Goal: Task Accomplishment & Management: Manage account settings

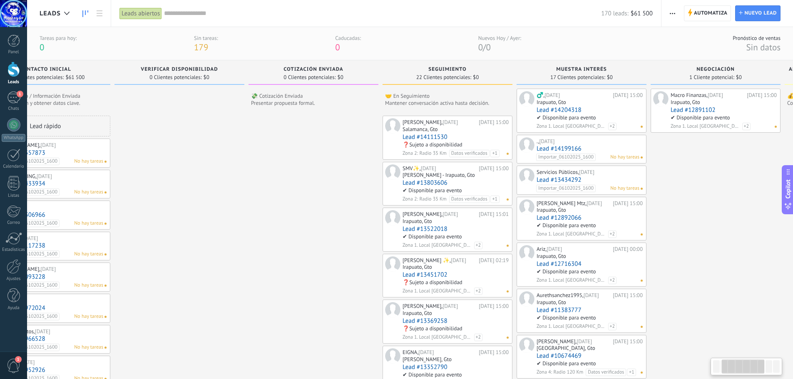
scroll to position [0, 210]
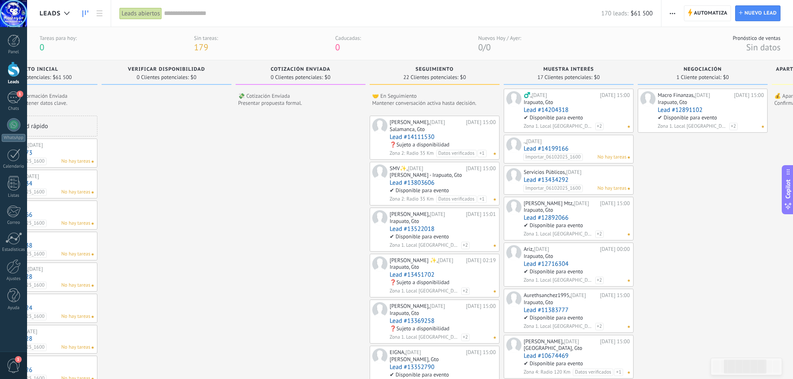
drag, startPoint x: 483, startPoint y: 164, endPoint x: 273, endPoint y: 129, distance: 213.3
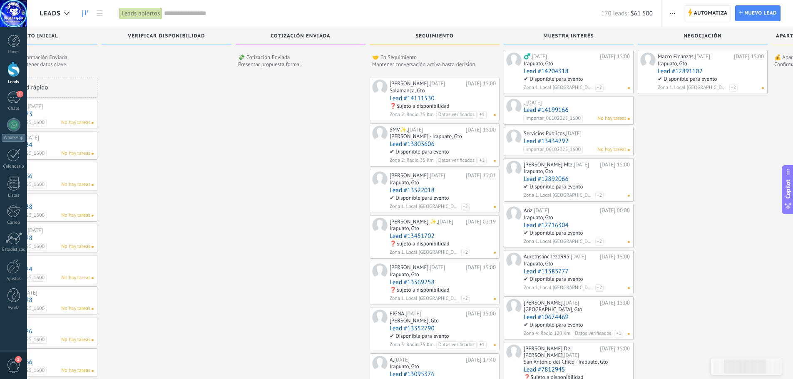
scroll to position [0, 0]
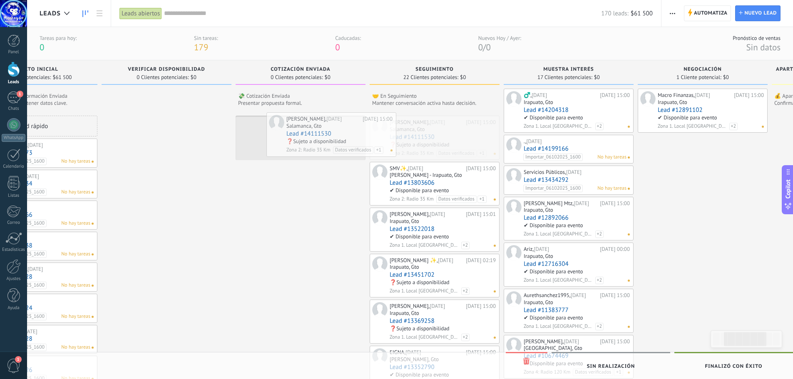
drag, startPoint x: 419, startPoint y: 125, endPoint x: 316, endPoint y: 122, distance: 103.3
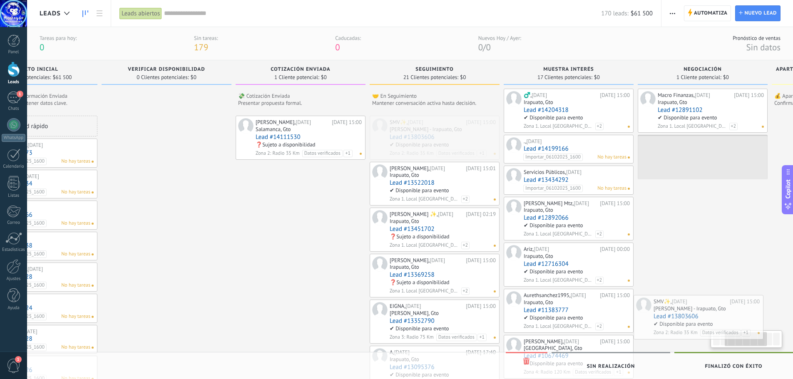
scroll to position [0, 260]
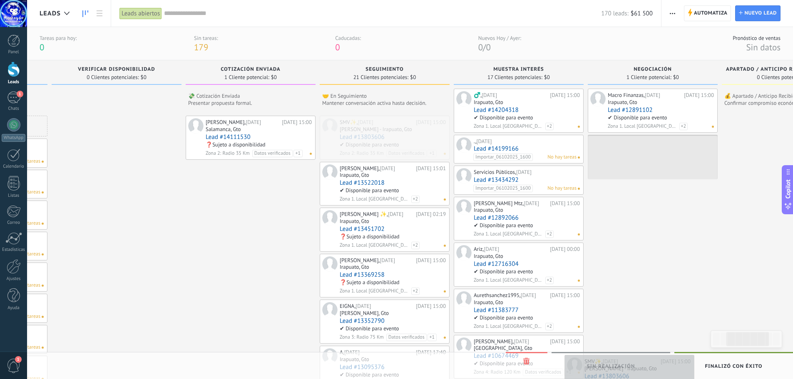
drag, startPoint x: 419, startPoint y: 124, endPoint x: 613, endPoint y: 363, distance: 308.4
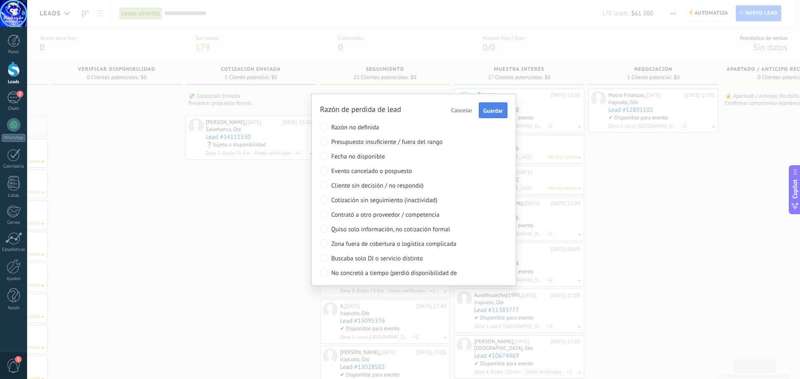
click at [498, 112] on span "Guardar" at bounding box center [493, 111] width 20 height 6
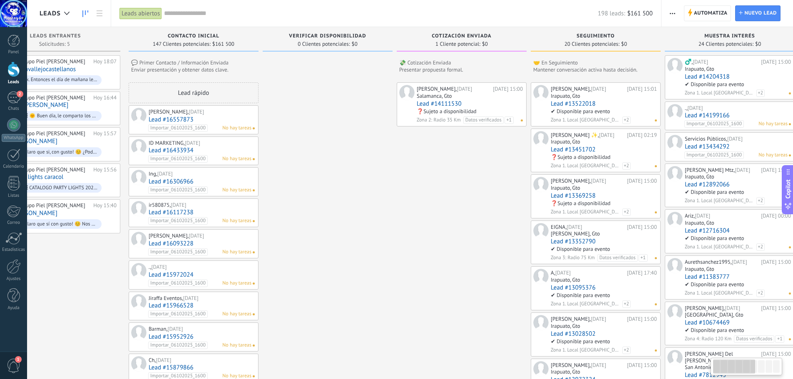
scroll to position [0, 67]
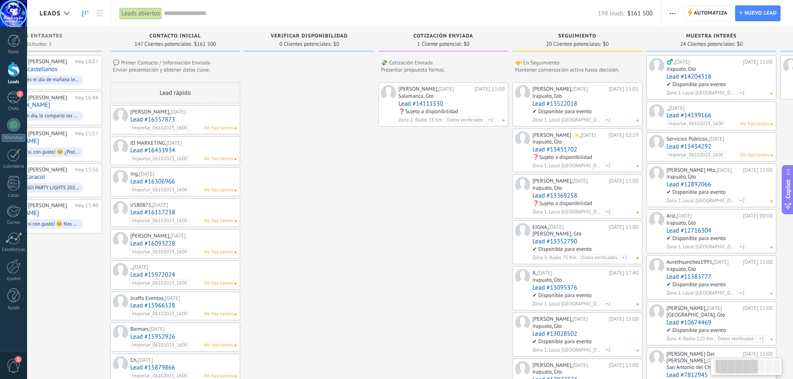
drag, startPoint x: 515, startPoint y: 202, endPoint x: 461, endPoint y: 198, distance: 53.9
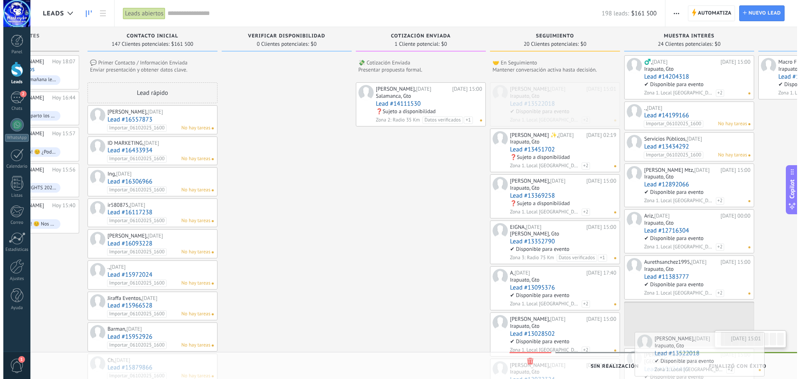
scroll to position [0, 105]
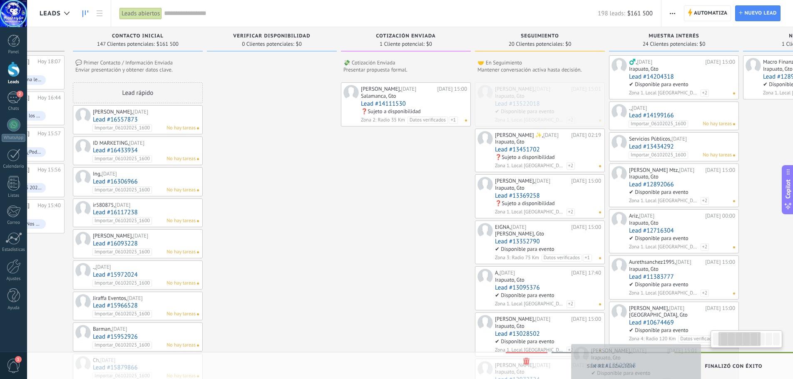
drag, startPoint x: 560, startPoint y: 90, endPoint x: 617, endPoint y: 353, distance: 268.4
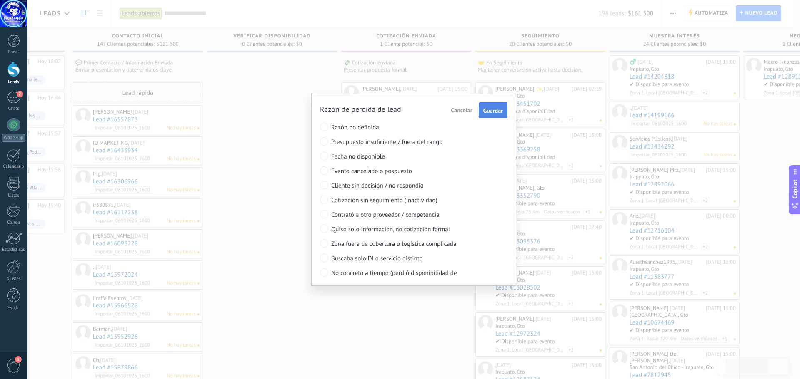
click at [494, 108] on span "Guardar" at bounding box center [493, 111] width 20 height 6
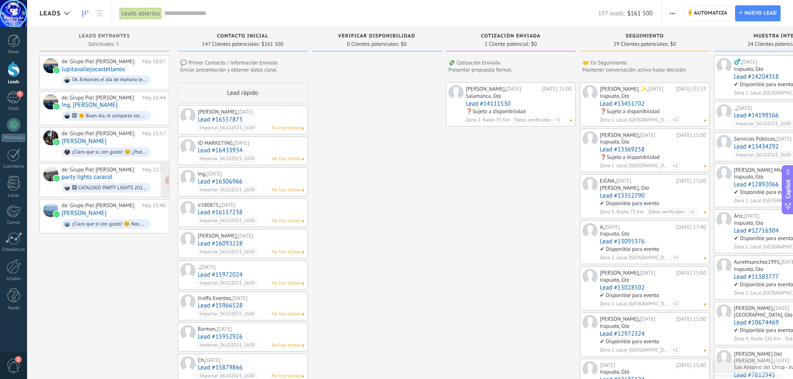
click at [137, 169] on div "de: Grupo [PERSON_NAME]" at bounding box center [101, 170] width 78 height 7
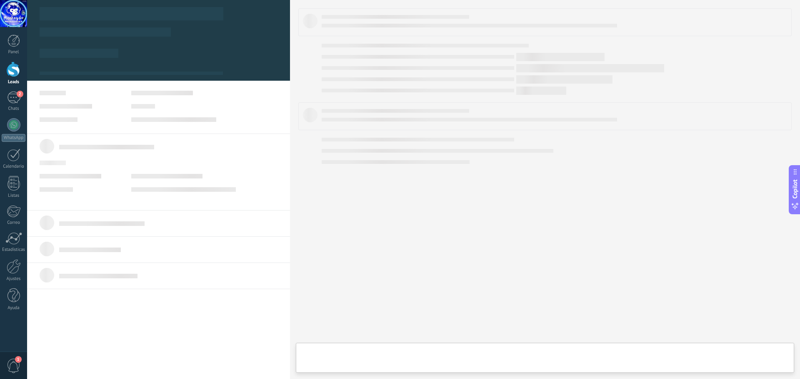
type textarea "***"
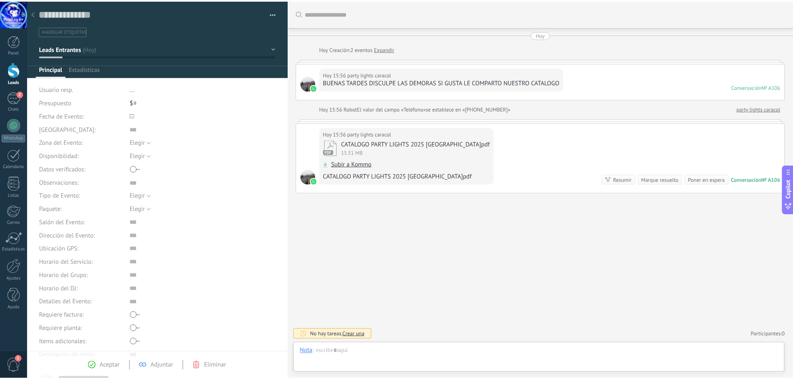
scroll to position [8, 0]
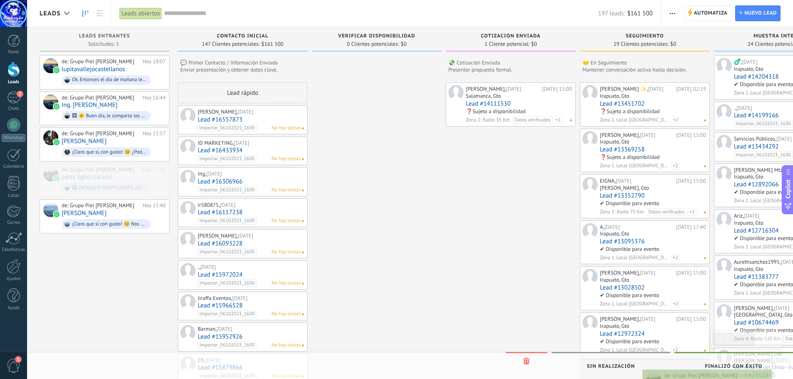
scroll to position [0, 21]
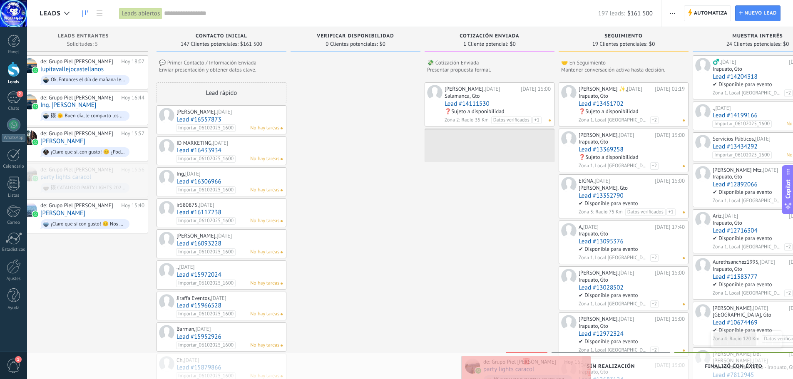
drag, startPoint x: 105, startPoint y: 168, endPoint x: 527, endPoint y: 361, distance: 464.2
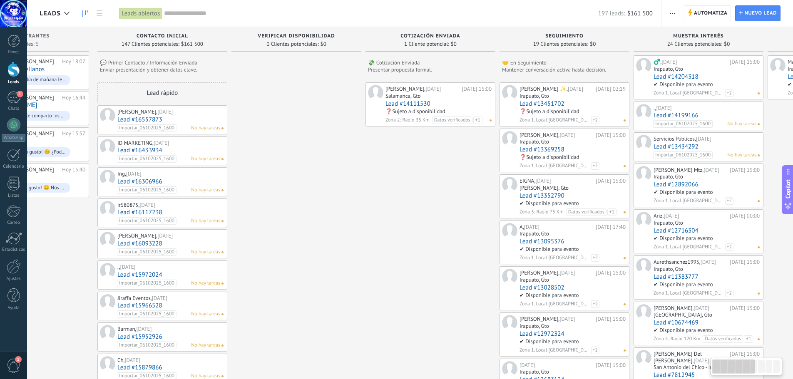
scroll to position [0, 0]
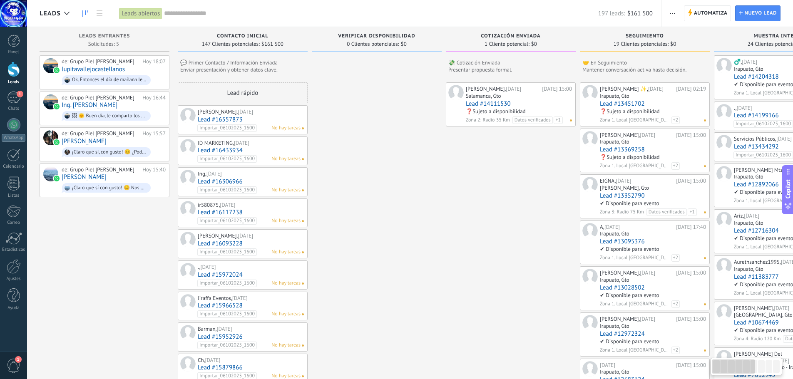
drag, startPoint x: 401, startPoint y: 229, endPoint x: 641, endPoint y: 229, distance: 239.9
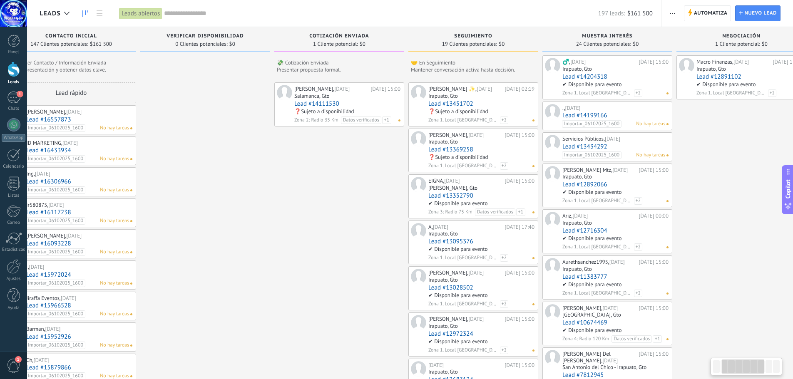
drag, startPoint x: 482, startPoint y: 238, endPoint x: 311, endPoint y: 217, distance: 172.9
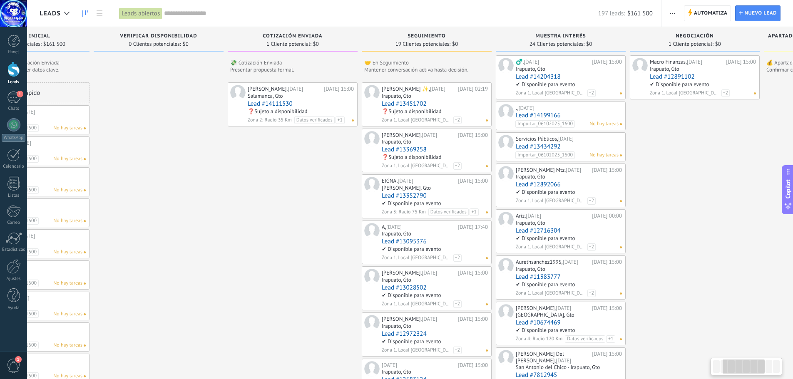
scroll to position [0, 251]
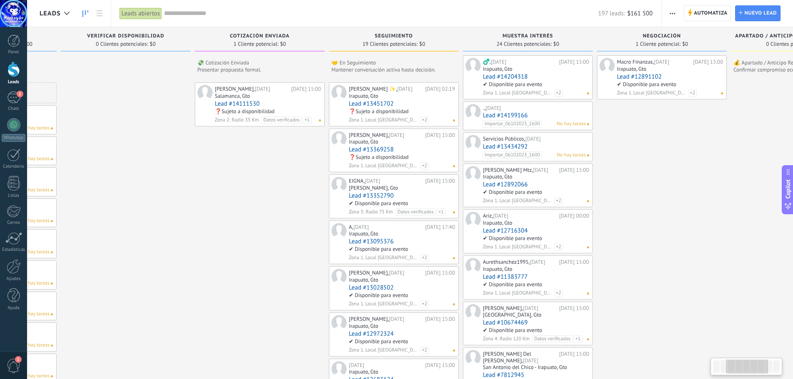
drag, startPoint x: 319, startPoint y: 214, endPoint x: 261, endPoint y: 202, distance: 59.5
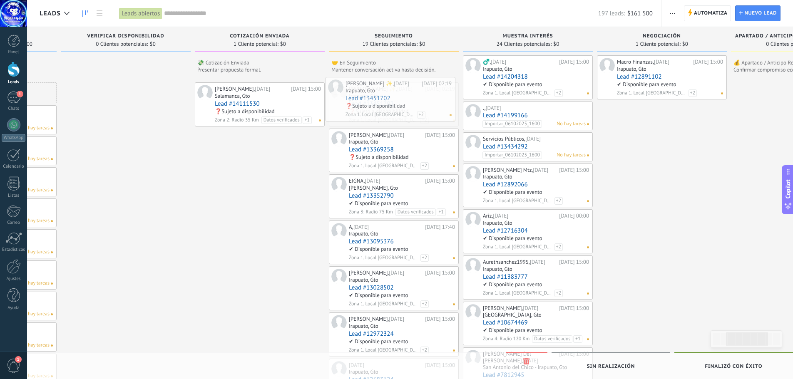
drag, startPoint x: 397, startPoint y: 90, endPoint x: 394, endPoint y: 84, distance: 6.7
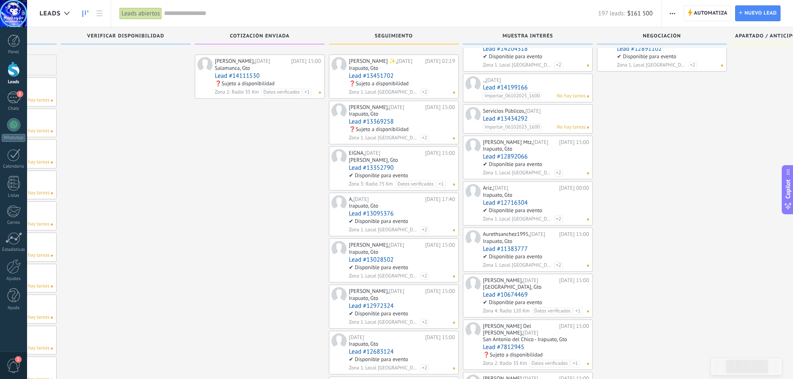
scroll to position [42, 0]
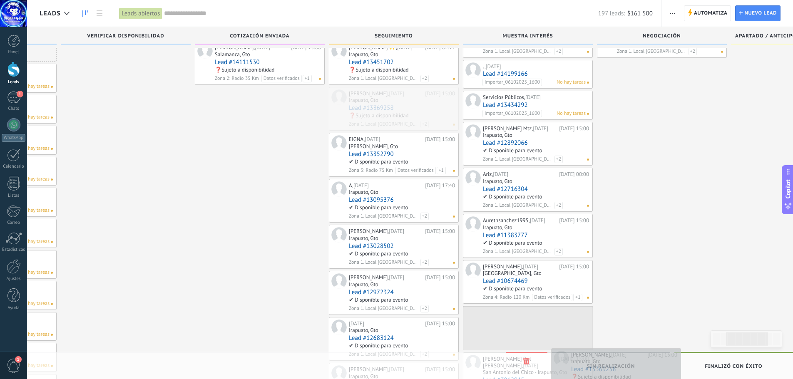
drag, startPoint x: 373, startPoint y: 95, endPoint x: 596, endPoint y: 355, distance: 342.7
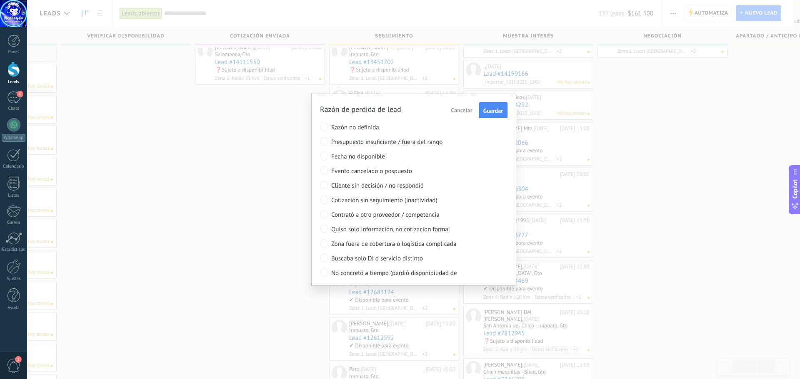
click at [457, 108] on span "Cancelar" at bounding box center [461, 110] width 21 height 7
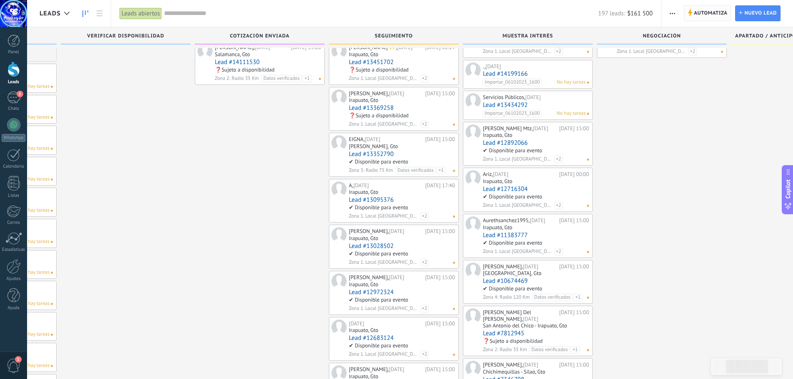
click at [713, 11] on span "Automatiza" at bounding box center [711, 13] width 34 height 15
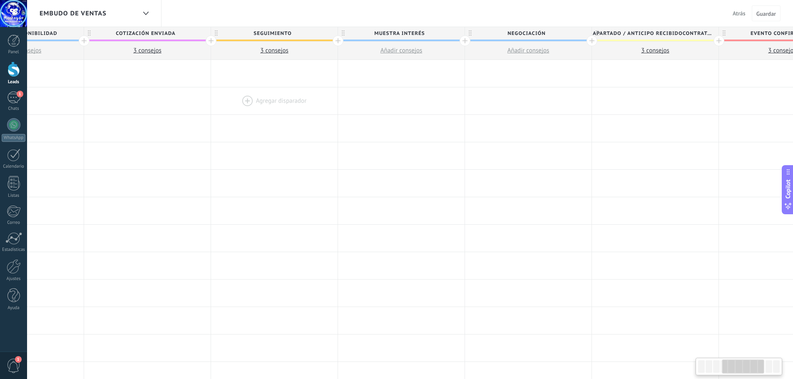
drag, startPoint x: 717, startPoint y: 97, endPoint x: 304, endPoint y: 96, distance: 412.7
click at [252, 99] on div at bounding box center [274, 100] width 127 height 27
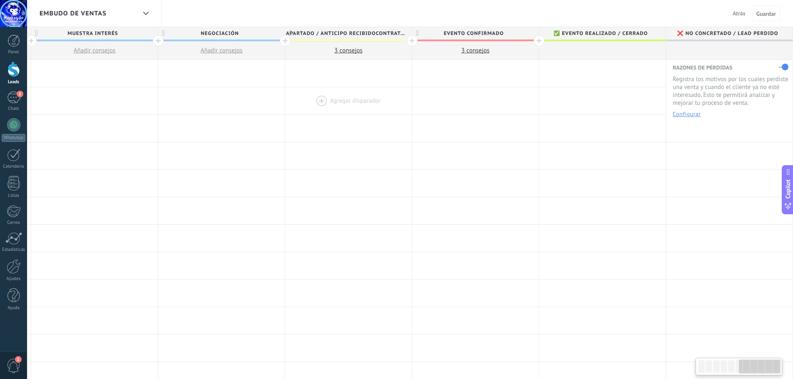
drag, startPoint x: 449, startPoint y: 104, endPoint x: 303, endPoint y: 107, distance: 146.2
click at [303, 107] on div at bounding box center [348, 100] width 127 height 27
click at [692, 114] on button "Configurar" at bounding box center [687, 114] width 28 height 6
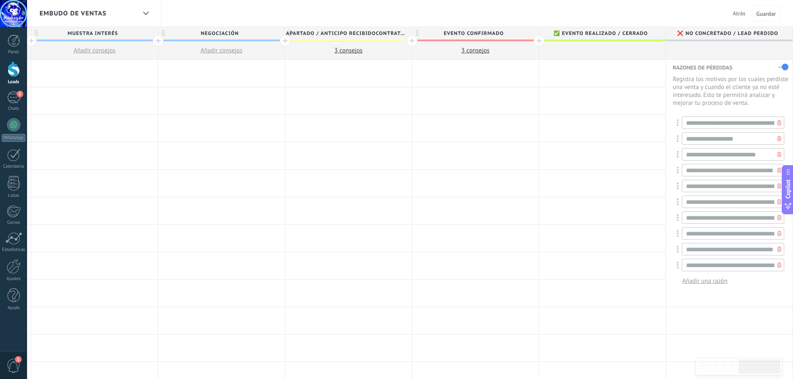
click at [703, 283] on span "Añadir una razón" at bounding box center [705, 281] width 45 height 8
click at [711, 281] on span "Añadir una razón" at bounding box center [705, 281] width 45 height 8
type input "**********"
click at [772, 13] on span "Guardar" at bounding box center [767, 14] width 20 height 6
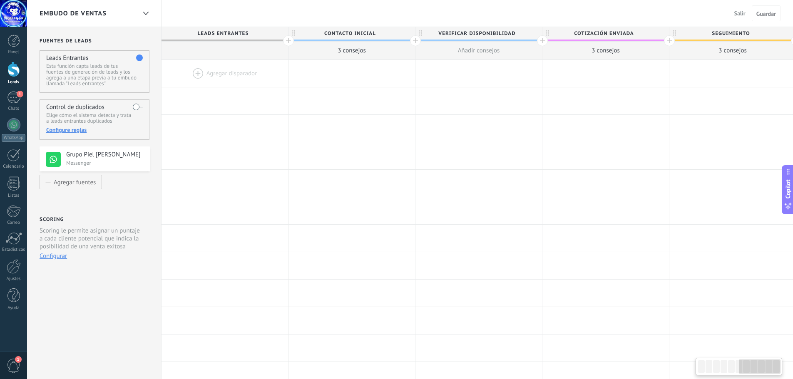
scroll to position [0, 765]
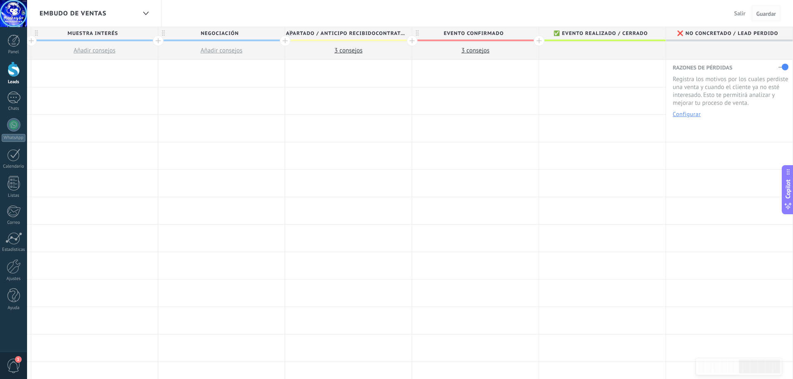
click at [763, 12] on span "Guardar" at bounding box center [767, 14] width 20 height 6
click at [145, 14] on use at bounding box center [145, 13] width 5 height 3
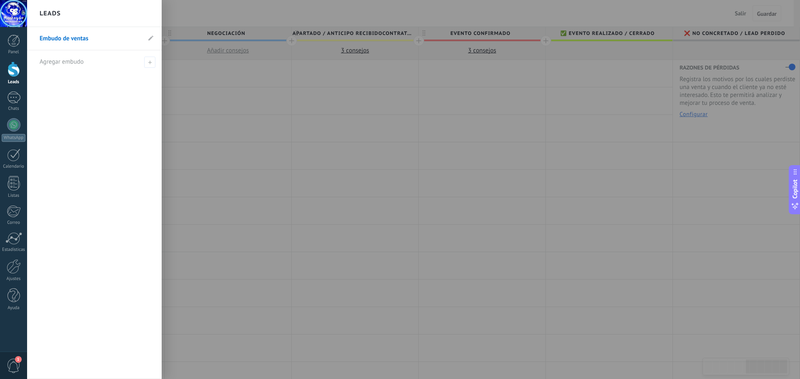
click at [62, 38] on link "Embudo de ventas" at bounding box center [90, 38] width 101 height 23
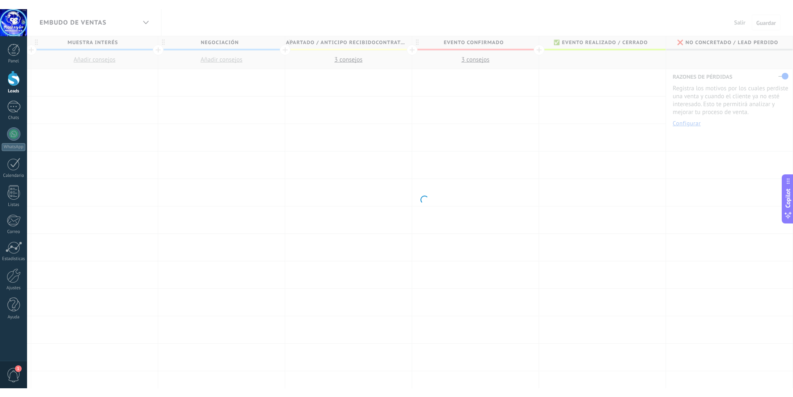
scroll to position [0, 759]
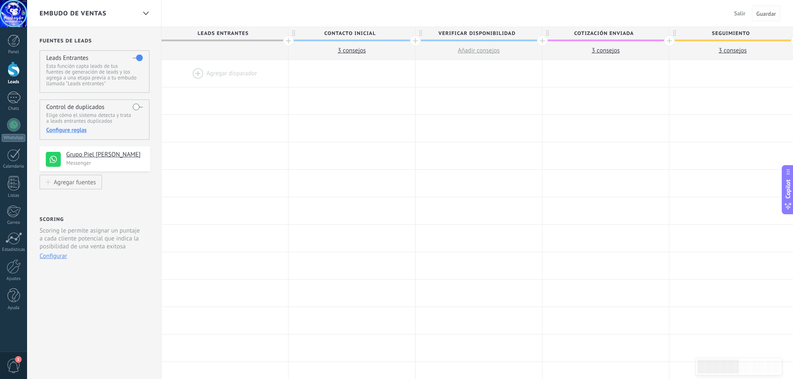
click at [763, 15] on span "Guardar" at bounding box center [767, 14] width 20 height 6
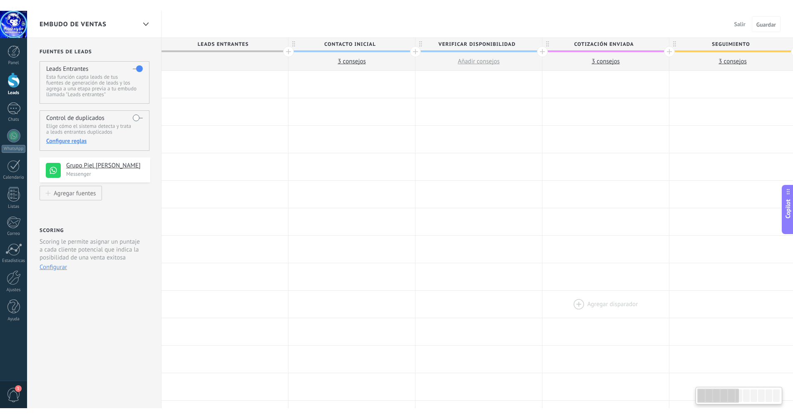
scroll to position [8, 0]
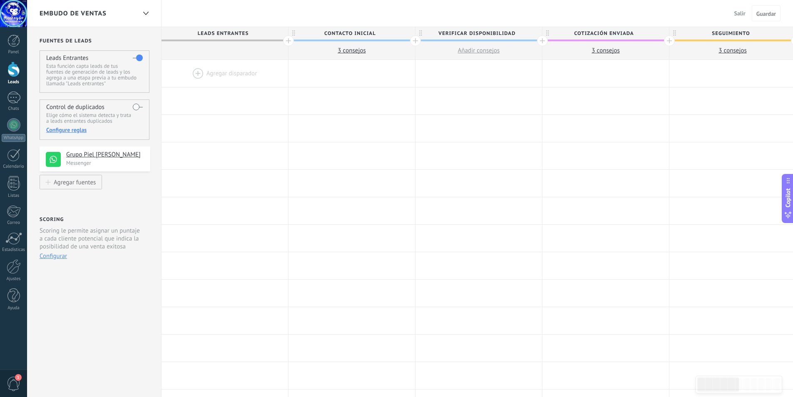
click at [740, 12] on span "Salir" at bounding box center [740, 13] width 11 height 7
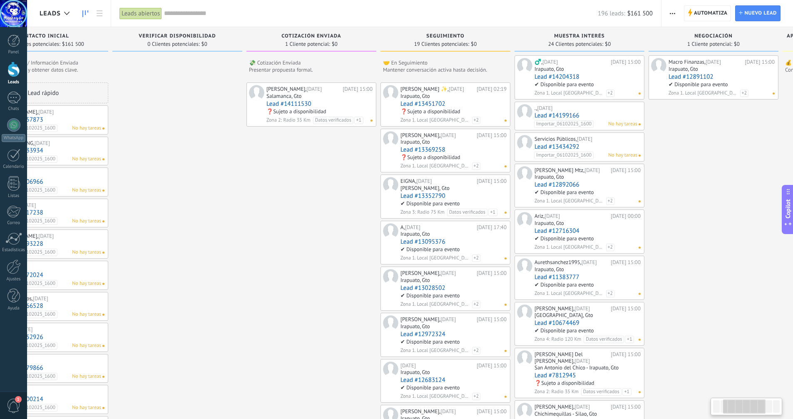
scroll to position [0, 200]
drag, startPoint x: 524, startPoint y: 162, endPoint x: 324, endPoint y: 145, distance: 200.6
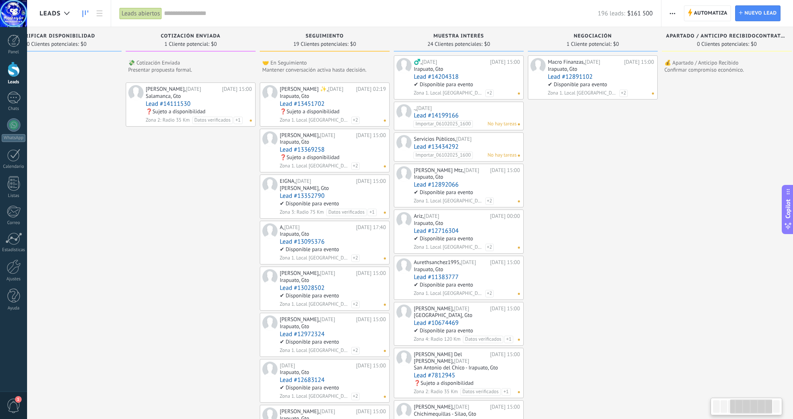
drag, startPoint x: 340, startPoint y: 208, endPoint x: 220, endPoint y: 174, distance: 125.1
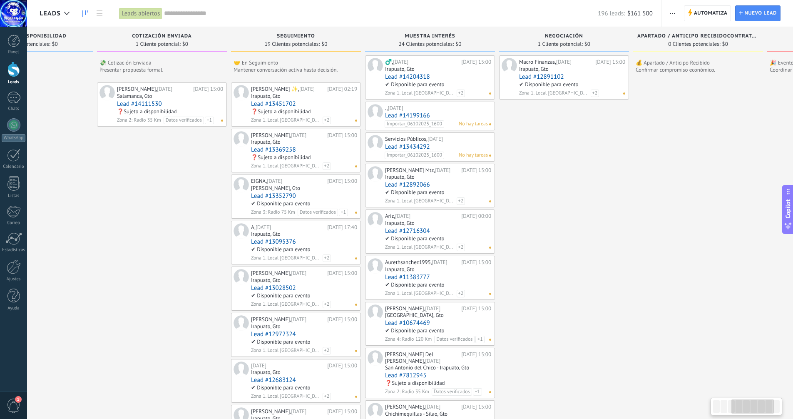
drag, startPoint x: 607, startPoint y: 177, endPoint x: 550, endPoint y: 184, distance: 57.4
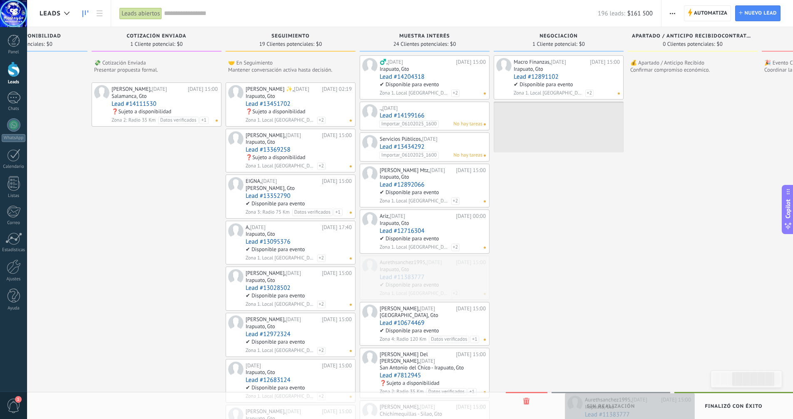
drag, startPoint x: 406, startPoint y: 262, endPoint x: 611, endPoint y: 399, distance: 246.4
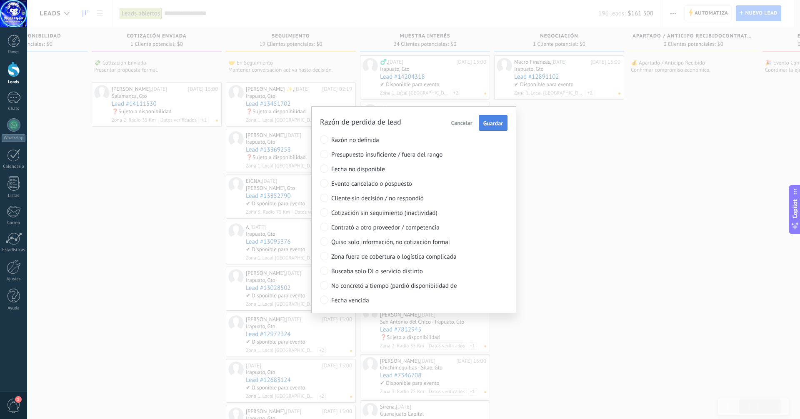
click at [490, 122] on span "Guardar" at bounding box center [493, 123] width 20 height 6
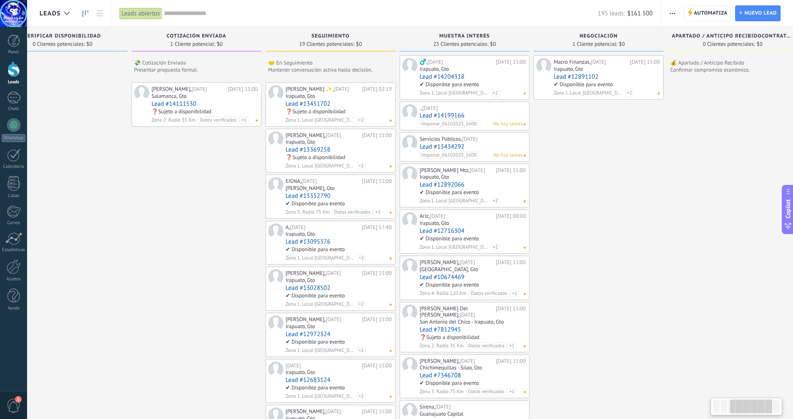
scroll to position [0, 325]
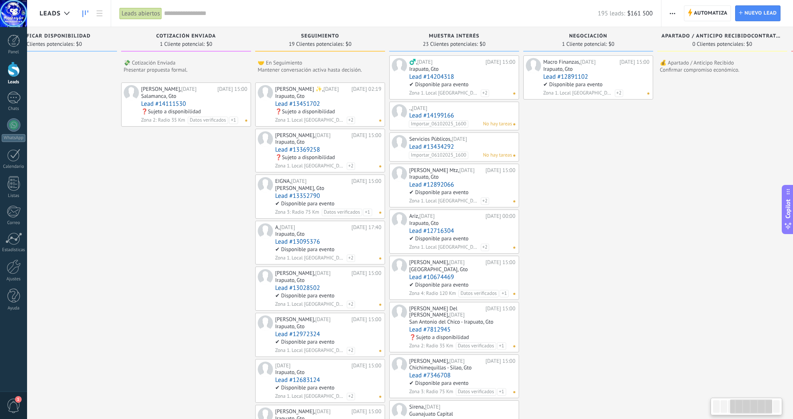
drag, startPoint x: 377, startPoint y: 241, endPoint x: 181, endPoint y: 237, distance: 195.8
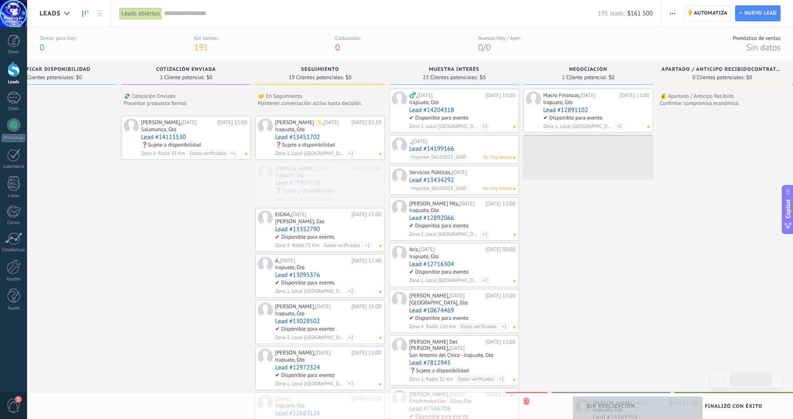
drag, startPoint x: 304, startPoint y: 170, endPoint x: 621, endPoint y: 404, distance: 394.4
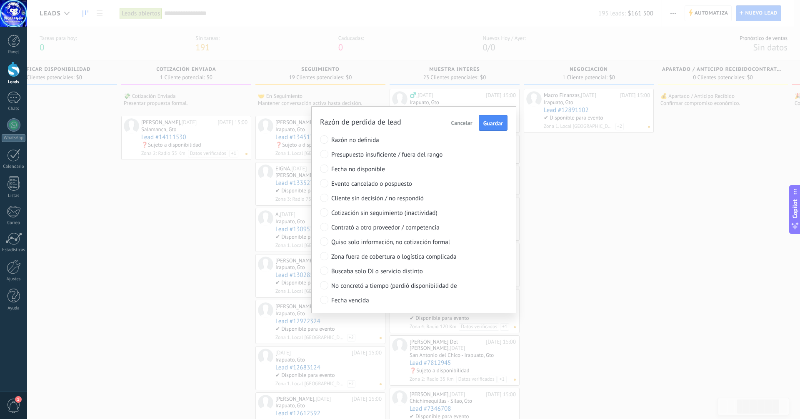
click at [334, 299] on span "Fecha vencida" at bounding box center [398, 301] width 135 height 8
click at [491, 122] on span "Guardar" at bounding box center [493, 123] width 20 height 6
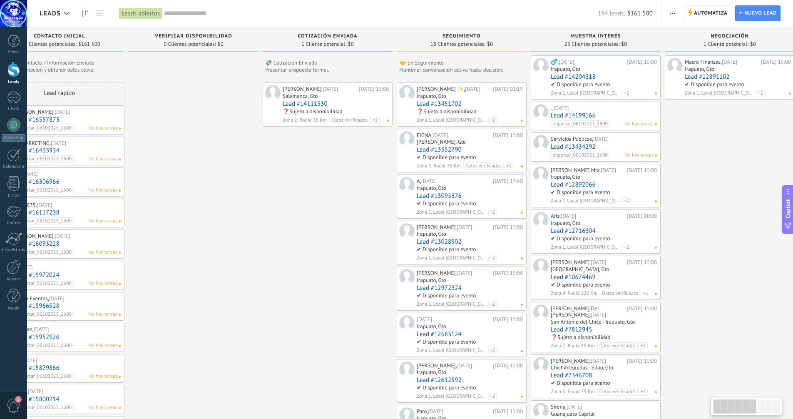
drag, startPoint x: 475, startPoint y: 203, endPoint x: 322, endPoint y: 192, distance: 153.7
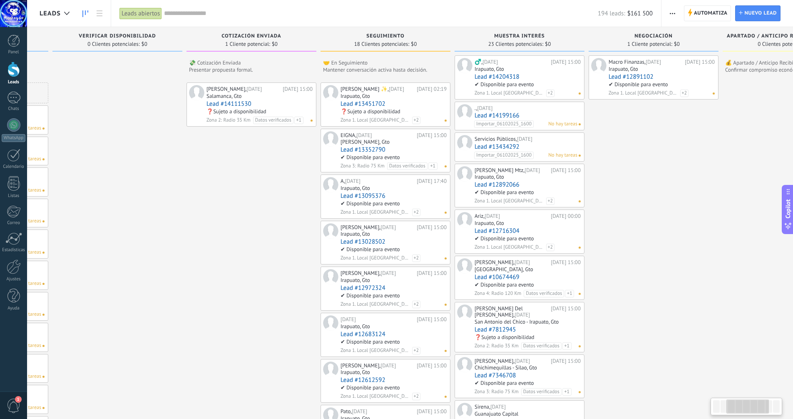
drag, startPoint x: 282, startPoint y: 196, endPoint x: 258, endPoint y: 195, distance: 23.8
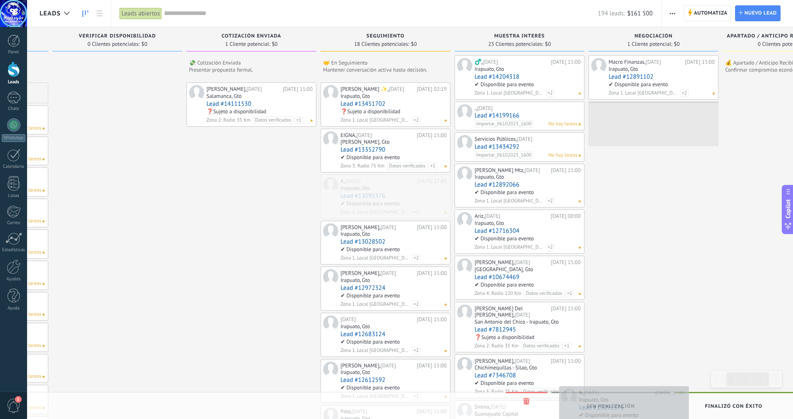
drag, startPoint x: 372, startPoint y: 189, endPoint x: 611, endPoint y: 399, distance: 318.1
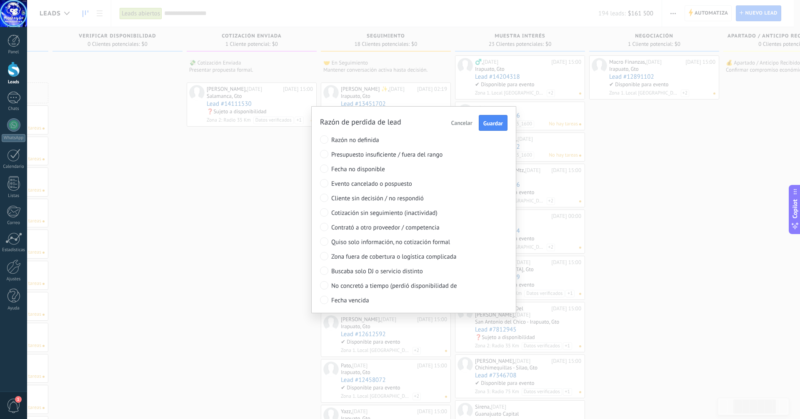
click at [359, 301] on span "Fecha vencida" at bounding box center [398, 301] width 135 height 8
click at [491, 122] on span "Guardar" at bounding box center [493, 123] width 20 height 6
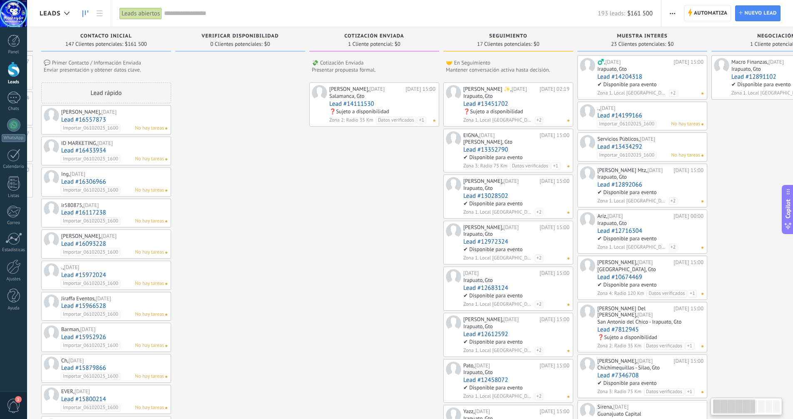
scroll to position [0, 271]
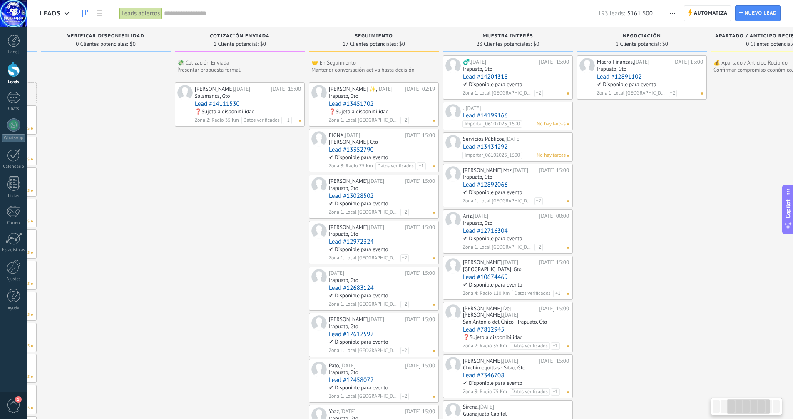
drag, startPoint x: 496, startPoint y: 209, endPoint x: 224, endPoint y: 190, distance: 271.8
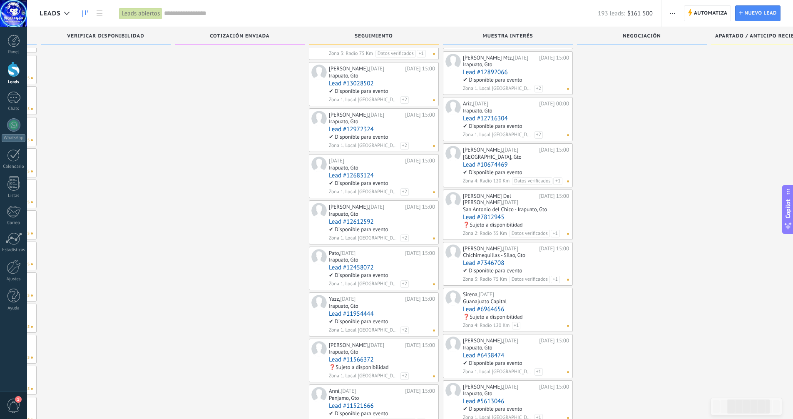
scroll to position [125, 0]
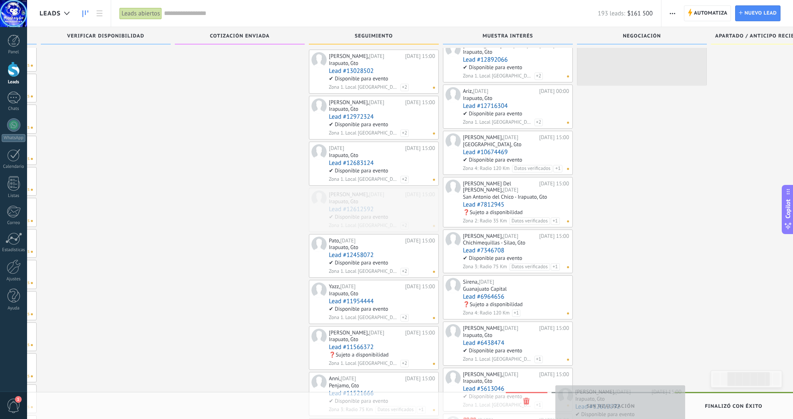
drag, startPoint x: 347, startPoint y: 200, endPoint x: 594, endPoint y: 395, distance: 314.3
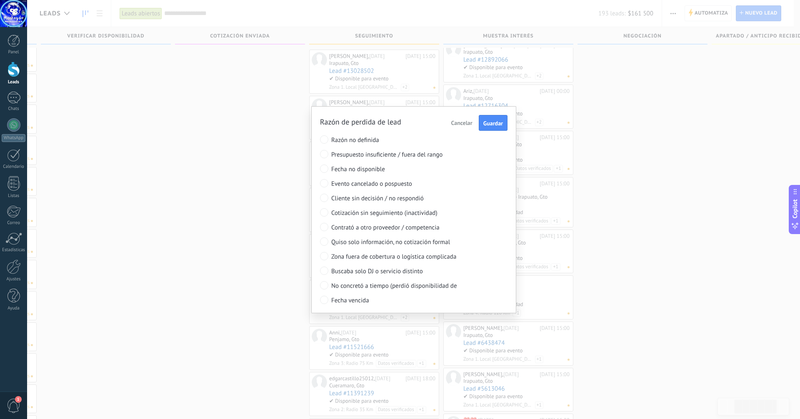
click at [343, 299] on span "Fecha vencida" at bounding box center [398, 301] width 135 height 8
click at [487, 124] on span "Guardar" at bounding box center [493, 123] width 20 height 6
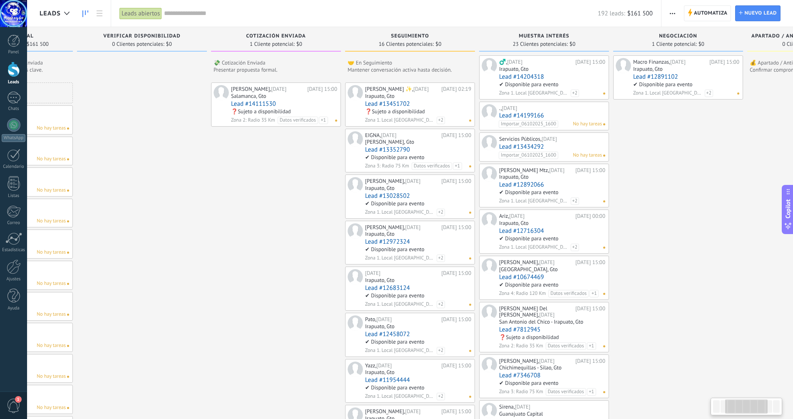
scroll to position [0, 236]
drag, startPoint x: 502, startPoint y: 193, endPoint x: 278, endPoint y: 191, distance: 224.1
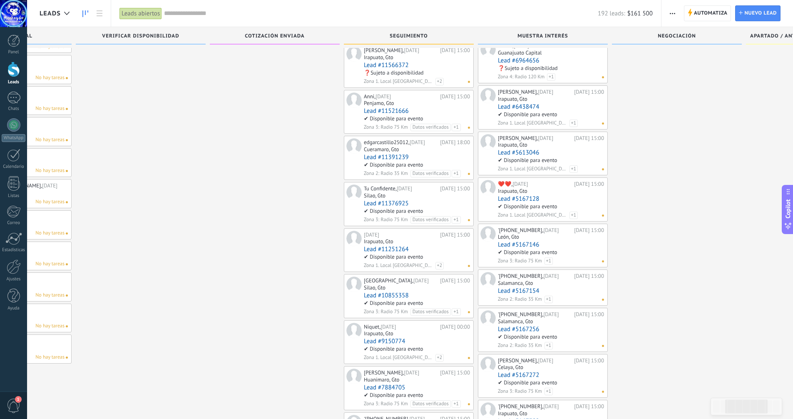
scroll to position [375, 0]
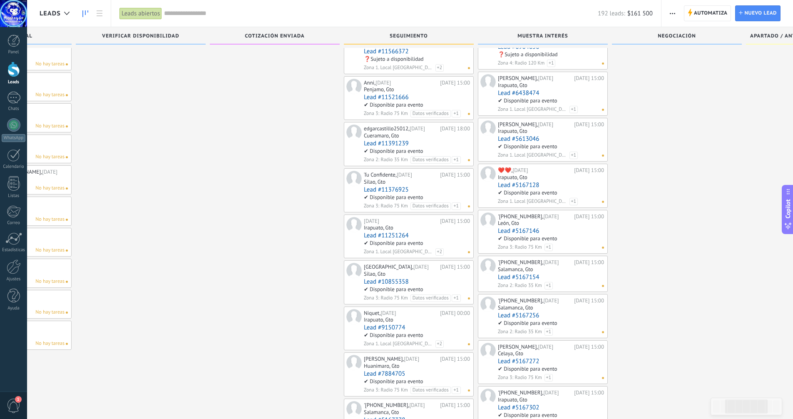
click at [409, 132] on div "edgarcastillo25012, 17.07.2025" at bounding box center [401, 128] width 74 height 7
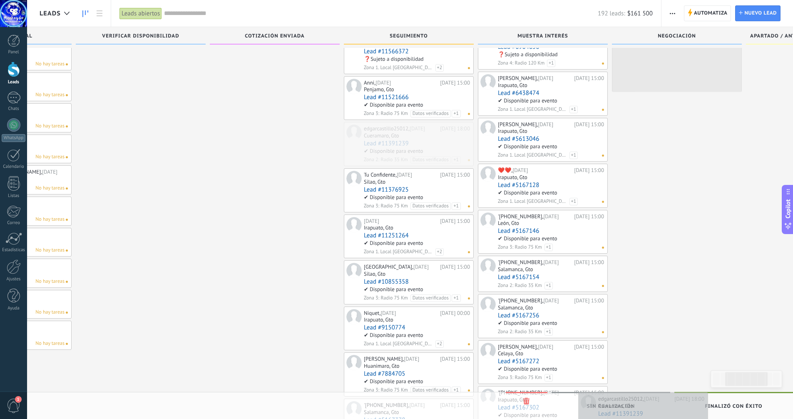
drag, startPoint x: 388, startPoint y: 135, endPoint x: 622, endPoint y: 401, distance: 354.4
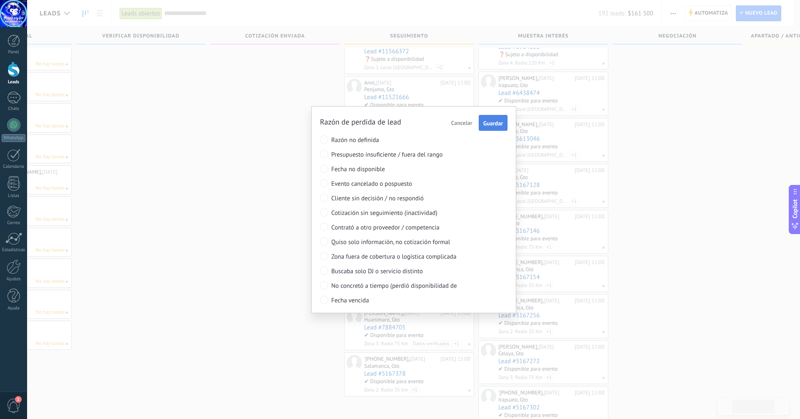
click at [493, 123] on span "Guardar" at bounding box center [493, 123] width 20 height 6
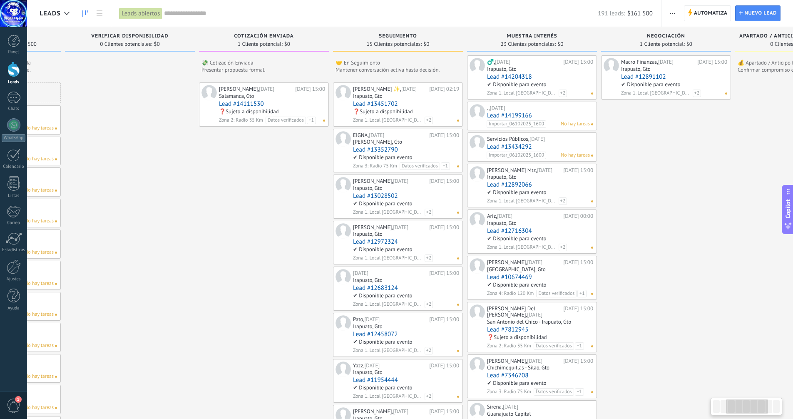
drag, startPoint x: 511, startPoint y: 228, endPoint x: 268, endPoint y: 227, distance: 242.8
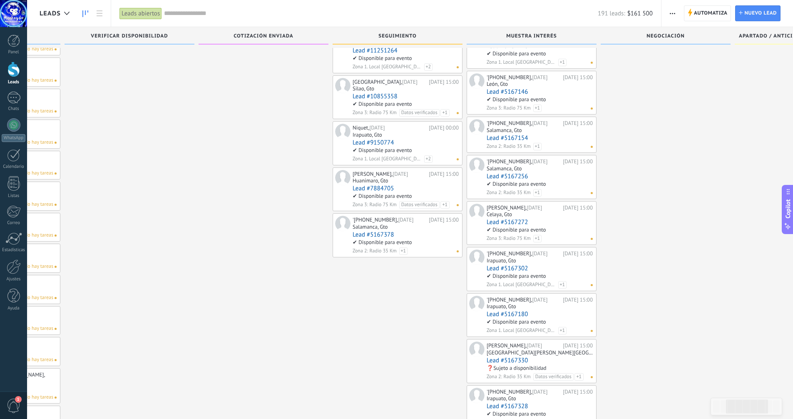
scroll to position [472, 0]
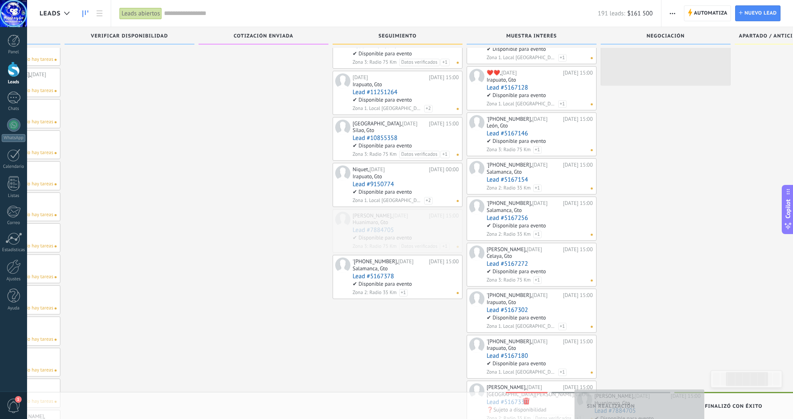
drag, startPoint x: 387, startPoint y: 229, endPoint x: 629, endPoint y: 397, distance: 294.7
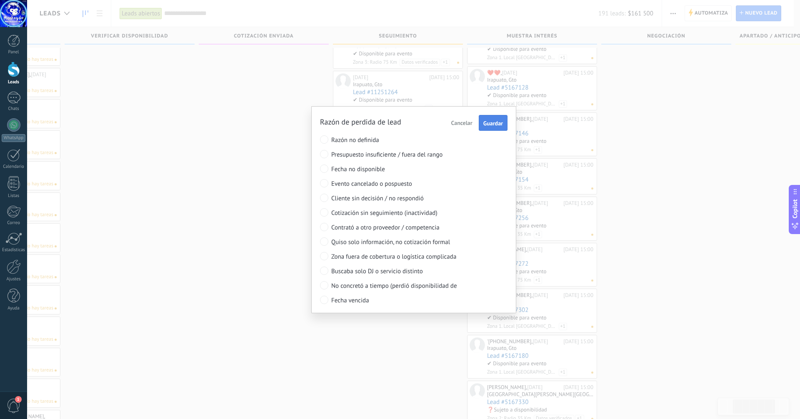
click at [487, 122] on span "Guardar" at bounding box center [493, 123] width 20 height 6
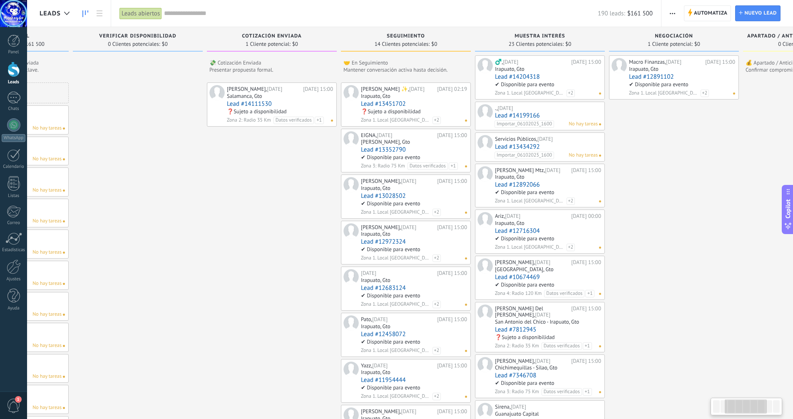
drag, startPoint x: 484, startPoint y: 243, endPoint x: 244, endPoint y: 235, distance: 239.6
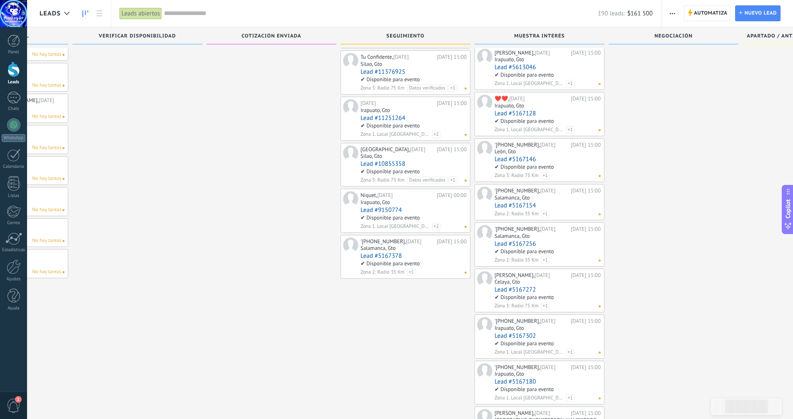
scroll to position [458, 0]
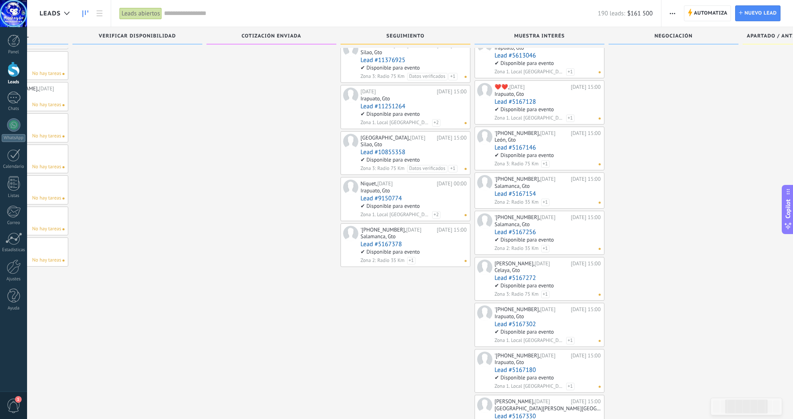
click at [413, 358] on div "Alex CF ✨, 12.08.2025 05.09.2026 02:19 Irapuato, Gto Lead #13451702 ❓Sujeto a d…" at bounding box center [406, 54] width 130 height 860
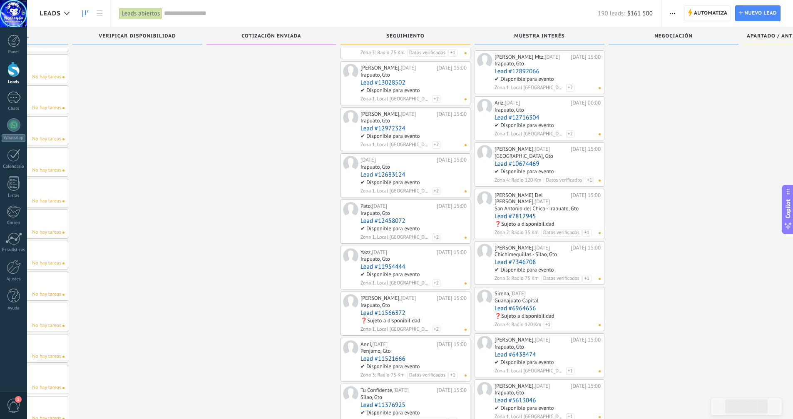
scroll to position [0, 0]
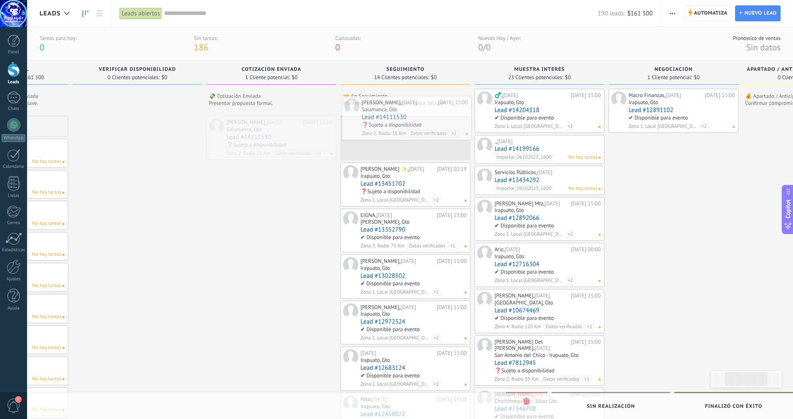
drag, startPoint x: 254, startPoint y: 128, endPoint x: 389, endPoint y: 108, distance: 136.4
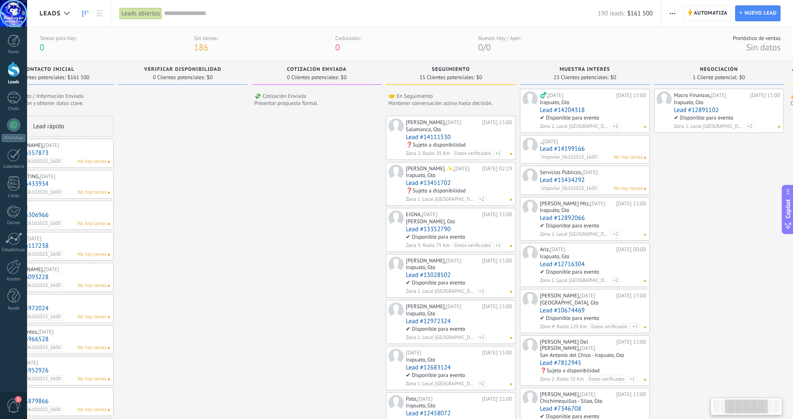
scroll to position [0, 18]
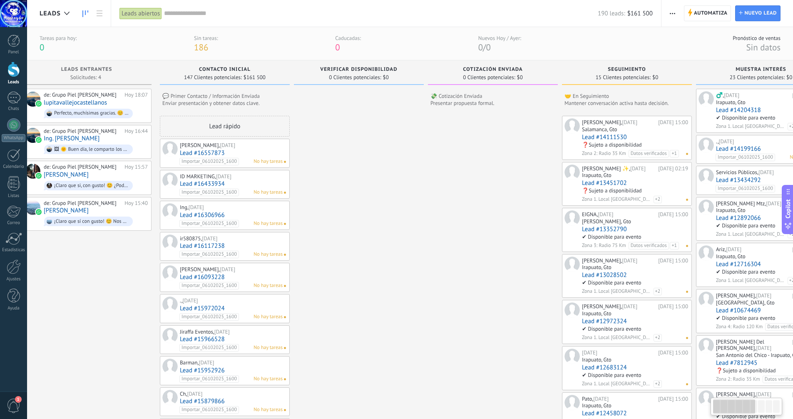
drag, startPoint x: 258, startPoint y: 217, endPoint x: 472, endPoint y: 224, distance: 214.2
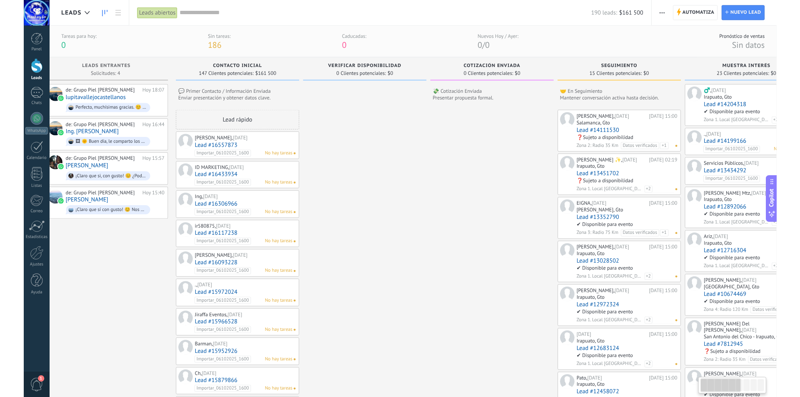
scroll to position [0, 0]
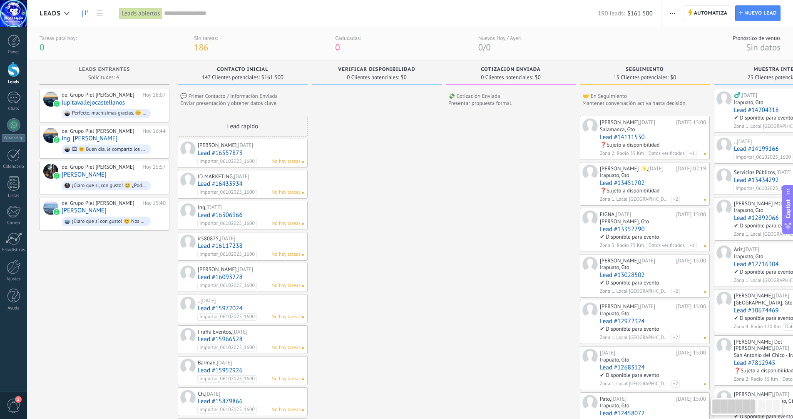
drag, startPoint x: 416, startPoint y: 230, endPoint x: 523, endPoint y: 227, distance: 106.2
click at [96, 202] on div "de: Grupo [PERSON_NAME]" at bounding box center [101, 203] width 78 height 7
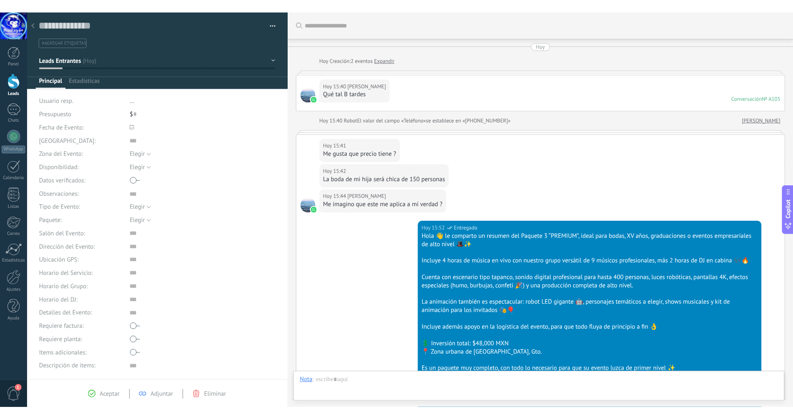
scroll to position [407, 0]
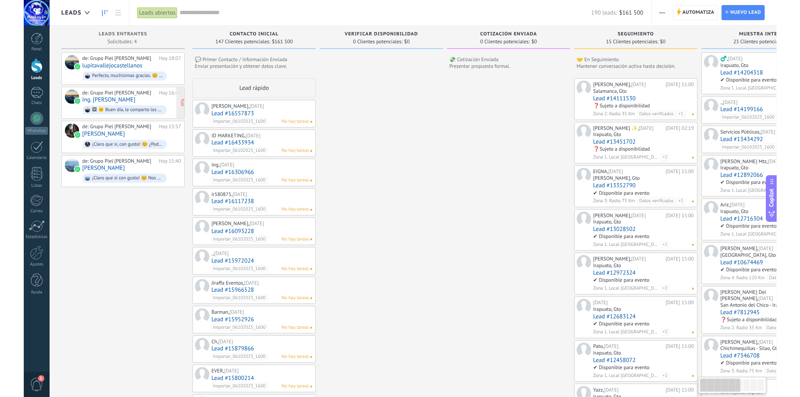
scroll to position [8, 0]
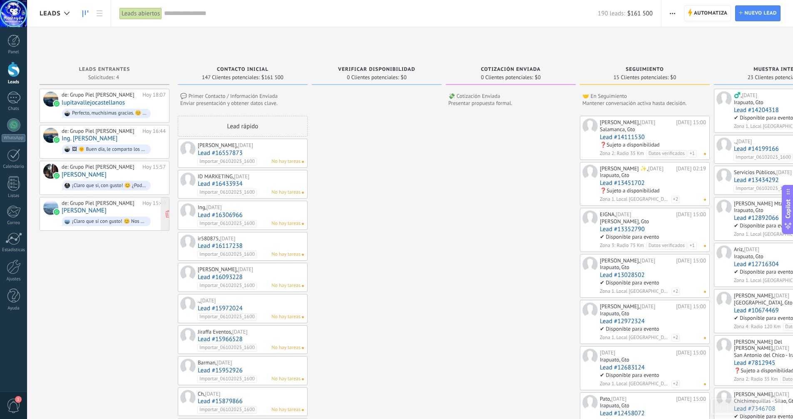
click at [83, 200] on div "de: Grupo [PERSON_NAME]" at bounding box center [101, 203] width 78 height 7
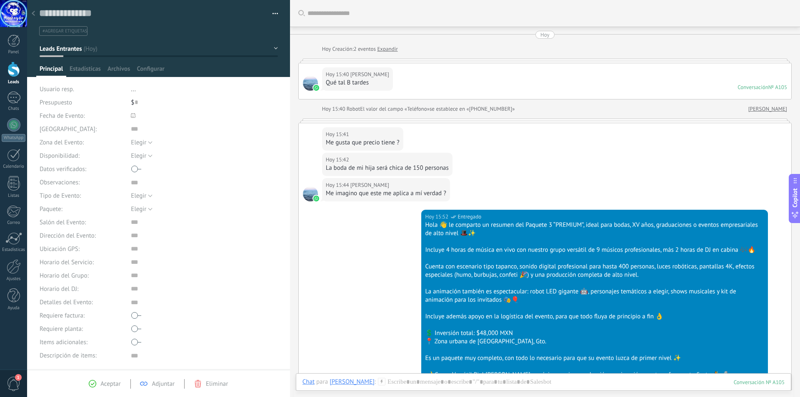
click at [774, 108] on link "[PERSON_NAME]" at bounding box center [767, 109] width 39 height 8
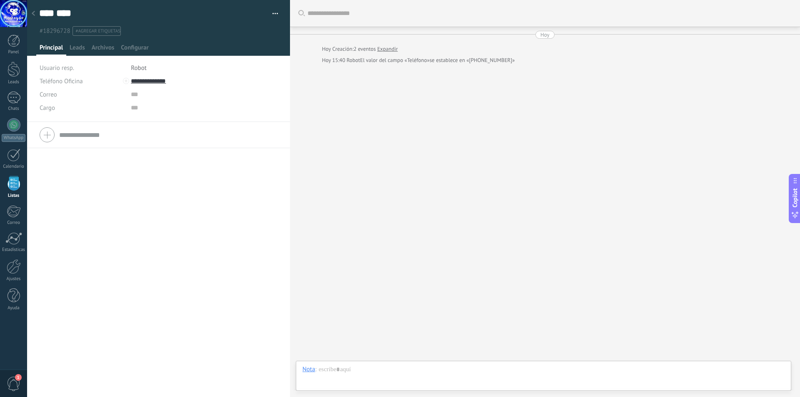
click at [541, 36] on div "Hoy" at bounding box center [544, 35] width 9 height 8
click at [339, 12] on div "Buscar" at bounding box center [545, 13] width 510 height 27
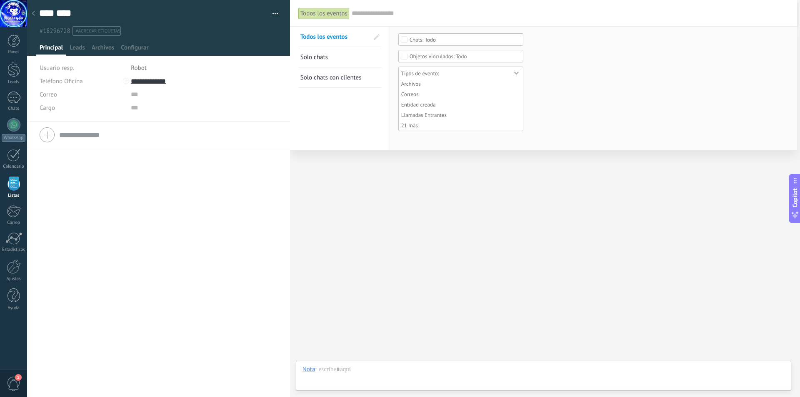
click at [518, 73] on span at bounding box center [520, 73] width 4 height 0
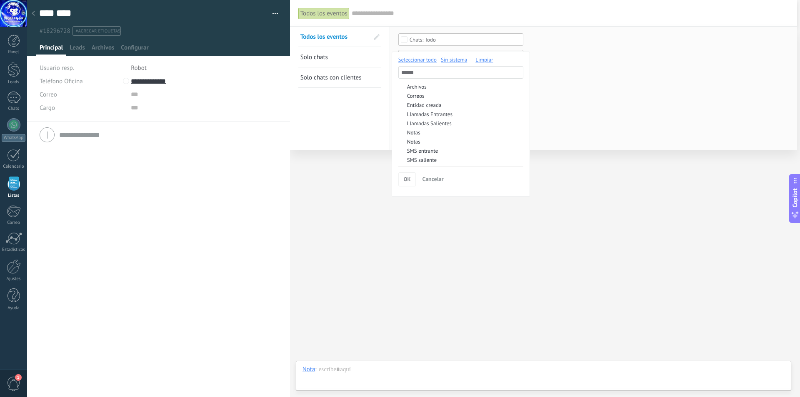
click at [615, 199] on div at bounding box center [400, 198] width 800 height 397
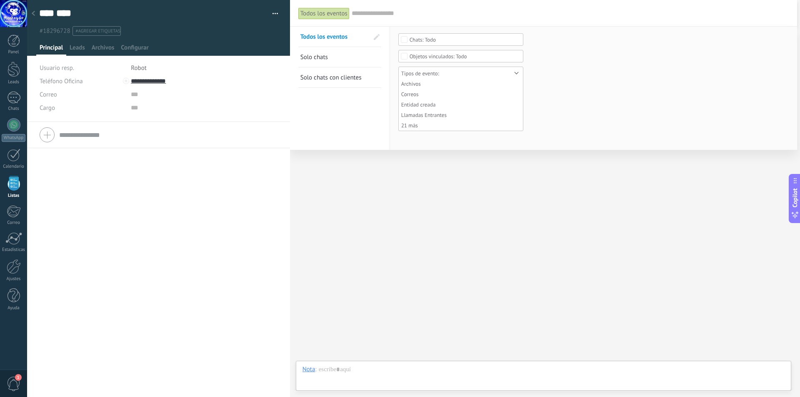
click at [438, 71] on div "Tipos de evento:" at bounding box center [423, 73] width 45 height 6
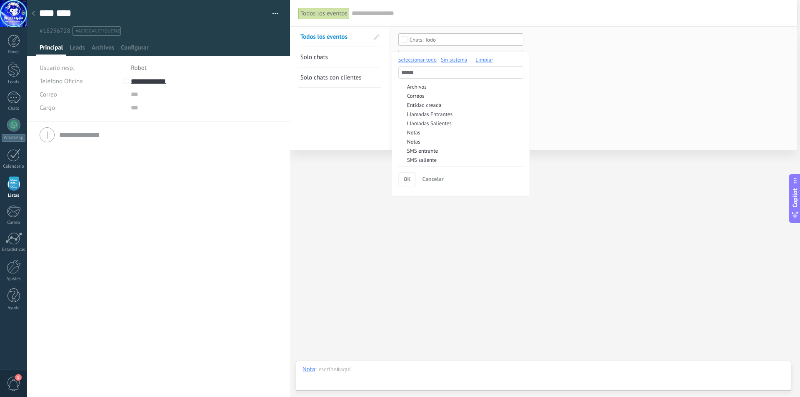
click at [553, 270] on div at bounding box center [400, 198] width 800 height 397
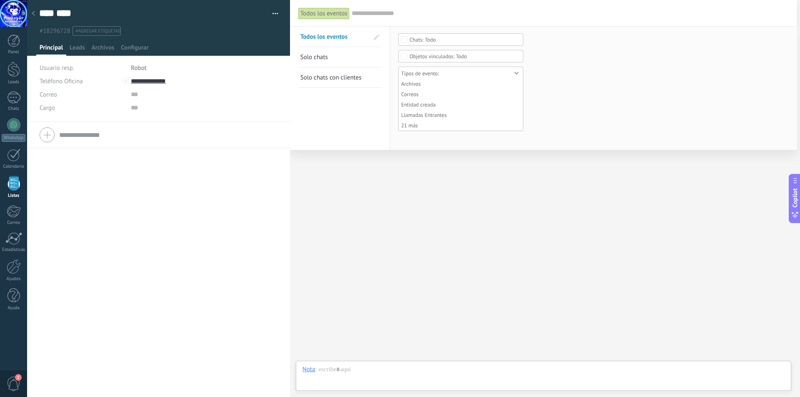
click at [416, 262] on div "Todos los eventos Buscar Todos los eventos Solo chats Solo chats con clientes G…" at bounding box center [543, 198] width 507 height 397
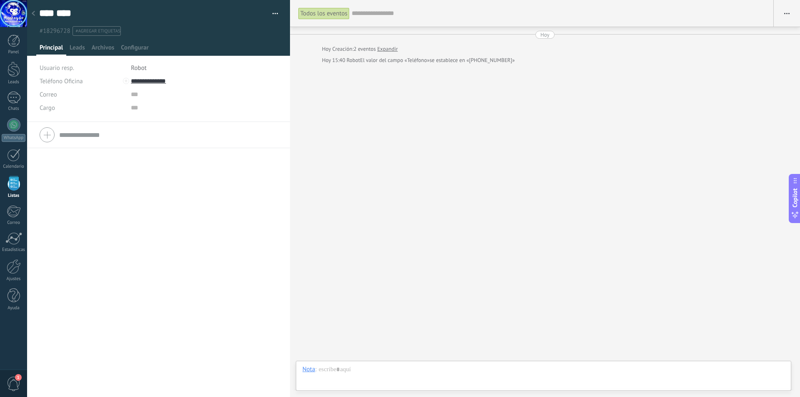
click at [788, 14] on button "button" at bounding box center [786, 13] width 26 height 16
drag, startPoint x: 556, startPoint y: 142, endPoint x: 365, endPoint y: 47, distance: 212.9
click at [551, 142] on div "Todos los eventos Buscar Mostrar milisegundos Mostrar etiquetas de chats Carga …" at bounding box center [545, 198] width 510 height 397
click at [35, 12] on use at bounding box center [33, 13] width 3 height 5
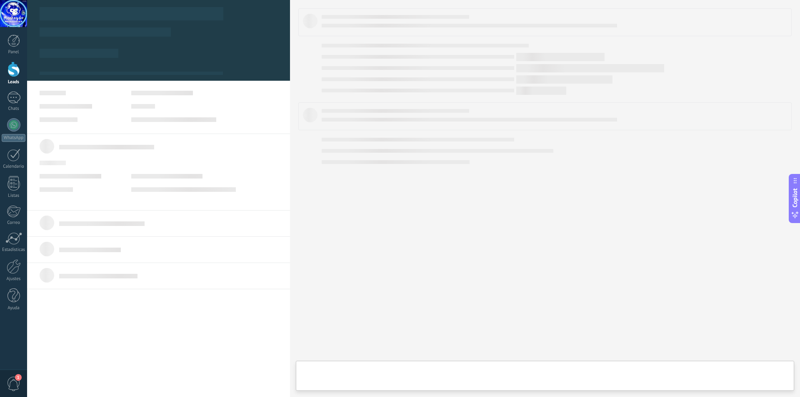
type textarea "***"
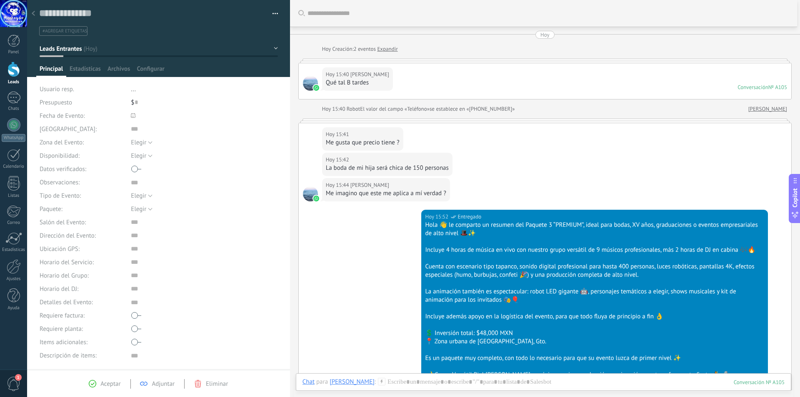
click at [391, 50] on link "Expandir" at bounding box center [387, 49] width 20 height 8
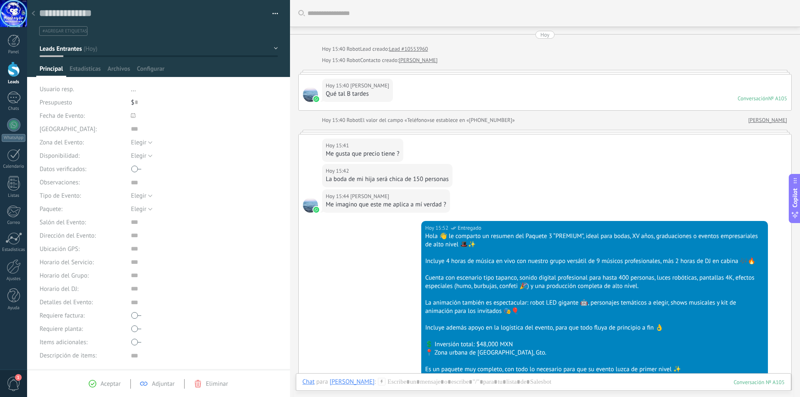
click at [542, 34] on div "Hoy" at bounding box center [544, 35] width 9 height 8
click at [341, 49] on div "Copiar enlace" at bounding box center [353, 58] width 62 height 32
drag, startPoint x: 567, startPoint y: 98, endPoint x: 567, endPoint y: 105, distance: 6.7
click at [567, 101] on div "Hoy 15:40 Joss Laus Qué tal B tardes Conversación № A105 Conversación № A105" at bounding box center [545, 93] width 492 height 36
click at [132, 130] on input "text" at bounding box center [193, 128] width 125 height 13
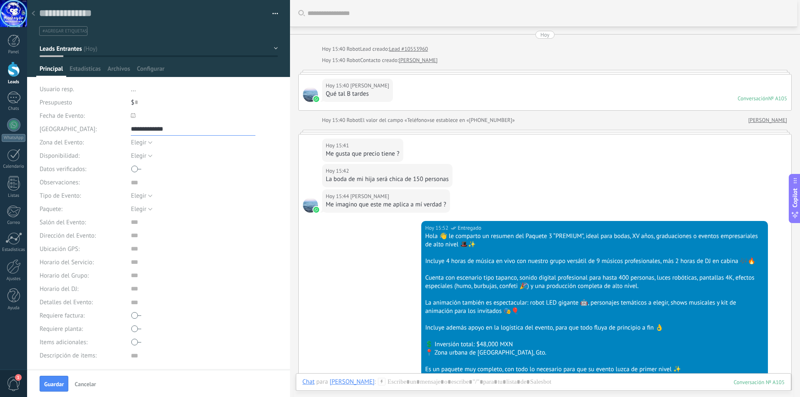
type input "**********"
click at [133, 116] on icon at bounding box center [133, 115] width 5 height 5
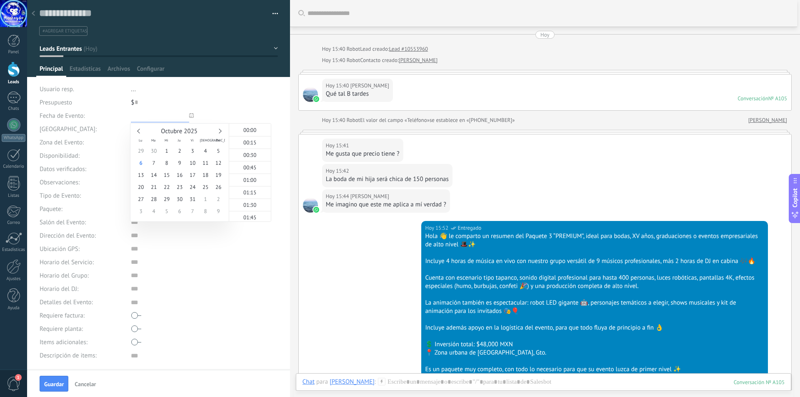
scroll to position [872, 0]
click at [139, 129] on div "Octubre 2025" at bounding box center [180, 131] width 90 height 7
click at [138, 131] on link at bounding box center [139, 131] width 5 height 5
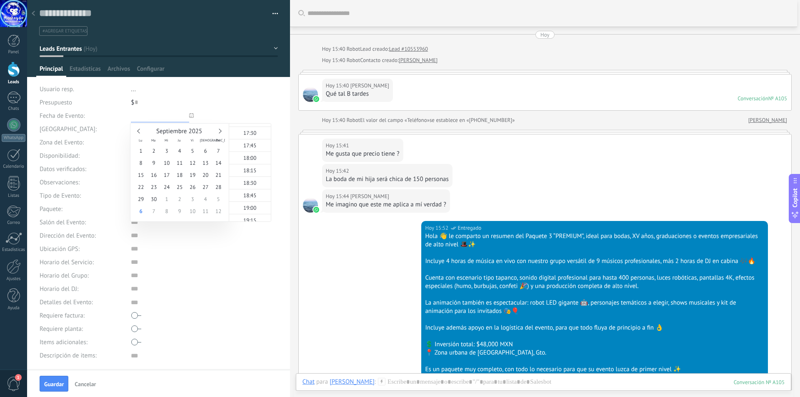
click at [138, 131] on link at bounding box center [139, 131] width 5 height 5
click at [219, 130] on link at bounding box center [219, 131] width 5 height 5
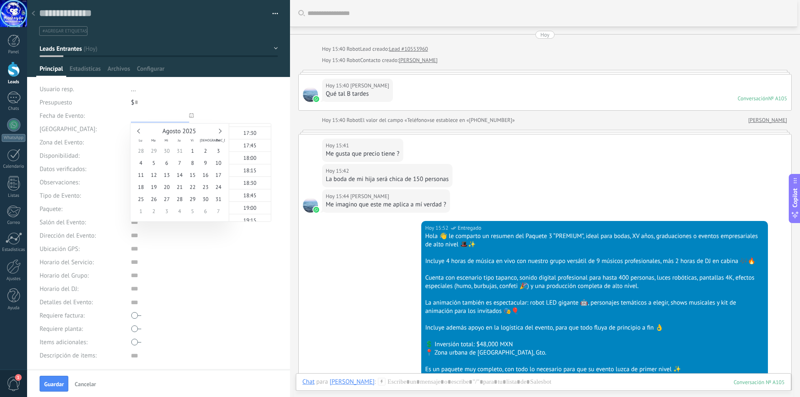
click at [219, 130] on link at bounding box center [219, 131] width 5 height 5
click at [190, 132] on span "Noviembre 2025" at bounding box center [179, 131] width 45 height 8
click at [180, 129] on span "Noviembre 2025" at bounding box center [179, 131] width 45 height 8
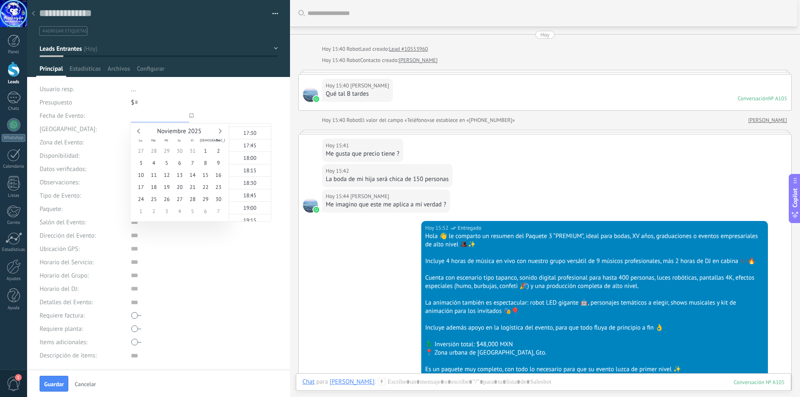
click at [219, 131] on link at bounding box center [219, 131] width 5 height 5
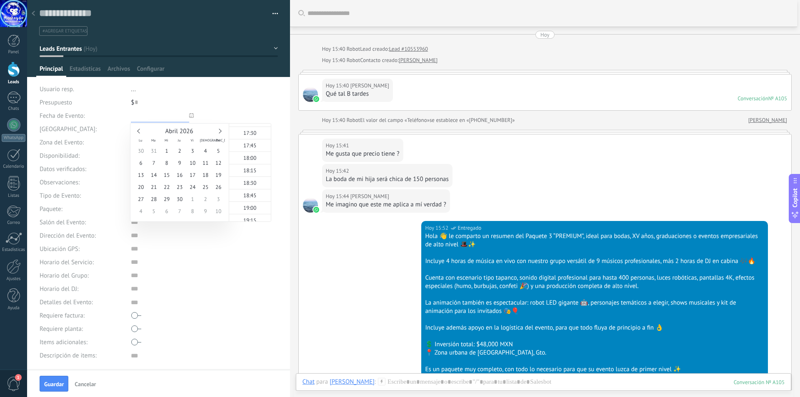
click at [219, 131] on link at bounding box center [219, 131] width 5 height 5
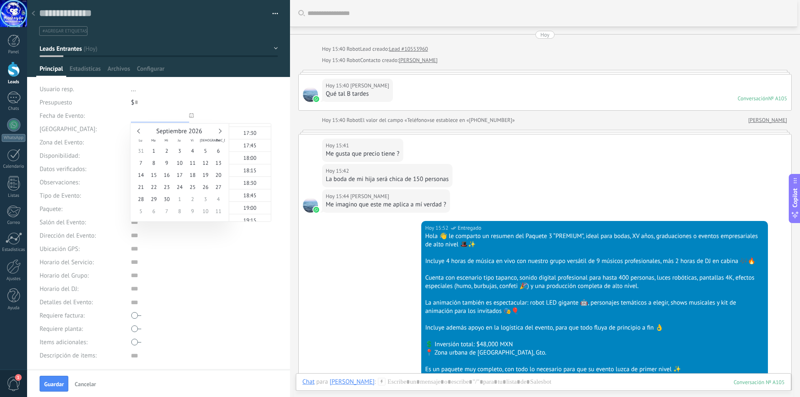
click at [219, 131] on link at bounding box center [219, 131] width 5 height 5
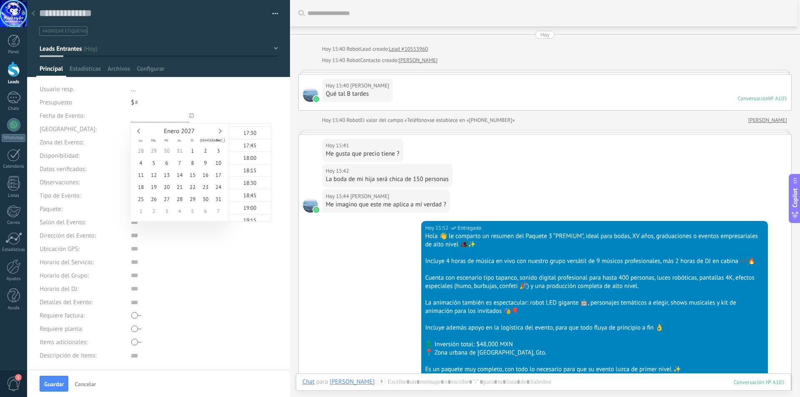
click at [219, 131] on link at bounding box center [219, 131] width 5 height 5
click at [138, 132] on link at bounding box center [139, 131] width 5 height 5
click at [135, 132] on div "Marzo 2027" at bounding box center [180, 131] width 90 height 7
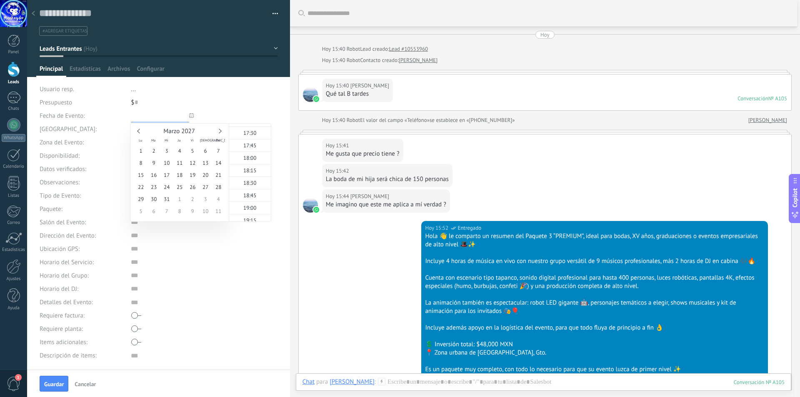
click at [135, 132] on div "Marzo 2027" at bounding box center [180, 131] width 90 height 7
click at [137, 132] on div "Marzo 2027" at bounding box center [180, 131] width 90 height 7
click at [138, 132] on link at bounding box center [139, 131] width 5 height 5
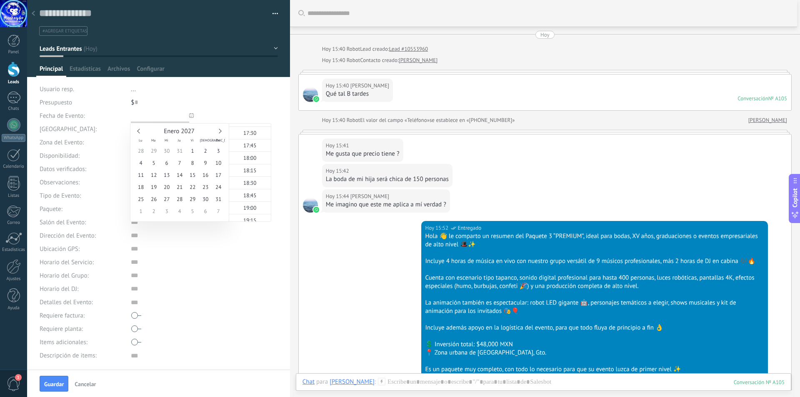
click at [138, 132] on link at bounding box center [139, 131] width 5 height 5
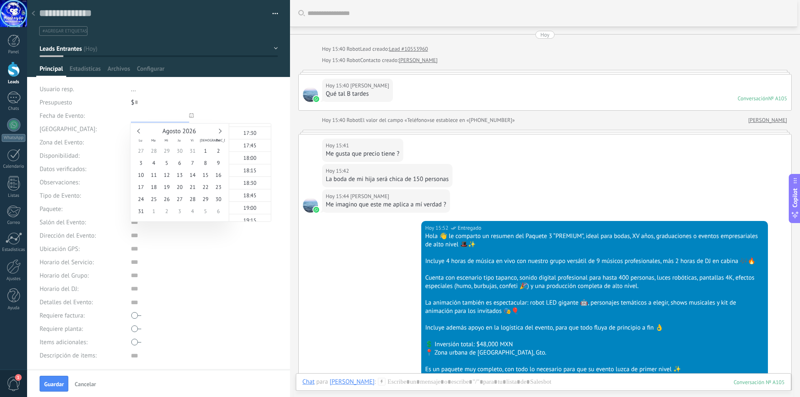
click at [138, 132] on link at bounding box center [139, 131] width 5 height 5
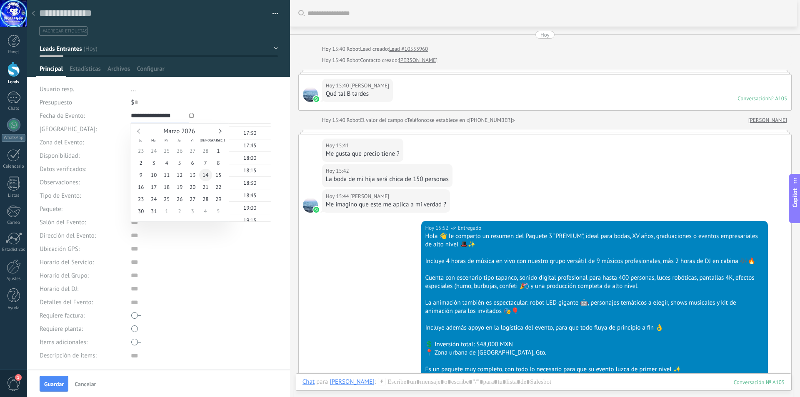
click at [207, 175] on span "14" at bounding box center [205, 175] width 13 height 12
click at [251, 135] on span "15:00" at bounding box center [249, 133] width 13 height 7
type input "**********"
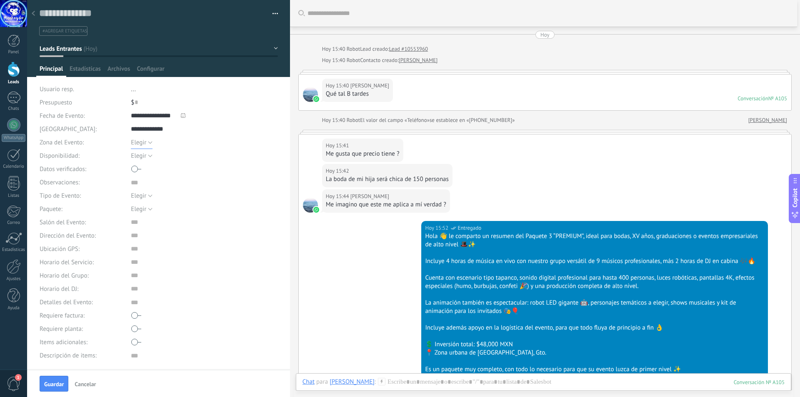
click at [148, 142] on button "Elegir" at bounding box center [142, 142] width 22 height 13
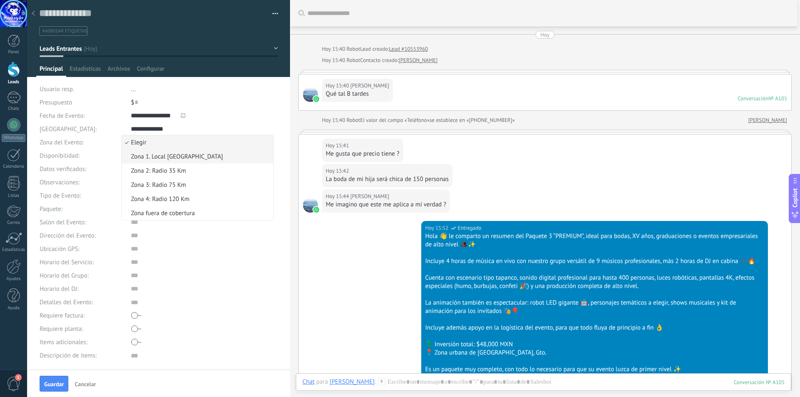
click at [166, 156] on span "Zona 1. Local [GEOGRAPHIC_DATA]" at bounding box center [196, 157] width 149 height 8
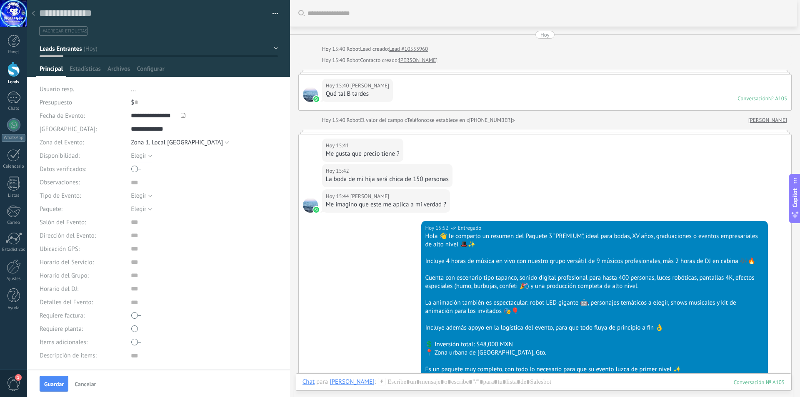
click at [150, 155] on button "Elegir" at bounding box center [142, 155] width 22 height 13
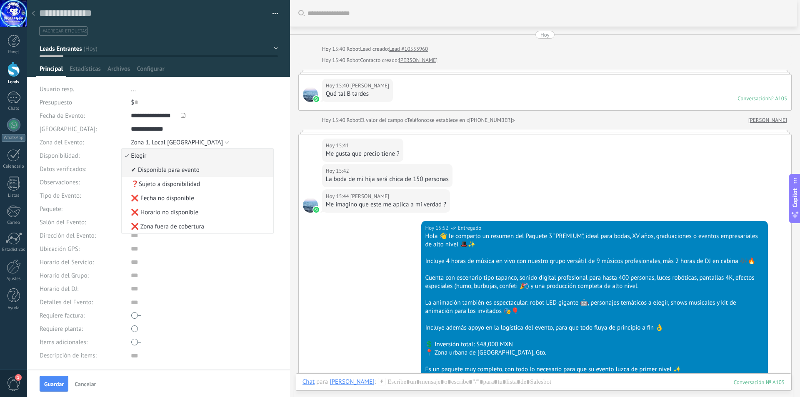
click at [187, 169] on span "✔ Disponible para evento" at bounding box center [196, 170] width 149 height 8
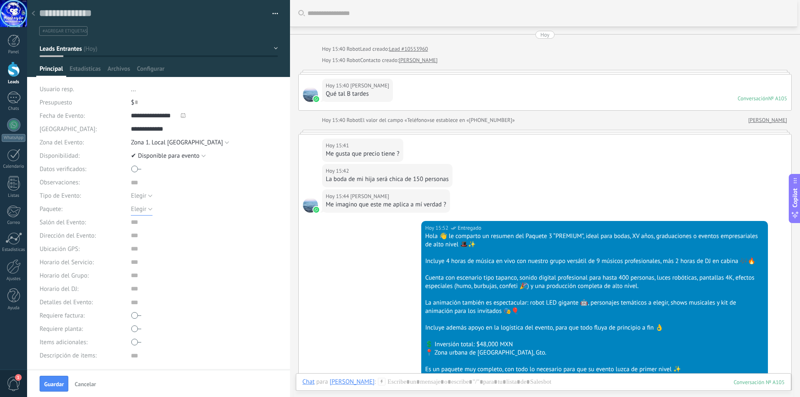
click at [147, 208] on button "Elegir" at bounding box center [142, 208] width 22 height 13
click at [160, 237] on span "Paquete 2 - Fiesta" at bounding box center [196, 238] width 149 height 8
click at [148, 196] on button "Elegir" at bounding box center [142, 195] width 22 height 13
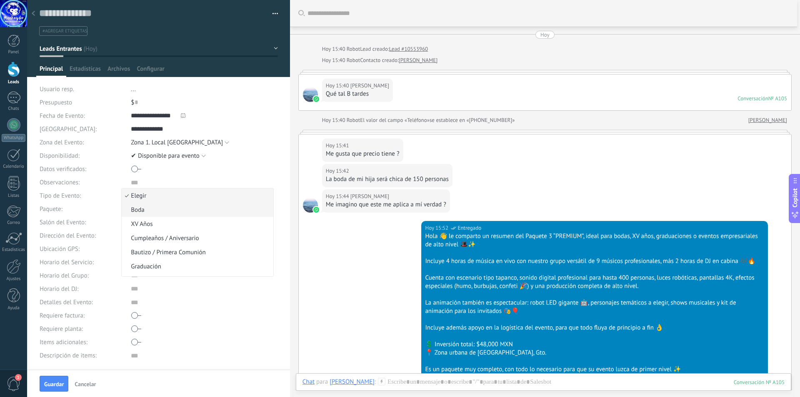
click at [142, 212] on span "Boda" at bounding box center [196, 210] width 149 height 8
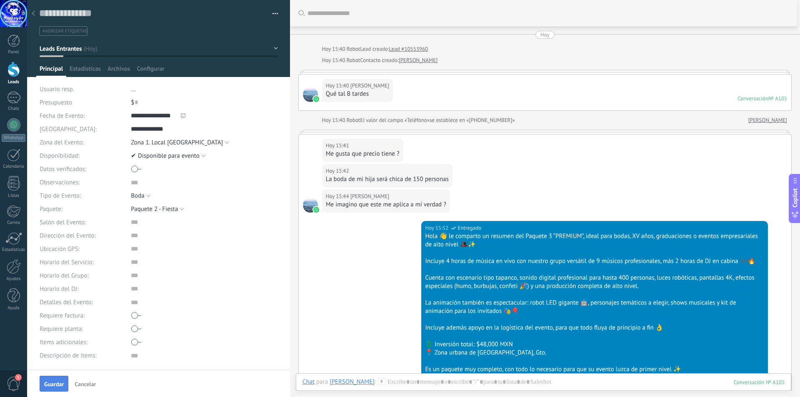
click at [55, 381] on span "Guardar" at bounding box center [54, 384] width 20 height 6
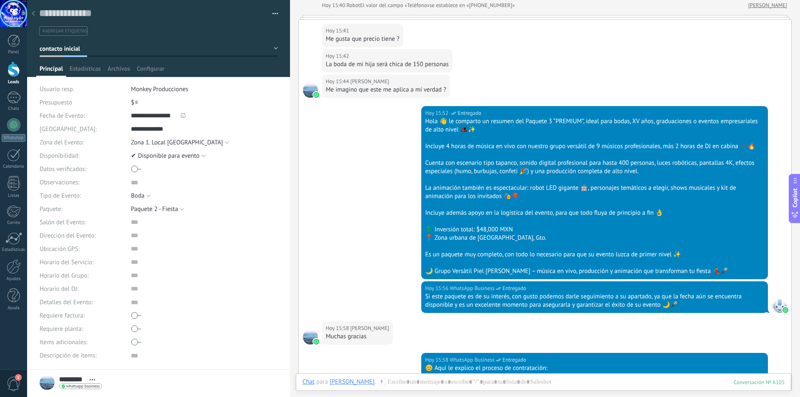
click at [274, 47] on button "Leads Entrantes" at bounding box center [159, 48] width 238 height 15
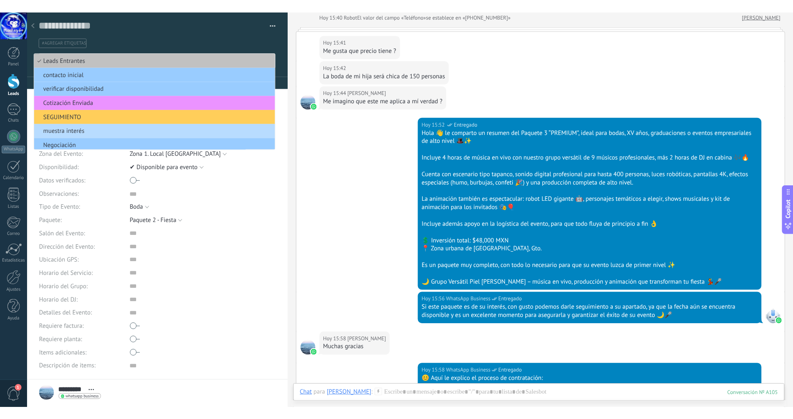
scroll to position [42, 0]
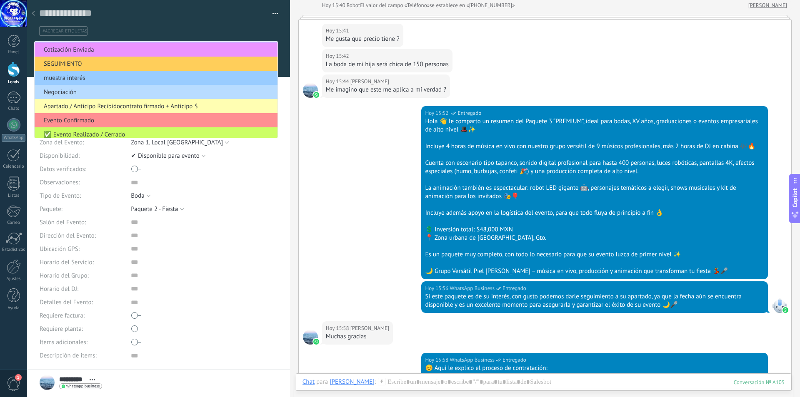
click at [90, 91] on span "Negociación" at bounding box center [155, 92] width 240 height 8
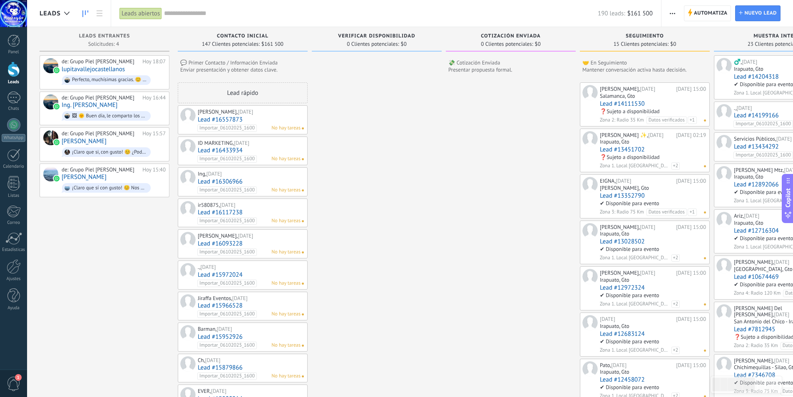
type textarea "***"
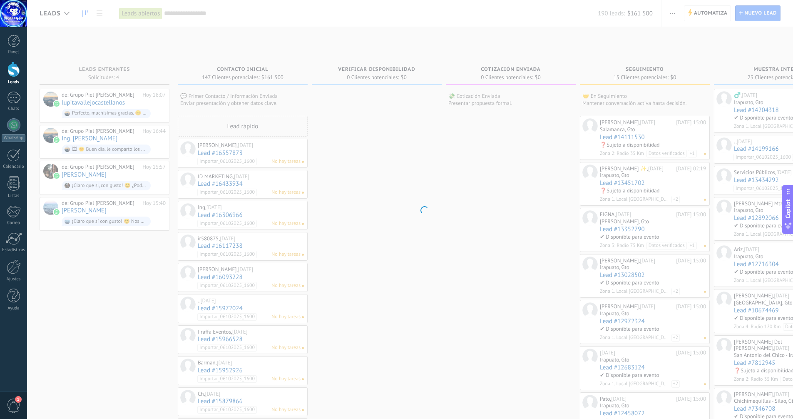
scroll to position [8, 0]
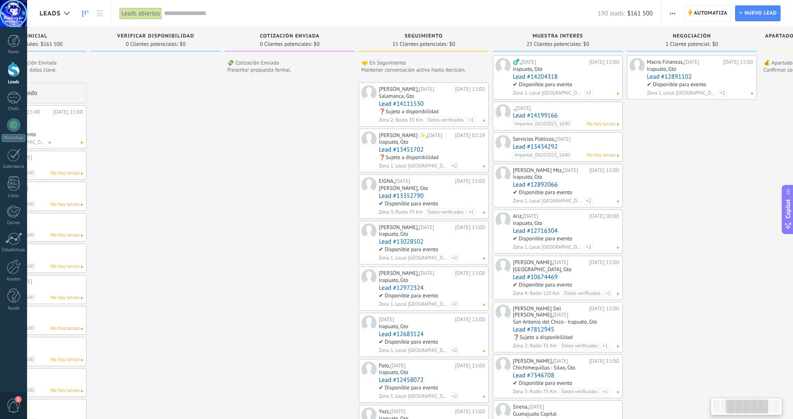
drag, startPoint x: 488, startPoint y: 175, endPoint x: 243, endPoint y: 182, distance: 245.0
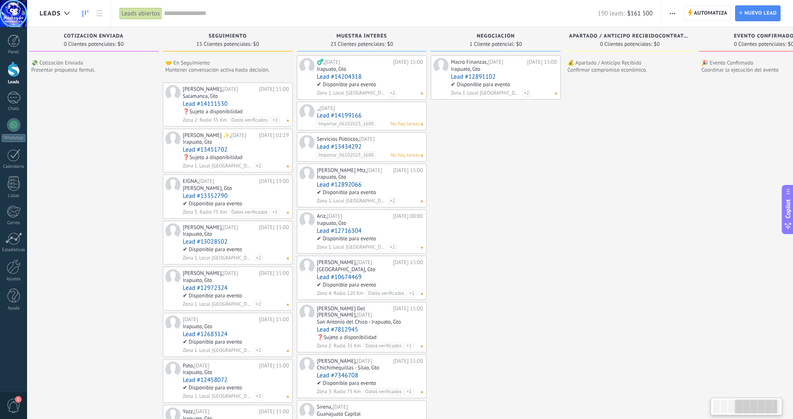
scroll to position [0, 466]
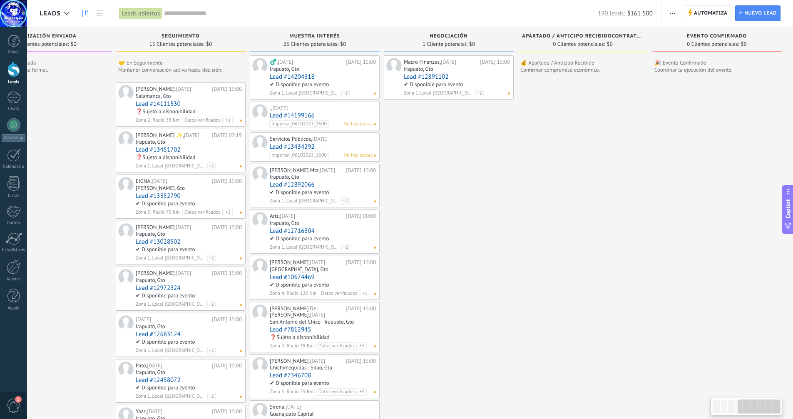
drag, startPoint x: 681, startPoint y: 172, endPoint x: 310, endPoint y: 204, distance: 372.5
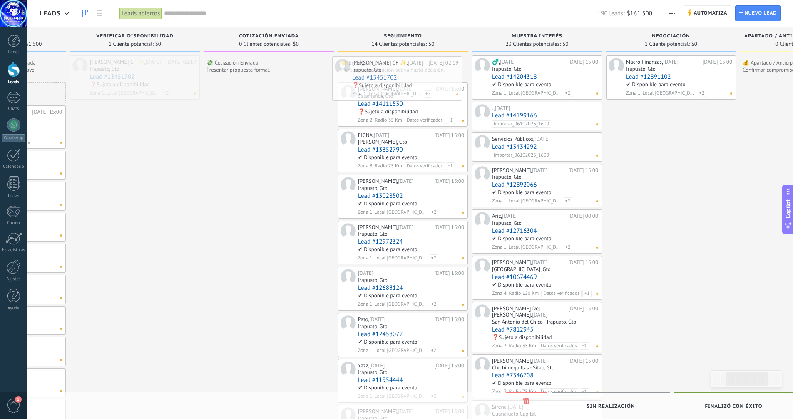
drag, startPoint x: 137, startPoint y: 63, endPoint x: 399, endPoint y: 64, distance: 262.4
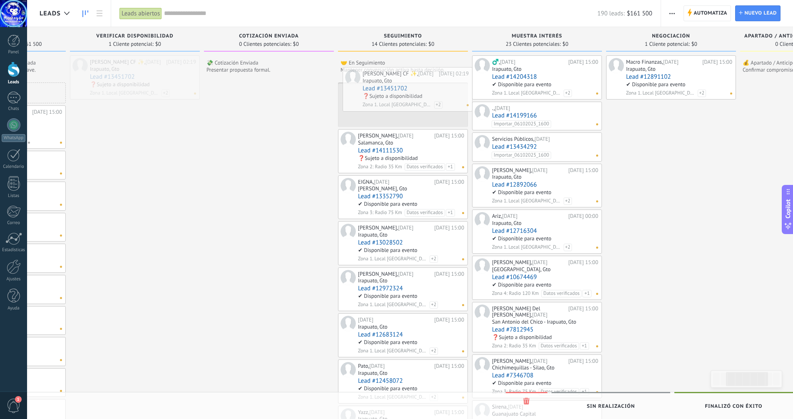
drag, startPoint x: 150, startPoint y: 61, endPoint x: 420, endPoint y: 77, distance: 270.7
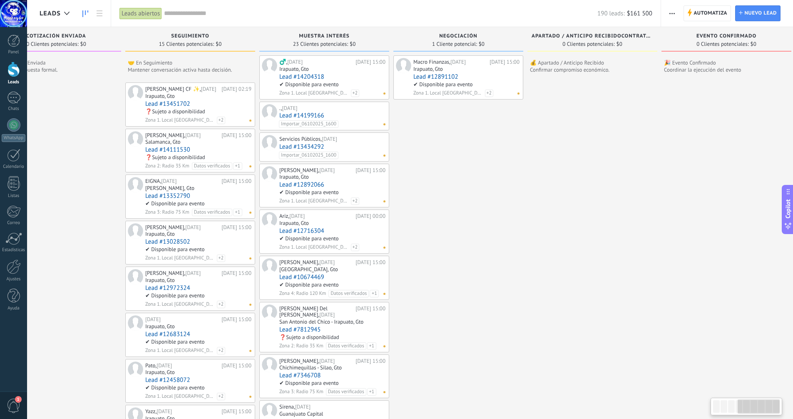
scroll to position [0, 466]
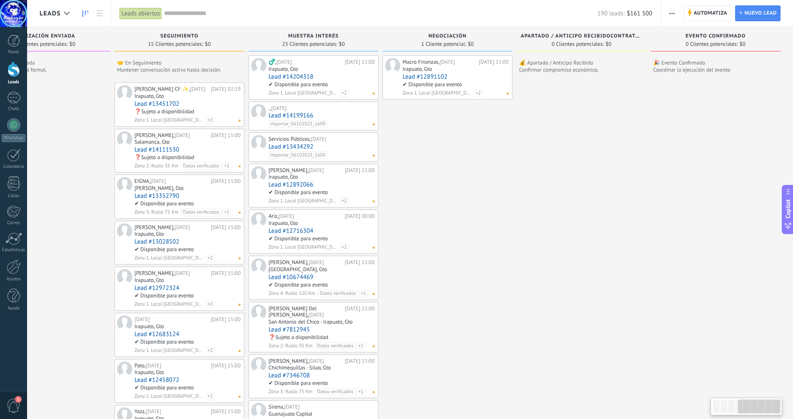
drag, startPoint x: 690, startPoint y: 155, endPoint x: 439, endPoint y: 179, distance: 252.2
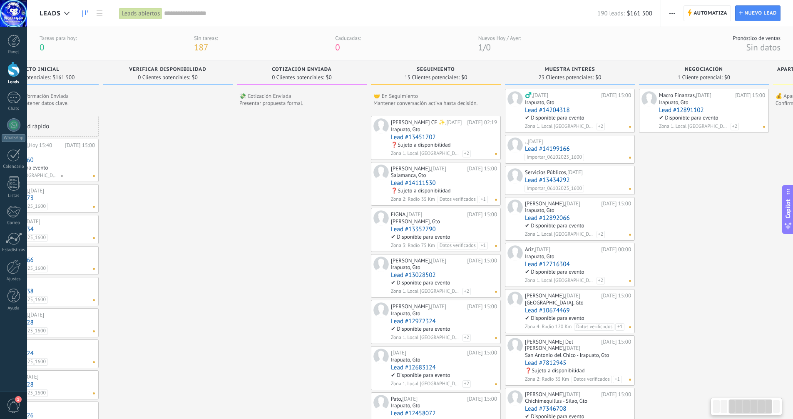
scroll to position [0, 186]
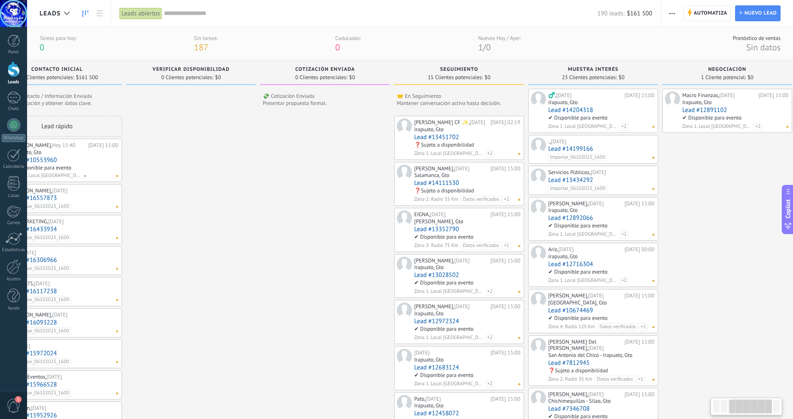
drag, startPoint x: 451, startPoint y: 189, endPoint x: 731, endPoint y: 181, distance: 280.0
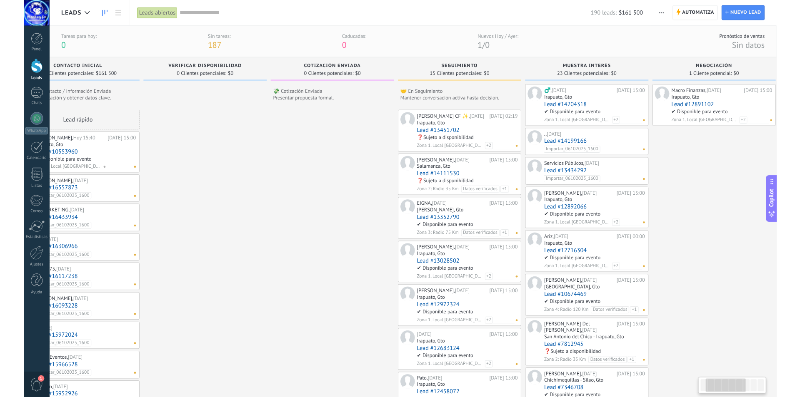
scroll to position [0, 0]
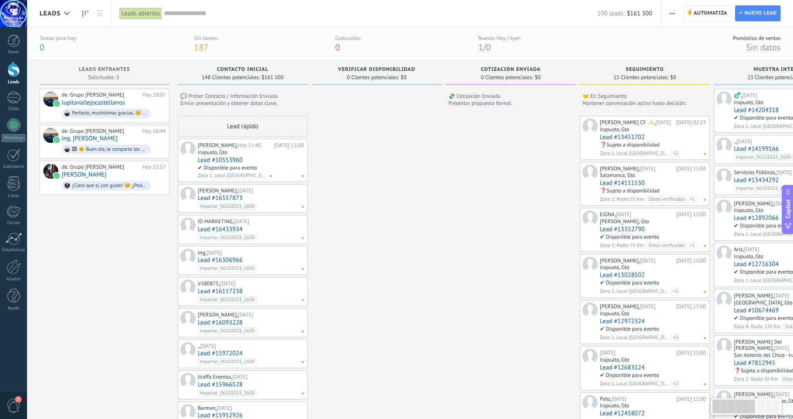
drag, startPoint x: 376, startPoint y: 194, endPoint x: 568, endPoint y: 187, distance: 192.1
click at [75, 165] on div "de: Grupo [PERSON_NAME]" at bounding box center [101, 167] width 78 height 7
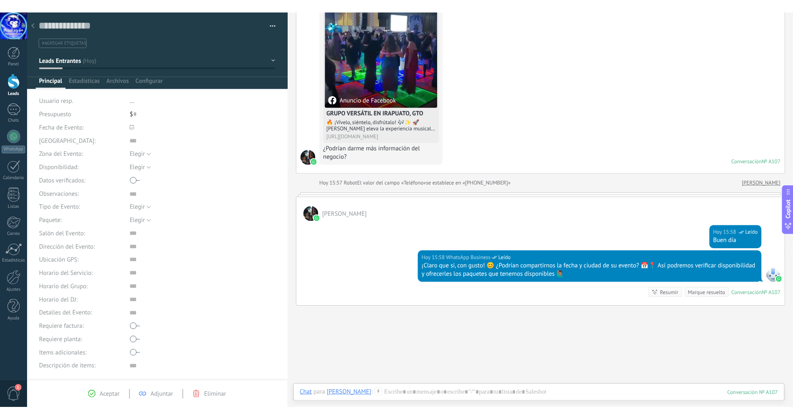
scroll to position [83, 0]
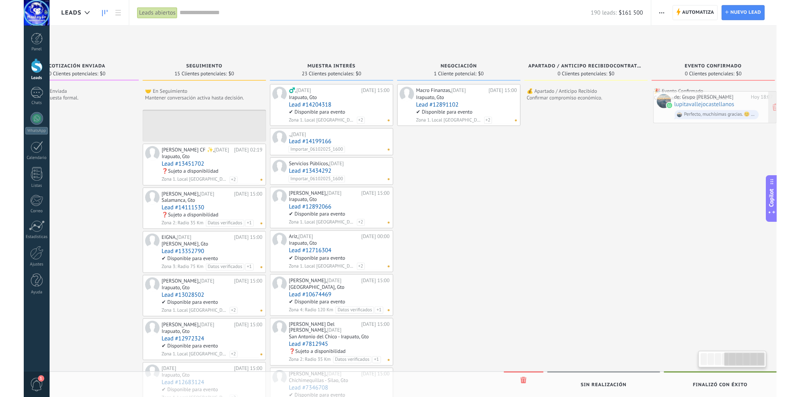
scroll to position [0, 466]
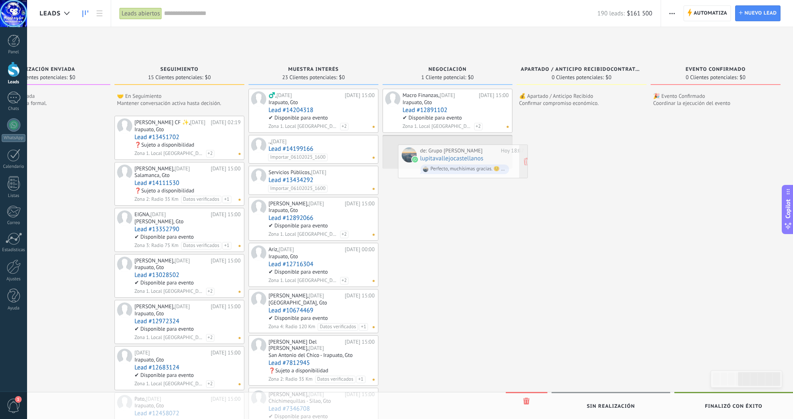
drag, startPoint x: 82, startPoint y: 100, endPoint x: 441, endPoint y: 156, distance: 362.8
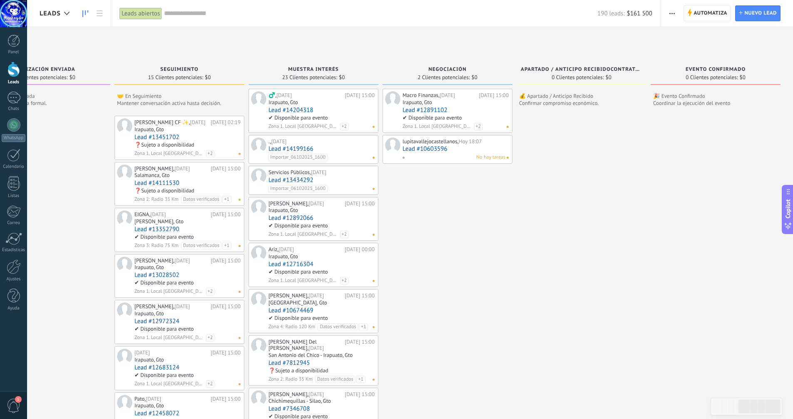
drag, startPoint x: 570, startPoint y: 182, endPoint x: 408, endPoint y: 195, distance: 162.9
click at [418, 152] on link "Lead #10603596" at bounding box center [456, 148] width 106 height 7
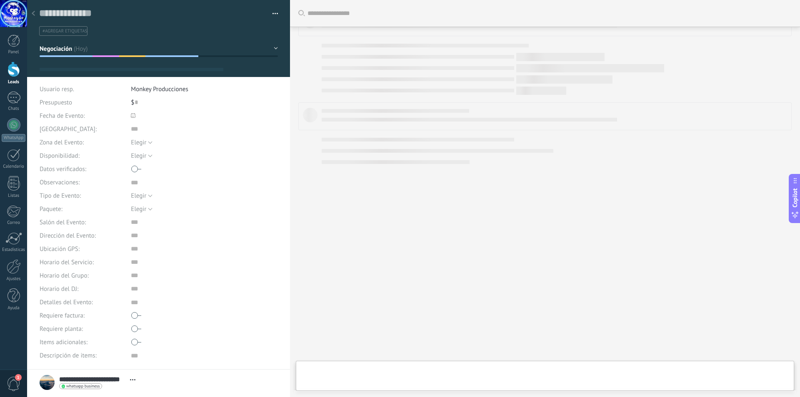
type textarea "***"
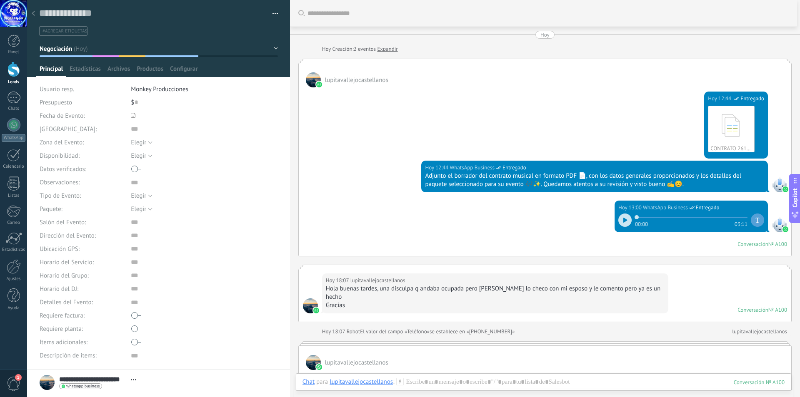
click at [373, 61] on div at bounding box center [544, 61] width 493 height 4
click at [523, 66] on div "lupitavallejocastellanos" at bounding box center [545, 75] width 492 height 24
click at [526, 60] on div at bounding box center [544, 61] width 493 height 4
click at [149, 207] on button "Elegir" at bounding box center [142, 208] width 22 height 13
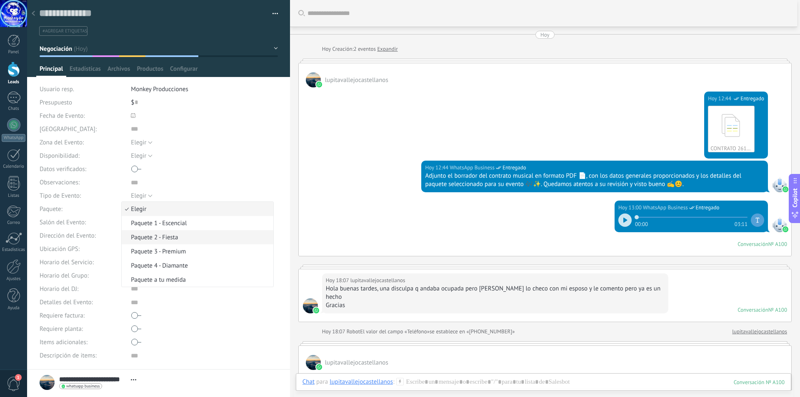
click at [152, 236] on span "Paquete 2 - Fiesta" at bounding box center [196, 238] width 149 height 8
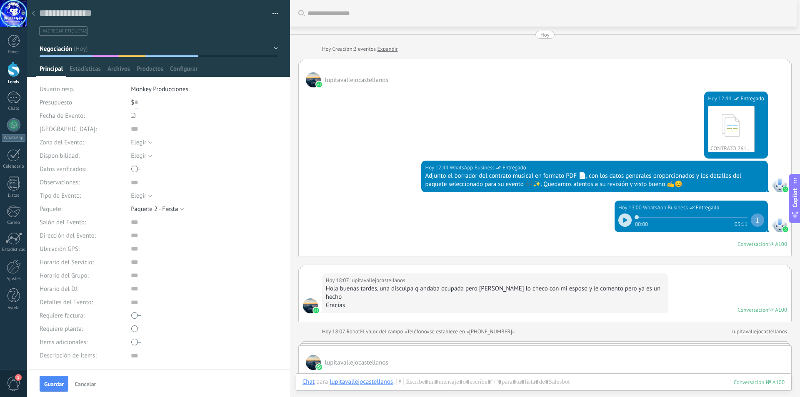
click at [135, 101] on input "text" at bounding box center [136, 102] width 3 height 13
type input "******"
click at [132, 117] on use at bounding box center [133, 115] width 5 height 5
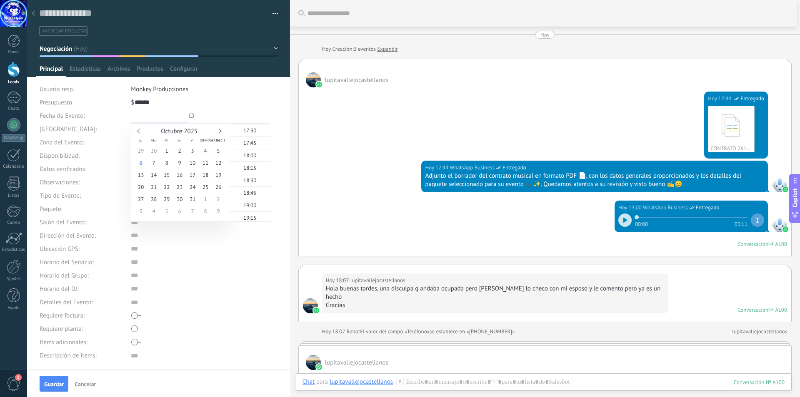
click at [220, 130] on link at bounding box center [219, 131] width 5 height 5
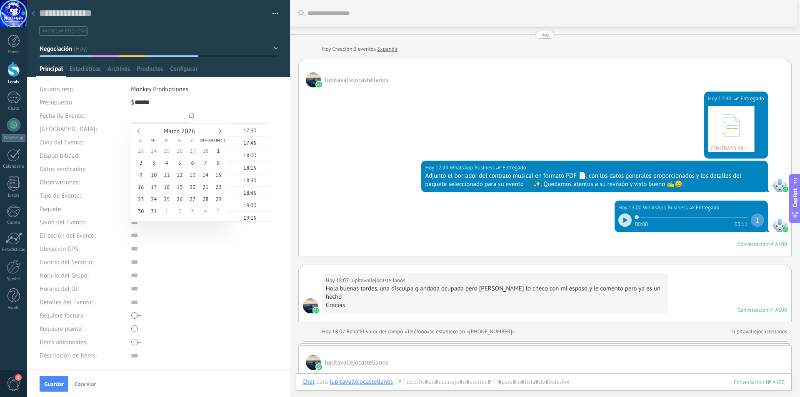
click at [220, 130] on link at bounding box center [219, 131] width 5 height 5
click at [221, 130] on div "Mayo 2026" at bounding box center [180, 131] width 90 height 7
click at [221, 130] on div "Junio 2026" at bounding box center [180, 131] width 90 height 7
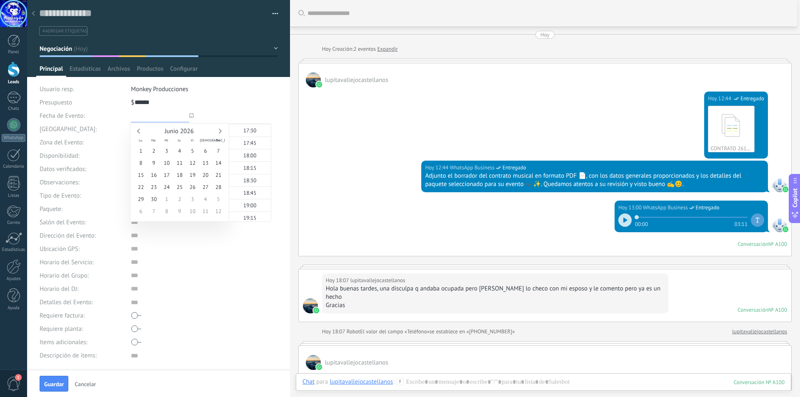
click at [221, 130] on div "Junio 2026" at bounding box center [180, 131] width 90 height 7
click at [219, 132] on link at bounding box center [219, 131] width 5 height 5
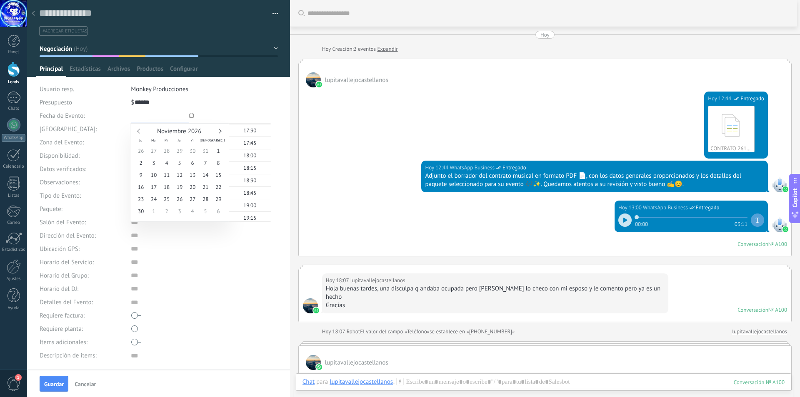
click at [219, 132] on link at bounding box center [219, 131] width 5 height 5
click at [207, 164] on span "12" at bounding box center [205, 163] width 13 height 12
click at [253, 132] on span "15:00" at bounding box center [249, 130] width 13 height 7
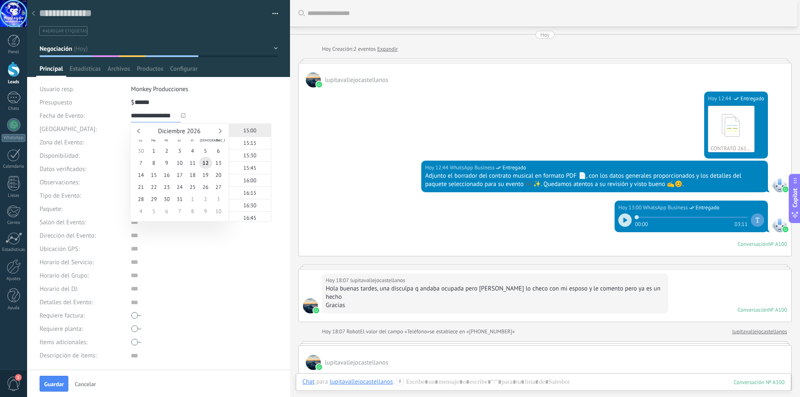
type input "**********"
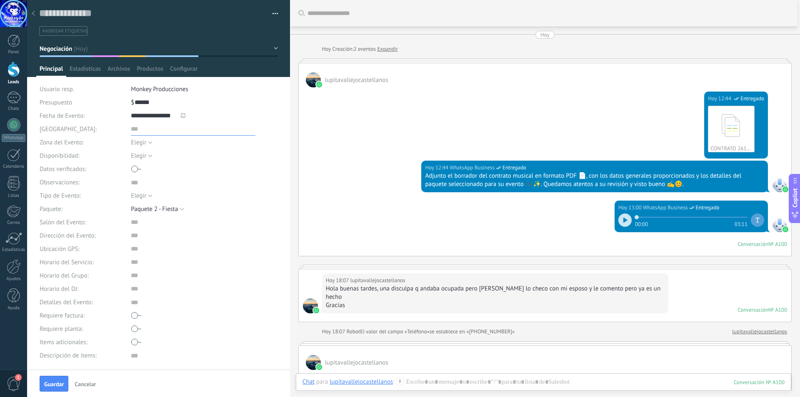
click at [133, 131] on input "text" at bounding box center [193, 128] width 125 height 13
type input "**********"
click at [150, 142] on button "Elegir" at bounding box center [142, 142] width 22 height 13
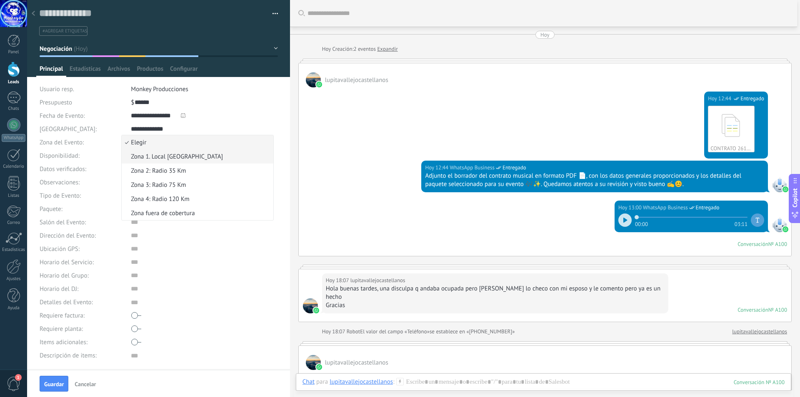
click at [151, 153] on span "Zona 1. Local [GEOGRAPHIC_DATA]" at bounding box center [196, 157] width 149 height 8
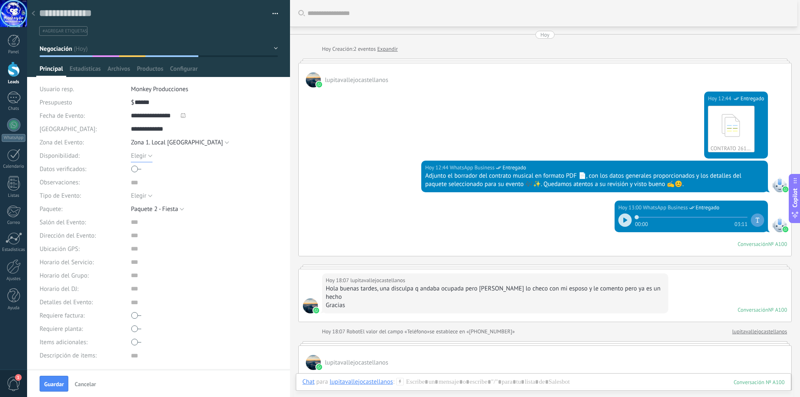
click at [149, 156] on button "Elegir" at bounding box center [142, 155] width 22 height 13
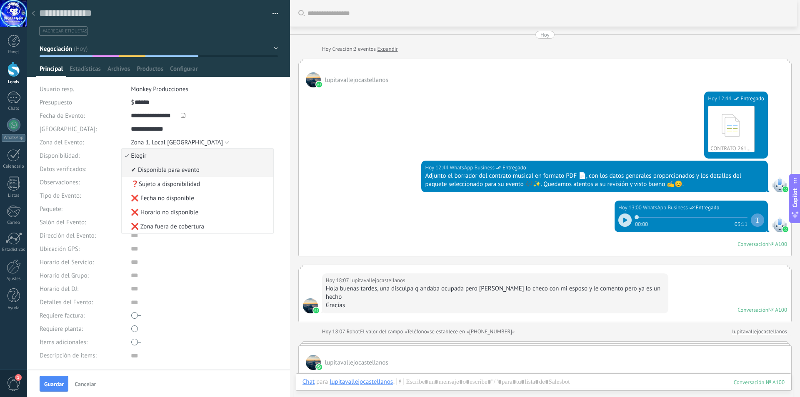
click at [170, 169] on span "✔ Disponible para evento" at bounding box center [196, 170] width 149 height 8
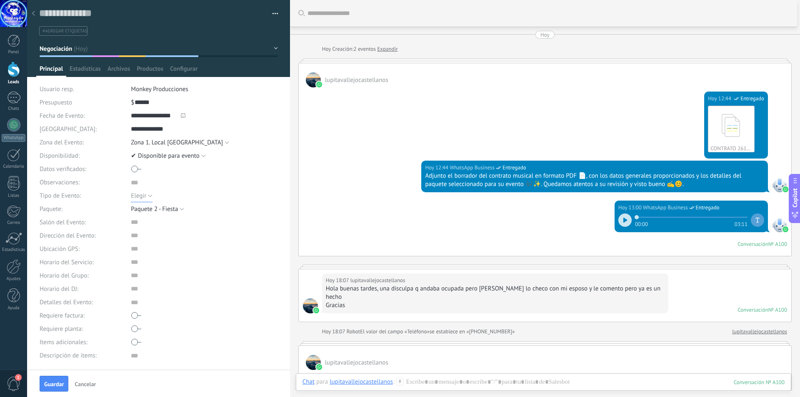
click at [144, 196] on span "Elegir" at bounding box center [138, 196] width 15 height 8
click at [162, 239] on span "Cumpleaños / Aniversario" at bounding box center [196, 238] width 149 height 8
click at [131, 267] on input "text" at bounding box center [193, 262] width 125 height 13
type input "**********"
click at [139, 274] on input "text" at bounding box center [193, 275] width 125 height 13
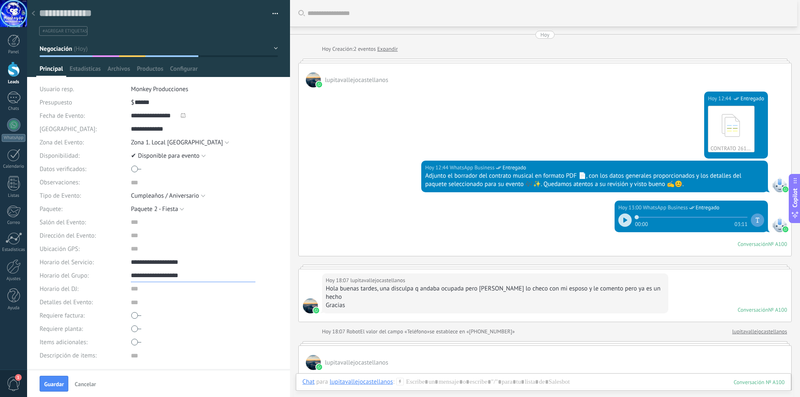
type input "**********"
click at [138, 289] on input "text" at bounding box center [193, 288] width 125 height 13
type input "**********"
click at [136, 303] on textarea at bounding box center [193, 302] width 125 height 13
type textarea "*"
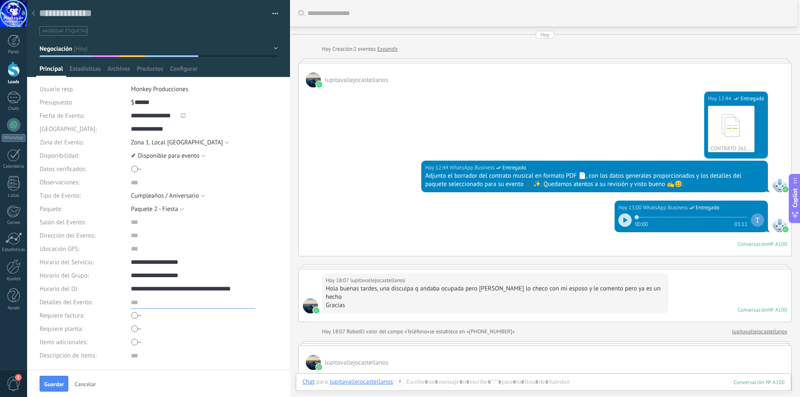
type textarea "*"
type textarea "**"
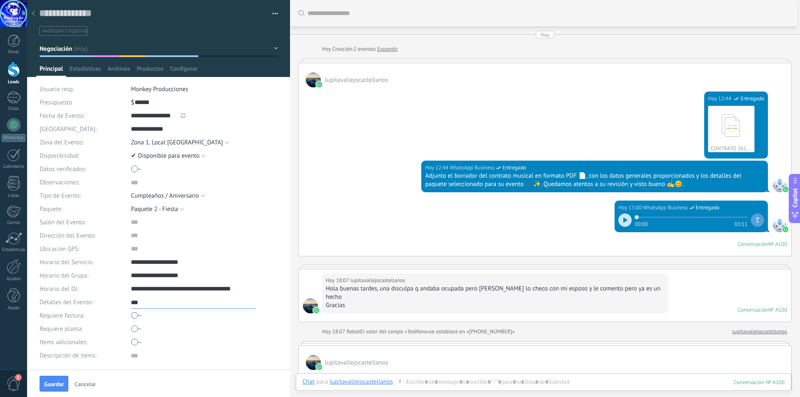
type textarea "****"
type textarea "*****"
type textarea "******"
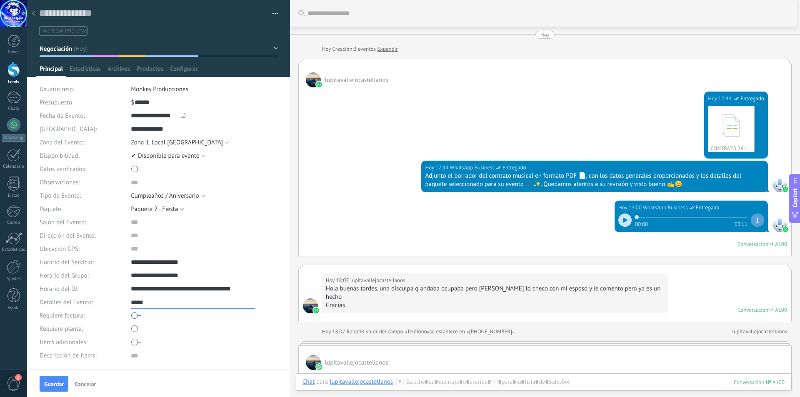
type textarea "******"
type textarea "*******"
type textarea "********"
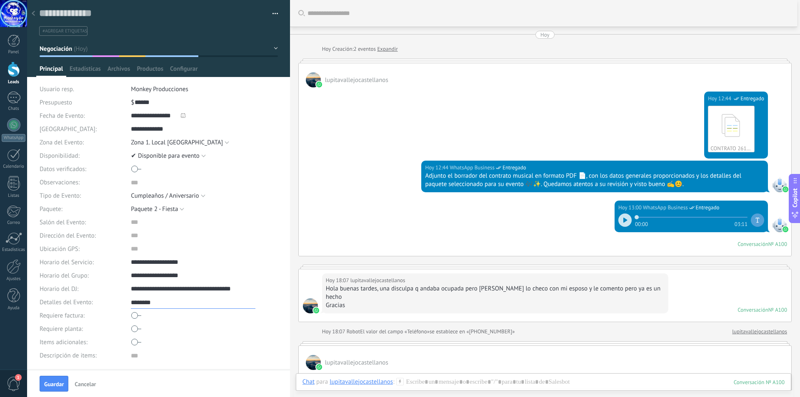
type textarea "*********"
type textarea "**********"
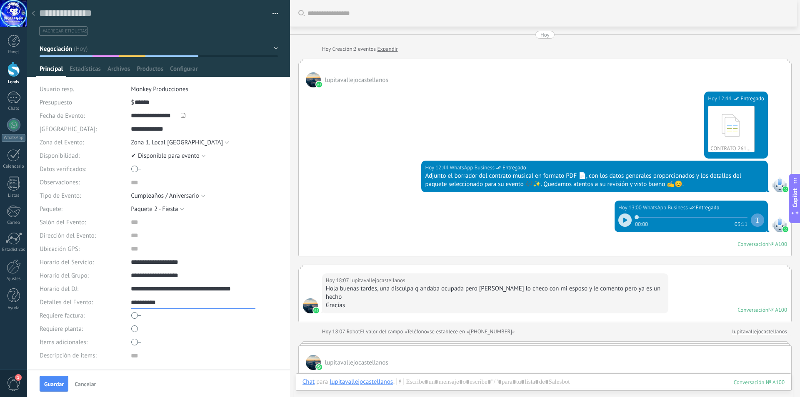
type textarea "**********"
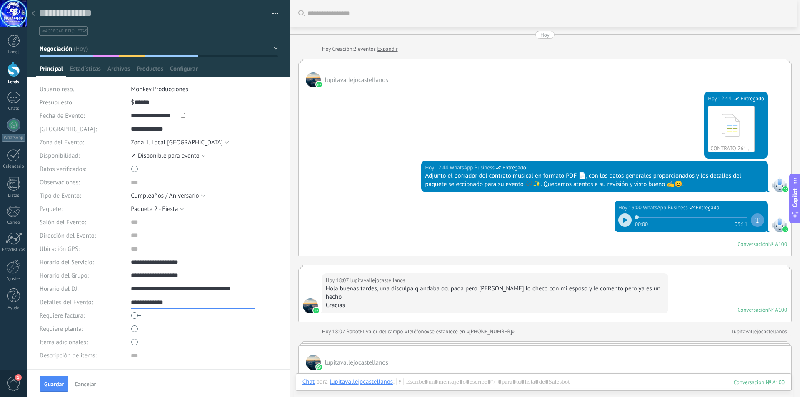
type textarea "**********"
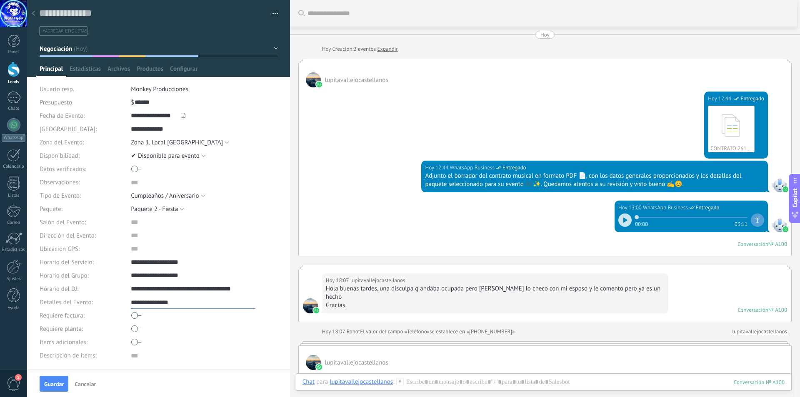
type textarea "**********"
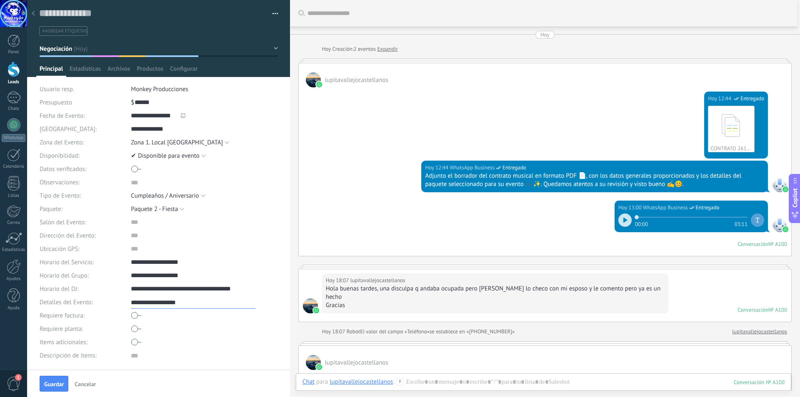
type textarea "**********"
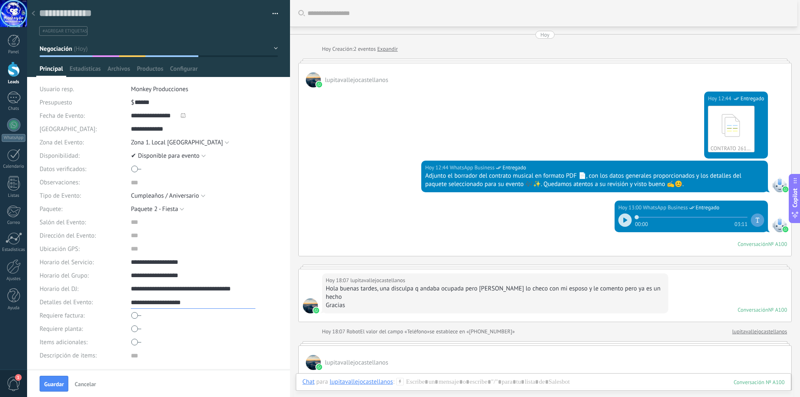
type textarea "**********"
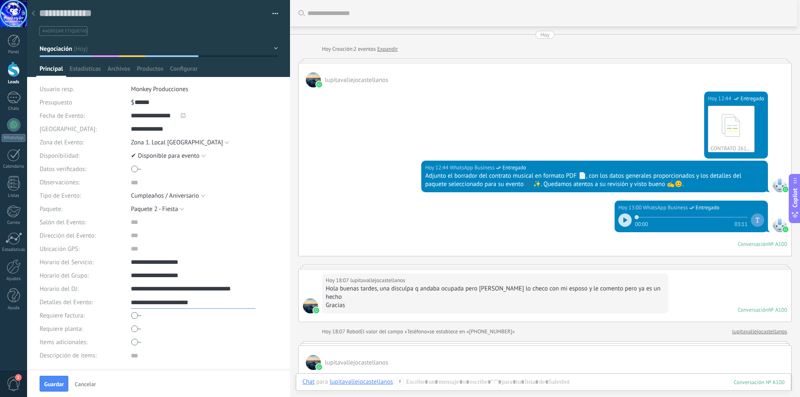
type textarea "**********"
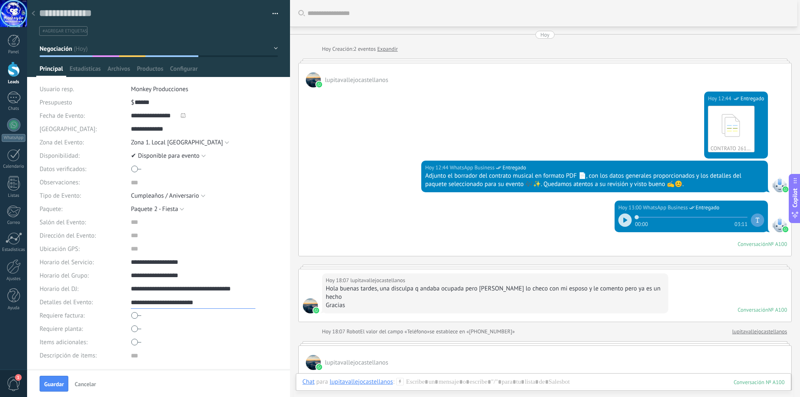
type textarea "**********"
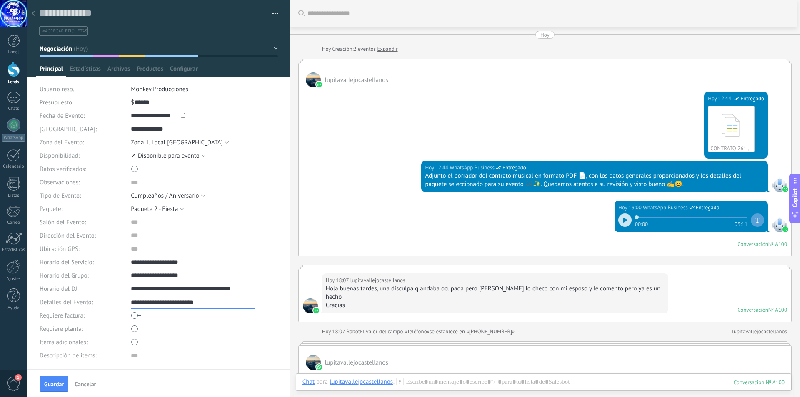
type textarea "**********"
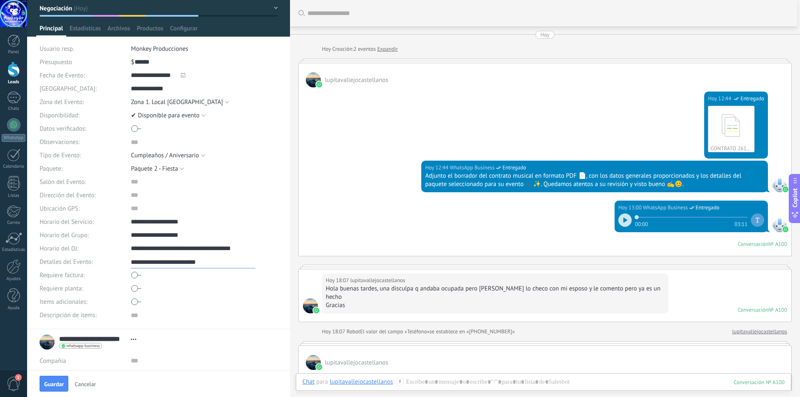
scroll to position [0, 0]
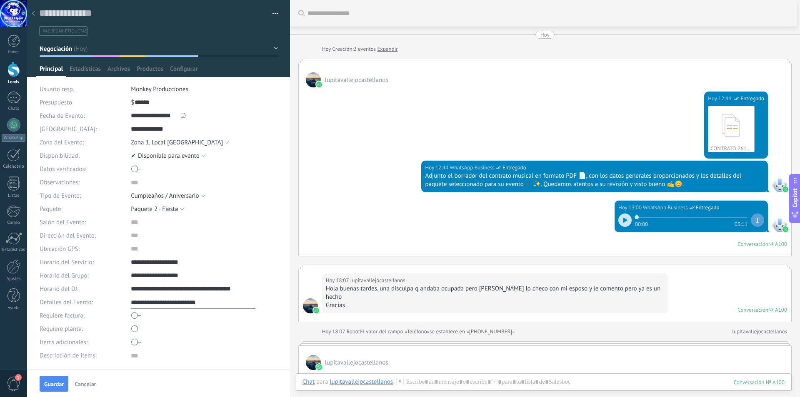
type textarea "**********"
click at [274, 47] on button "Negociación" at bounding box center [159, 48] width 238 height 15
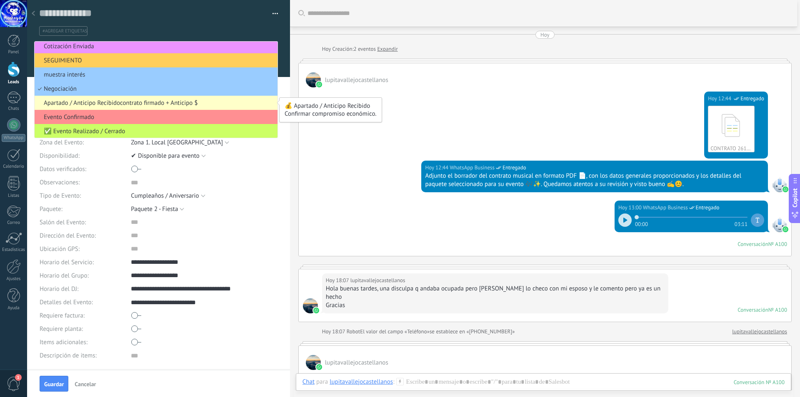
click at [189, 102] on span "Apartado / Anticipo Recibidocontrato firmado + Anticipo $" at bounding box center [155, 103] width 240 height 8
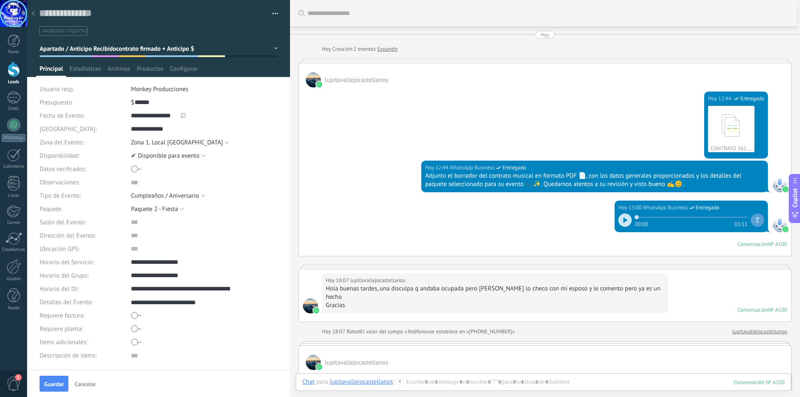
click at [57, 385] on span "Guardar" at bounding box center [54, 384] width 20 height 6
type input "******"
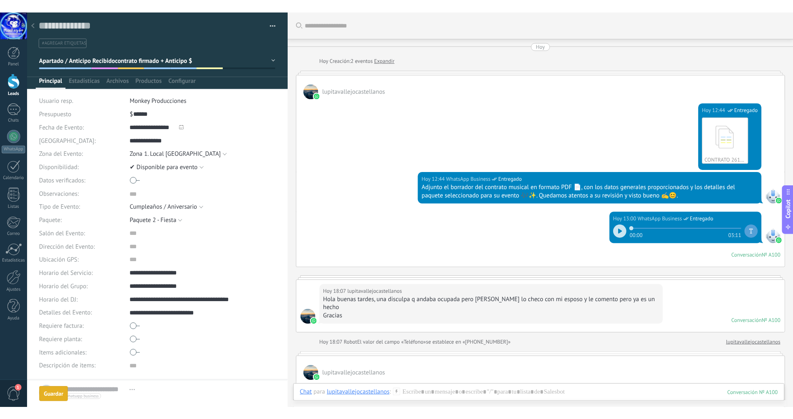
scroll to position [146, 0]
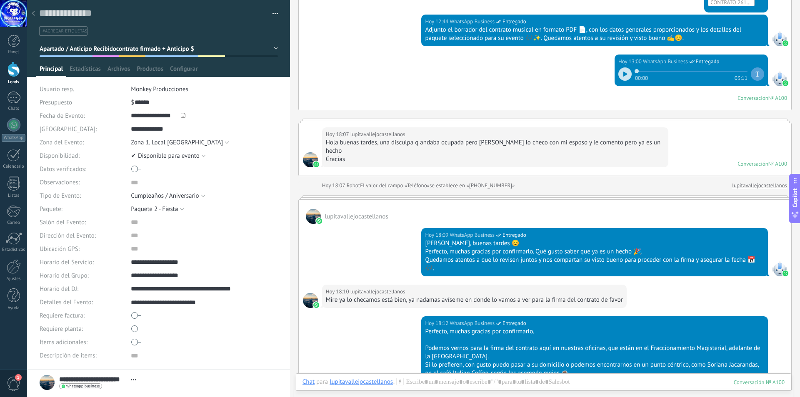
click at [33, 13] on use at bounding box center [33, 13] width 3 height 5
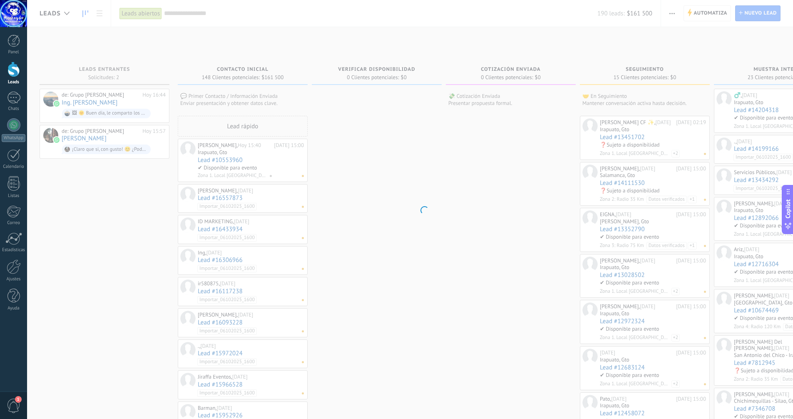
scroll to position [8, 0]
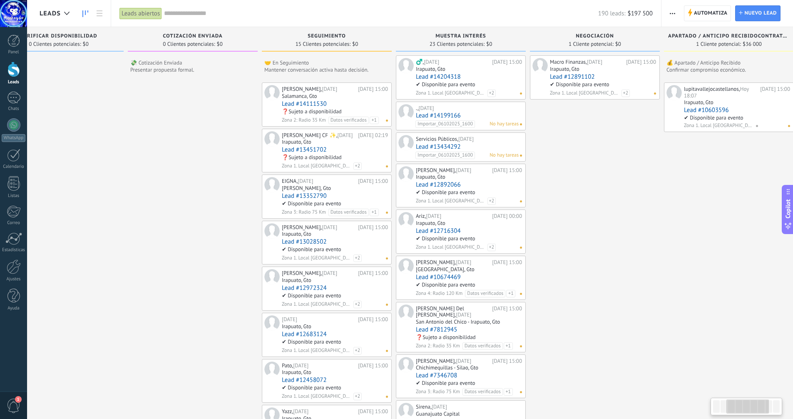
drag, startPoint x: 508, startPoint y: 246, endPoint x: 194, endPoint y: 249, distance: 314.9
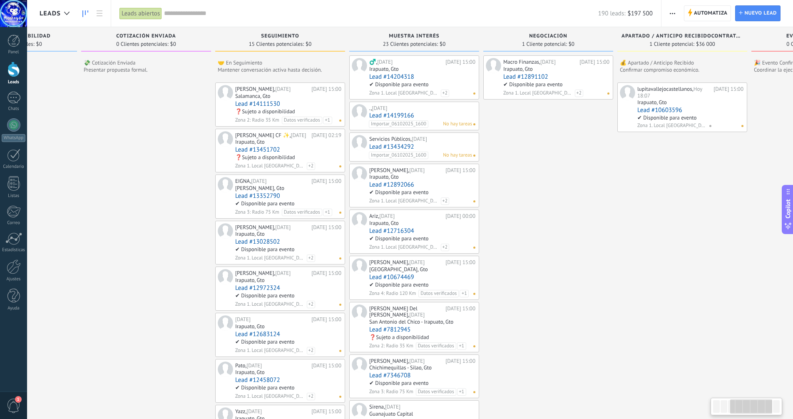
scroll to position [0, 466]
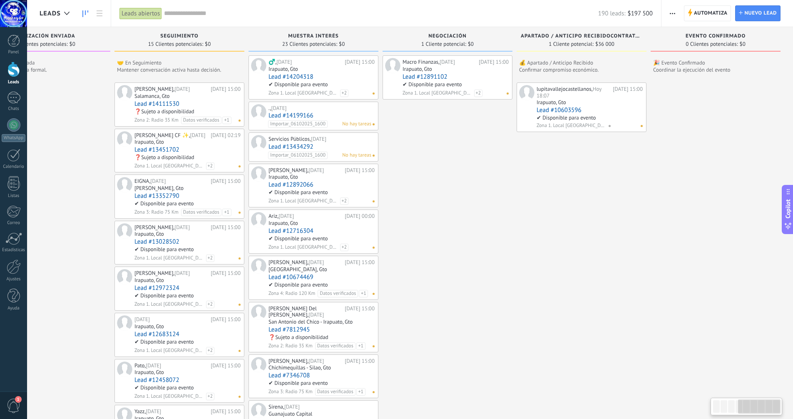
drag, startPoint x: 661, startPoint y: 244, endPoint x: 256, endPoint y: 242, distance: 405.2
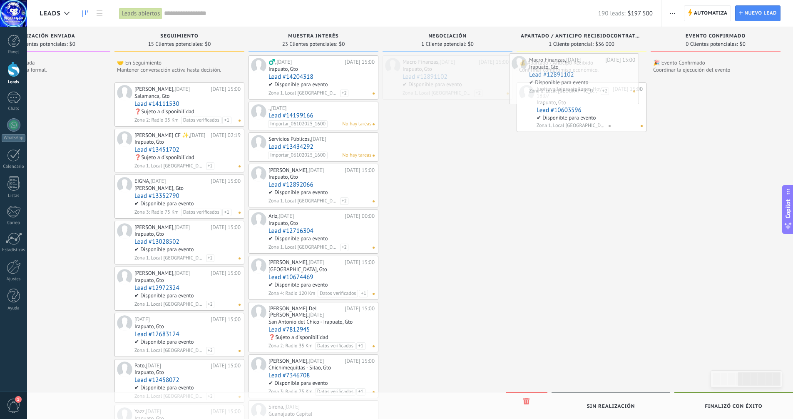
drag, startPoint x: 419, startPoint y: 62, endPoint x: 546, endPoint y: 60, distance: 127.0
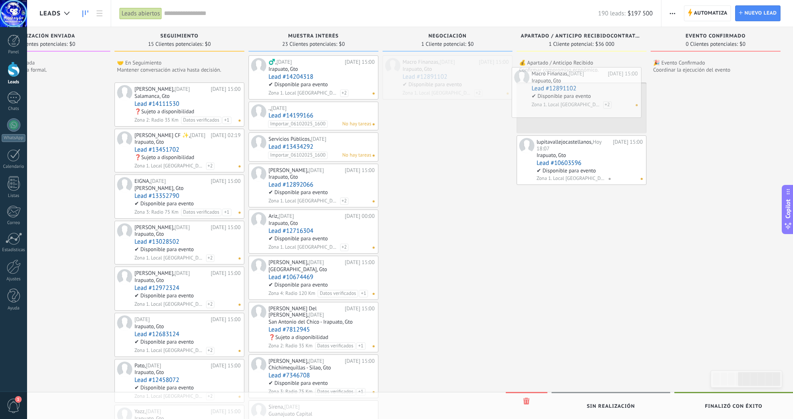
drag, startPoint x: 430, startPoint y: 63, endPoint x: 559, endPoint y: 75, distance: 129.6
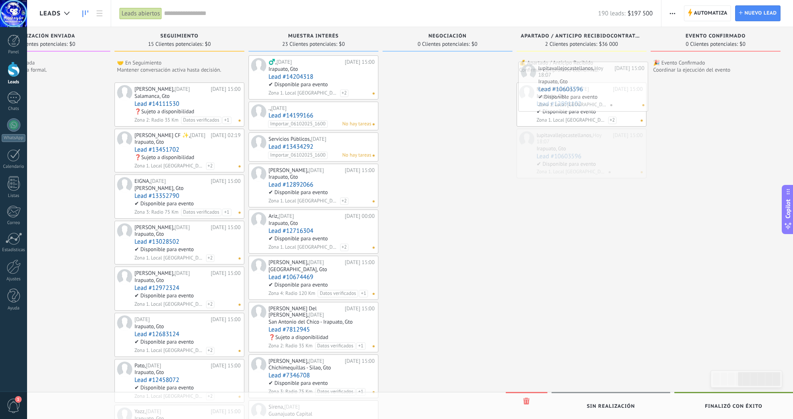
drag, startPoint x: 565, startPoint y: 144, endPoint x: 566, endPoint y: 70, distance: 74.1
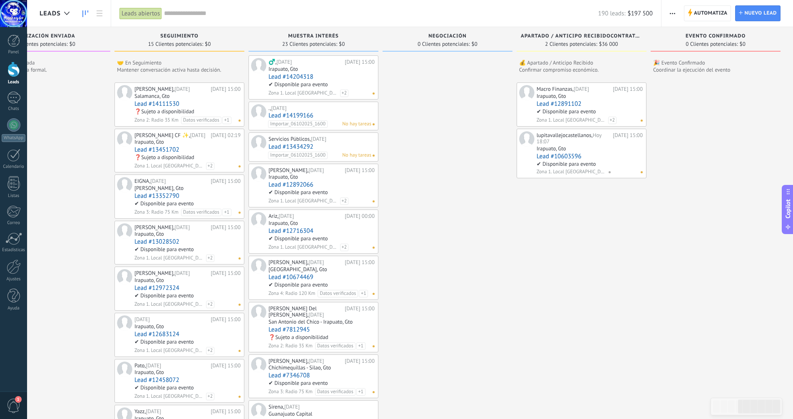
drag, startPoint x: 478, startPoint y: 242, endPoint x: 478, endPoint y: 235, distance: 6.7
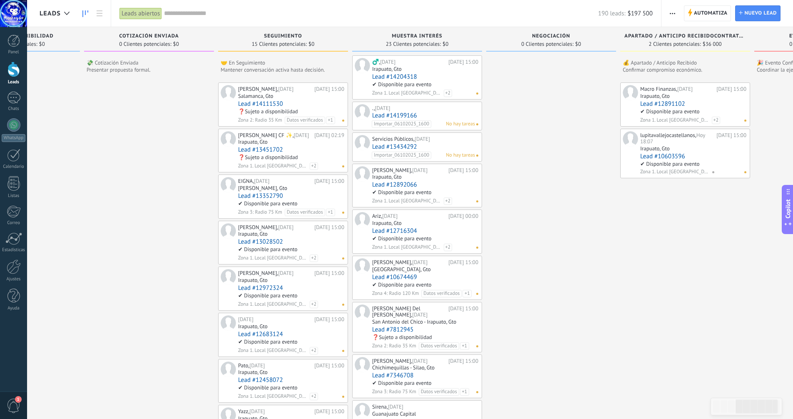
scroll to position [0, 355]
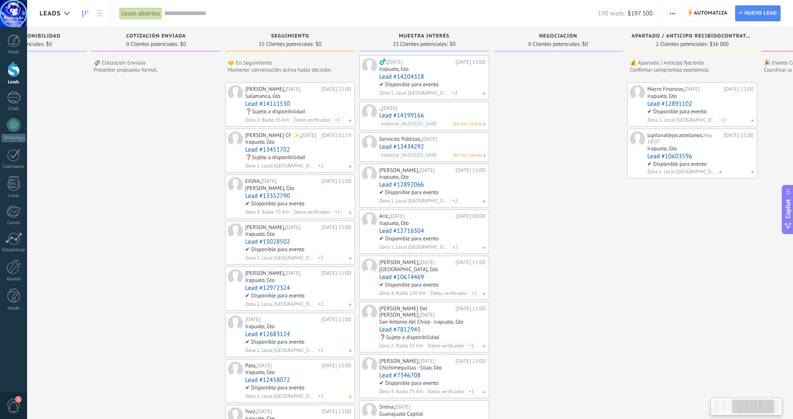
drag, startPoint x: 475, startPoint y: 299, endPoint x: 536, endPoint y: 293, distance: 60.7
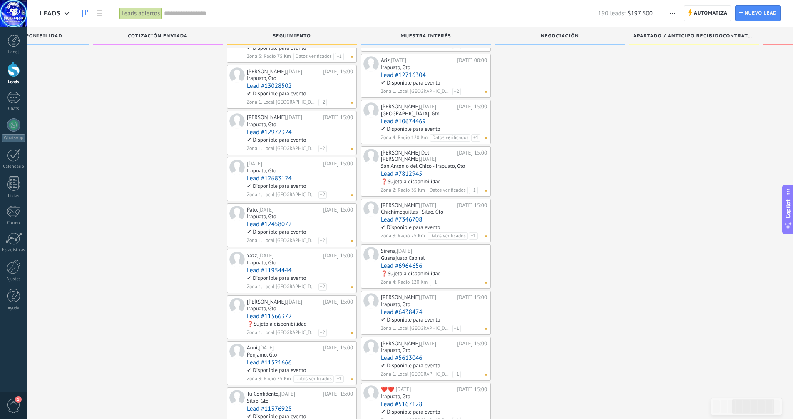
scroll to position [0, 0]
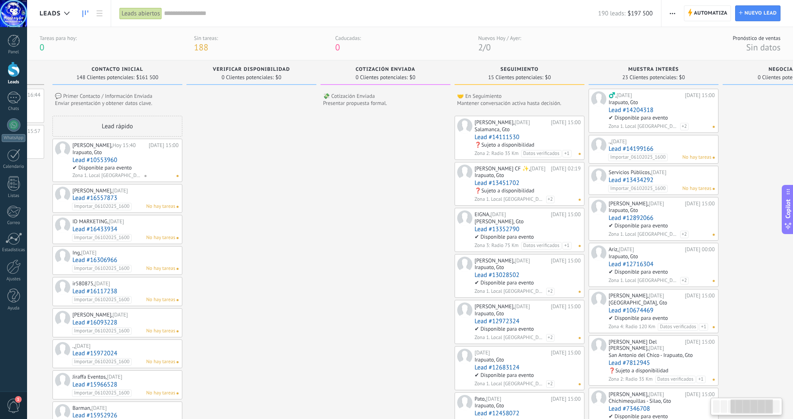
drag, startPoint x: 170, startPoint y: 227, endPoint x: 381, endPoint y: 249, distance: 211.5
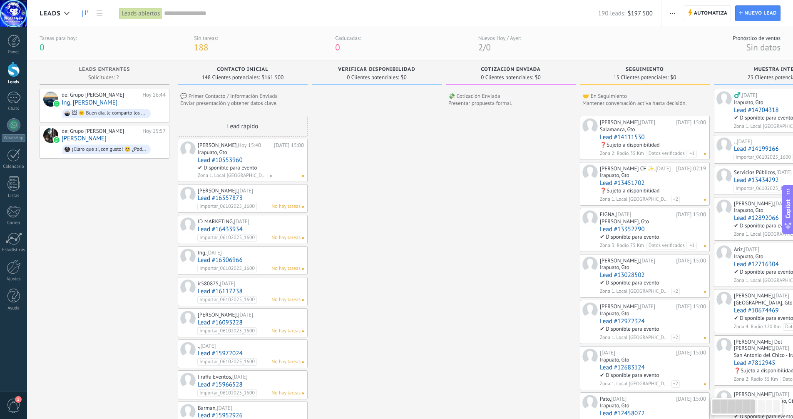
drag, startPoint x: 260, startPoint y: 230, endPoint x: 440, endPoint y: 242, distance: 180.7
click at [215, 148] on div "Joss Laus, Hoy 15:40" at bounding box center [235, 145] width 74 height 7
click at [219, 162] on link "Lead #10553960" at bounding box center [251, 160] width 106 height 7
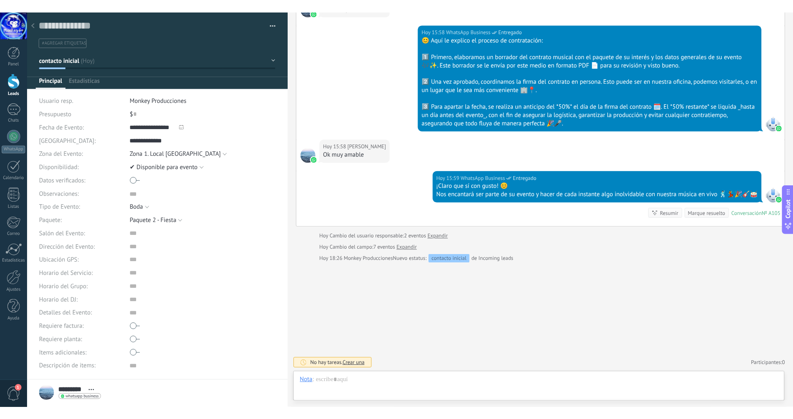
scroll to position [8, 0]
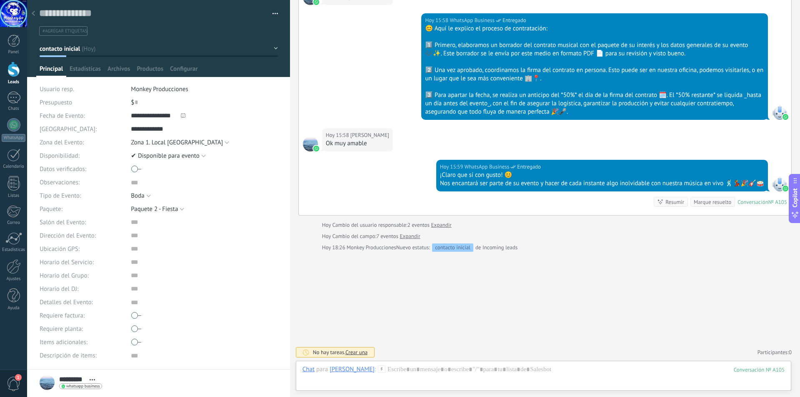
click at [273, 44] on button "contacto inicial" at bounding box center [159, 48] width 238 height 15
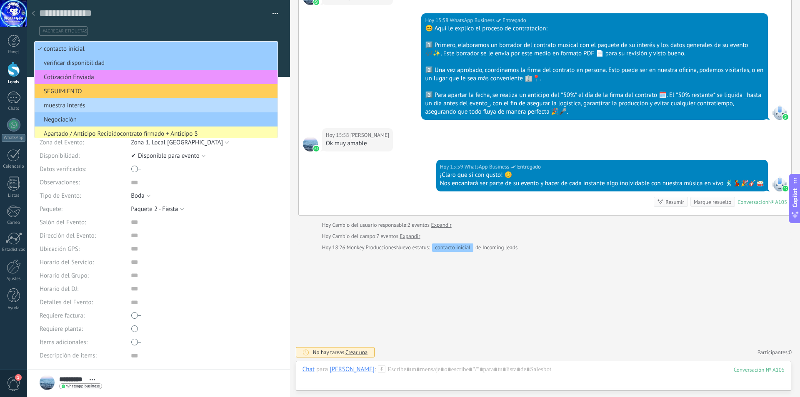
click at [150, 107] on span "muestra interés" at bounding box center [155, 106] width 240 height 8
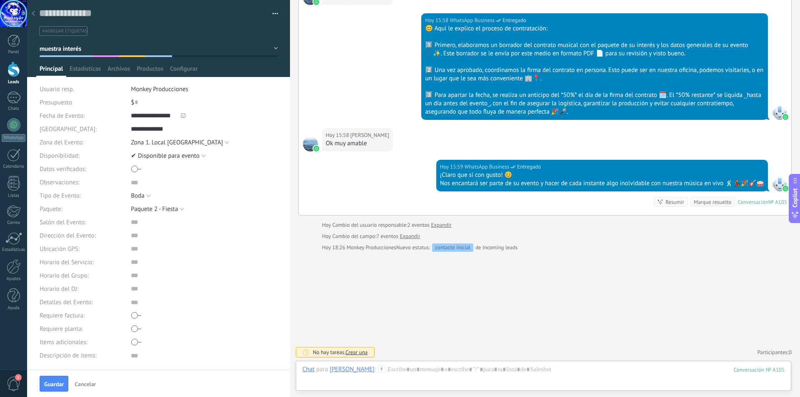
click at [35, 12] on div at bounding box center [33, 14] width 12 height 16
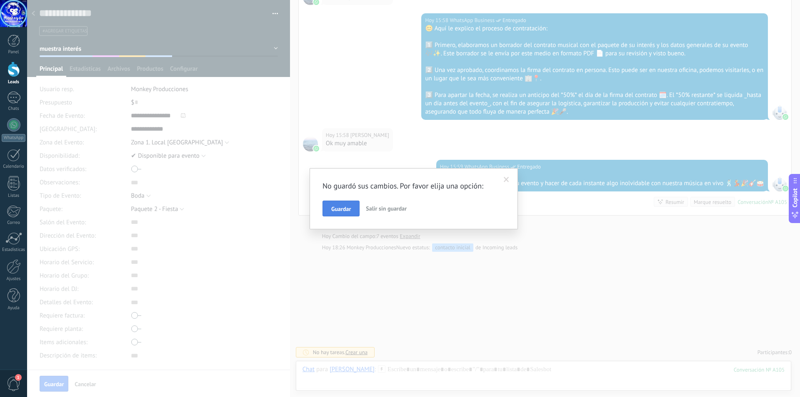
click at [349, 208] on span "Guardar" at bounding box center [341, 209] width 20 height 6
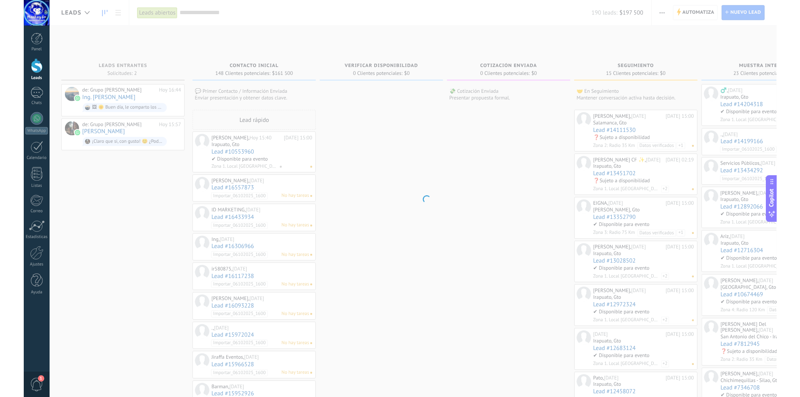
scroll to position [8, 0]
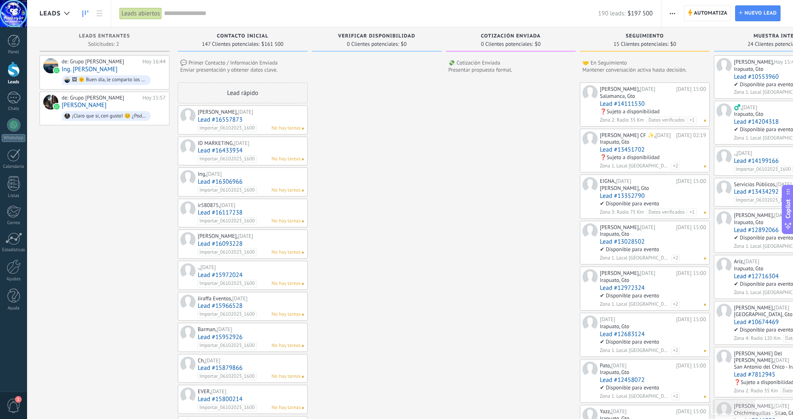
click at [274, 122] on link "Lead #16557873" at bounding box center [251, 119] width 106 height 7
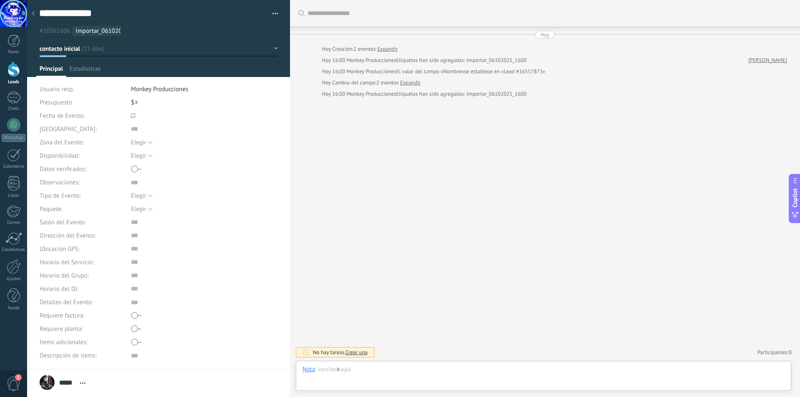
scroll to position [8, 0]
click at [544, 33] on div "Hoy" at bounding box center [544, 35] width 9 height 8
click at [778, 60] on link "[PERSON_NAME]" at bounding box center [767, 60] width 39 height 8
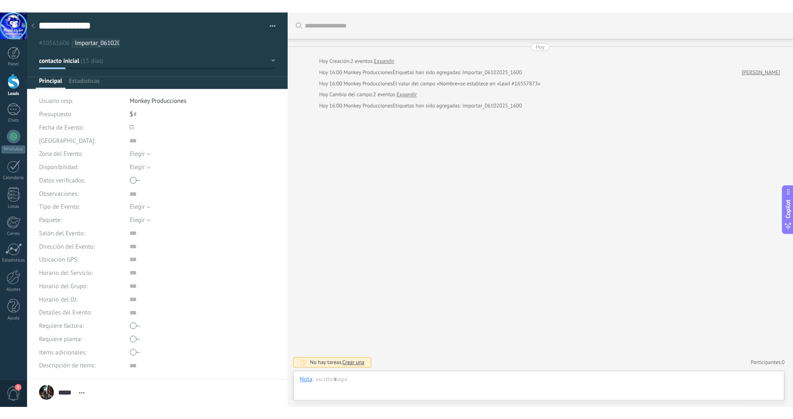
scroll to position [8, 0]
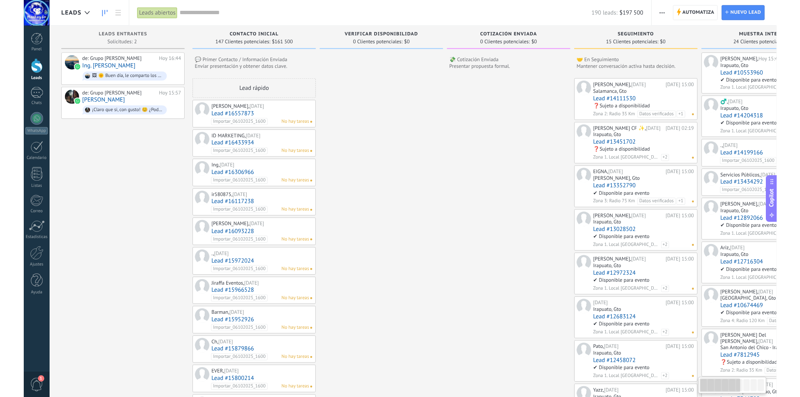
scroll to position [8, 0]
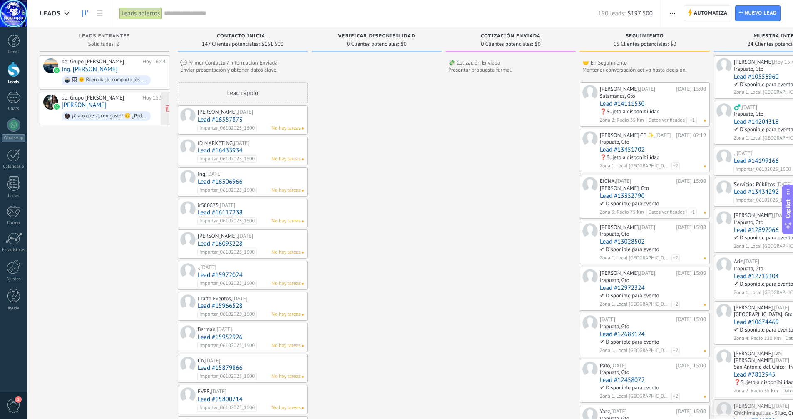
click at [84, 98] on div "de: Grupo [PERSON_NAME]" at bounding box center [101, 98] width 78 height 7
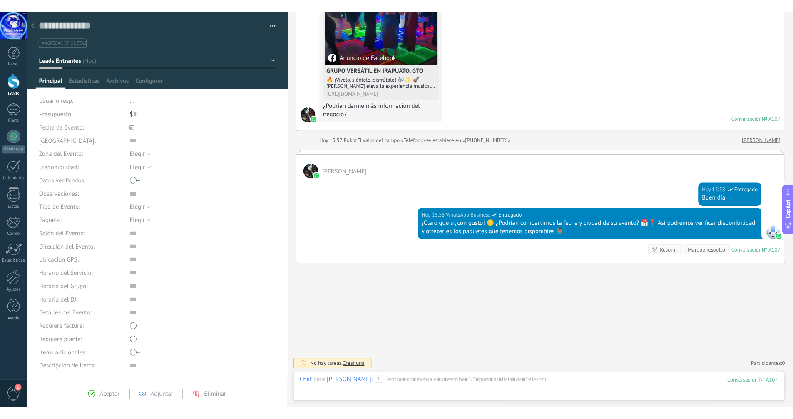
scroll to position [125, 0]
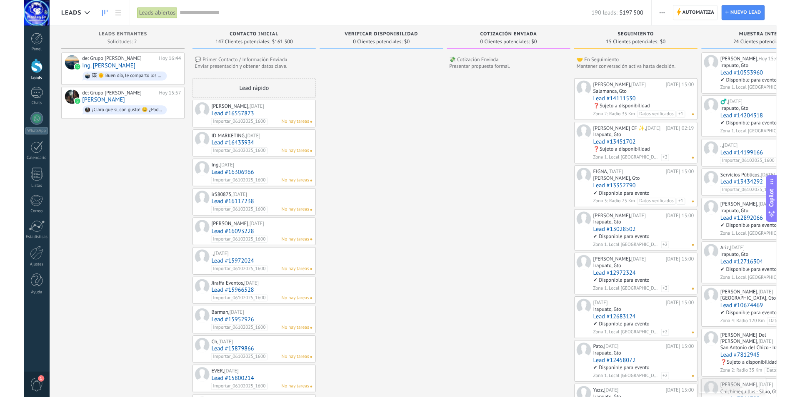
scroll to position [8, 0]
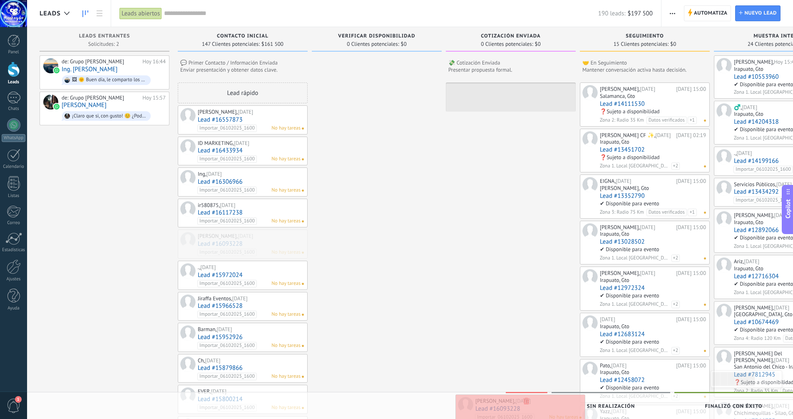
drag, startPoint x: 253, startPoint y: 236, endPoint x: 531, endPoint y: 400, distance: 322.8
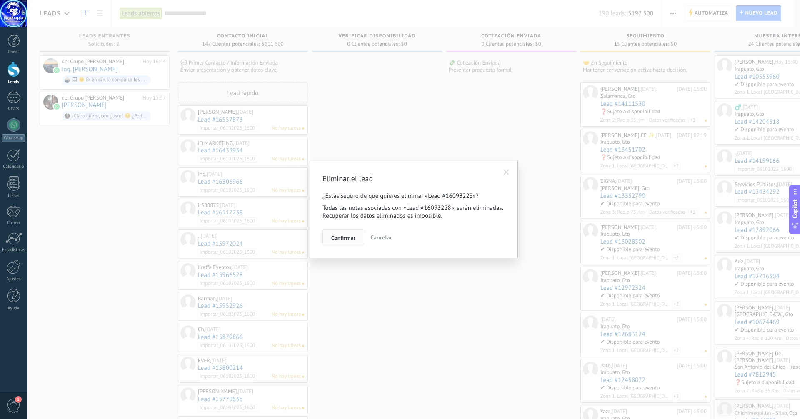
click at [348, 237] on span "Confirmar" at bounding box center [343, 238] width 24 height 6
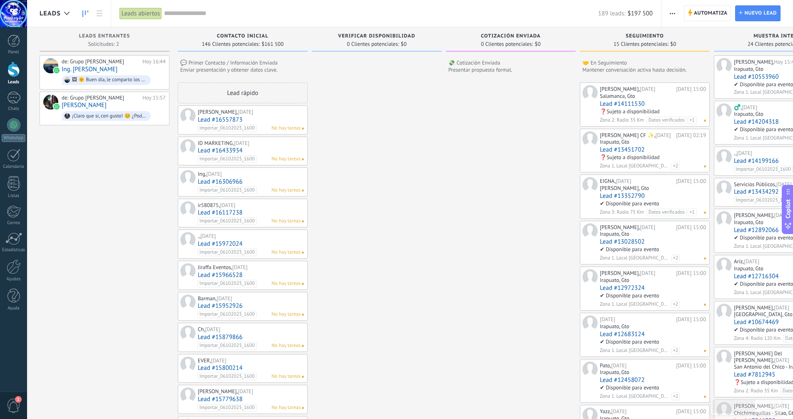
click at [207, 268] on div "Jiraffa Eventos, 09.09.2025" at bounding box center [251, 267] width 106 height 7
click at [209, 273] on link "Lead #15966528" at bounding box center [251, 275] width 106 height 7
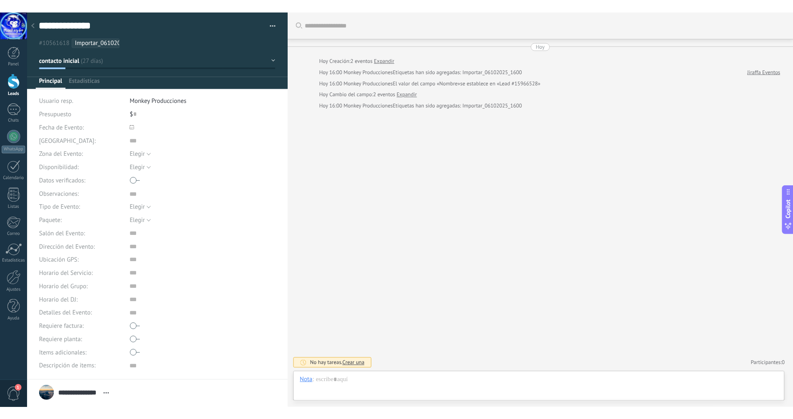
scroll to position [8, 0]
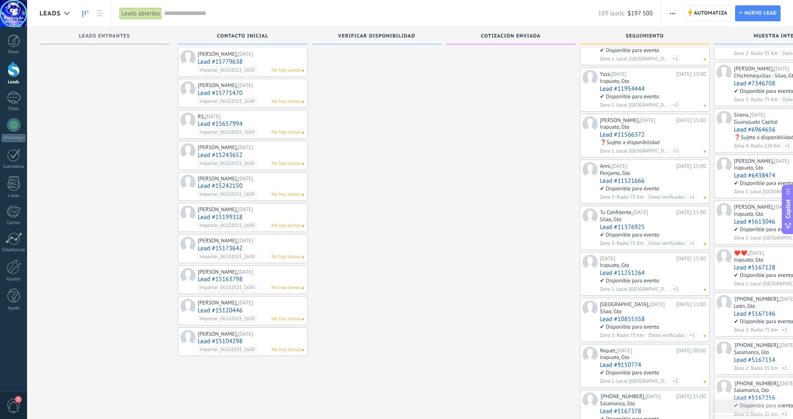
scroll to position [341, 0]
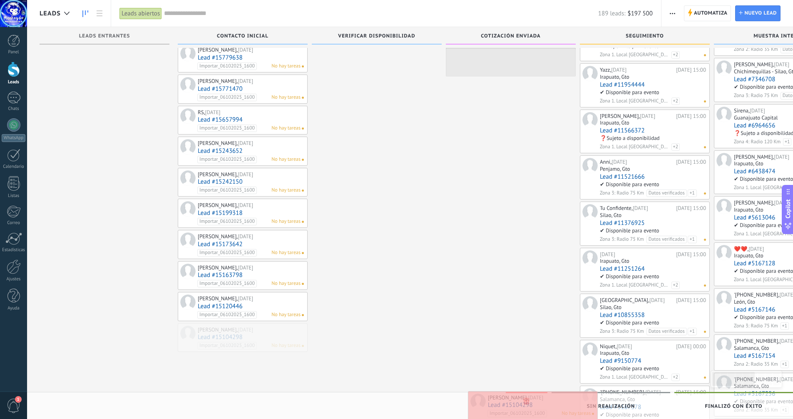
drag, startPoint x: 249, startPoint y: 331, endPoint x: 540, endPoint y: 399, distance: 298.0
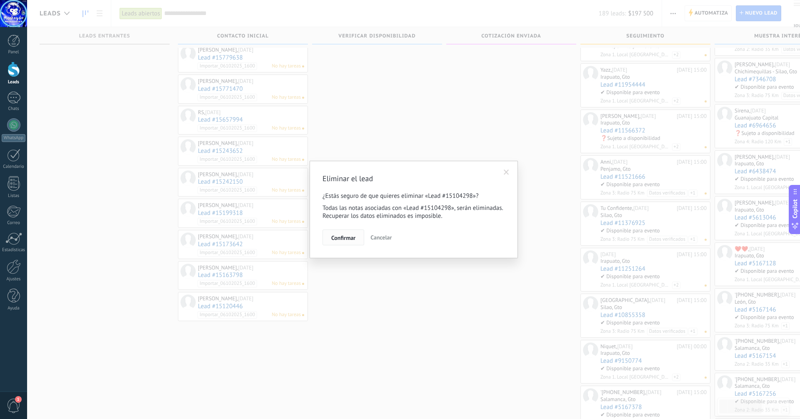
click at [339, 236] on span "Confirmar" at bounding box center [343, 238] width 24 height 6
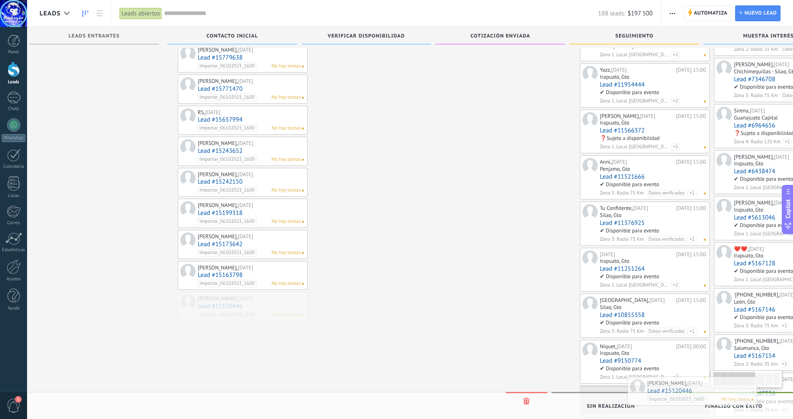
scroll to position [0, 10]
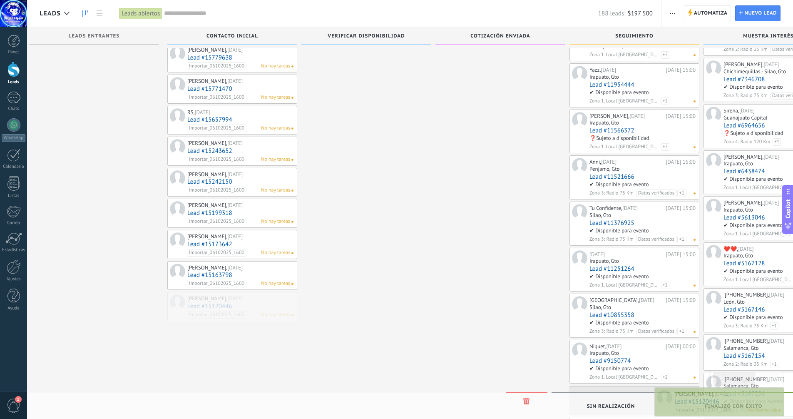
drag, startPoint x: 234, startPoint y: 301, endPoint x: 710, endPoint y: 396, distance: 486.2
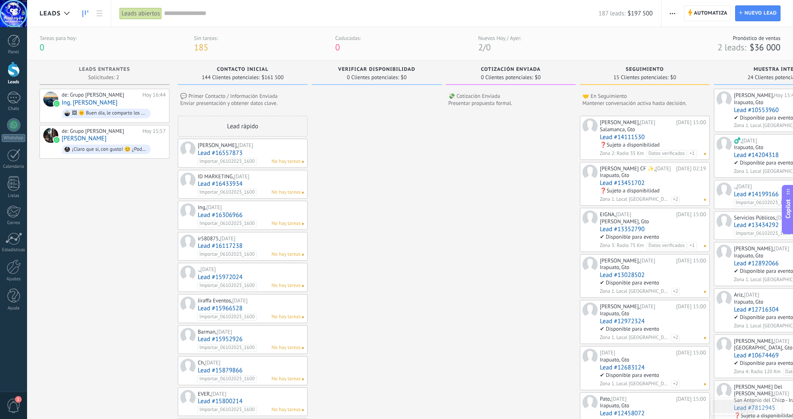
click at [223, 184] on link "Lead #16433934" at bounding box center [251, 183] width 106 height 7
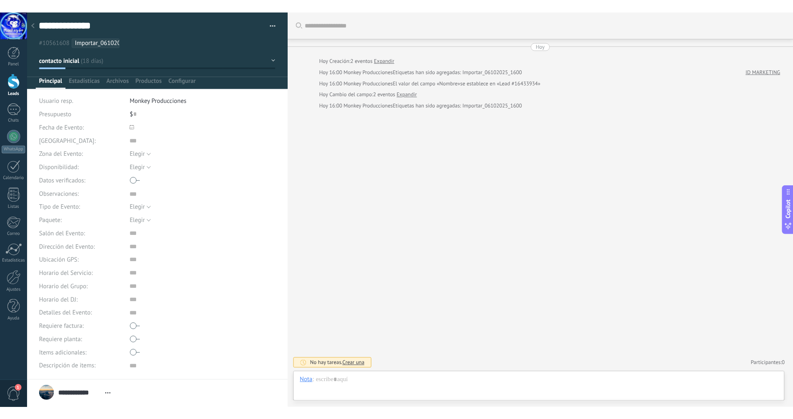
scroll to position [109, 0]
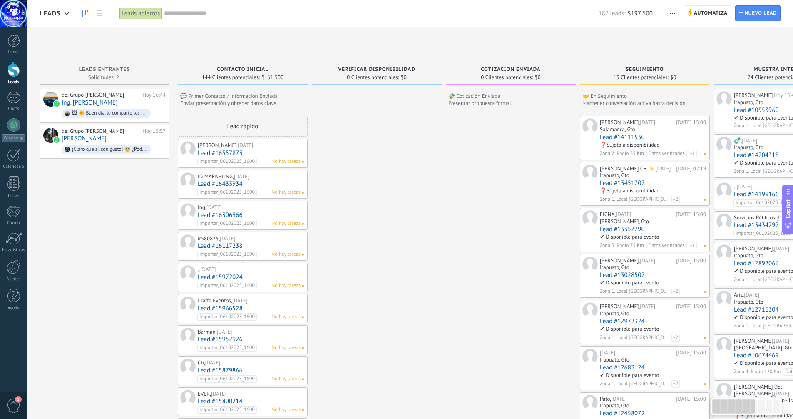
scroll to position [8, 0]
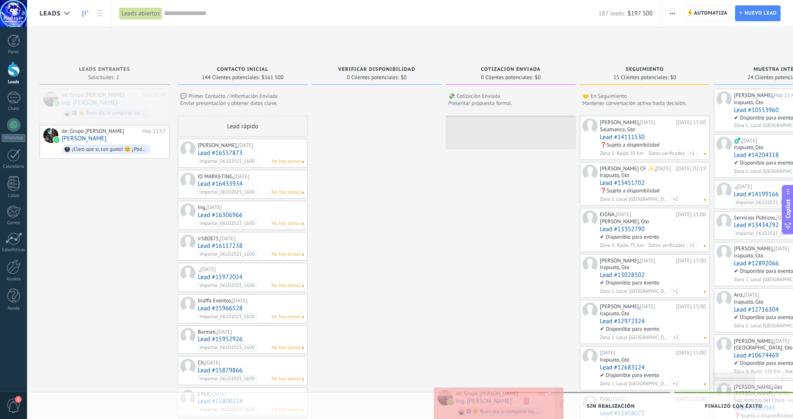
drag, startPoint x: 213, startPoint y: 123, endPoint x: 516, endPoint y: 394, distance: 407.0
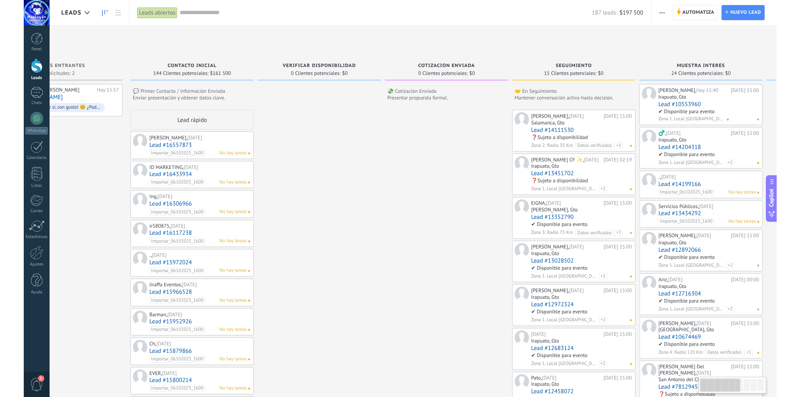
scroll to position [0, 0]
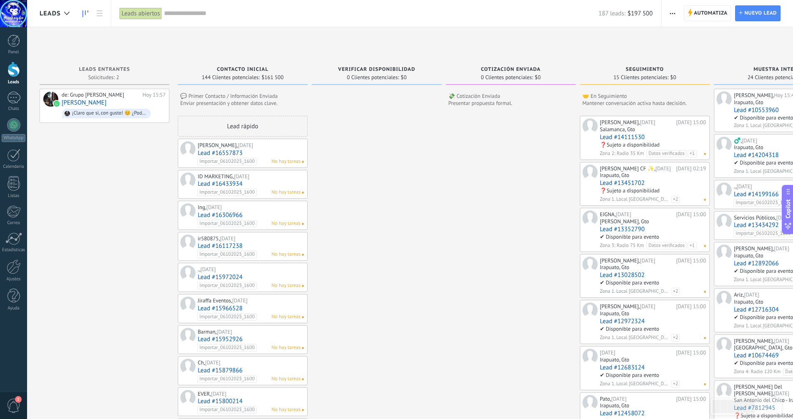
drag, startPoint x: 417, startPoint y: 222, endPoint x: 479, endPoint y: 223, distance: 61.6
click at [243, 151] on link "Lead #16557873" at bounding box center [251, 153] width 106 height 7
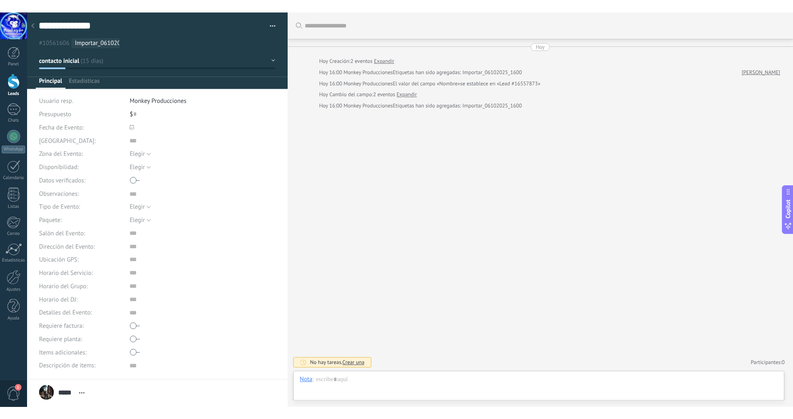
scroll to position [8, 0]
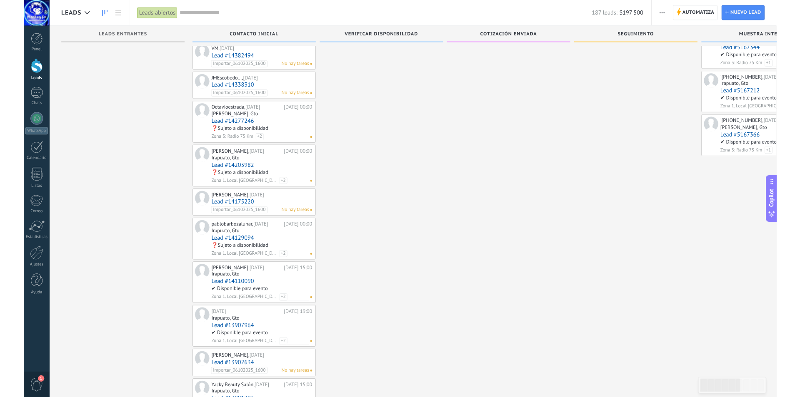
scroll to position [1102, 0]
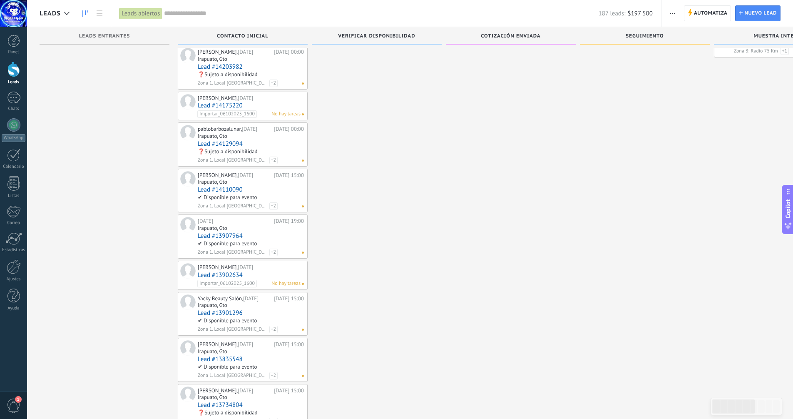
click at [220, 239] on link "Lead #13907964" at bounding box center [251, 235] width 106 height 7
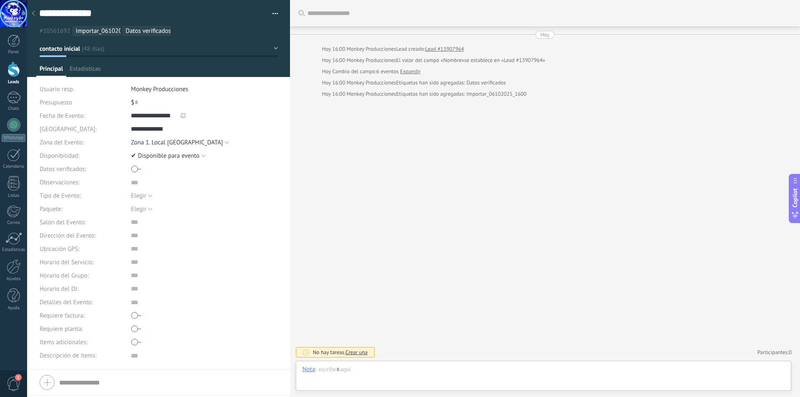
scroll to position [8, 0]
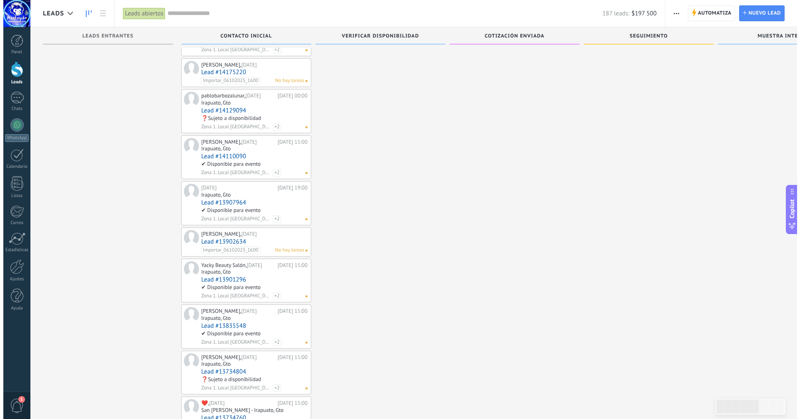
scroll to position [8, 0]
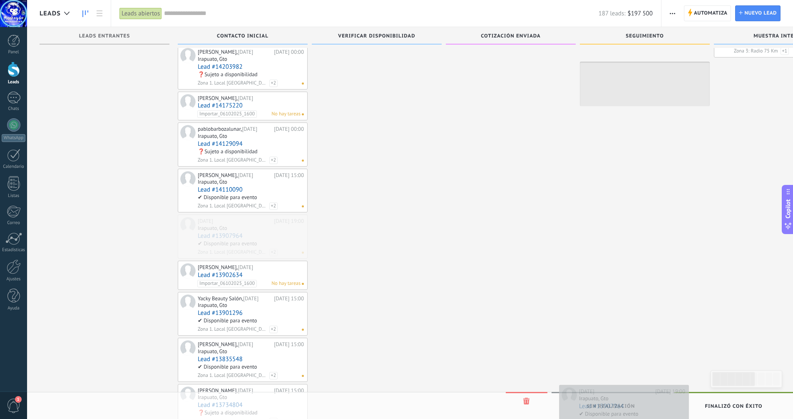
drag, startPoint x: 224, startPoint y: 233, endPoint x: 605, endPoint y: 394, distance: 414.3
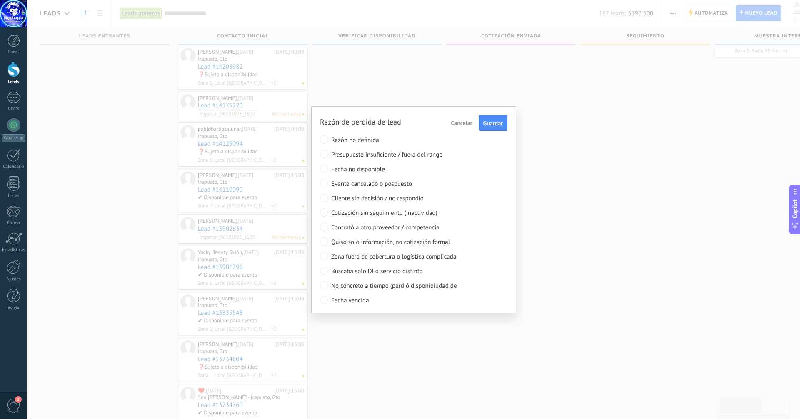
scroll to position [27, 0]
click at [493, 124] on span "Guardar" at bounding box center [493, 123] width 20 height 6
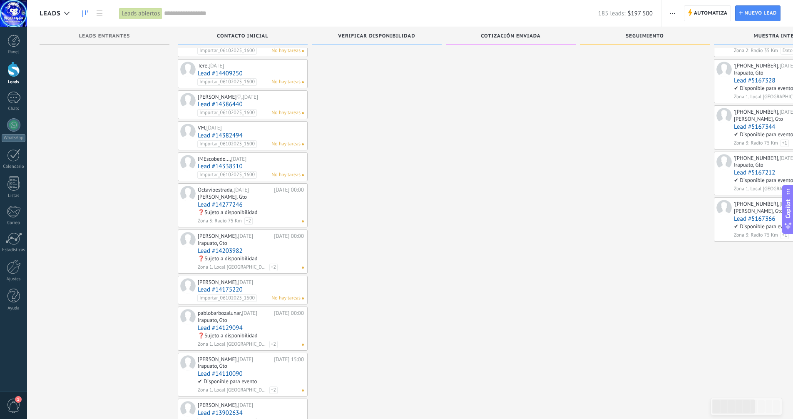
scroll to position [927, 0]
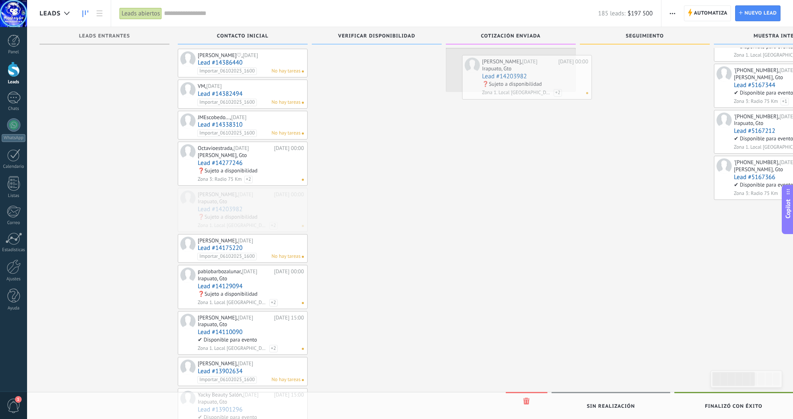
drag, startPoint x: 216, startPoint y: 198, endPoint x: 500, endPoint y: 60, distance: 315.7
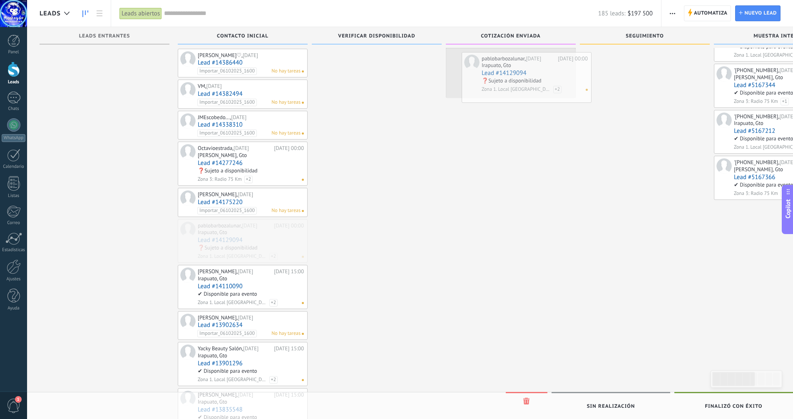
drag, startPoint x: 211, startPoint y: 227, endPoint x: 495, endPoint y: 60, distance: 329.9
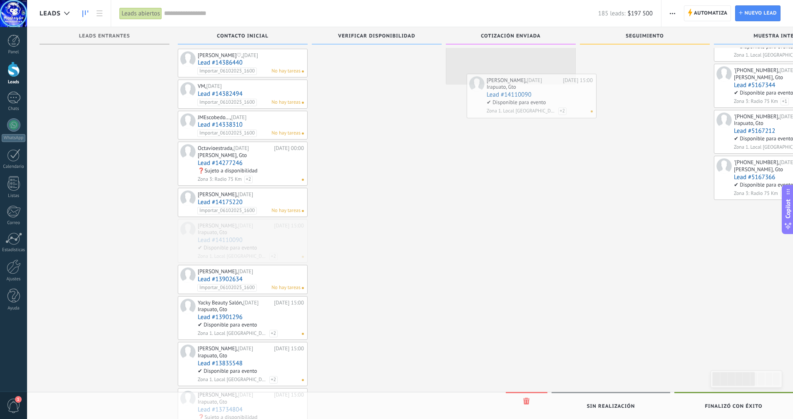
drag, startPoint x: 213, startPoint y: 229, endPoint x: 502, endPoint y: 83, distance: 323.9
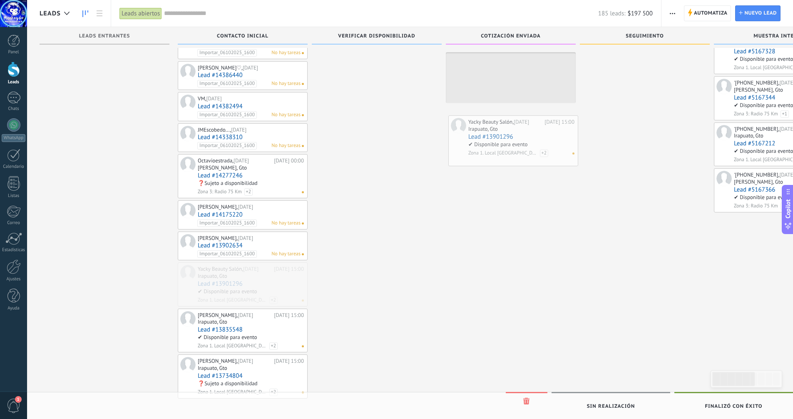
drag, startPoint x: 212, startPoint y: 262, endPoint x: 483, endPoint y: 114, distance: 308.4
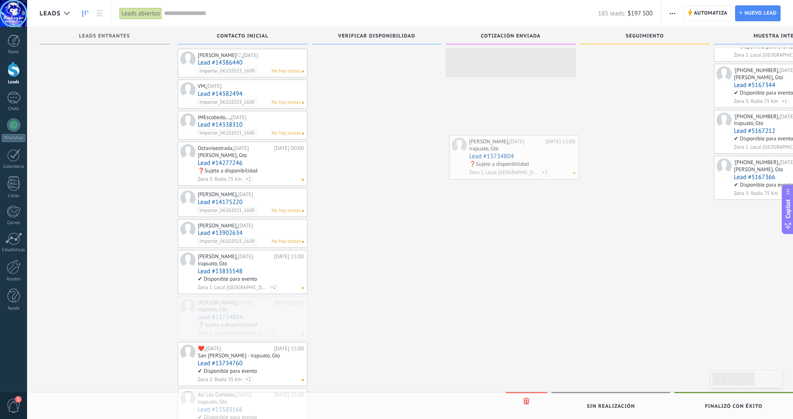
drag, startPoint x: 226, startPoint y: 316, endPoint x: 497, endPoint y: 147, distance: 319.6
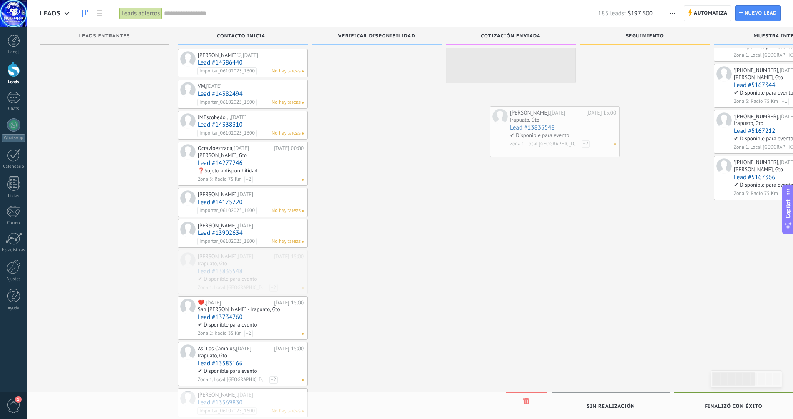
drag, startPoint x: 224, startPoint y: 261, endPoint x: 537, endPoint y: 117, distance: 344.1
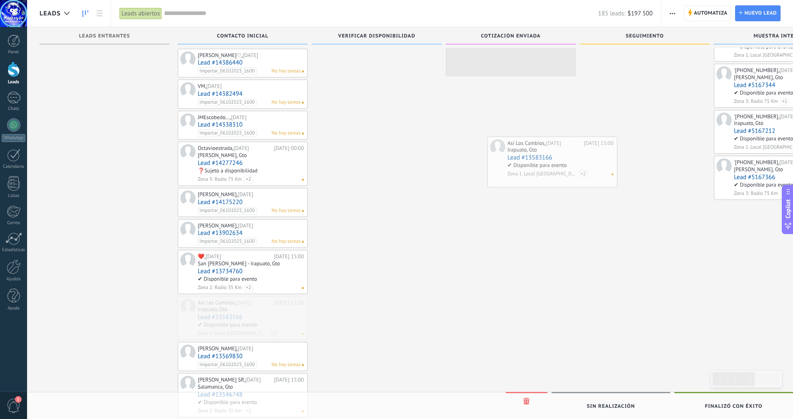
drag, startPoint x: 265, startPoint y: 254, endPoint x: 514, endPoint y: 146, distance: 272.1
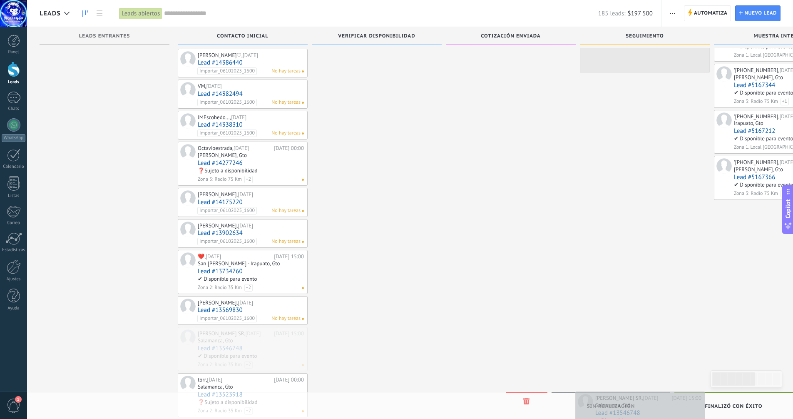
drag, startPoint x: 210, startPoint y: 336, endPoint x: 608, endPoint y: 399, distance: 402.7
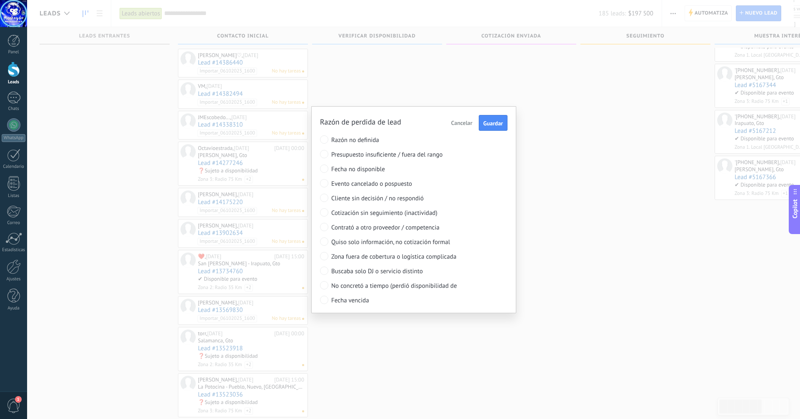
click at [351, 299] on span "Fecha vencida" at bounding box center [398, 301] width 135 height 8
click at [492, 122] on span "Guardar" at bounding box center [493, 123] width 20 height 6
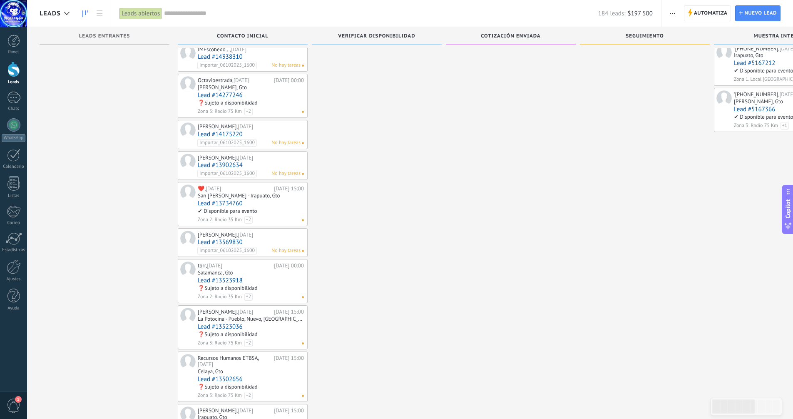
scroll to position [1047, 0]
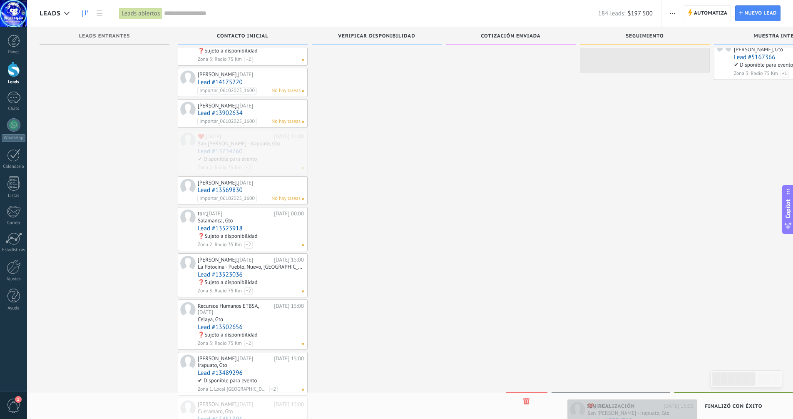
drag, startPoint x: 229, startPoint y: 137, endPoint x: 619, endPoint y: 406, distance: 473.4
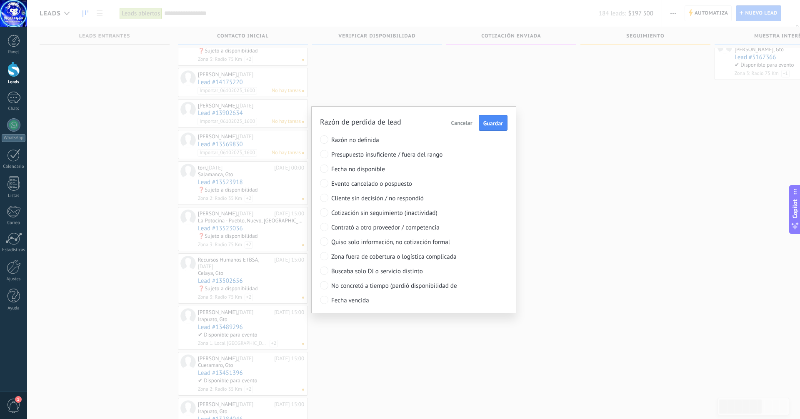
click at [359, 300] on span "Fecha vencida" at bounding box center [398, 301] width 135 height 8
click at [492, 124] on span "Guardar" at bounding box center [493, 123] width 20 height 6
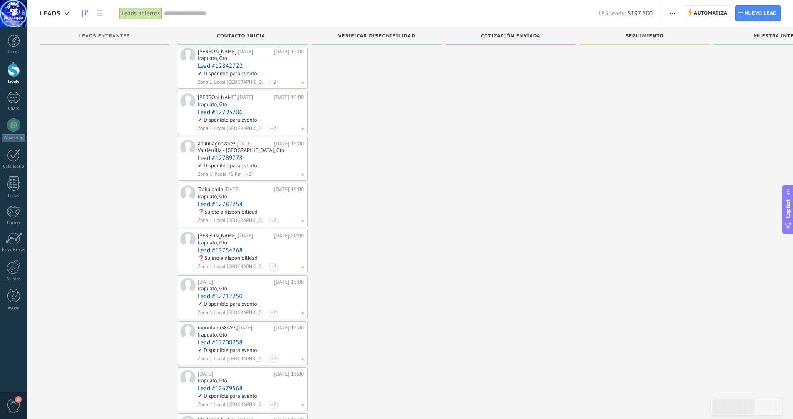
scroll to position [1925, 0]
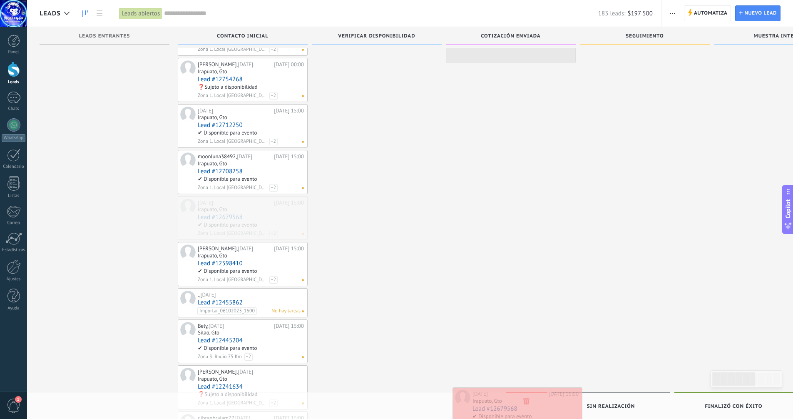
drag, startPoint x: 252, startPoint y: 240, endPoint x: 527, endPoint y: 398, distance: 316.7
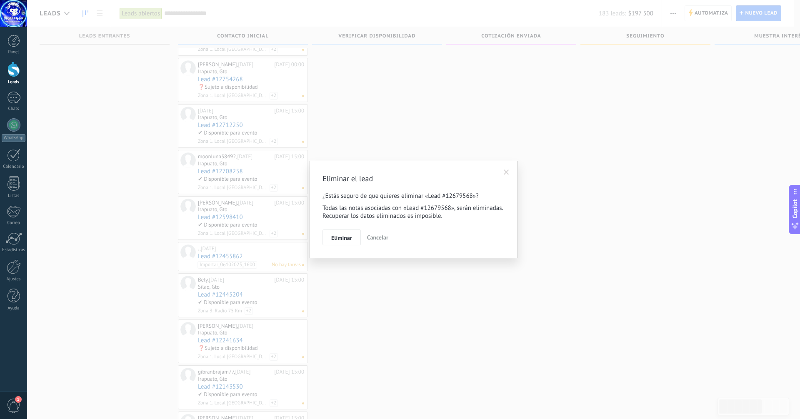
click at [380, 237] on span "Cancelar" at bounding box center [377, 237] width 21 height 7
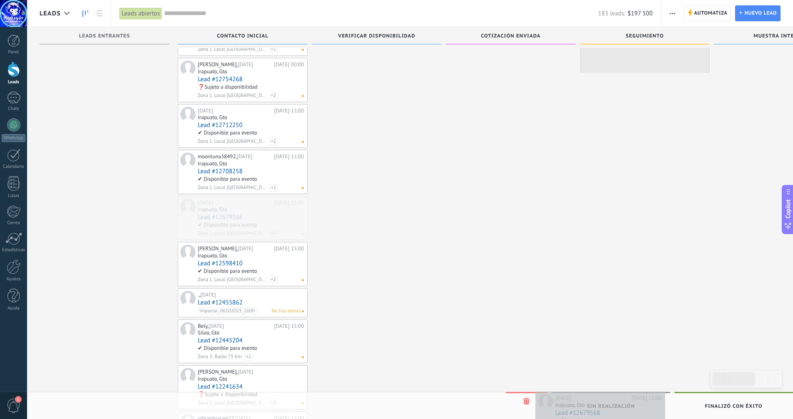
drag, startPoint x: 250, startPoint y: 237, endPoint x: 608, endPoint y: 399, distance: 392.5
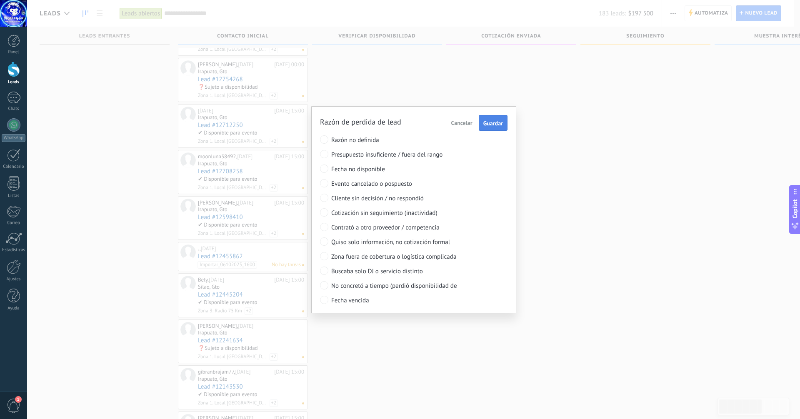
click at [487, 121] on span "Guardar" at bounding box center [493, 123] width 20 height 6
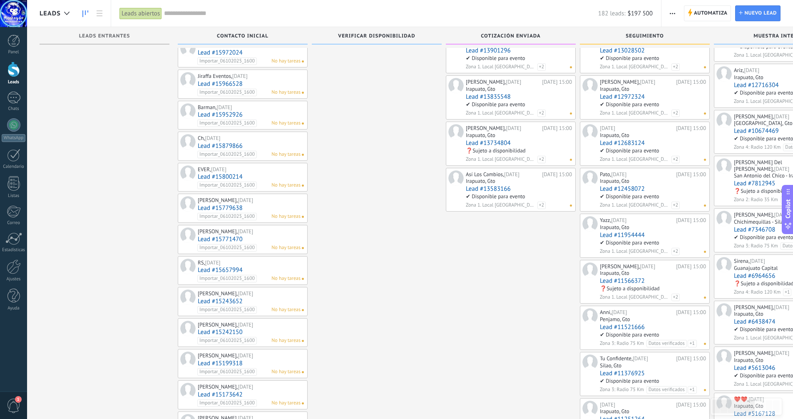
scroll to position [208, 0]
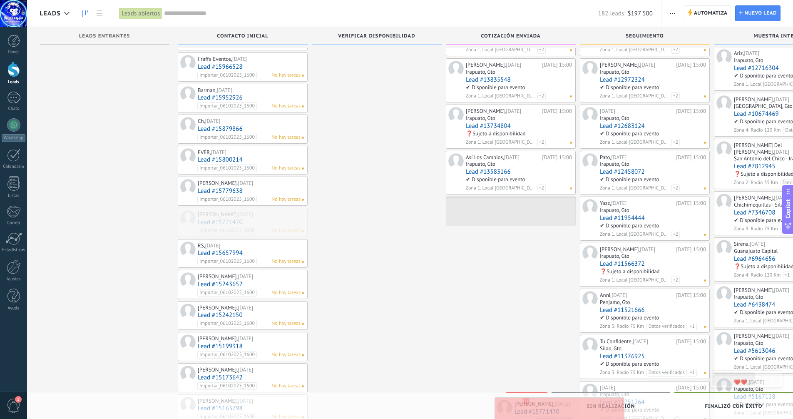
drag, startPoint x: 214, startPoint y: 214, endPoint x: 531, endPoint y: 403, distance: 369.0
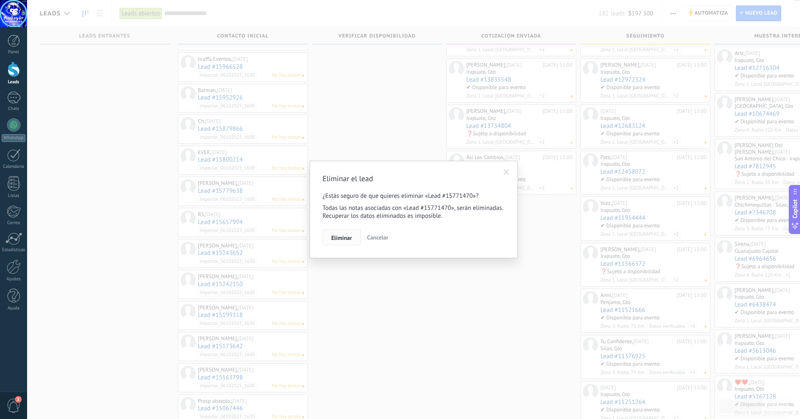
click at [340, 234] on button "Eliminar" at bounding box center [341, 237] width 38 height 16
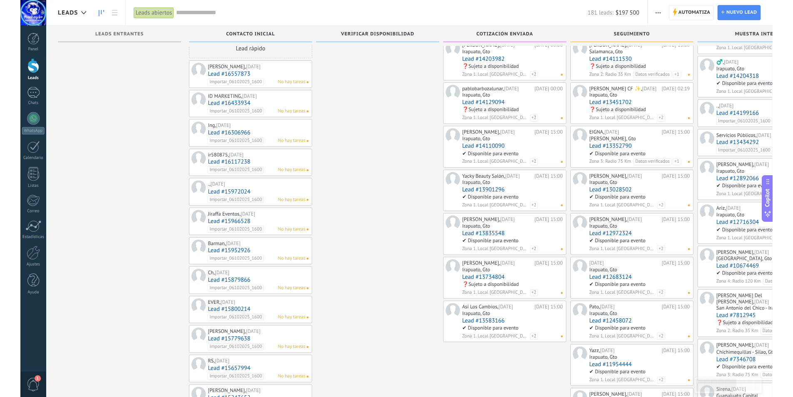
scroll to position [0, 0]
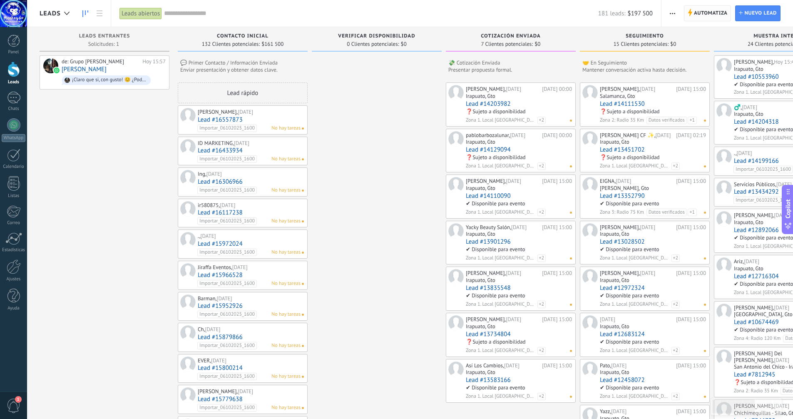
click at [701, 11] on span "Automatiza" at bounding box center [711, 13] width 34 height 15
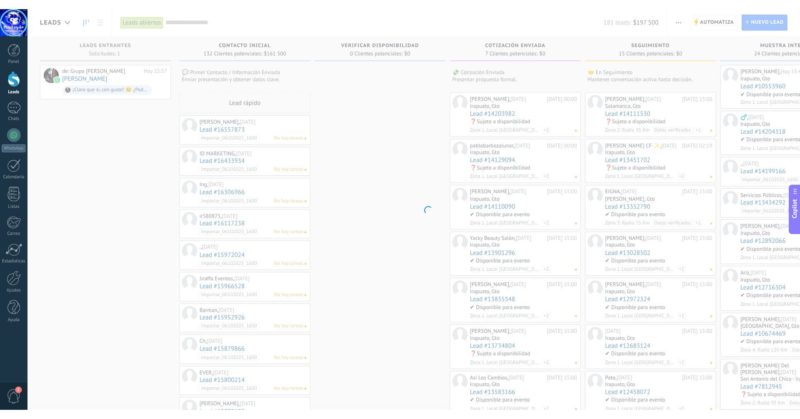
scroll to position [8, 0]
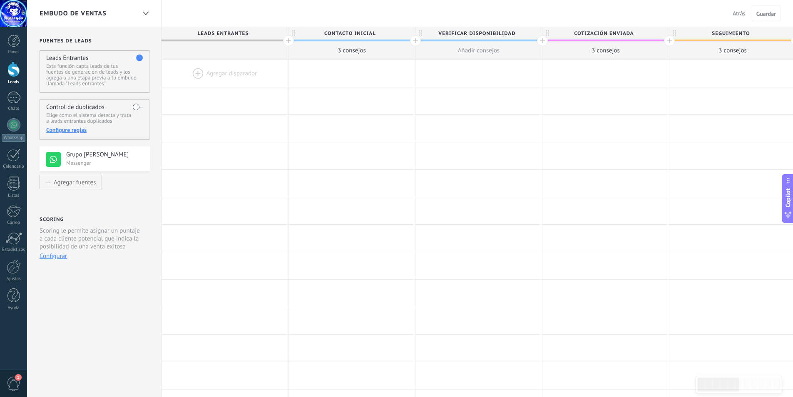
click at [741, 11] on span "Atrás" at bounding box center [739, 13] width 13 height 7
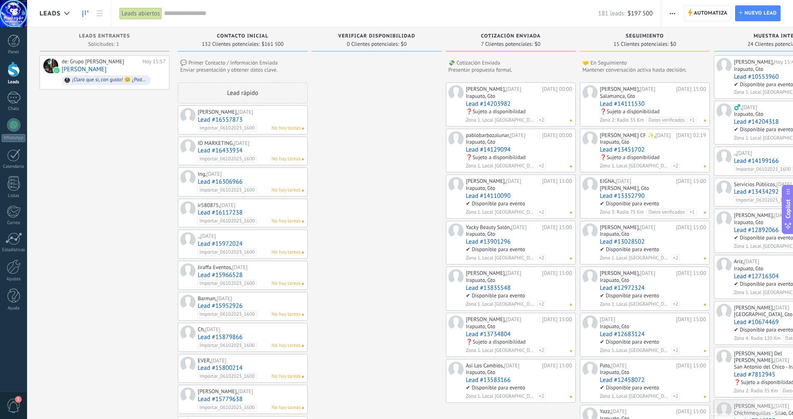
click at [675, 13] on use "button" at bounding box center [672, 13] width 5 height 1
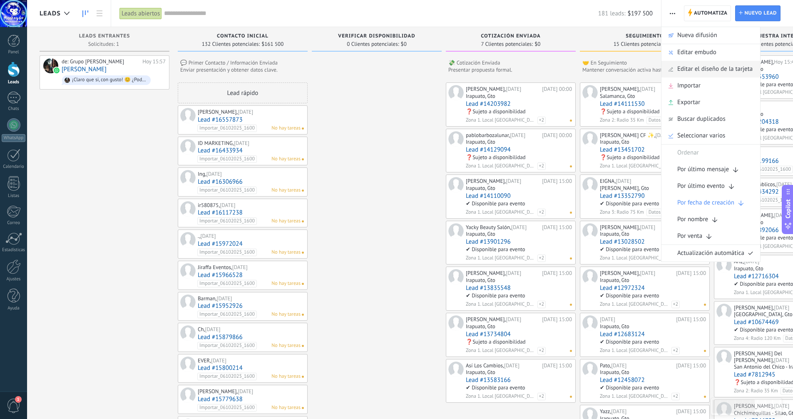
click at [698, 67] on span "Editar el diseño de la tarjeta" at bounding box center [715, 69] width 75 height 17
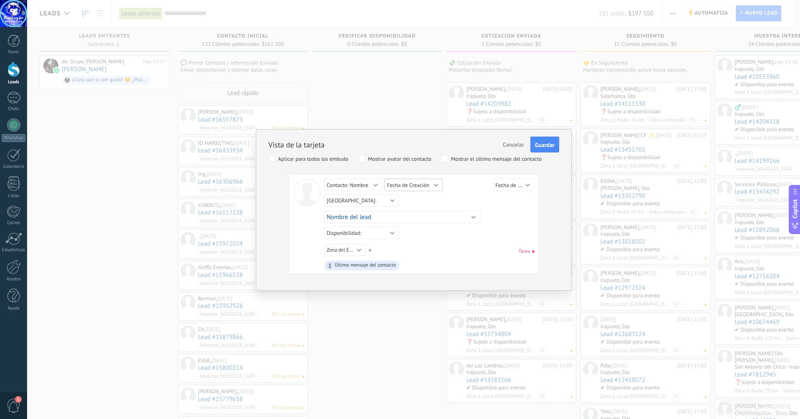
click at [434, 184] on button "Fecha de Creación" at bounding box center [413, 185] width 58 height 12
click at [402, 183] on span "Sin valor" at bounding box center [419, 182] width 82 height 7
click at [472, 216] on button "Nombre del lead" at bounding box center [402, 217] width 156 height 12
click at [472, 216] on div "Lead ID del Lead Nombre del lead Fecha de Creación Presupuesto Usuario responsa…" at bounding box center [402, 217] width 156 height 12
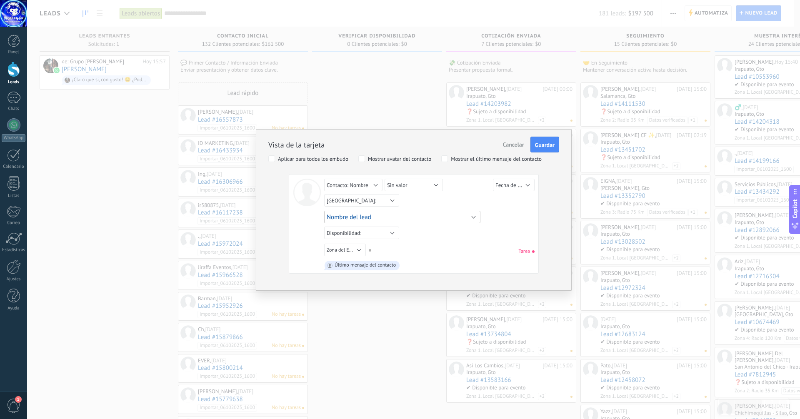
click at [472, 216] on button "Nombre del lead" at bounding box center [402, 217] width 156 height 12
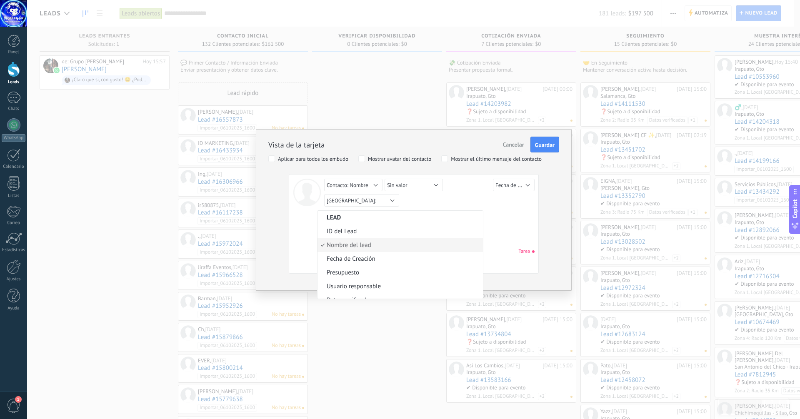
click at [474, 217] on div "Lead ID del Lead Nombre del lead Fecha de Creación Presupuesto Usuario responsa…" at bounding box center [402, 217] width 156 height 12
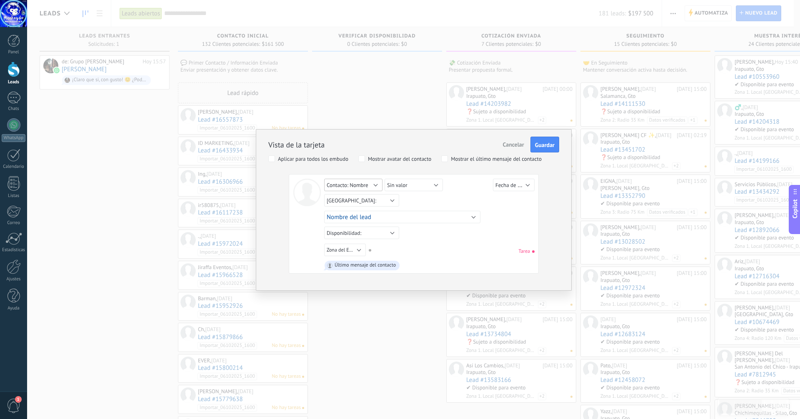
click at [374, 184] on button "Contacto: Nombre" at bounding box center [353, 185] width 58 height 12
click at [360, 197] on span "fbclid" at bounding box center [358, 195] width 82 height 7
click at [474, 217] on button "Nombre del lead" at bounding box center [402, 217] width 156 height 12
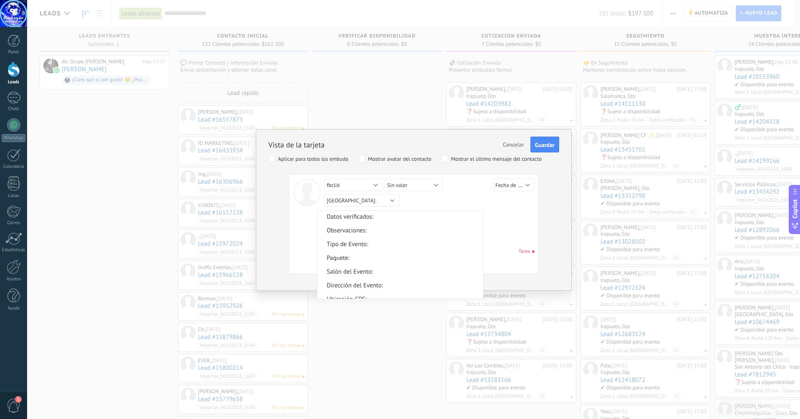
scroll to position [0, 0]
click at [506, 207] on div "Sin valor Lead ID del Lead Nombre del lead Fecha de Creación Presupuesto Usuari…" at bounding box center [430, 201] width 212 height 15
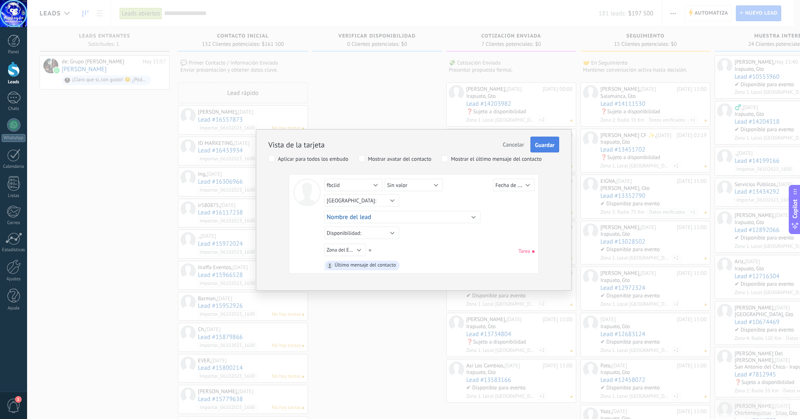
click at [543, 142] on span "Guardar" at bounding box center [545, 145] width 20 height 6
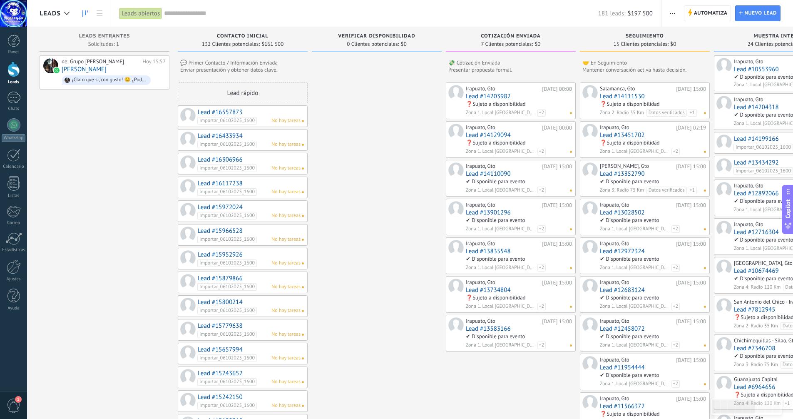
click at [674, 16] on span "button" at bounding box center [672, 13] width 5 height 16
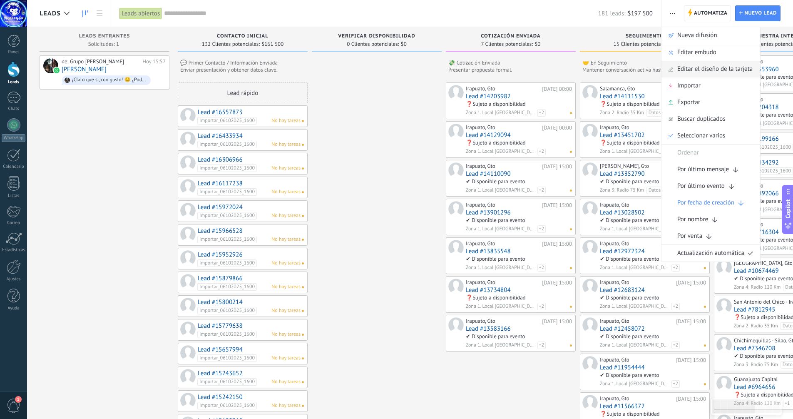
click at [703, 73] on span "Editar el diseño de la tarjeta" at bounding box center [715, 69] width 75 height 17
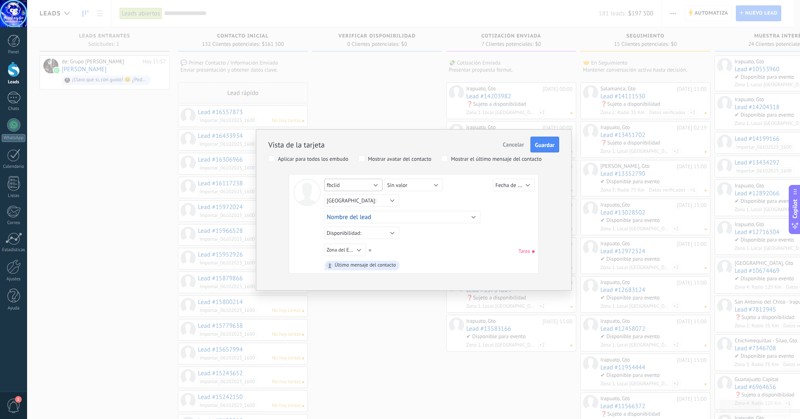
click at [374, 183] on button "fbclid" at bounding box center [353, 185] width 58 height 12
click at [344, 212] on span "ID del Lead" at bounding box center [358, 212] width 82 height 7
click at [547, 145] on span "Guardar" at bounding box center [545, 145] width 20 height 6
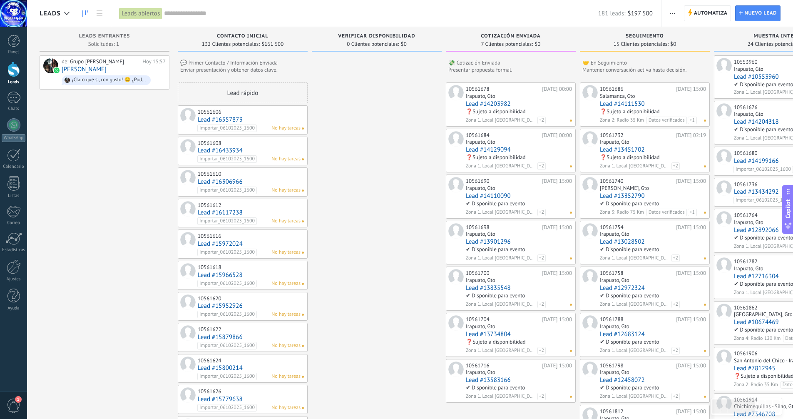
click at [675, 12] on span "button" at bounding box center [672, 13] width 5 height 16
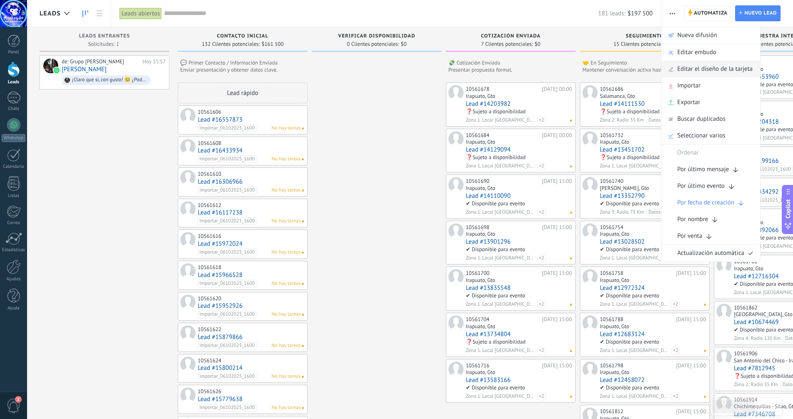
drag, startPoint x: 688, startPoint y: 53, endPoint x: 696, endPoint y: 69, distance: 17.1
click at [696, 69] on ul "Automatiza Nueva difusión Editar embudo Editar el diseño de la tarjeta Importar…" at bounding box center [711, 144] width 100 height 235
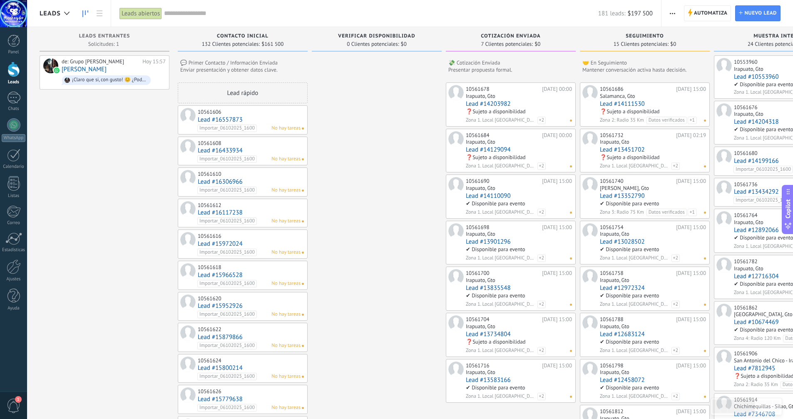
click at [672, 15] on span "button" at bounding box center [672, 13] width 5 height 16
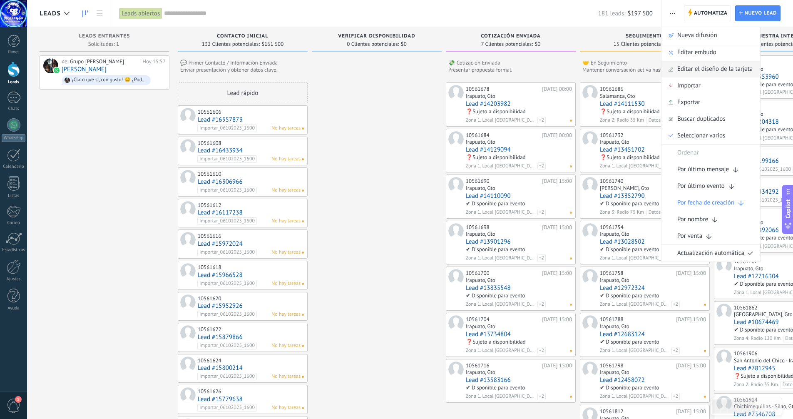
click at [689, 69] on span "Editar el diseño de la tarjeta" at bounding box center [715, 69] width 75 height 17
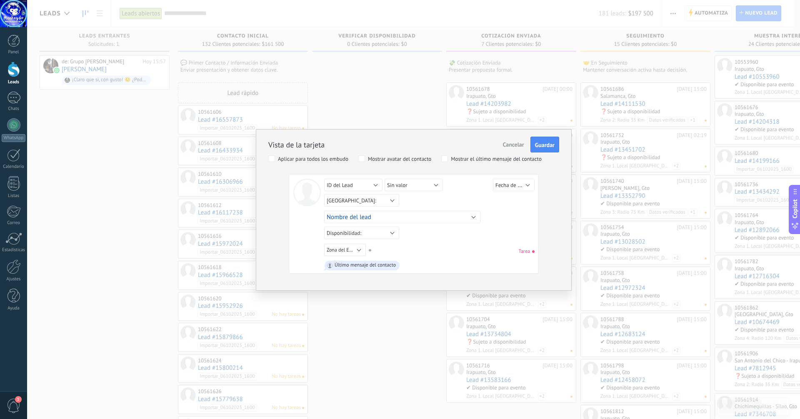
click at [282, 158] on div "Aplicar para todos los embudo" at bounding box center [313, 159] width 70 height 6
click at [376, 184] on button "ID del Lead" at bounding box center [353, 185] width 58 height 12
click at [334, 199] on div "Sin valor Lead ID del Lead Nombre del lead Fecha de Creación Presupuesto Usuari…" at bounding box center [430, 202] width 212 height 46
click at [439, 184] on button "Sin valor" at bounding box center [413, 185] width 58 height 12
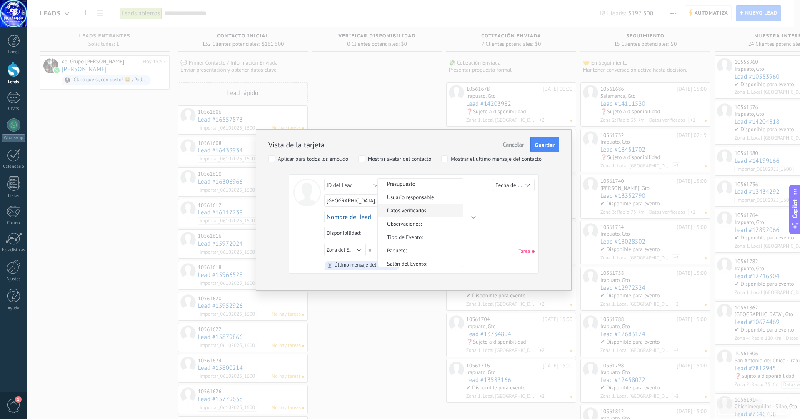
click at [428, 209] on span "Datos verificados:" at bounding box center [419, 210] width 82 height 7
click at [546, 143] on span "Guardar" at bounding box center [545, 145] width 20 height 6
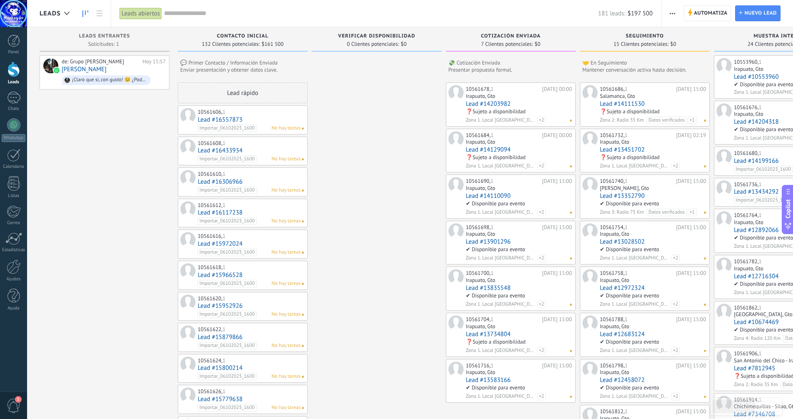
click at [673, 10] on span "button" at bounding box center [672, 13] width 5 height 16
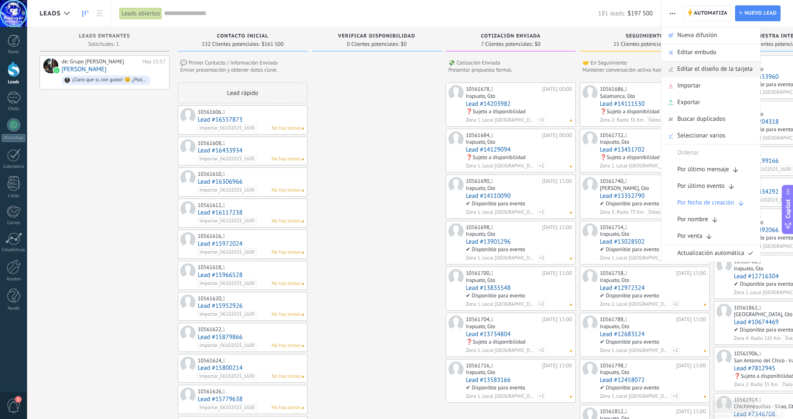
click at [696, 68] on span "Editar el diseño de la tarjeta" at bounding box center [715, 69] width 75 height 17
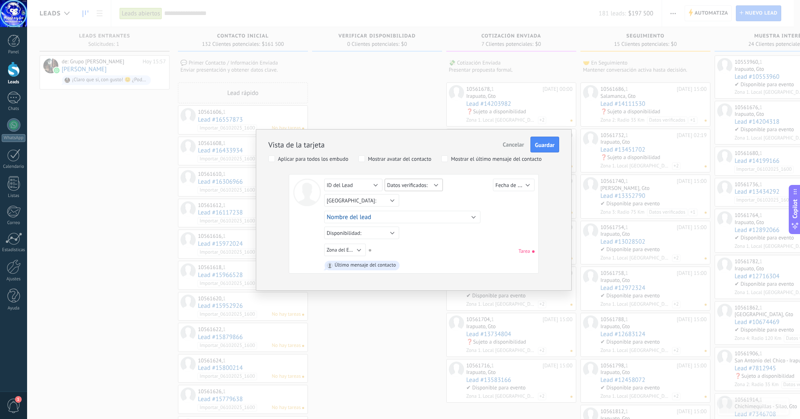
click at [438, 184] on button "Datos verificados:" at bounding box center [413, 185] width 58 height 12
click at [416, 223] on span "Datos verificados:" at bounding box center [419, 222] width 82 height 7
click at [436, 184] on button "Datos verificados:" at bounding box center [413, 185] width 58 height 12
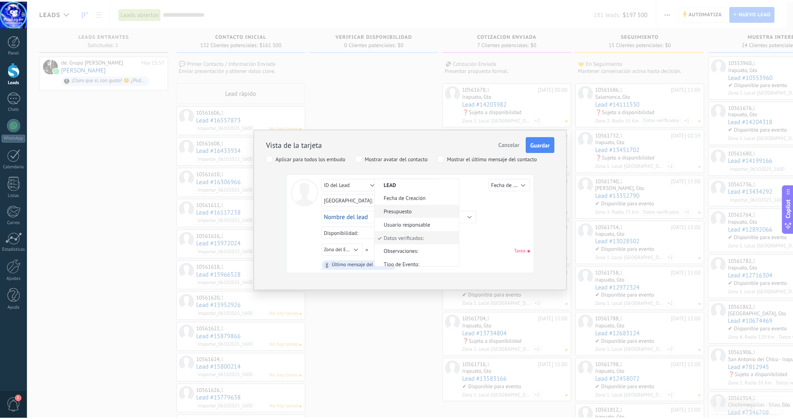
scroll to position [0, 0]
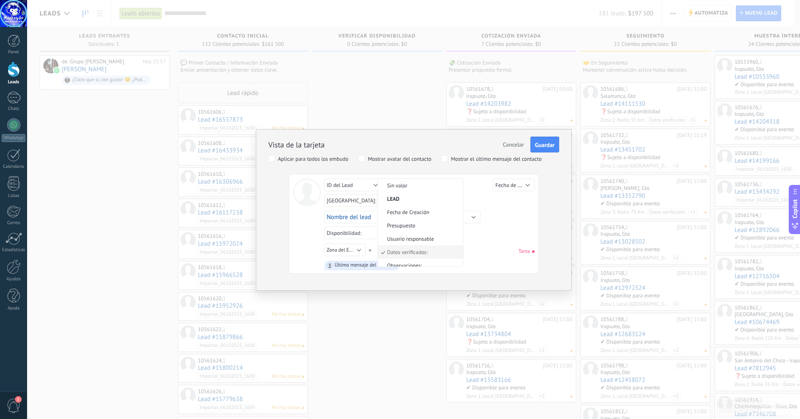
drag, startPoint x: 407, startPoint y: 183, endPoint x: 400, endPoint y: 183, distance: 7.1
click at [406, 183] on span "Sin valor" at bounding box center [419, 185] width 82 height 7
click at [543, 146] on span "Guardar" at bounding box center [545, 145] width 20 height 6
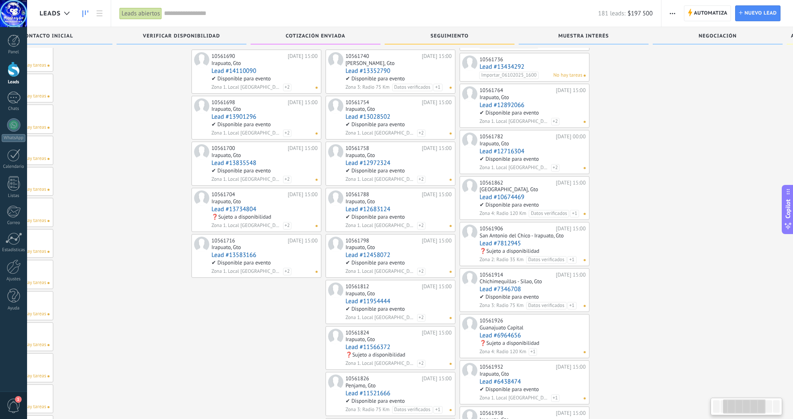
scroll to position [0, 324]
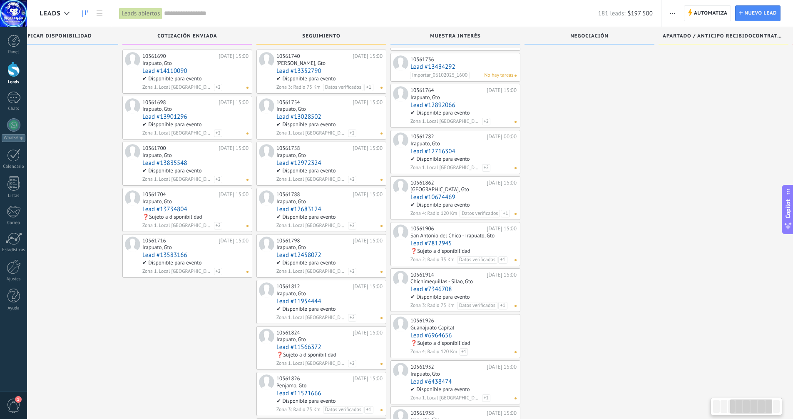
drag, startPoint x: 545, startPoint y: 343, endPoint x: 241, endPoint y: 331, distance: 303.8
click at [241, 331] on div "10561678 28.12.2025 00:00 Irapuato, Gto Lead #14203982 ❓Sujeto a disponibilidad…" at bounding box center [187, 384] width 130 height 853
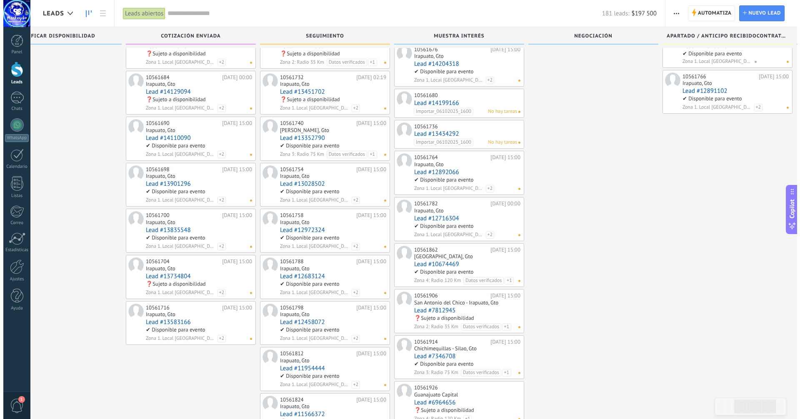
scroll to position [0, 0]
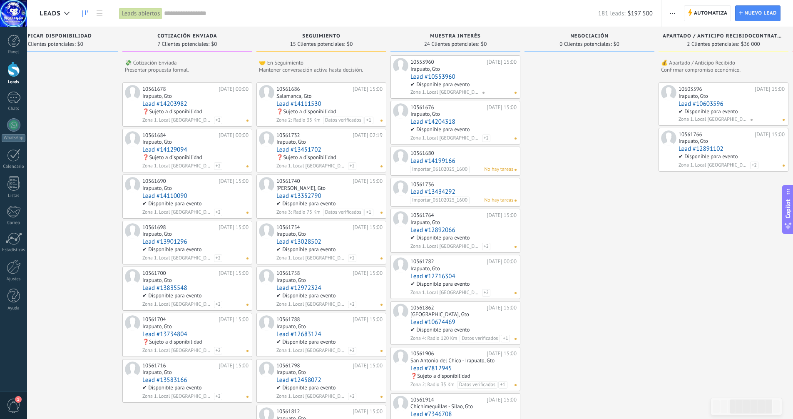
click at [676, 13] on button "button" at bounding box center [673, 13] width 12 height 16
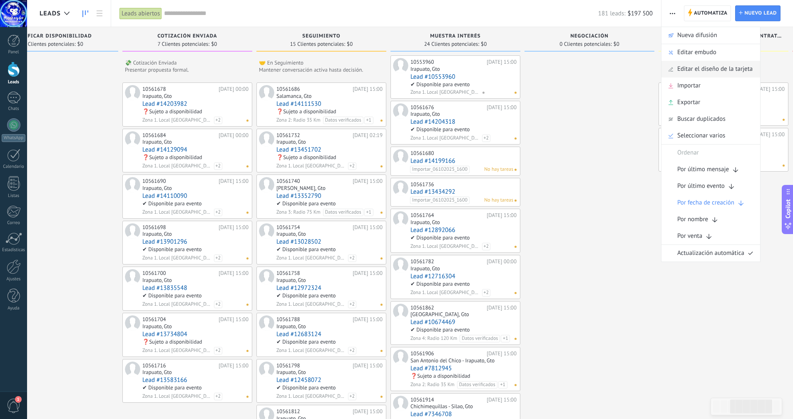
click at [695, 67] on span "Editar el diseño de la tarjeta" at bounding box center [715, 69] width 75 height 17
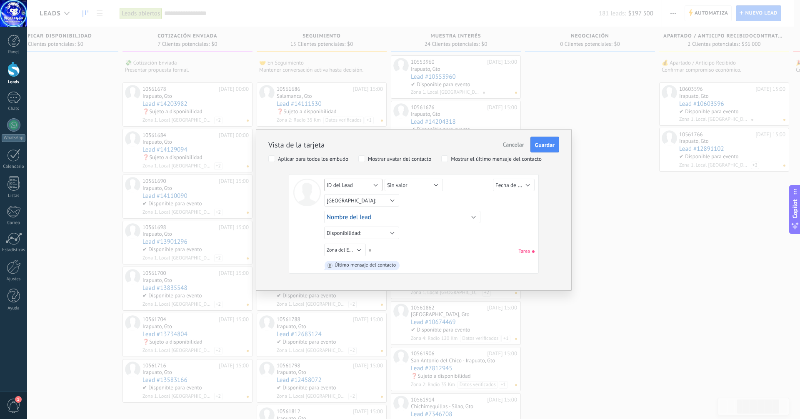
click at [377, 184] on button "ID del Lead" at bounding box center [353, 185] width 58 height 12
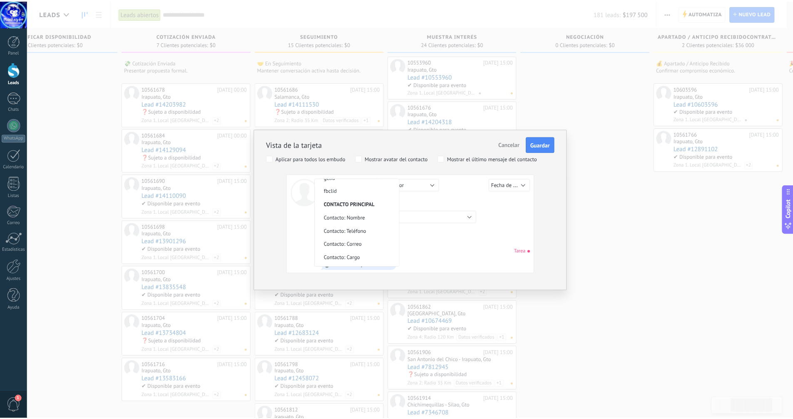
scroll to position [389, 0]
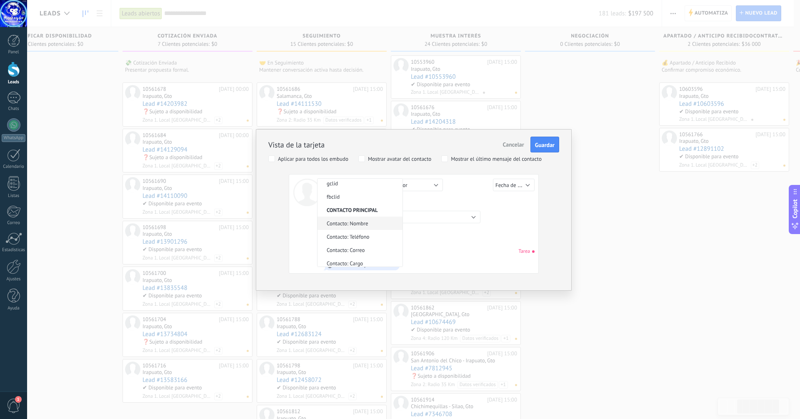
click at [369, 219] on li "Contacto: Nombre" at bounding box center [359, 223] width 85 height 13
click at [549, 146] on span "Guardar" at bounding box center [545, 145] width 20 height 6
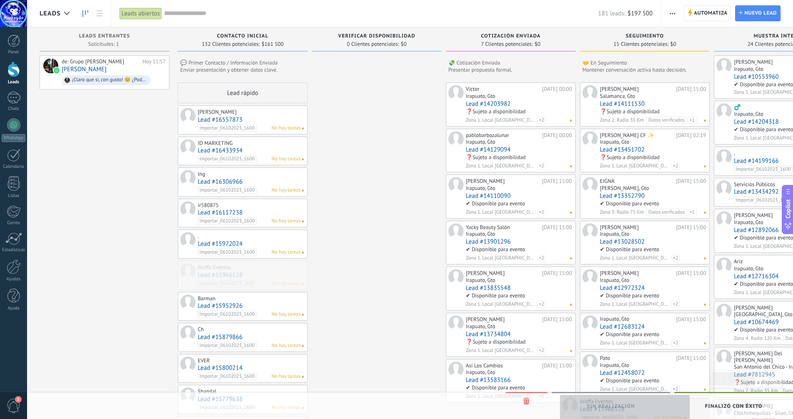
drag, startPoint x: 270, startPoint y: 265, endPoint x: 653, endPoint y: 399, distance: 405.0
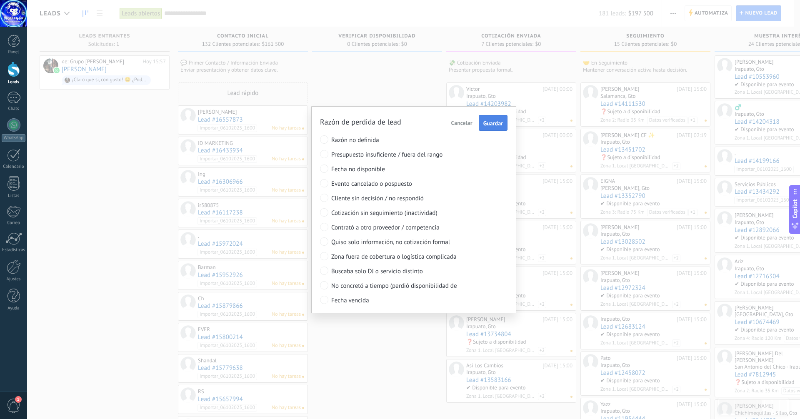
click at [495, 121] on span "Guardar" at bounding box center [493, 123] width 20 height 6
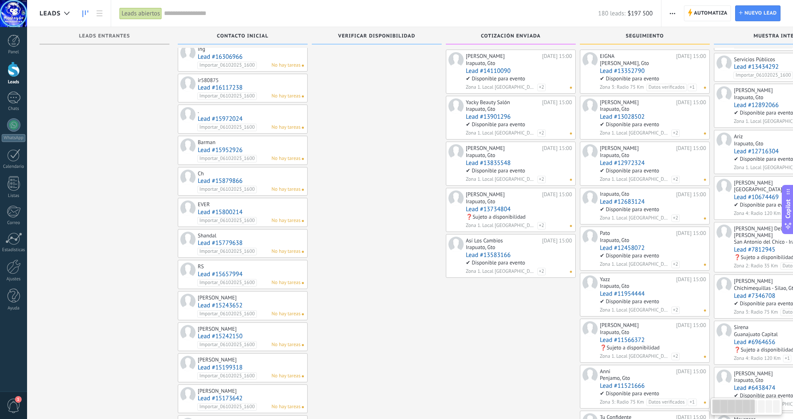
scroll to position [92, 0]
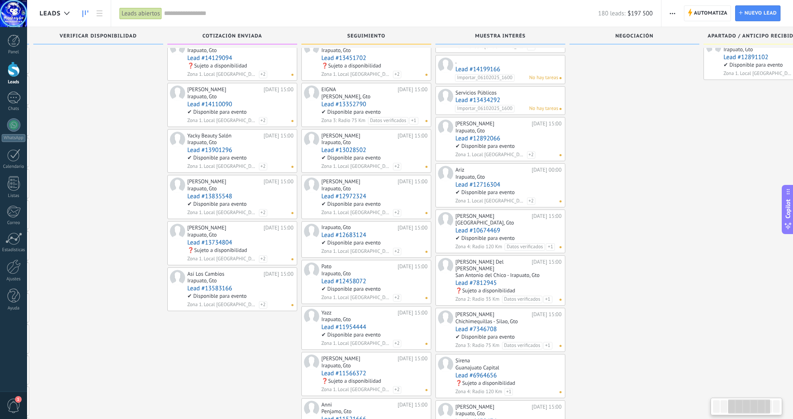
drag, startPoint x: 517, startPoint y: 333, endPoint x: 239, endPoint y: 322, distance: 278.8
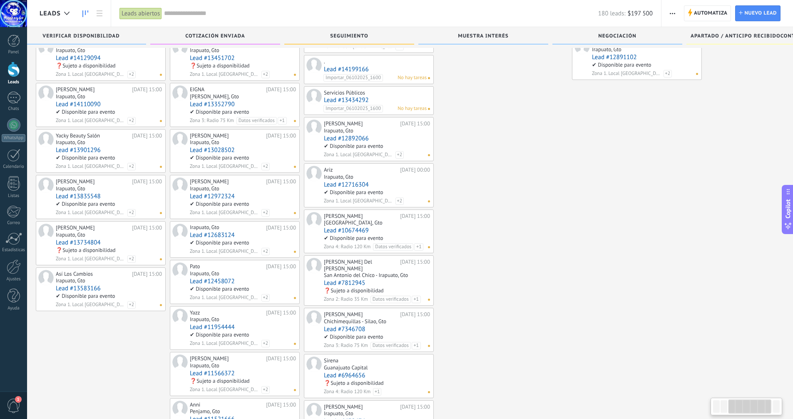
scroll to position [0, 466]
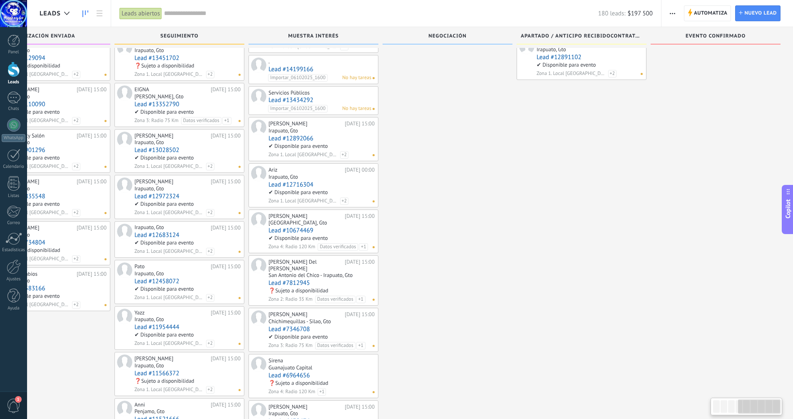
drag, startPoint x: 696, startPoint y: 213, endPoint x: 412, endPoint y: 229, distance: 284.1
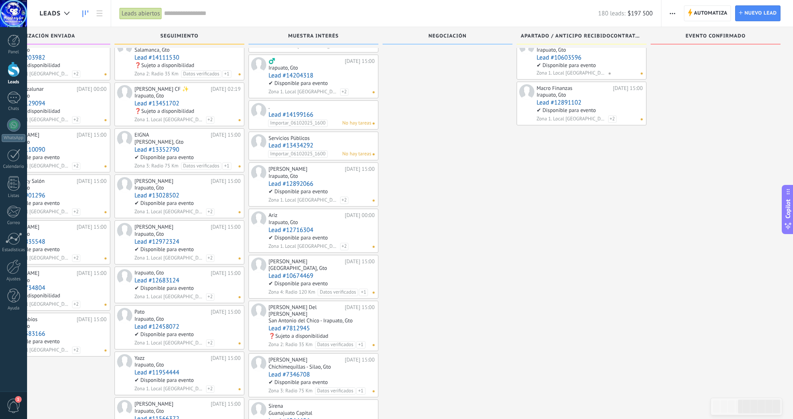
scroll to position [0, 0]
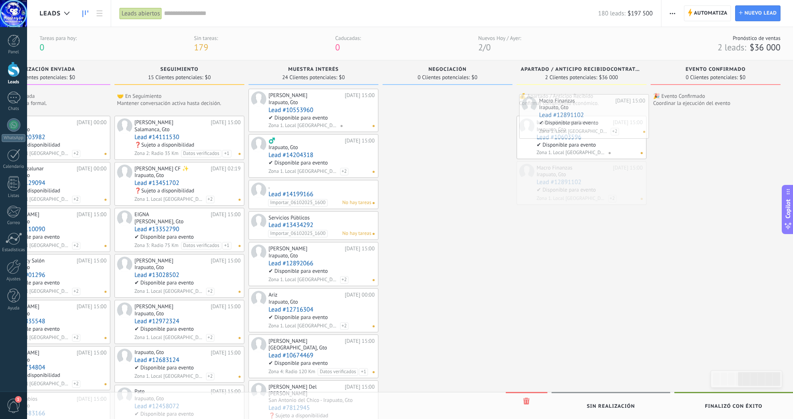
drag, startPoint x: 558, startPoint y: 167, endPoint x: 560, endPoint y: 99, distance: 67.9
drag, startPoint x: 539, startPoint y: 123, endPoint x: 544, endPoint y: 215, distance: 92.6
drag, startPoint x: 563, startPoint y: 125, endPoint x: 562, endPoint y: 213, distance: 87.9
drag, startPoint x: 542, startPoint y: 174, endPoint x: 539, endPoint y: 102, distance: 72.5
drag, startPoint x: 532, startPoint y: 171, endPoint x: 529, endPoint y: 97, distance: 74.2
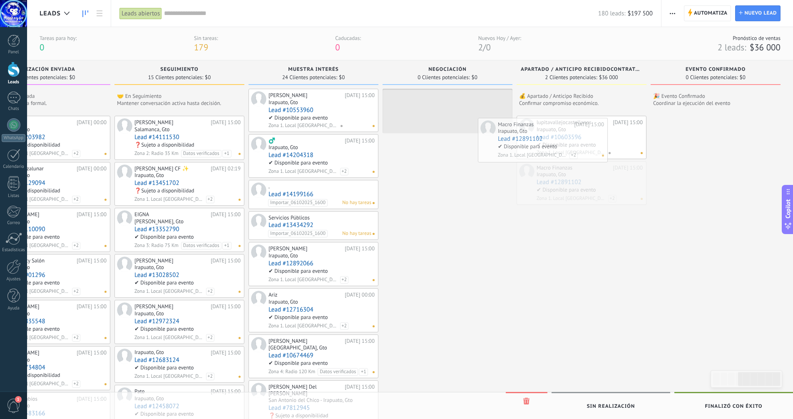
drag, startPoint x: 522, startPoint y: 167, endPoint x: 483, endPoint y: 122, distance: 58.7
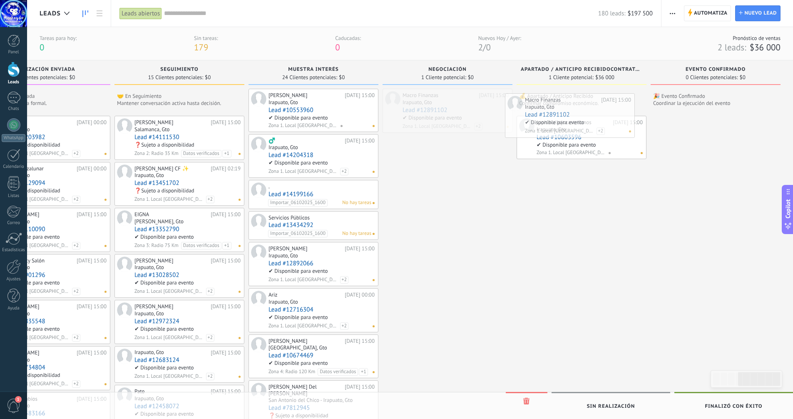
drag, startPoint x: 471, startPoint y: 97, endPoint x: 593, endPoint y: 102, distance: 122.5
drag, startPoint x: 460, startPoint y: 92, endPoint x: 607, endPoint y: 83, distance: 147.3
drag, startPoint x: 558, startPoint y: 118, endPoint x: 555, endPoint y: 179, distance: 61.3
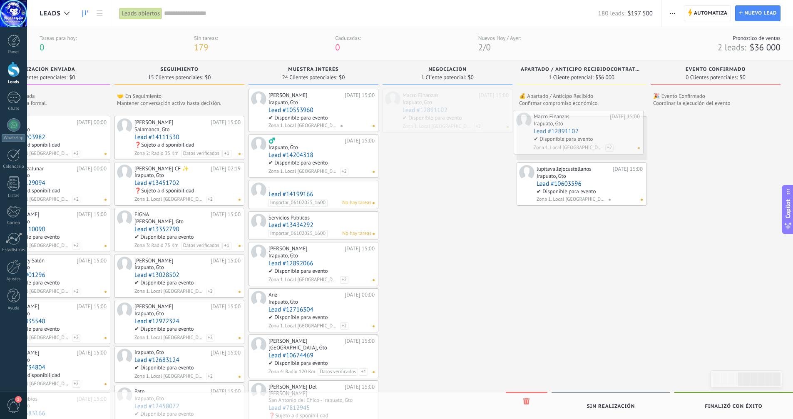
drag, startPoint x: 457, startPoint y: 95, endPoint x: 588, endPoint y: 116, distance: 132.5
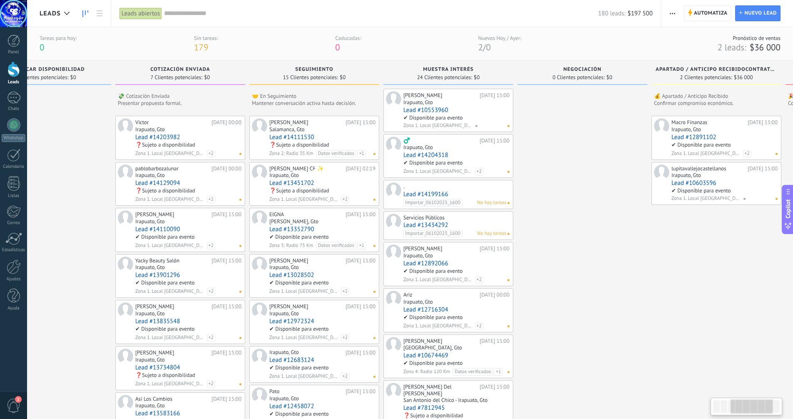
scroll to position [0, 331]
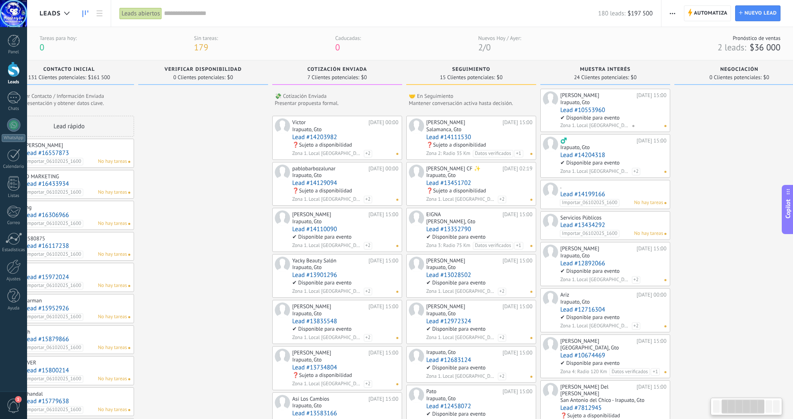
drag, startPoint x: 457, startPoint y: 249, endPoint x: 749, endPoint y: 244, distance: 292.0
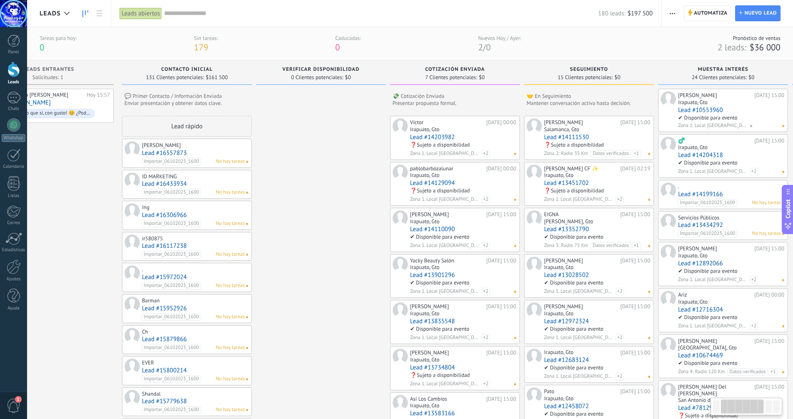
scroll to position [0, 0]
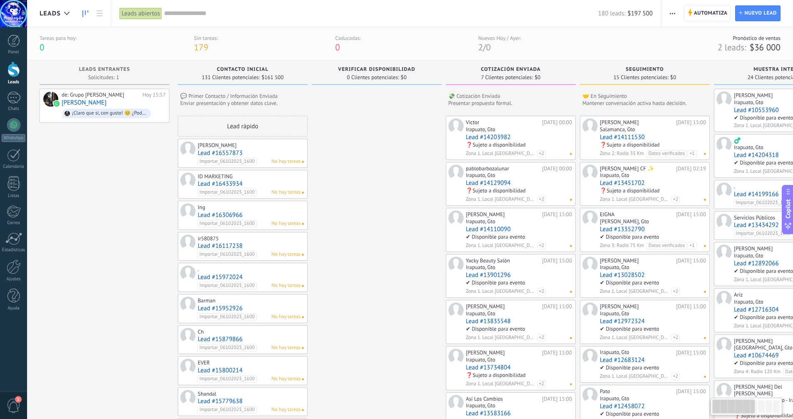
drag, startPoint x: 239, startPoint y: 261, endPoint x: 431, endPoint y: 264, distance: 191.2
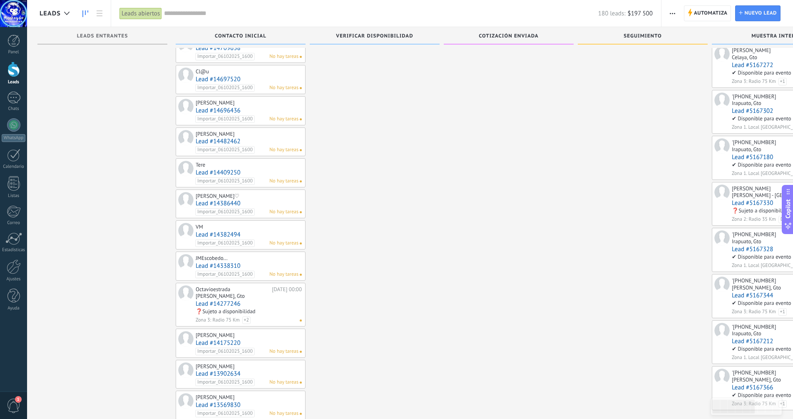
scroll to position [508, 0]
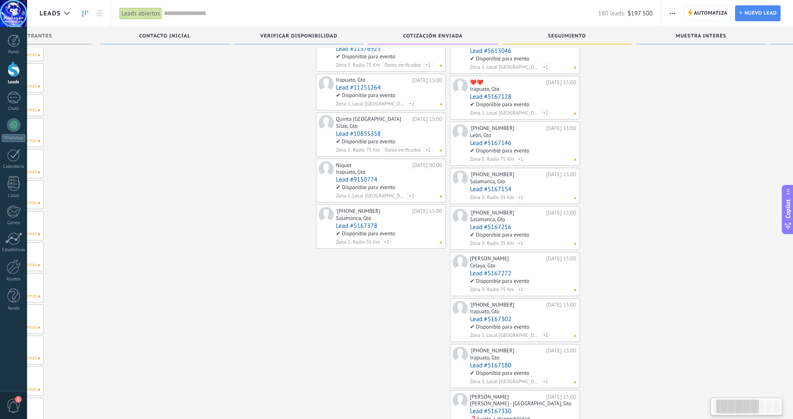
drag, startPoint x: 496, startPoint y: 266, endPoint x: 240, endPoint y: 264, distance: 256.1
click at [239, 264] on div "Victor 28.12.2025 00:00 Irapuato, Gto Lead #14203982 ❓Sujeto a disponibilidad Z…" at bounding box center [247, 254] width 130 height 1361
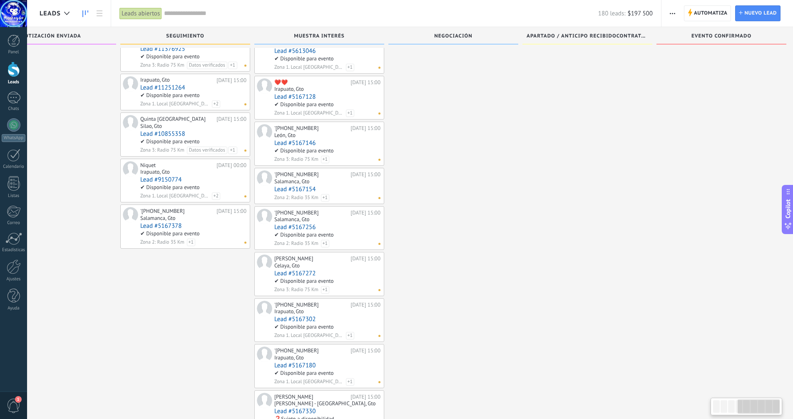
drag, startPoint x: 384, startPoint y: 309, endPoint x: 188, endPoint y: 319, distance: 196.0
click at [188, 319] on div "Juanjo 30.05.2026 15:00 Salamanca, Gto Lead #14111530 ❓Sujeto a disponibilidad …" at bounding box center [185, 254] width 130 height 1361
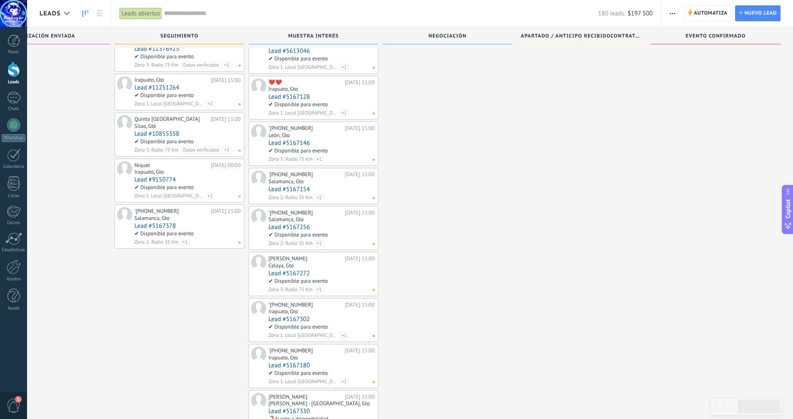
drag, startPoint x: 466, startPoint y: 255, endPoint x: 435, endPoint y: 259, distance: 31.0
click at [435, 259] on div at bounding box center [448, 241] width 130 height 1388
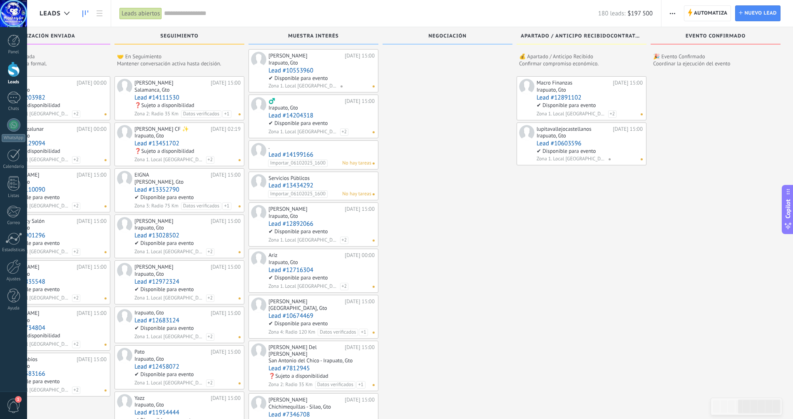
scroll to position [0, 0]
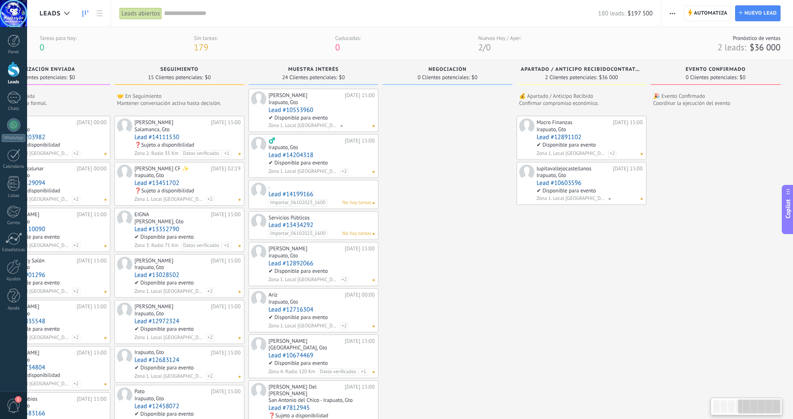
drag, startPoint x: 637, startPoint y: 243, endPoint x: 356, endPoint y: 259, distance: 281.1
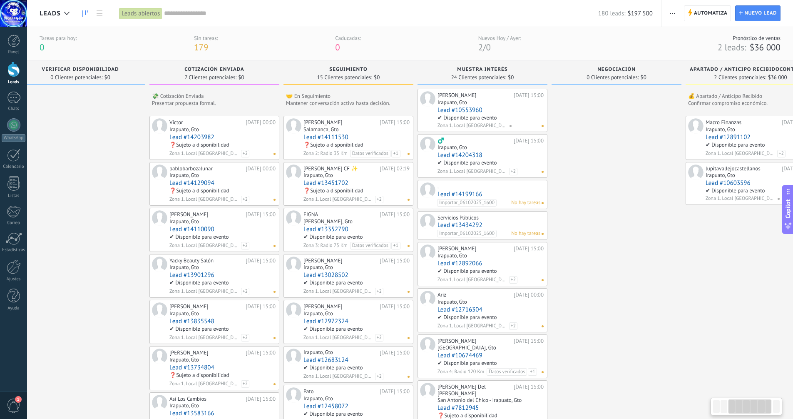
scroll to position [0, 248]
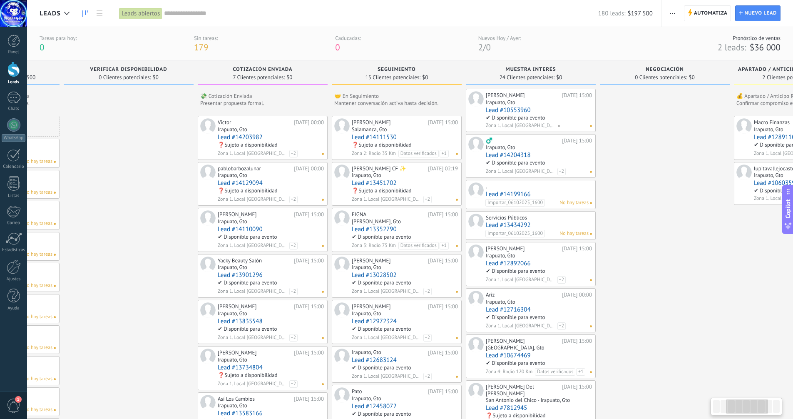
drag, startPoint x: 444, startPoint y: 242, endPoint x: 662, endPoint y: 229, distance: 217.8
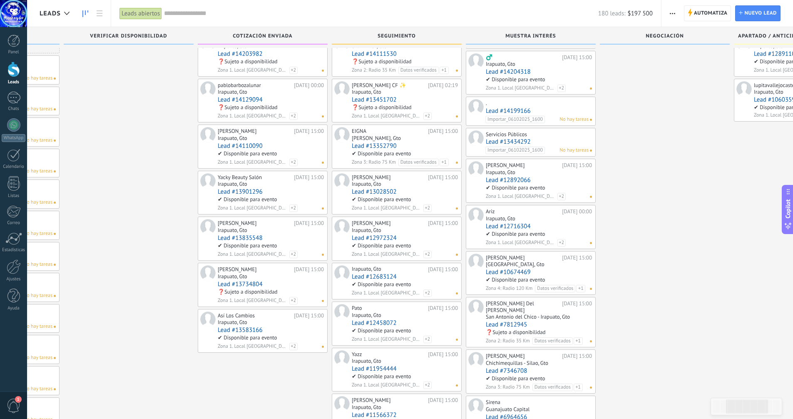
scroll to position [50, 0]
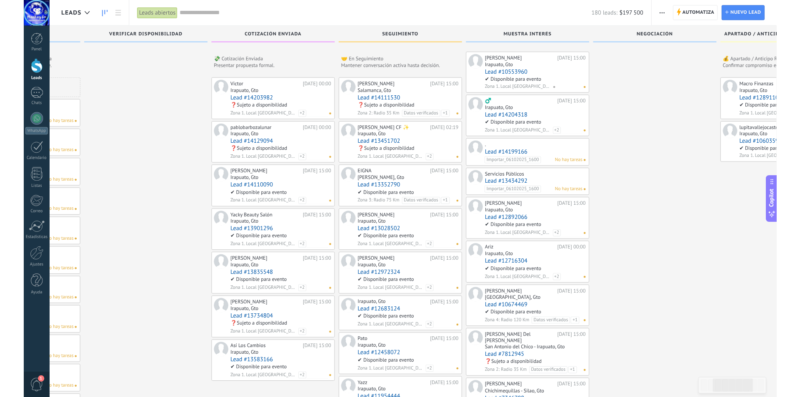
scroll to position [0, 0]
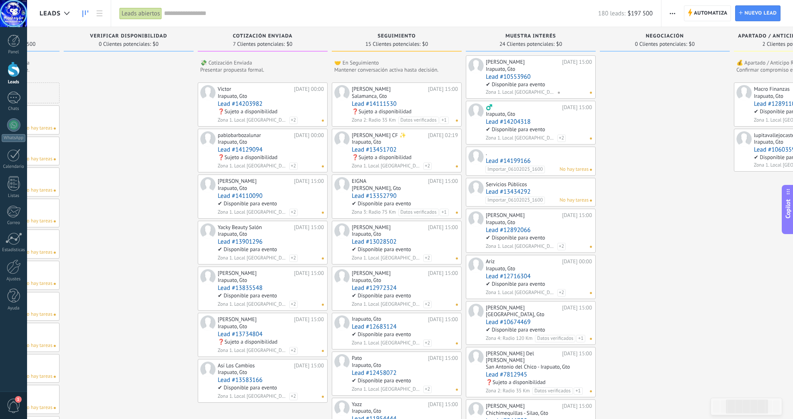
drag, startPoint x: 508, startPoint y: 193, endPoint x: 508, endPoint y: 182, distance: 10.8
click at [508, 193] on link "Lead #13434292" at bounding box center [539, 191] width 106 height 7
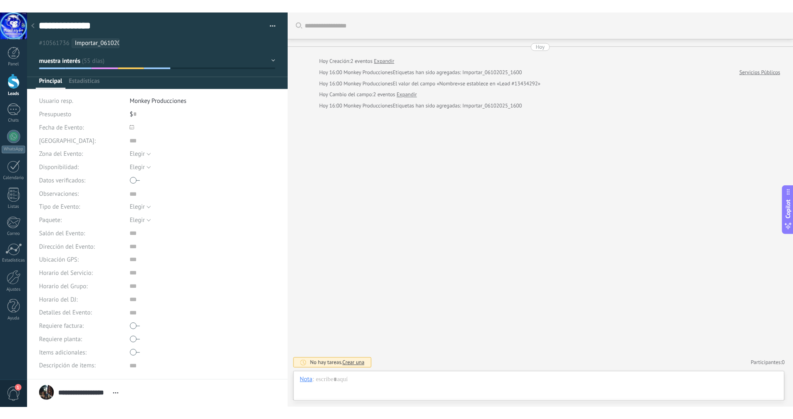
scroll to position [8, 0]
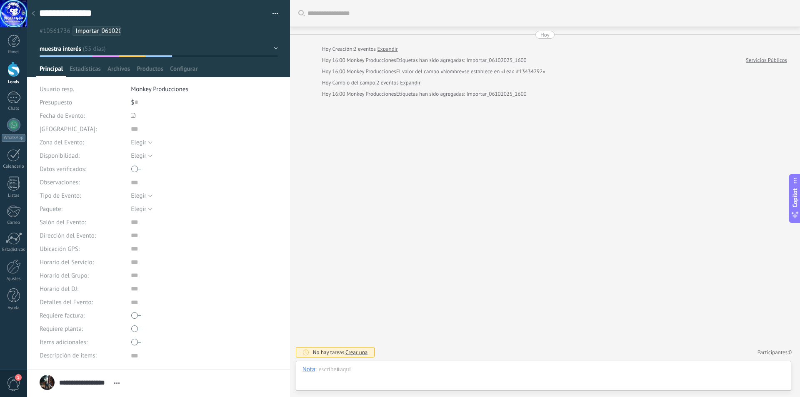
click at [547, 34] on div "Hoy" at bounding box center [544, 35] width 9 height 8
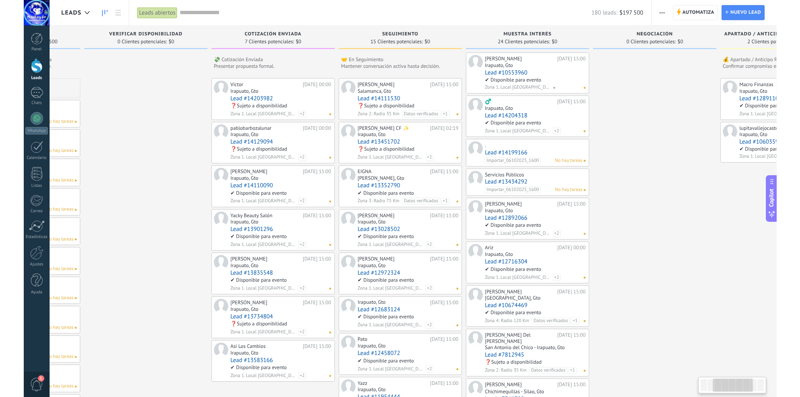
scroll to position [8, 0]
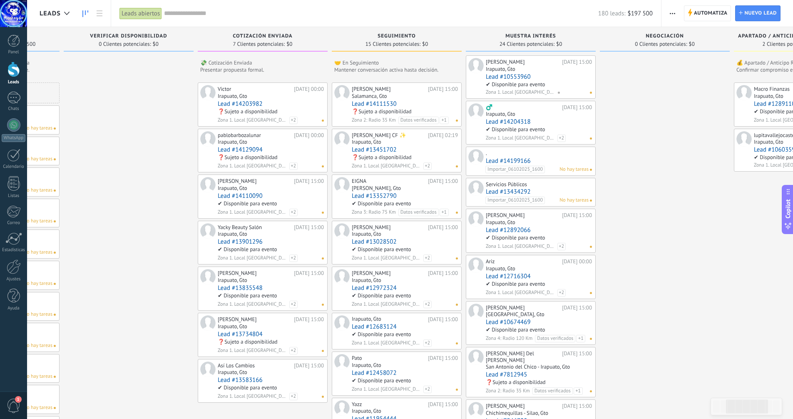
drag, startPoint x: 505, startPoint y: 163, endPoint x: 505, endPoint y: 157, distance: 5.8
click at [505, 163] on link "Lead #14199166" at bounding box center [539, 160] width 106 height 7
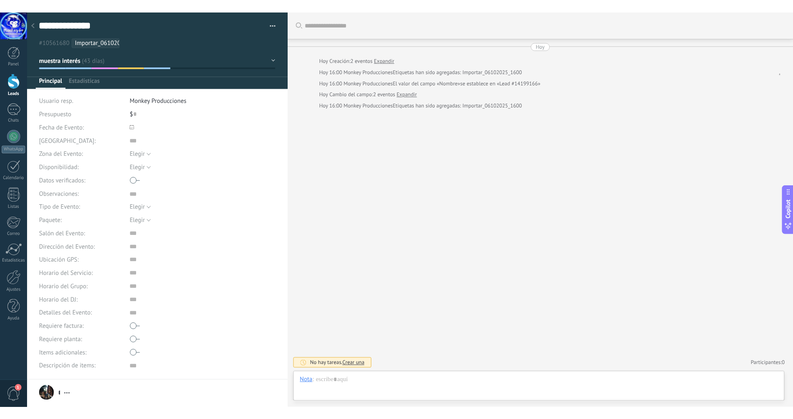
scroll to position [8, 0]
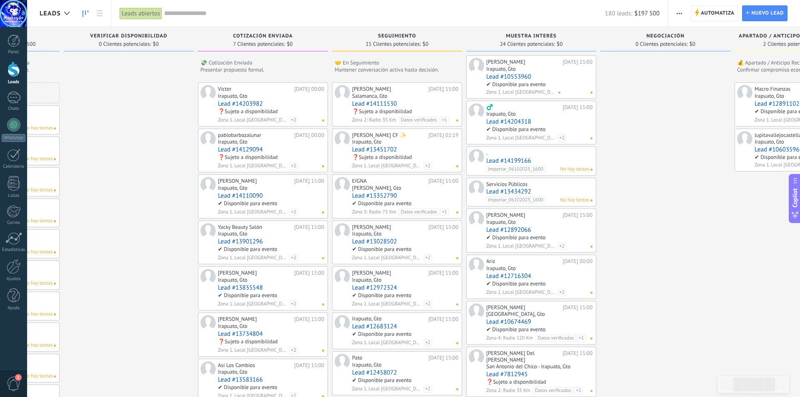
type textarea "***"
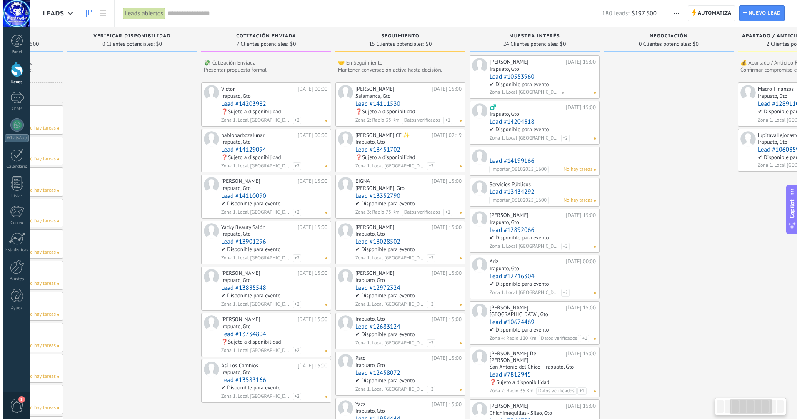
scroll to position [8, 0]
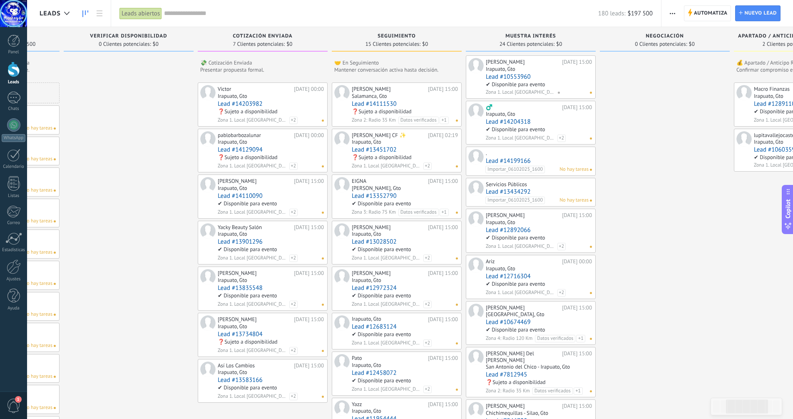
click at [673, 12] on span "button" at bounding box center [672, 13] width 5 height 16
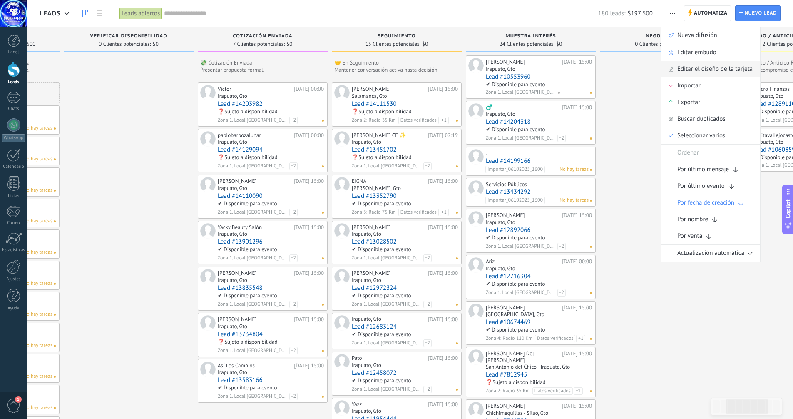
click at [692, 68] on span "Editar el diseño de la tarjeta" at bounding box center [715, 69] width 75 height 17
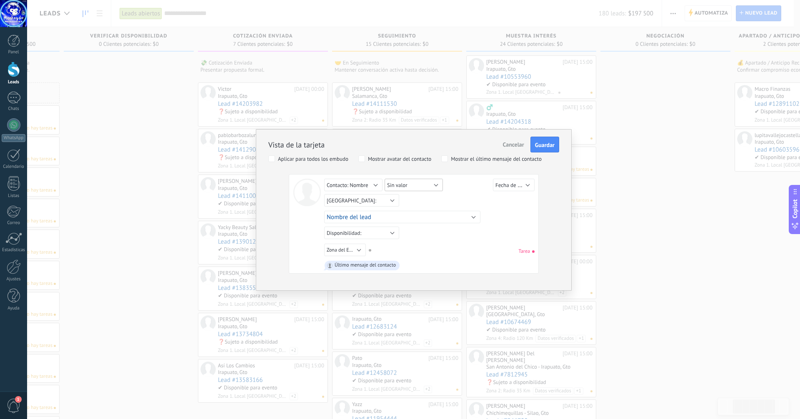
click at [435, 183] on button "Sin valor" at bounding box center [413, 185] width 58 height 12
click at [429, 236] on span "Contacto: Teléfono" at bounding box center [419, 237] width 82 height 7
click at [542, 142] on span "Guardar" at bounding box center [545, 145] width 20 height 6
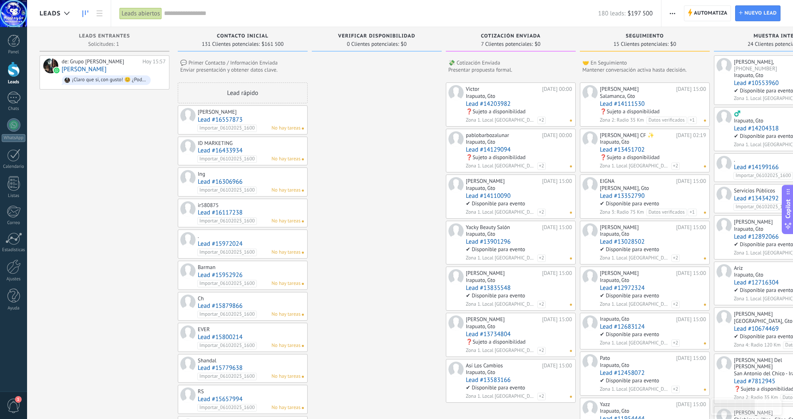
click at [670, 11] on button "button" at bounding box center [673, 13] width 12 height 16
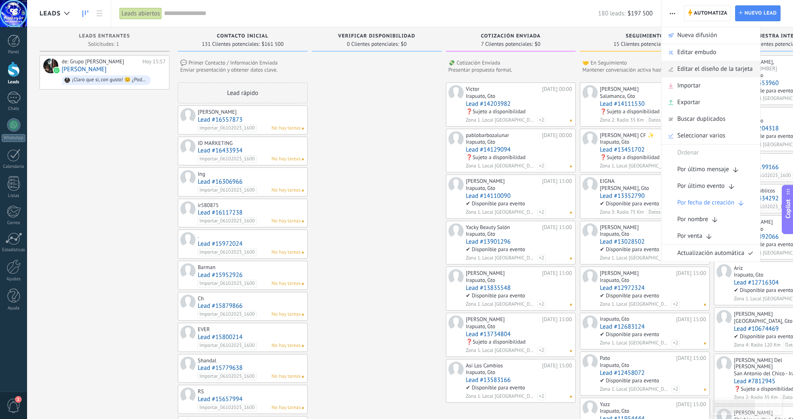
click at [687, 72] on span "Editar el diseño de la tarjeta" at bounding box center [715, 69] width 75 height 17
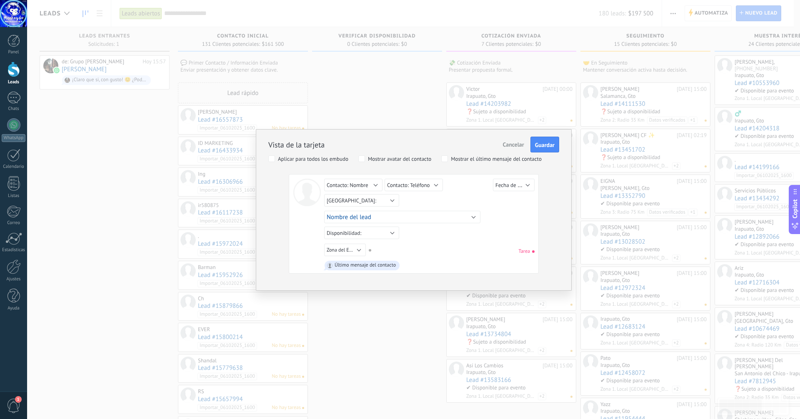
click at [281, 158] on div "Aplicar para todos los embudo" at bounding box center [313, 159] width 70 height 6
click at [550, 144] on span "Guardar" at bounding box center [545, 145] width 20 height 6
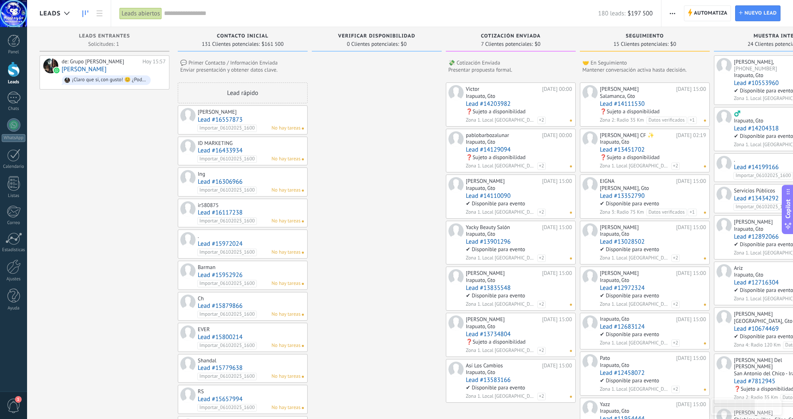
click at [672, 12] on span "button" at bounding box center [672, 13] width 5 height 16
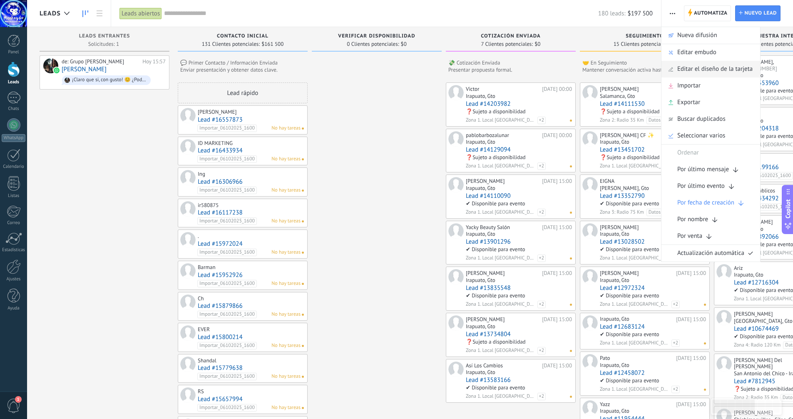
click at [694, 71] on span "Editar el diseño de la tarjeta" at bounding box center [715, 69] width 75 height 17
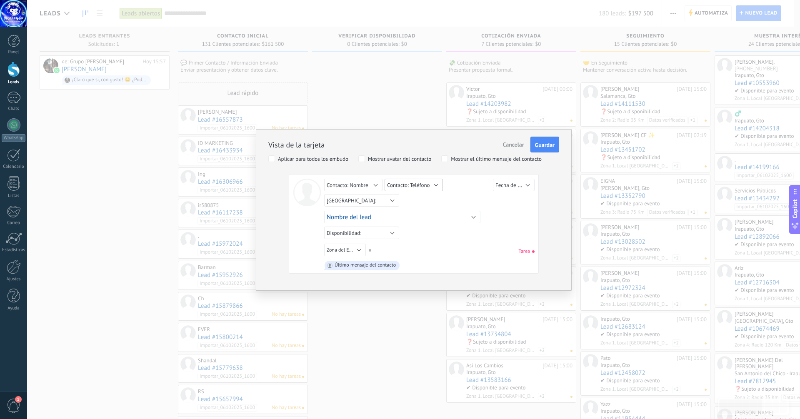
click at [432, 185] on button "Contacto: Teléfono" at bounding box center [413, 185] width 58 height 12
click at [420, 236] on span "Contacto: Correo" at bounding box center [419, 235] width 82 height 7
click at [430, 183] on button "Contacto: Correo" at bounding box center [413, 185] width 58 height 12
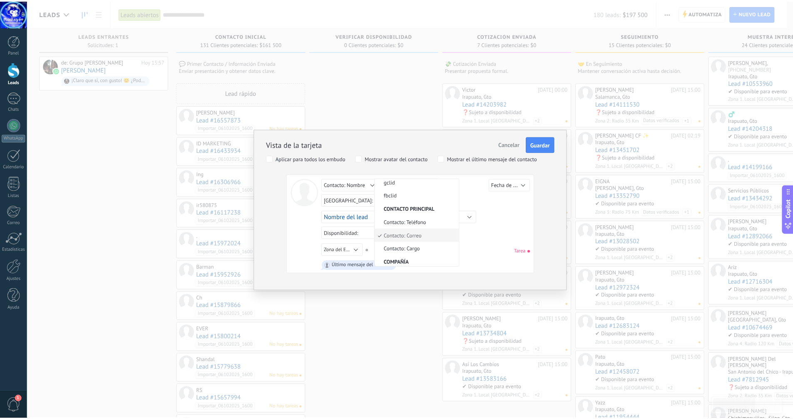
scroll to position [403, 0]
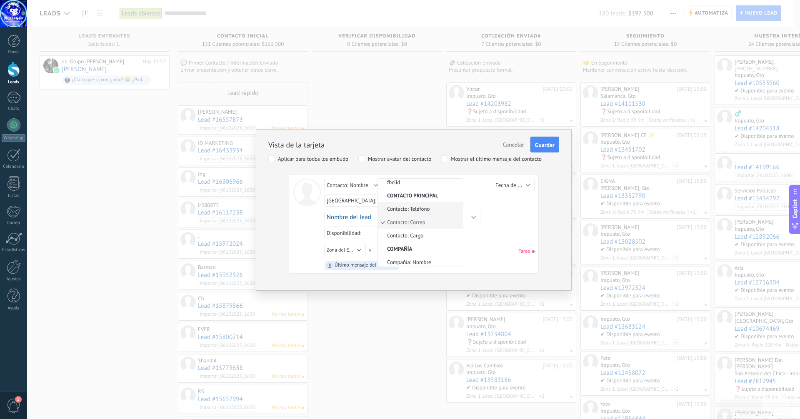
click at [423, 209] on span "Contacto: Teléfono" at bounding box center [419, 208] width 82 height 7
click at [548, 144] on span "Guardar" at bounding box center [545, 145] width 20 height 6
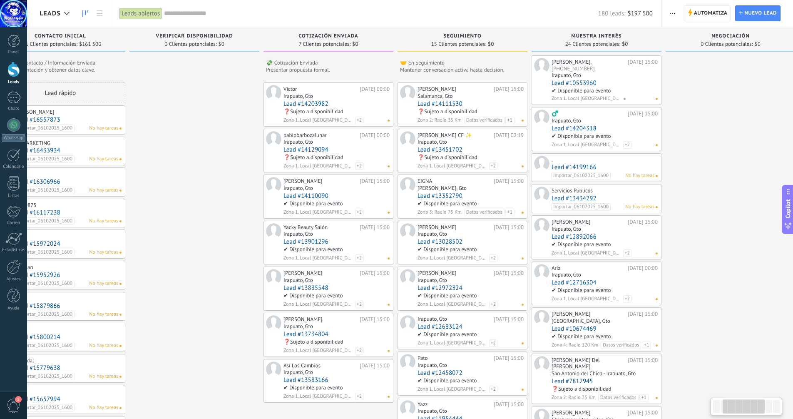
scroll to position [0, 188]
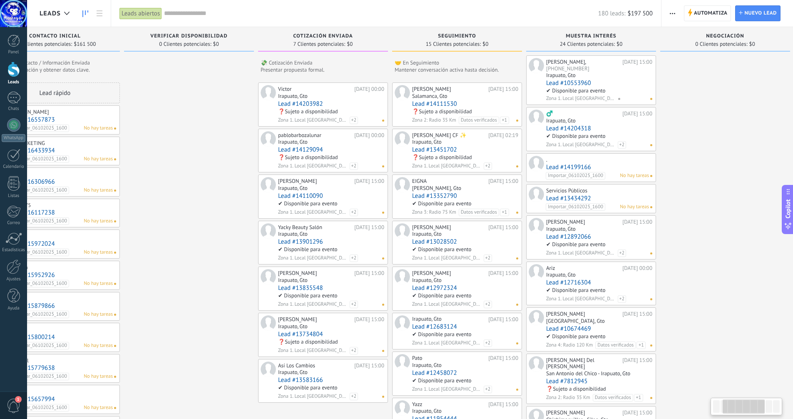
drag, startPoint x: 394, startPoint y: 160, endPoint x: 207, endPoint y: 157, distance: 187.8
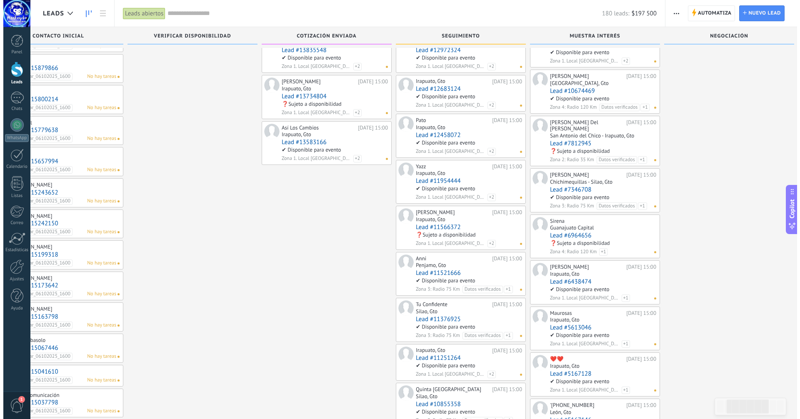
scroll to position [250, 0]
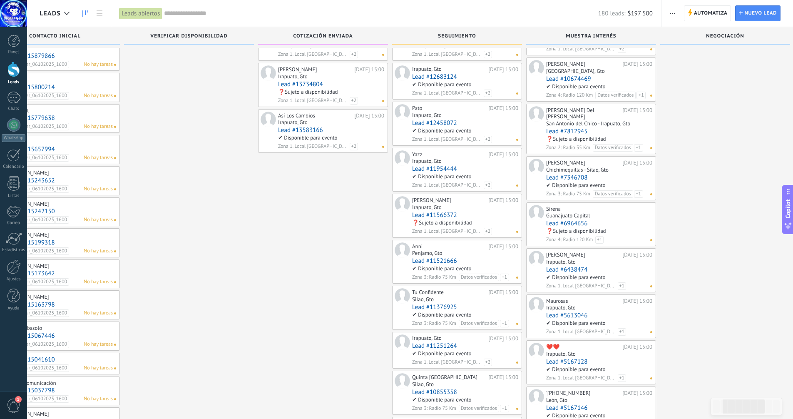
click at [673, 13] on use "button" at bounding box center [672, 13] width 5 height 1
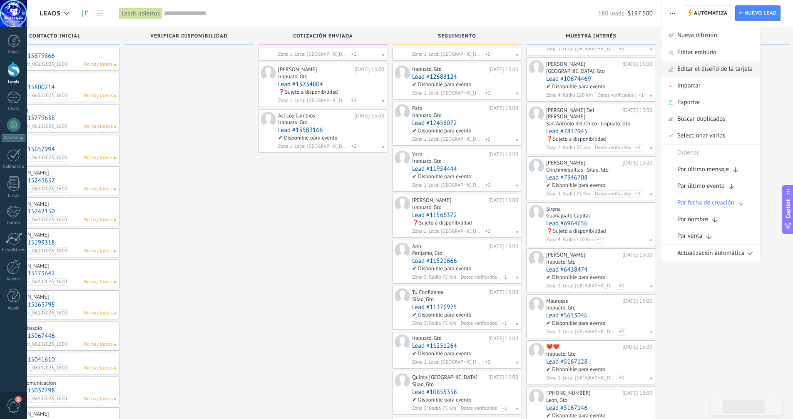
click at [697, 65] on span "Editar el diseño de la tarjeta" at bounding box center [715, 69] width 75 height 17
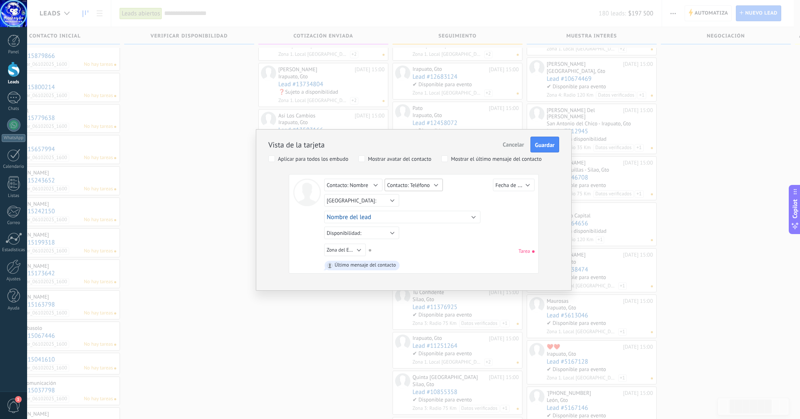
click at [431, 184] on button "Contacto: Teléfono" at bounding box center [413, 185] width 58 height 12
click at [412, 188] on span "Sin valor" at bounding box center [419, 185] width 82 height 7
click at [474, 215] on button "Nombre del lead" at bounding box center [402, 217] width 156 height 12
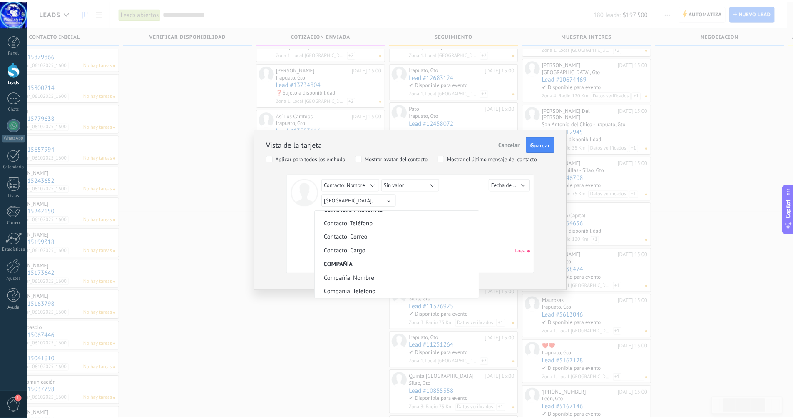
scroll to position [392, 0]
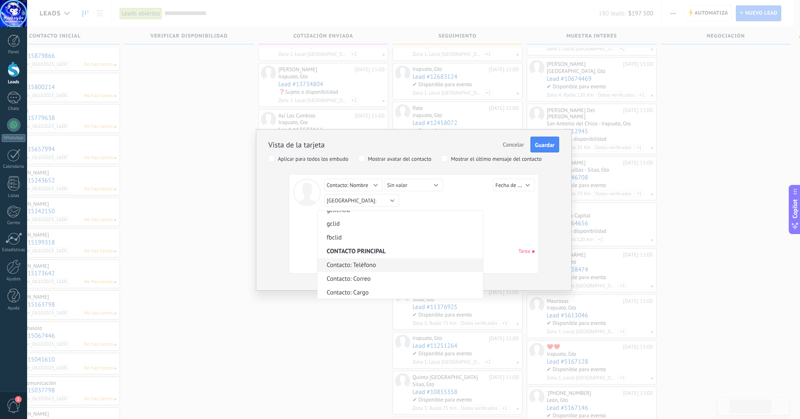
click at [376, 261] on span "Contacto: Teléfono" at bounding box center [398, 265] width 163 height 8
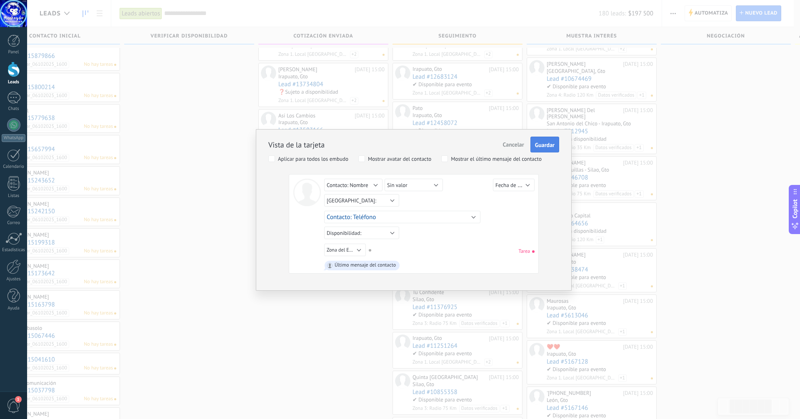
click at [543, 145] on span "Guardar" at bounding box center [545, 145] width 20 height 6
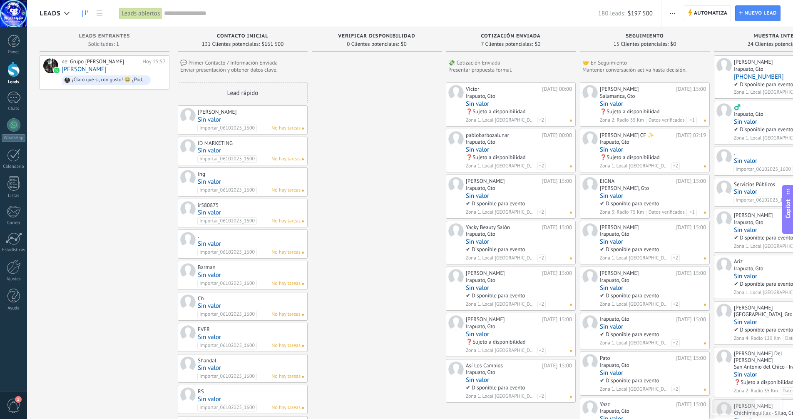
click at [676, 14] on button "button" at bounding box center [673, 13] width 12 height 16
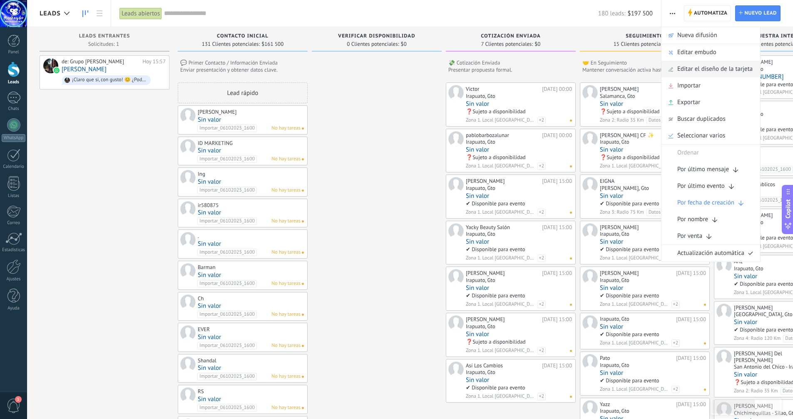
click at [696, 65] on span "Editar el diseño de la tarjeta" at bounding box center [715, 69] width 75 height 17
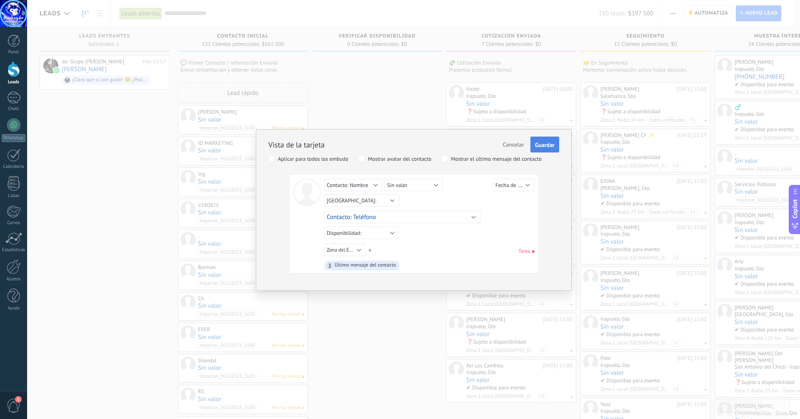
click at [541, 142] on span "Guardar" at bounding box center [545, 145] width 20 height 6
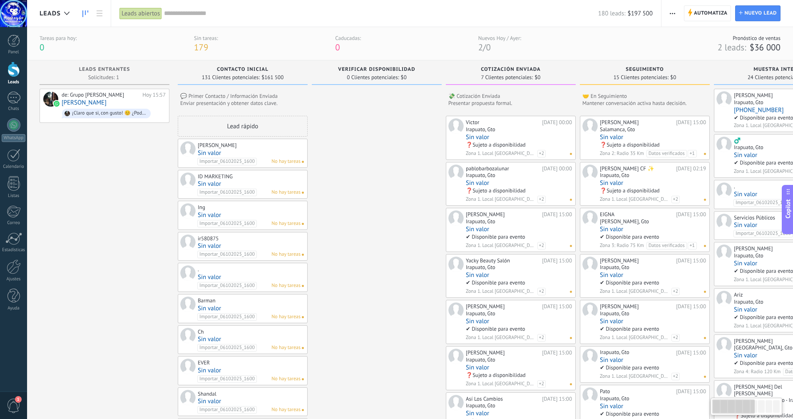
click at [672, 11] on span "button" at bounding box center [672, 13] width 5 height 16
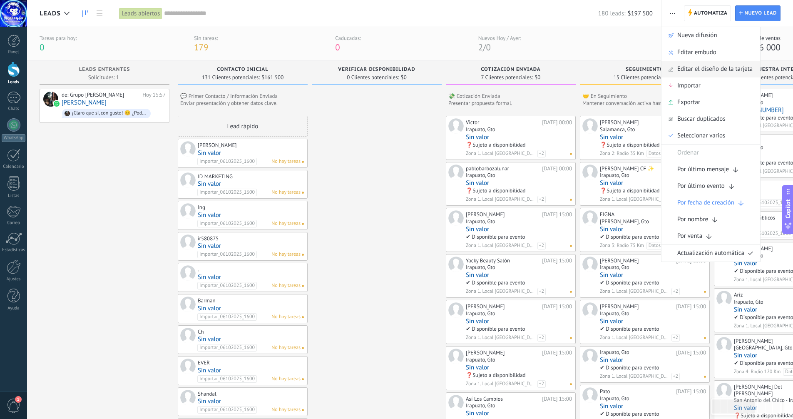
click at [690, 70] on span "Editar el diseño de la tarjeta" at bounding box center [715, 69] width 75 height 17
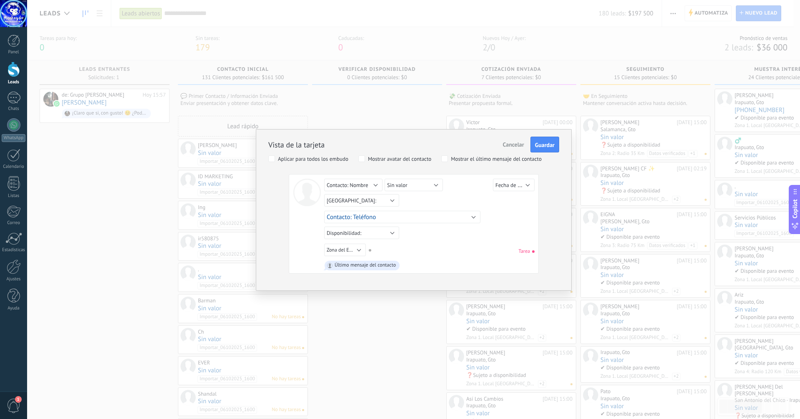
click at [279, 157] on div "Aplicar para todos los embudo" at bounding box center [313, 159] width 70 height 6
click at [475, 216] on button "Contacto: Teléfono" at bounding box center [402, 217] width 156 height 12
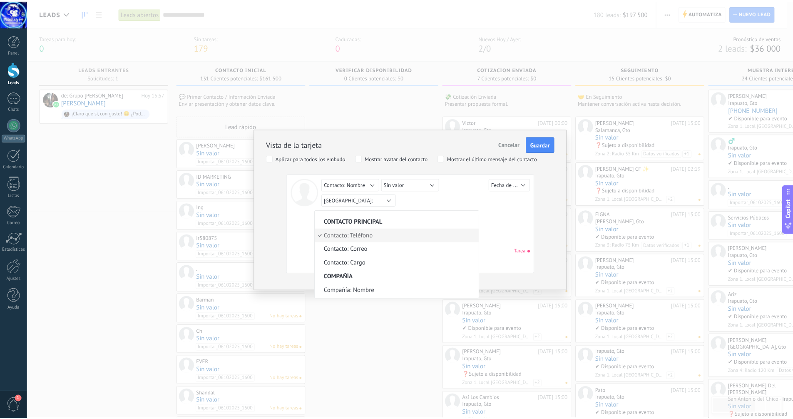
scroll to position [434, 0]
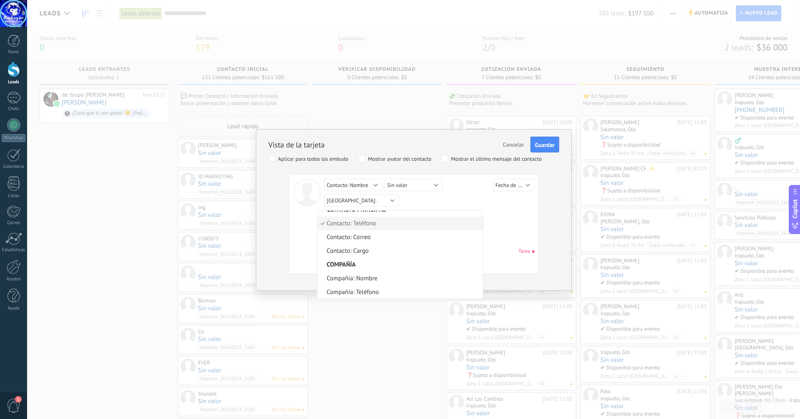
click at [377, 222] on span "Contacto: Teléfono" at bounding box center [398, 223] width 163 height 8
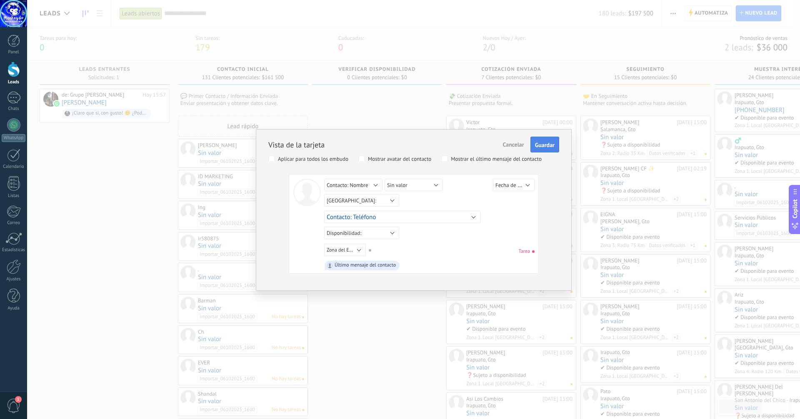
click at [543, 144] on span "Guardar" at bounding box center [545, 145] width 20 height 6
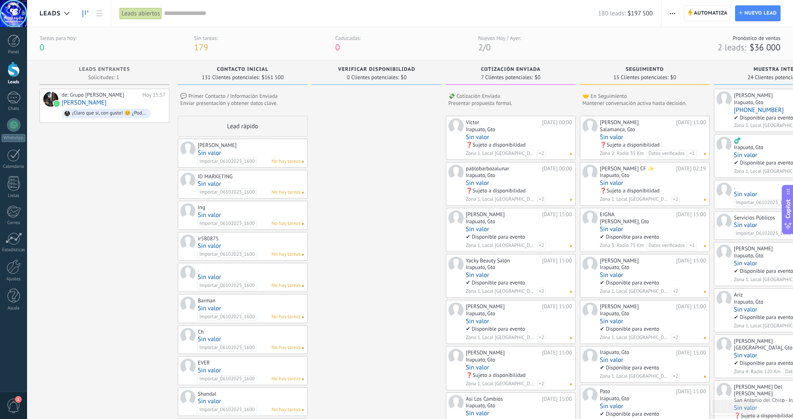
click at [676, 11] on button "button" at bounding box center [673, 13] width 12 height 16
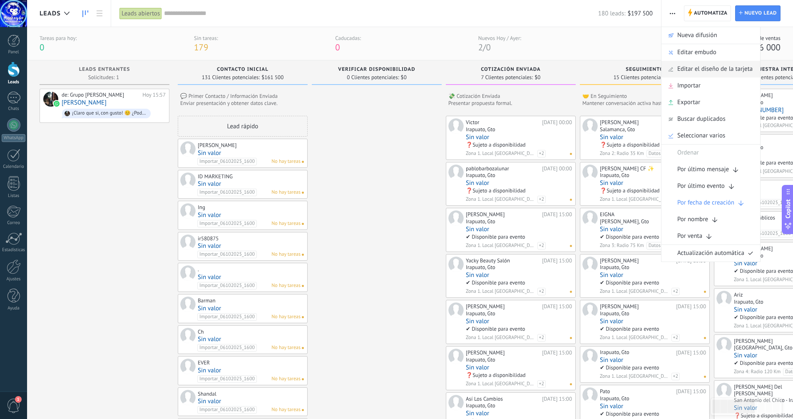
click at [698, 71] on span "Editar el diseño de la tarjeta" at bounding box center [715, 69] width 75 height 17
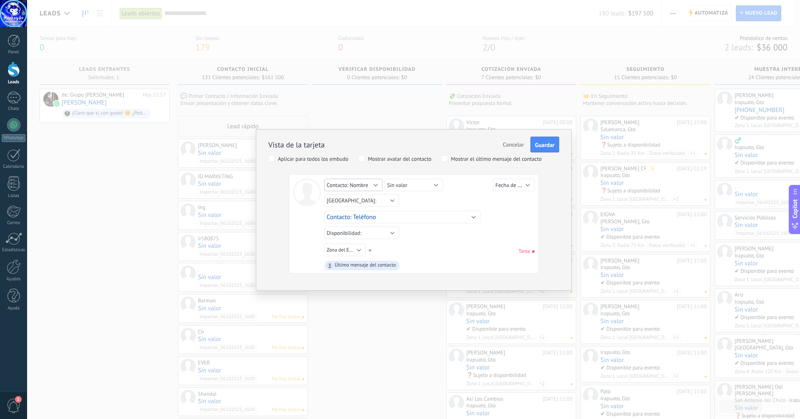
click at [369, 184] on button "Contacto: Nombre" at bounding box center [353, 185] width 58 height 12
click at [346, 183] on span "Sin valor" at bounding box center [358, 185] width 82 height 7
click at [445, 218] on button "Contacto: Teléfono" at bounding box center [402, 217] width 156 height 12
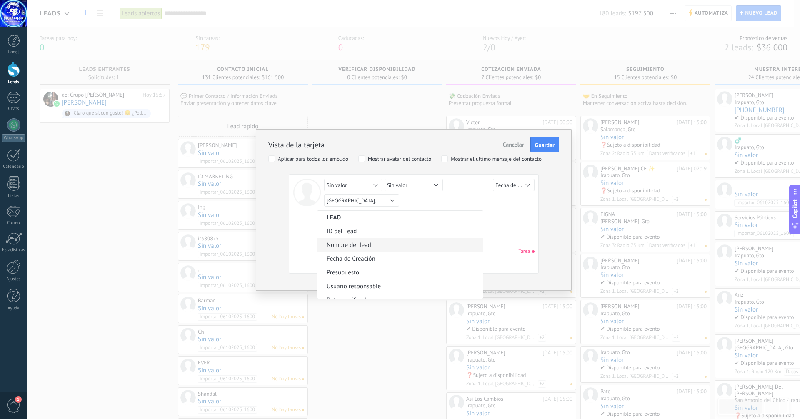
click at [382, 242] on span "Nombre del lead" at bounding box center [398, 245] width 163 height 8
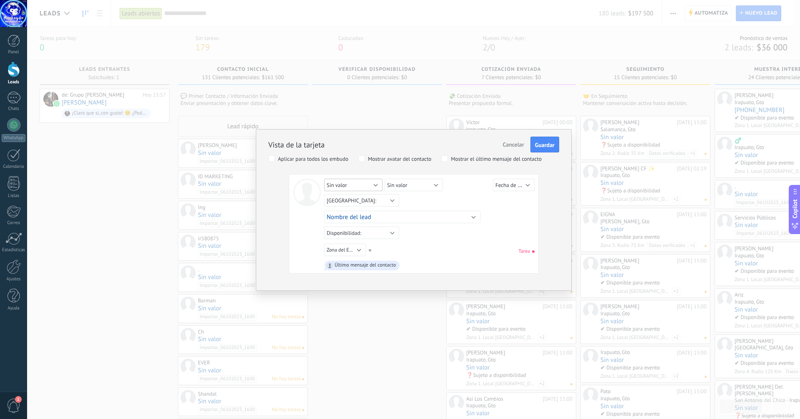
click at [355, 184] on button "Sin valor" at bounding box center [353, 185] width 58 height 12
click at [333, 198] on div "Sin valor Lead ID del Lead Nombre del lead Fecha de Creación Presupuesto Usuari…" at bounding box center [430, 202] width 212 height 46
click at [357, 180] on button "Sin valor" at bounding box center [353, 185] width 58 height 12
click at [334, 199] on div "Sin valor Lead ID del Lead Nombre del lead Fecha de Creación Presupuesto Usuari…" at bounding box center [430, 202] width 212 height 46
click at [347, 184] on button "Sin valor" at bounding box center [353, 185] width 58 height 12
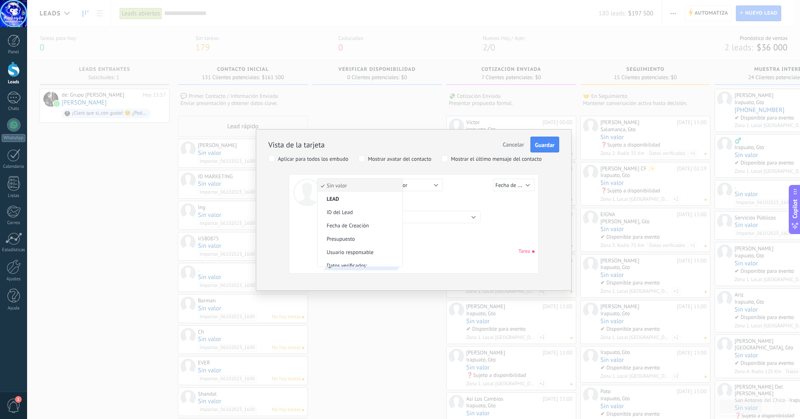
click at [328, 197] on div "Sin valor Lead ID del Lead Nombre del lead Fecha de Creación Presupuesto Usuari…" at bounding box center [430, 202] width 212 height 46
drag, startPoint x: 369, startPoint y: 182, endPoint x: 374, endPoint y: 187, distance: 7.1
click at [372, 182] on button "Sin valor" at bounding box center [353, 185] width 58 height 12
click at [367, 210] on span "ID del Lead" at bounding box center [358, 212] width 82 height 7
click at [373, 182] on button "ID del Lead" at bounding box center [353, 185] width 58 height 12
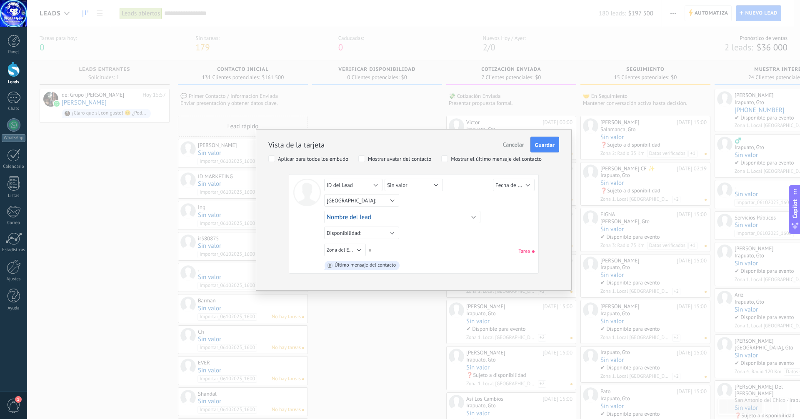
click at [365, 201] on div "Sin valor Lead ID del Lead Nombre del lead Fecha de Creación Presupuesto Usuari…" at bounding box center [430, 202] width 212 height 46
click at [544, 142] on span "Guardar" at bounding box center [545, 145] width 20 height 6
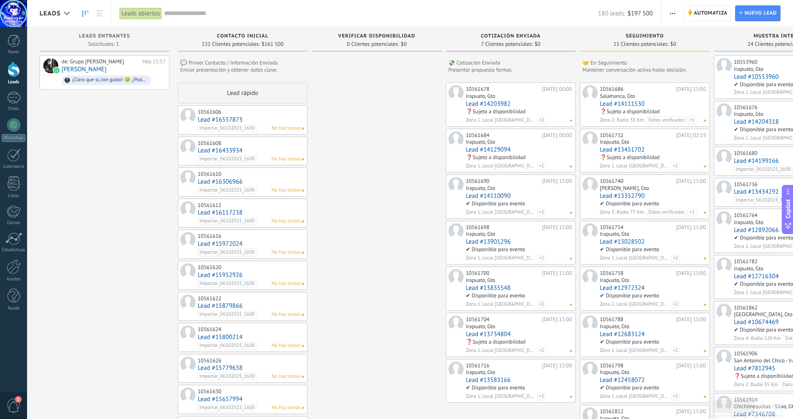
click at [673, 12] on span "button" at bounding box center [672, 13] width 5 height 16
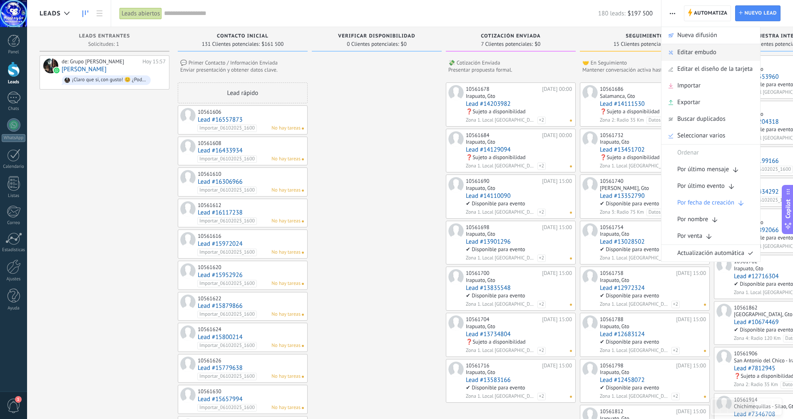
click at [702, 53] on span "Editar embudo" at bounding box center [697, 52] width 39 height 17
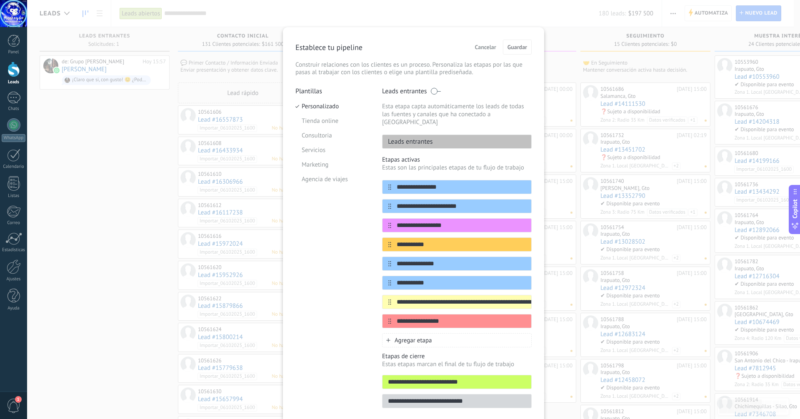
click at [480, 49] on span "Cancelar" at bounding box center [485, 47] width 21 height 6
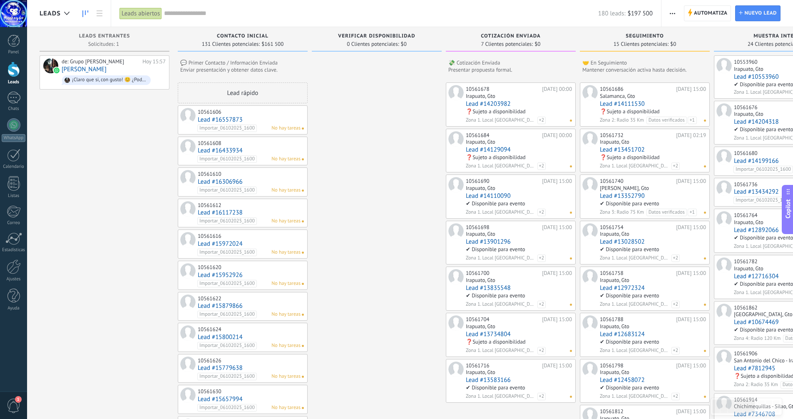
click at [666, 11] on div "Automatiza Nueva difusión Editar embudo Editar el diseño de la tarjeta Importar…" at bounding box center [673, 13] width 14 height 16
click at [675, 14] on use "button" at bounding box center [672, 13] width 5 height 1
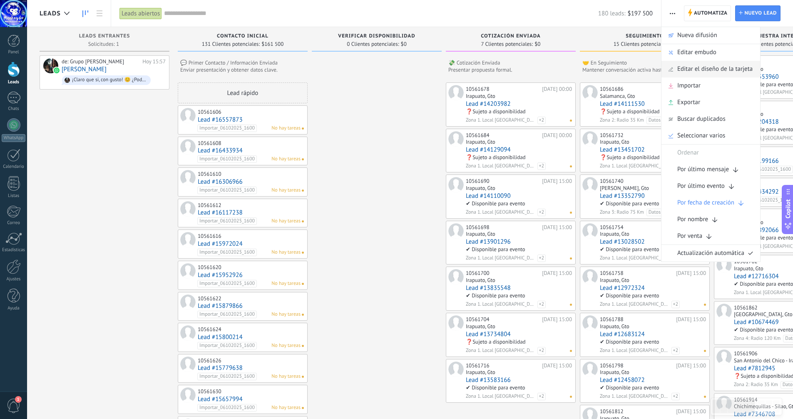
click at [709, 68] on span "Editar el diseño de la tarjeta" at bounding box center [715, 69] width 75 height 17
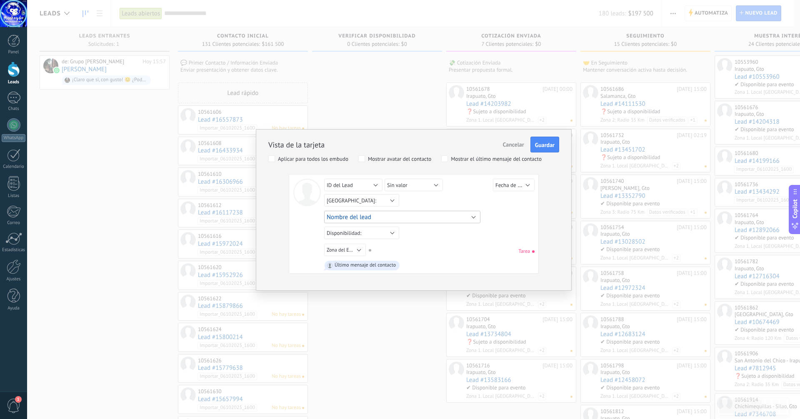
click at [425, 216] on button "Nombre del lead" at bounding box center [402, 217] width 156 height 12
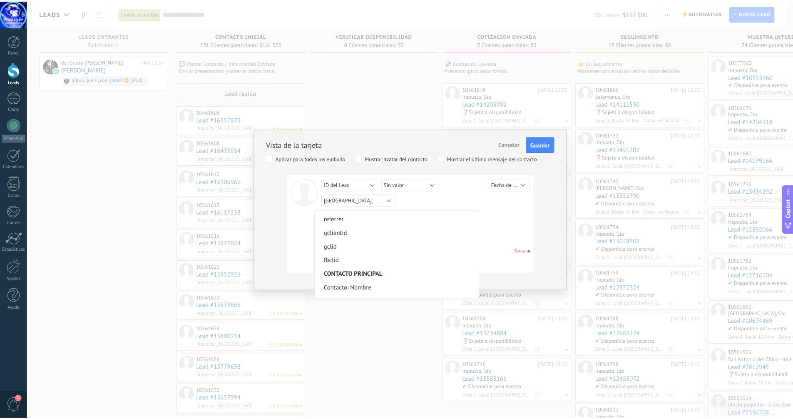
scroll to position [375, 0]
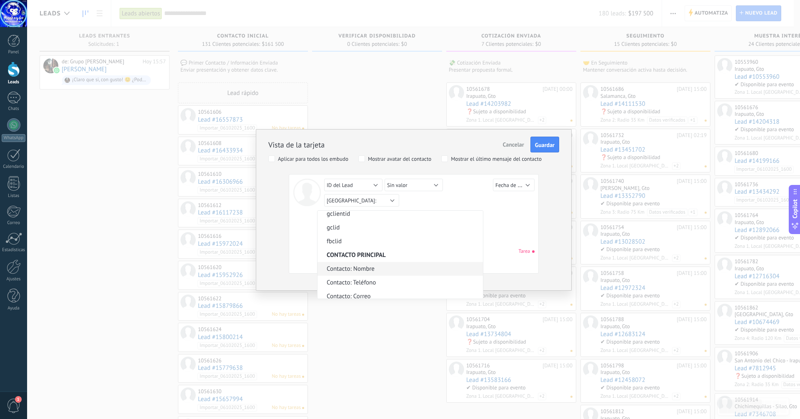
click at [361, 269] on span "Contacto: Nombre" at bounding box center [398, 269] width 163 height 8
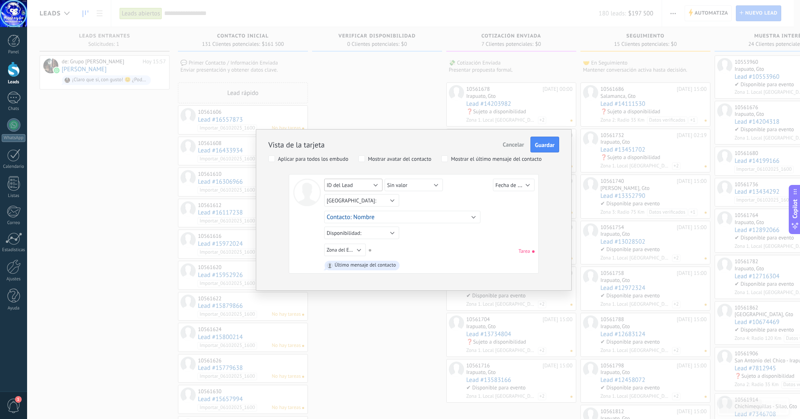
click at [373, 185] on button "ID del Lead" at bounding box center [353, 185] width 58 height 12
click at [329, 197] on div "Sin valor Lead ID del Lead Nombre del lead Fecha de Creación Presupuesto Usuari…" at bounding box center [430, 202] width 212 height 46
click at [441, 182] on button "Sin valor" at bounding box center [413, 185] width 58 height 12
click at [396, 197] on div "Sin valor Lead ID del Lead Nombre del lead Fecha de Creación Presupuesto Usuari…" at bounding box center [430, 202] width 212 height 46
click at [376, 184] on button "ID del Lead" at bounding box center [353, 185] width 58 height 12
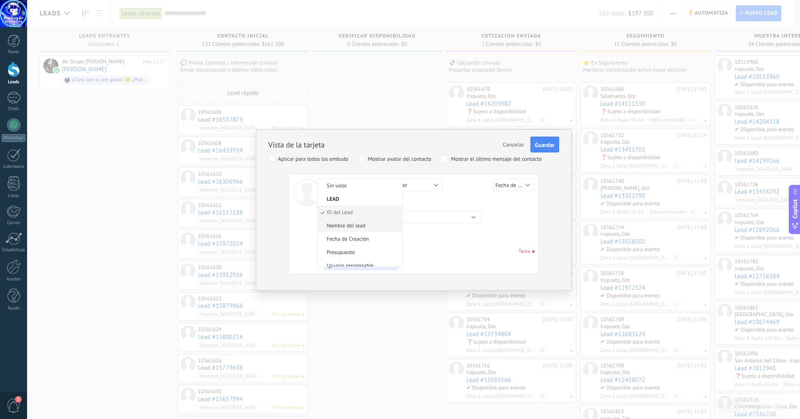
click at [367, 223] on span "Nombre del lead" at bounding box center [358, 225] width 82 height 7
click at [547, 145] on span "Guardar" at bounding box center [545, 145] width 20 height 6
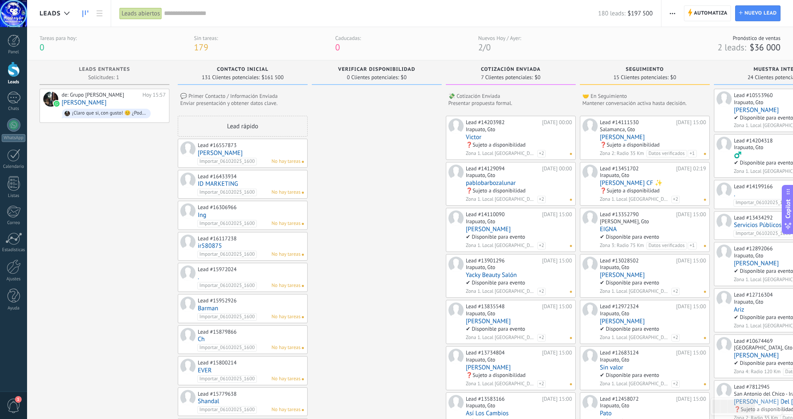
click at [561, 203] on span "Datos verificados" at bounding box center [550, 206] width 40 height 7
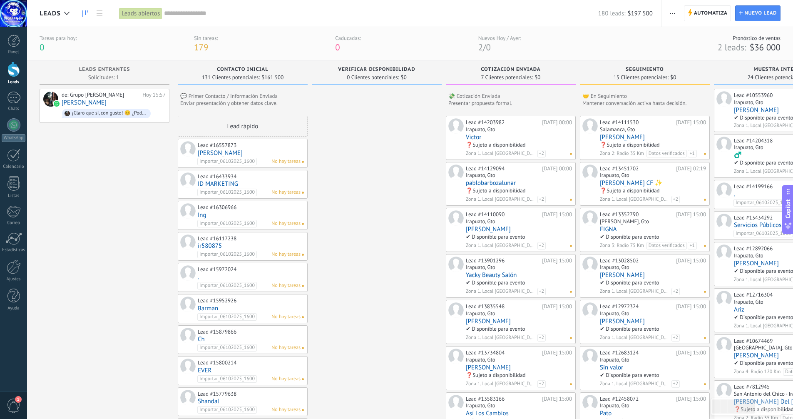
click at [492, 184] on link "pablobarbozalunar" at bounding box center [519, 182] width 106 height 7
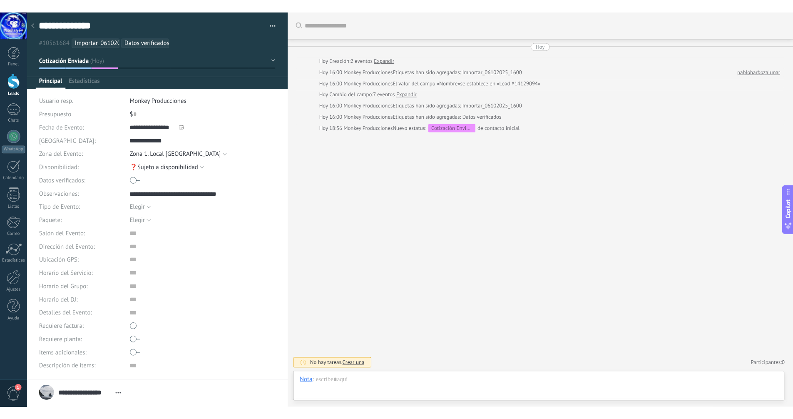
scroll to position [8, 0]
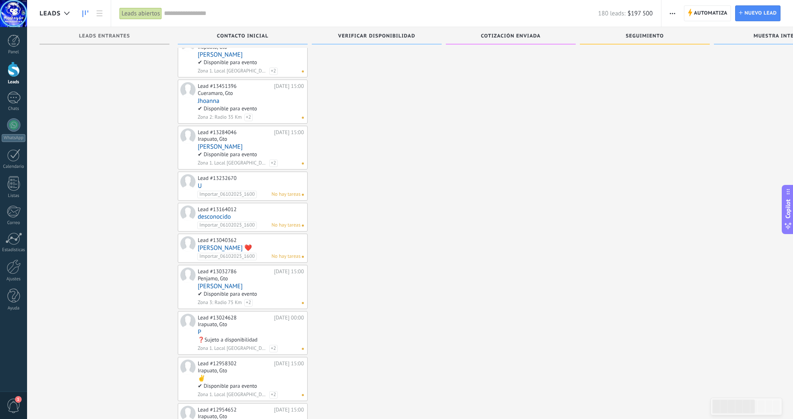
scroll to position [1416, 0]
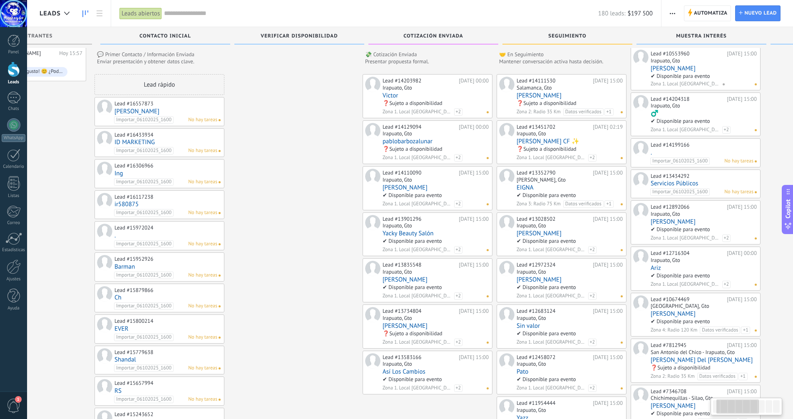
scroll to position [0, 84]
drag, startPoint x: 383, startPoint y: 216, endPoint x: 299, endPoint y: 189, distance: 88.0
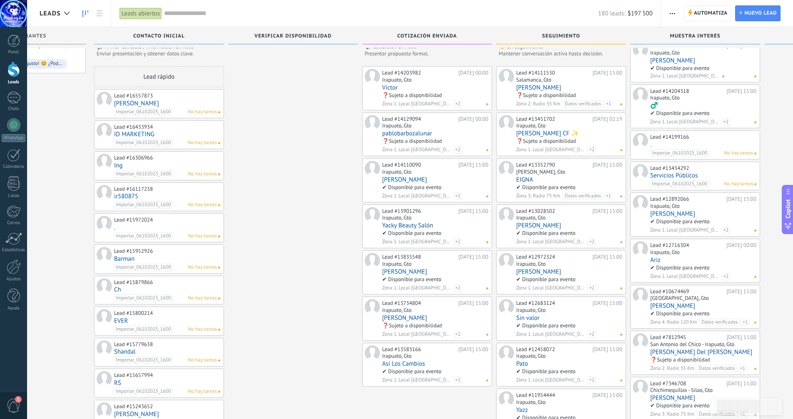
scroll to position [0, 0]
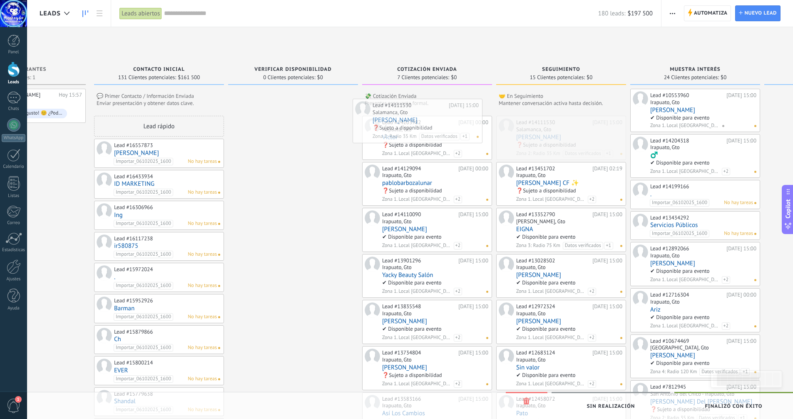
drag, startPoint x: 562, startPoint y: 121, endPoint x: 418, endPoint y: 103, distance: 144.7
drag, startPoint x: 537, startPoint y: 130, endPoint x: 406, endPoint y: 132, distance: 131.2
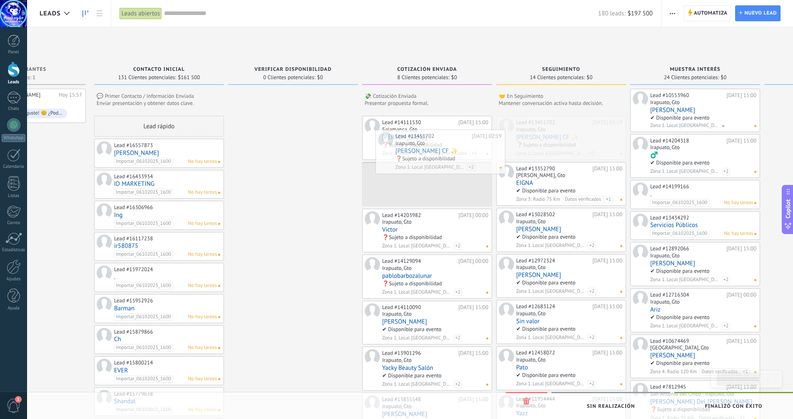
drag, startPoint x: 541, startPoint y: 134, endPoint x: 420, endPoint y: 147, distance: 121.5
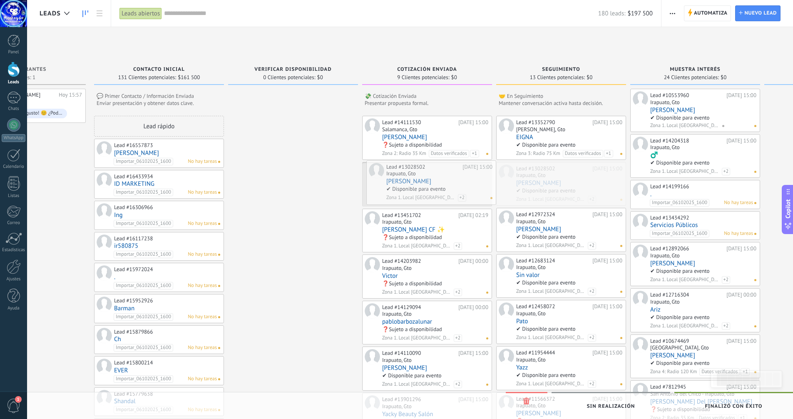
drag, startPoint x: 456, startPoint y: 173, endPoint x: 409, endPoint y: 172, distance: 47.5
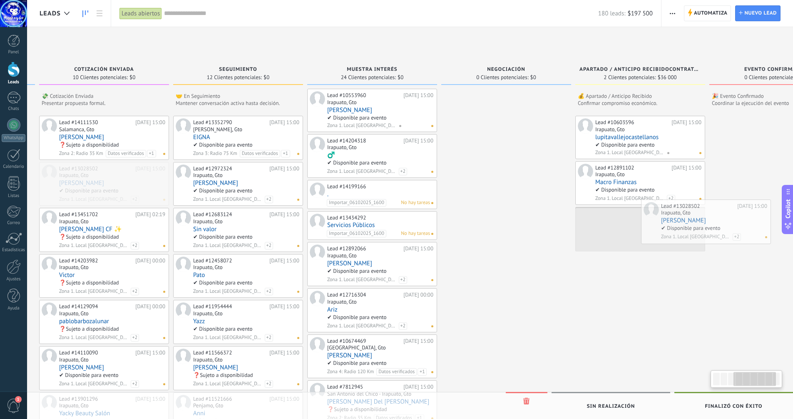
scroll to position [0, 413]
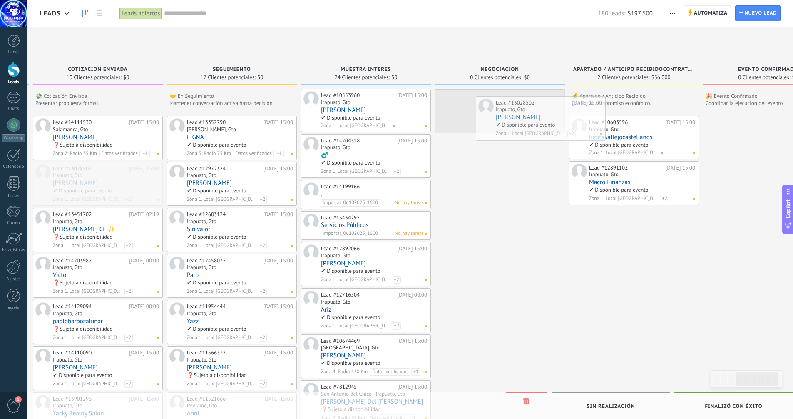
drag, startPoint x: 422, startPoint y: 172, endPoint x: 536, endPoint y: 105, distance: 131.8
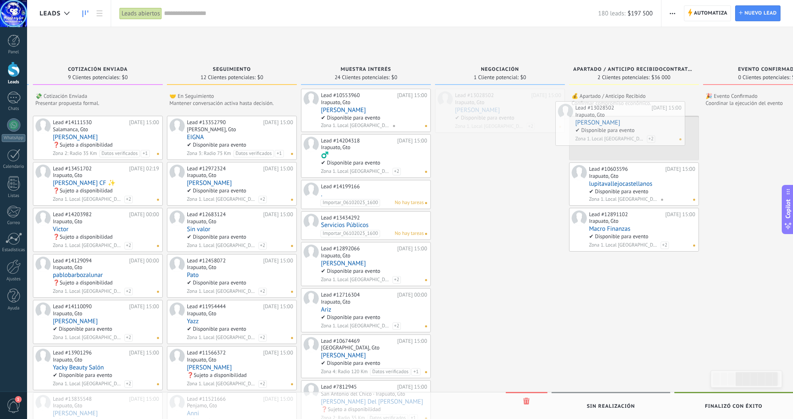
drag, startPoint x: 498, startPoint y: 97, endPoint x: 618, endPoint y: 109, distance: 121.0
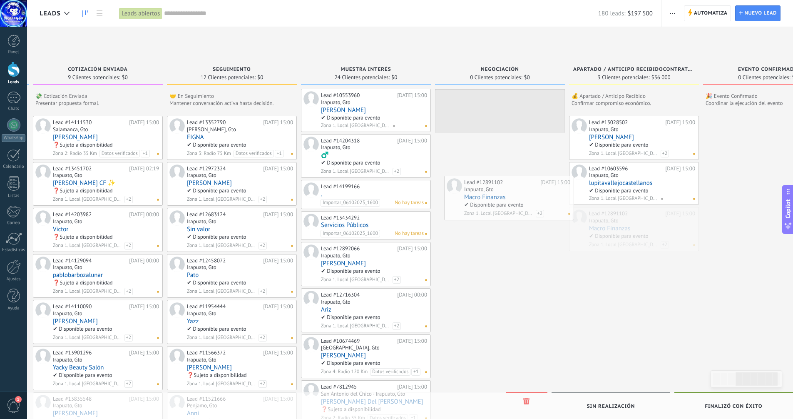
drag, startPoint x: 636, startPoint y: 217, endPoint x: 511, endPoint y: 185, distance: 129.1
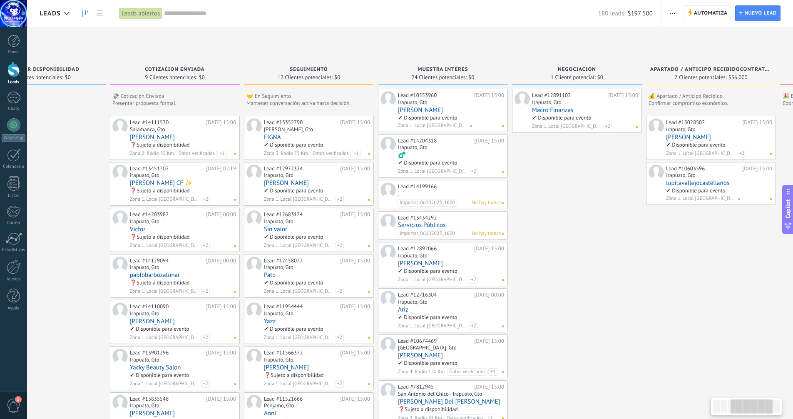
drag, startPoint x: 515, startPoint y: 86, endPoint x: 565, endPoint y: 114, distance: 57.4
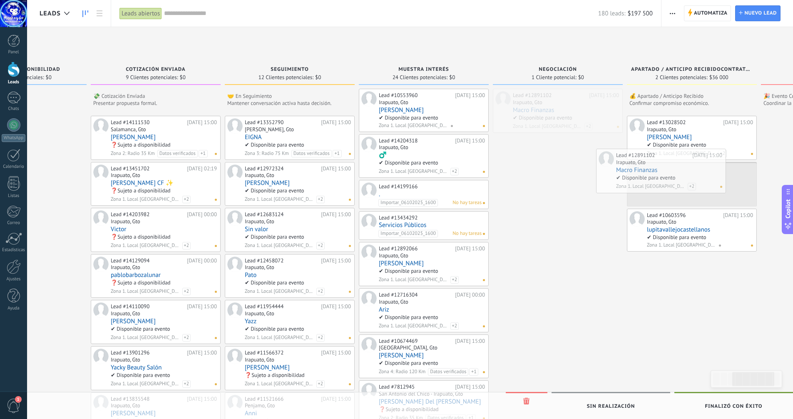
drag, startPoint x: 570, startPoint y: 93, endPoint x: 673, endPoint y: 153, distance: 118.7
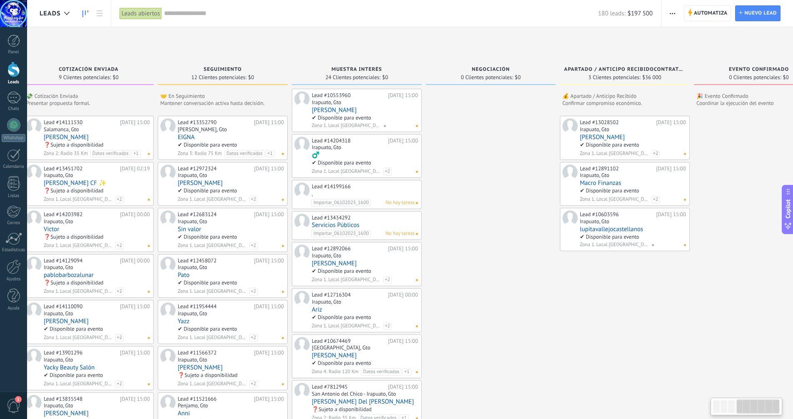
scroll to position [0, 466]
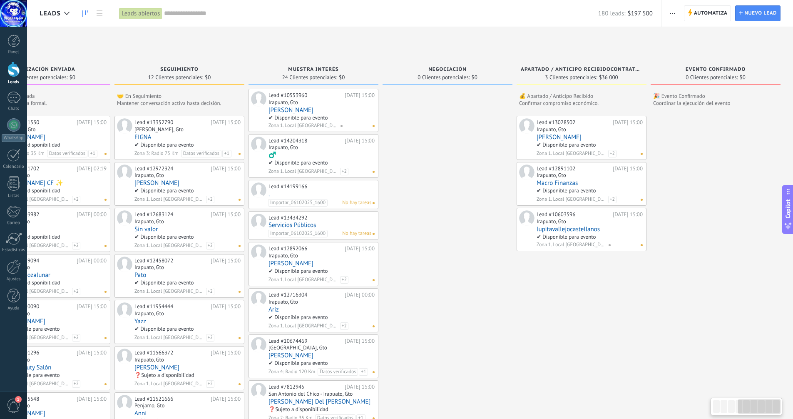
drag, startPoint x: 578, startPoint y: 230, endPoint x: 455, endPoint y: 227, distance: 123.7
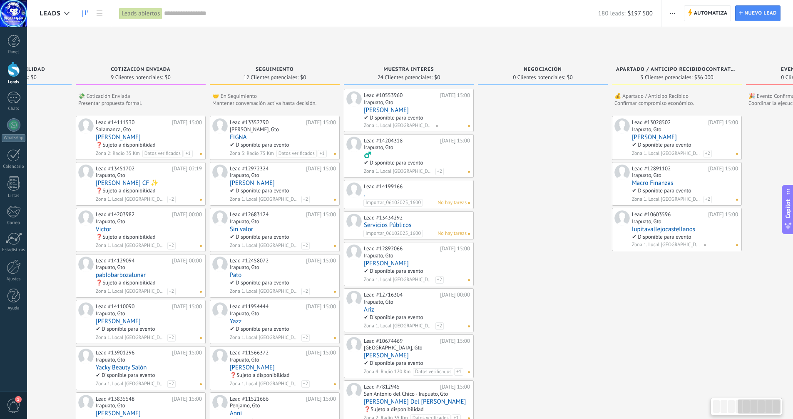
scroll to position [0, 335]
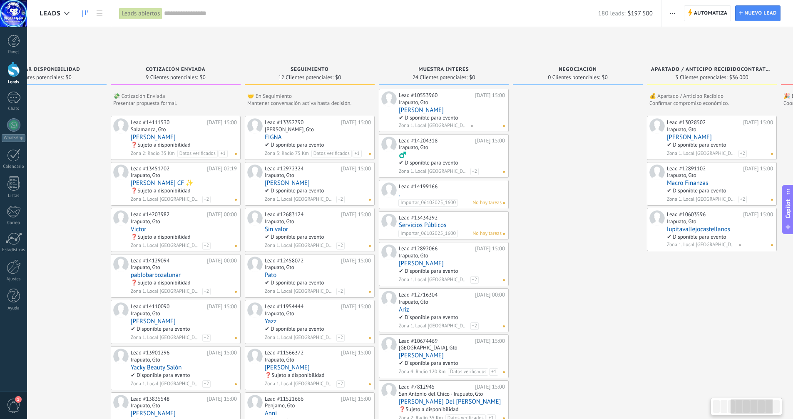
drag, startPoint x: 458, startPoint y: 236, endPoint x: 588, endPoint y: 237, distance: 130.4
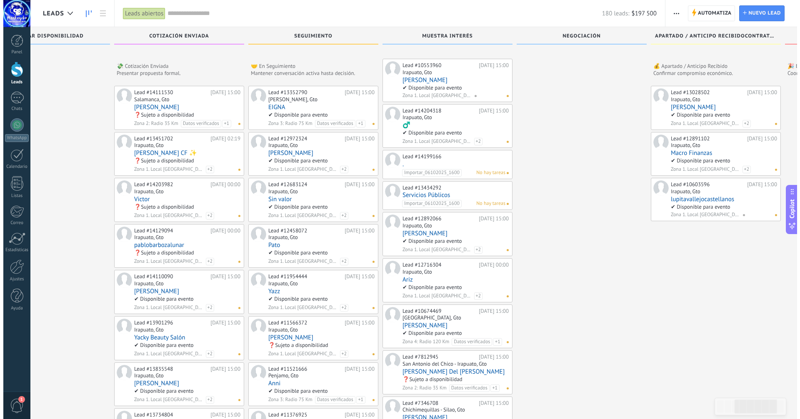
scroll to position [42, 0]
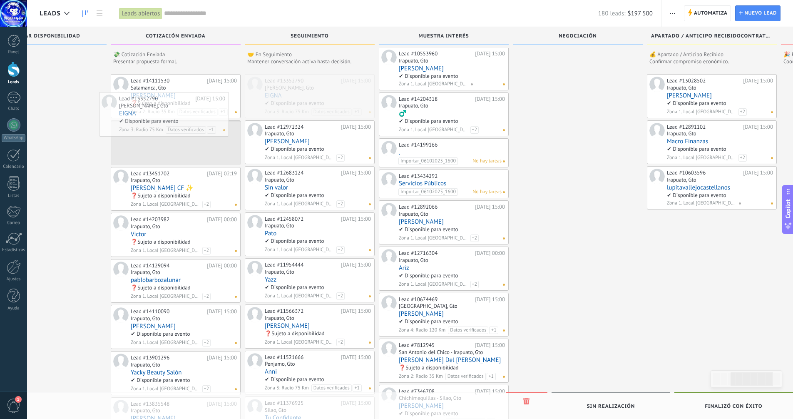
drag, startPoint x: 306, startPoint y: 79, endPoint x: 160, endPoint y: 96, distance: 146.8
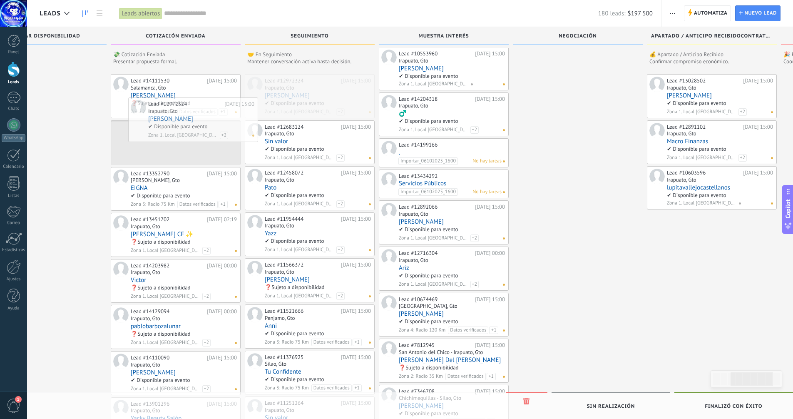
drag, startPoint x: 294, startPoint y: 90, endPoint x: 177, endPoint y: 112, distance: 118.8
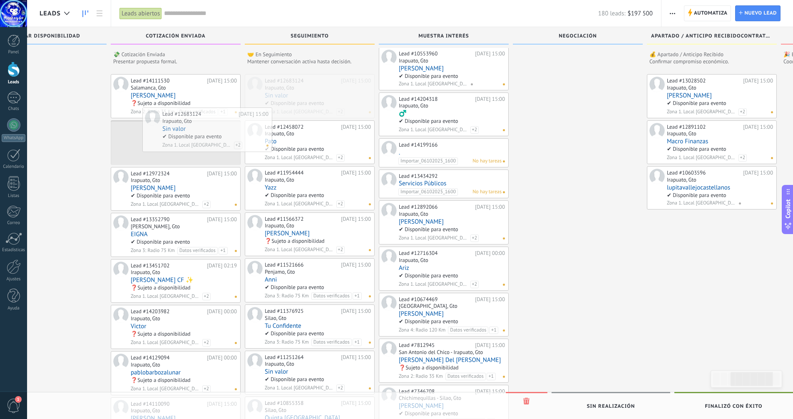
drag, startPoint x: 305, startPoint y: 91, endPoint x: 203, endPoint y: 124, distance: 107.6
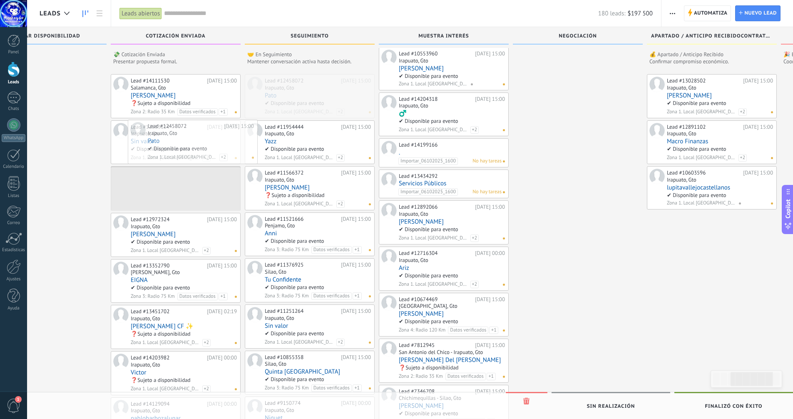
drag, startPoint x: 315, startPoint y: 90, endPoint x: 198, endPoint y: 135, distance: 125.4
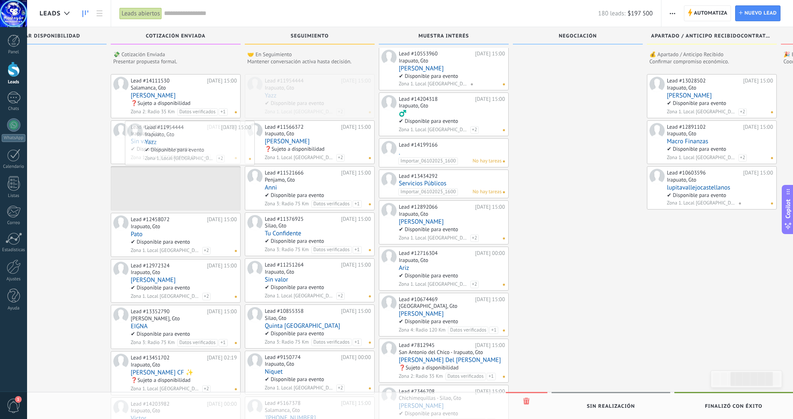
drag, startPoint x: 299, startPoint y: 84, endPoint x: 179, endPoint y: 130, distance: 128.5
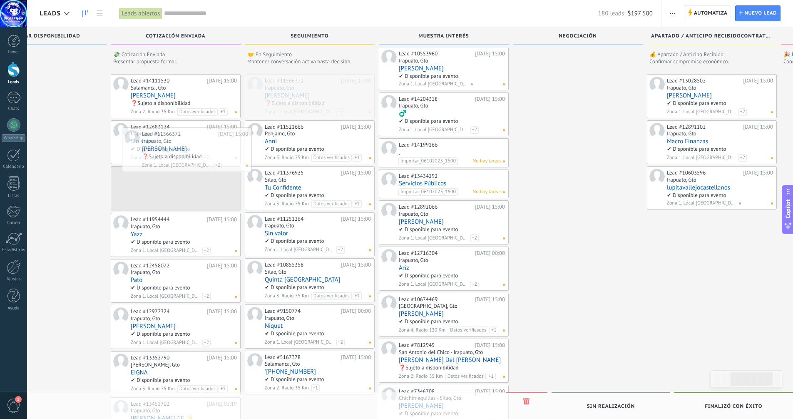
drag, startPoint x: 312, startPoint y: 83, endPoint x: 189, endPoint y: 136, distance: 133.8
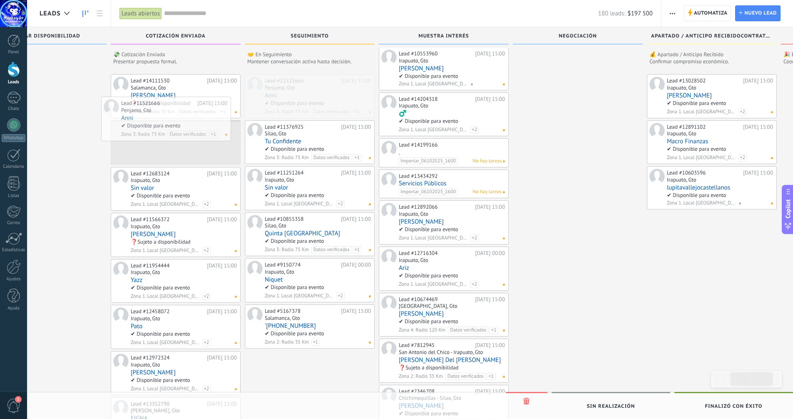
drag, startPoint x: 325, startPoint y: 88, endPoint x: 182, endPoint y: 110, distance: 145.4
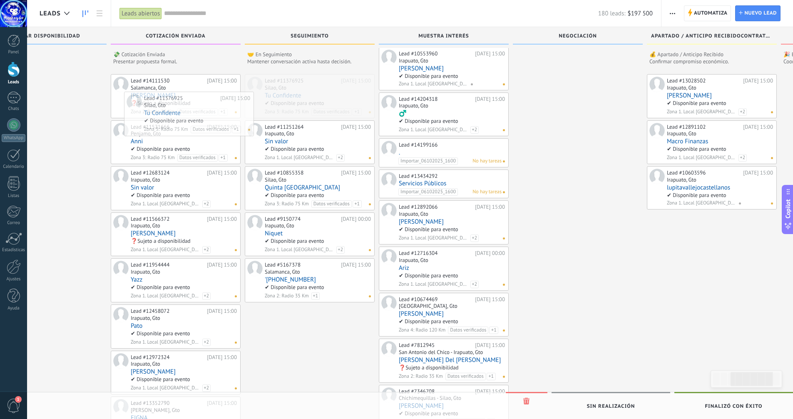
drag, startPoint x: 330, startPoint y: 86, endPoint x: 204, endPoint y: 107, distance: 128.2
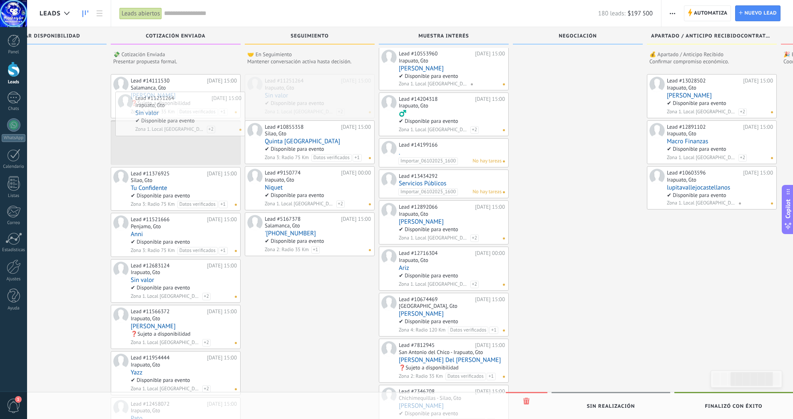
drag, startPoint x: 321, startPoint y: 85, endPoint x: 187, endPoint y: 103, distance: 135.7
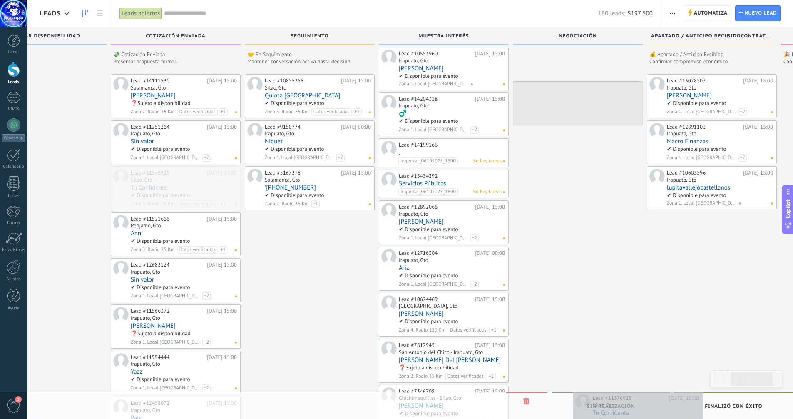
drag, startPoint x: 156, startPoint y: 174, endPoint x: 618, endPoint y: 399, distance: 513.7
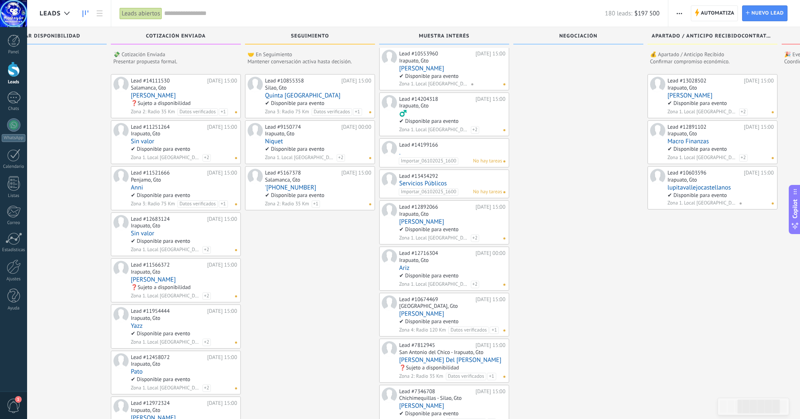
scroll to position [27, 0]
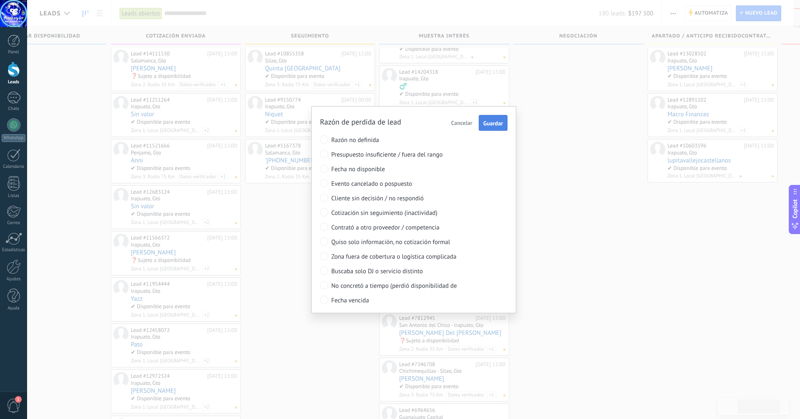
click at [498, 120] on span "Guardar" at bounding box center [493, 123] width 20 height 6
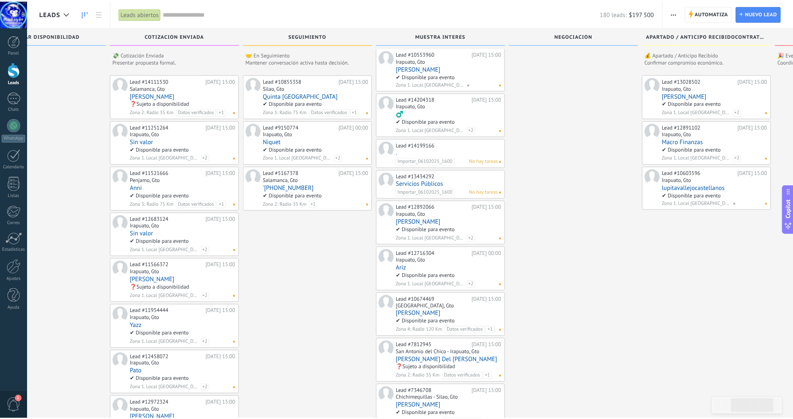
scroll to position [69, 0]
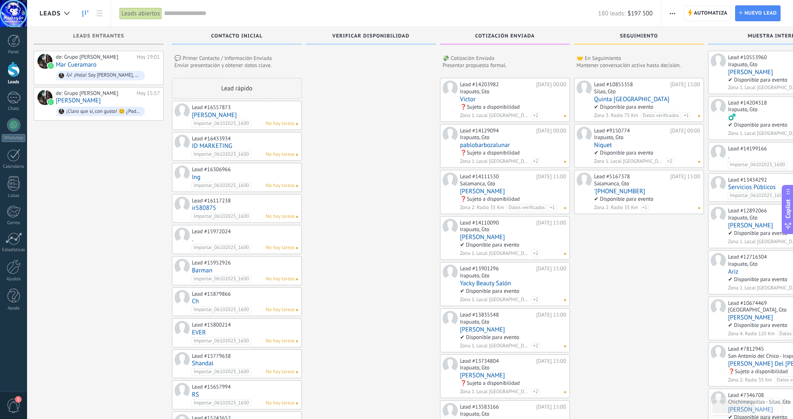
scroll to position [3, 0]
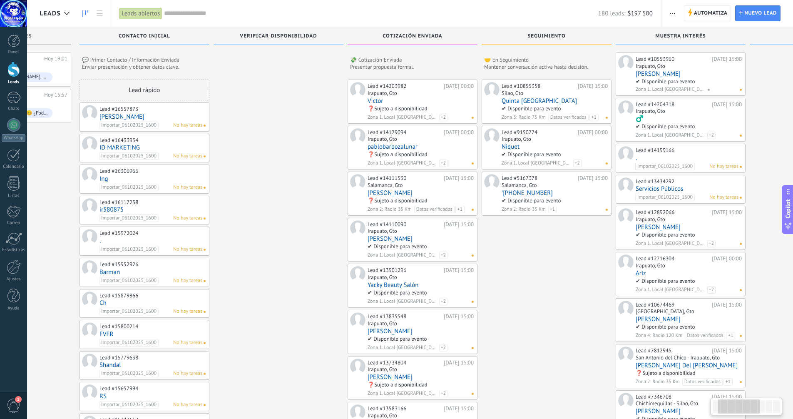
drag, startPoint x: 383, startPoint y: 218, endPoint x: 291, endPoint y: 202, distance: 93.9
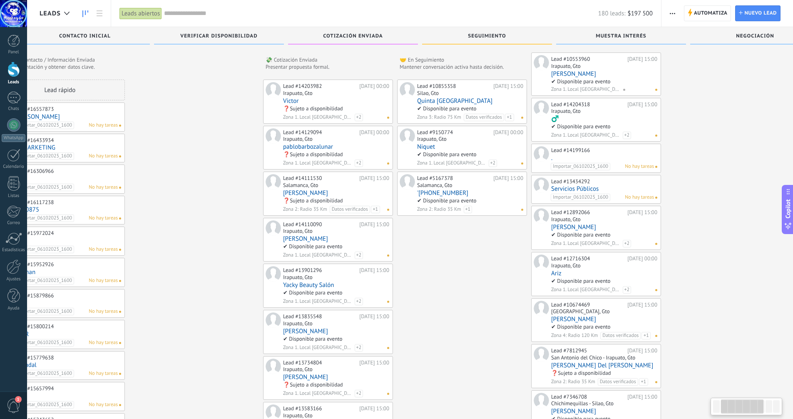
scroll to position [0, 229]
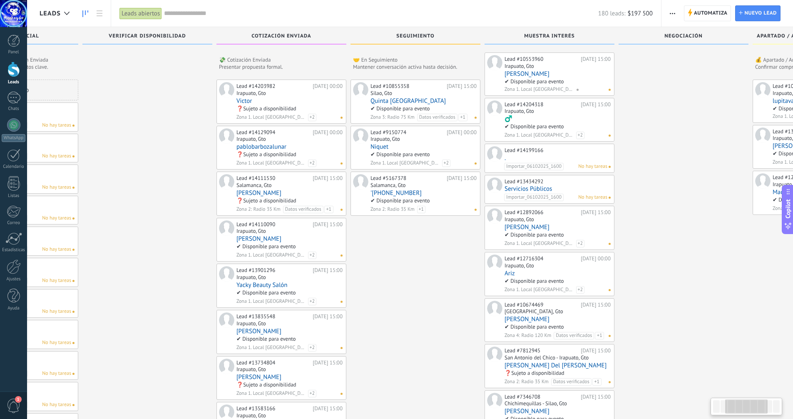
drag, startPoint x: 468, startPoint y: 252, endPoint x: 396, endPoint y: 248, distance: 71.7
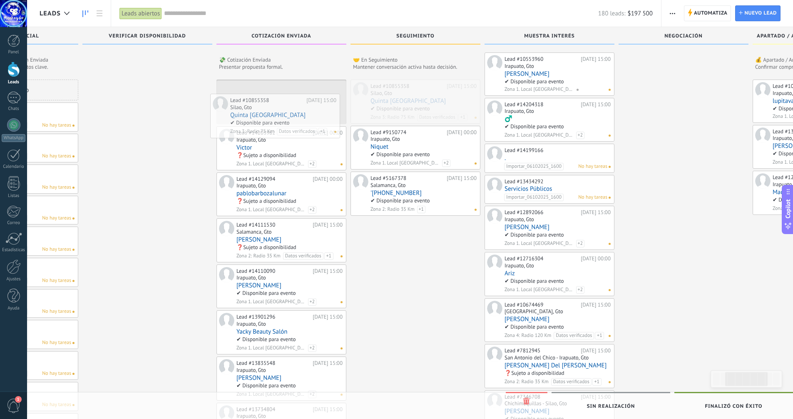
drag, startPoint x: 410, startPoint y: 89, endPoint x: 269, endPoint y: 102, distance: 140.9
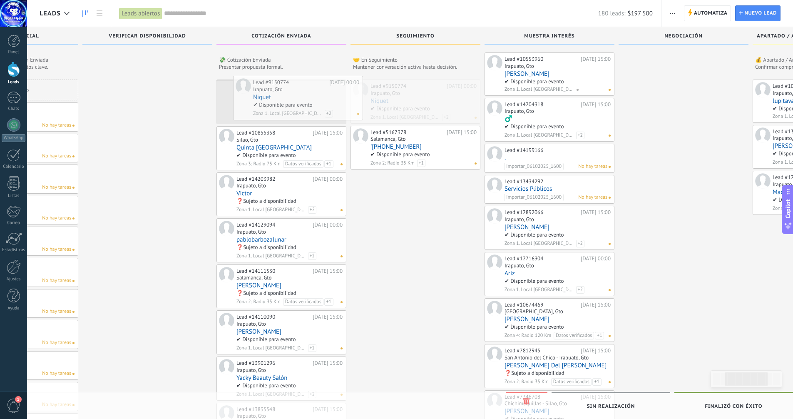
drag, startPoint x: 394, startPoint y: 87, endPoint x: 276, endPoint y: 83, distance: 117.9
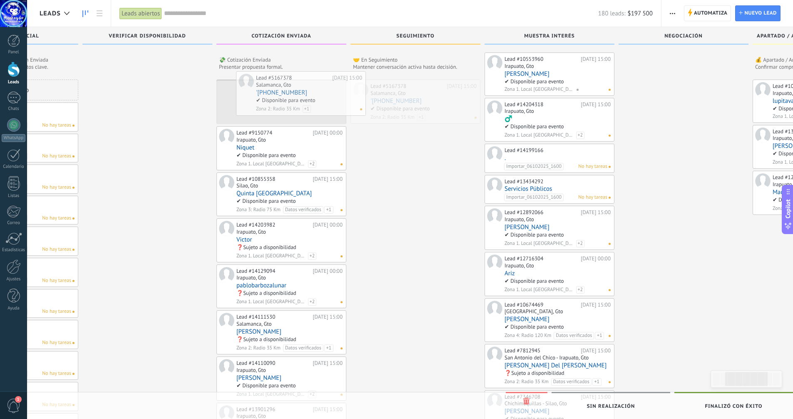
drag, startPoint x: 399, startPoint y: 89, endPoint x: 285, endPoint y: 80, distance: 114.9
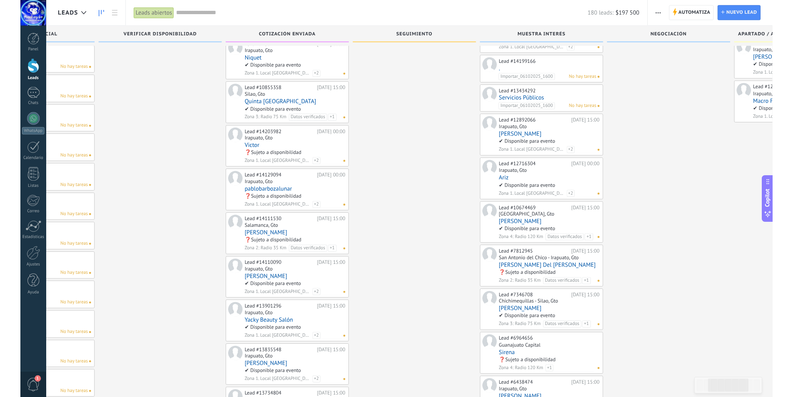
scroll to position [0, 0]
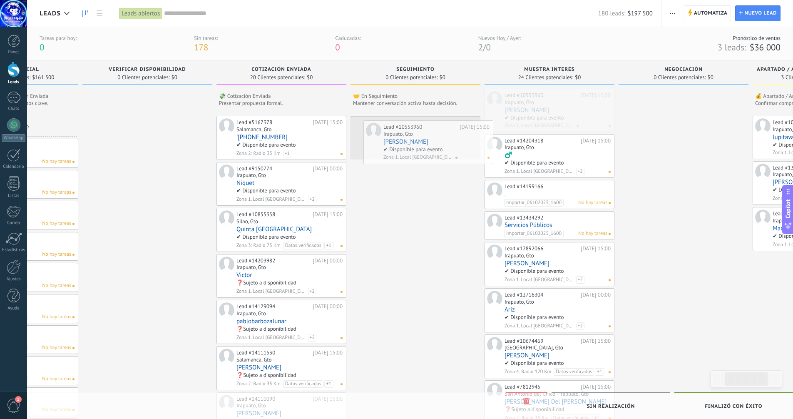
drag, startPoint x: 526, startPoint y: 97, endPoint x: 405, endPoint y: 129, distance: 125.3
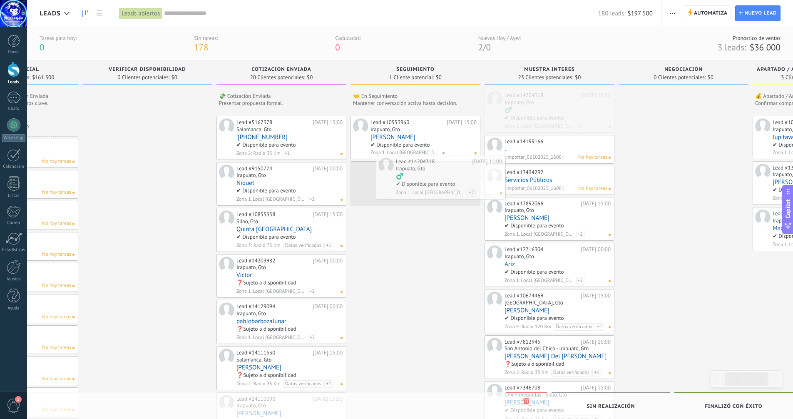
drag, startPoint x: 534, startPoint y: 100, endPoint x: 425, endPoint y: 166, distance: 127.3
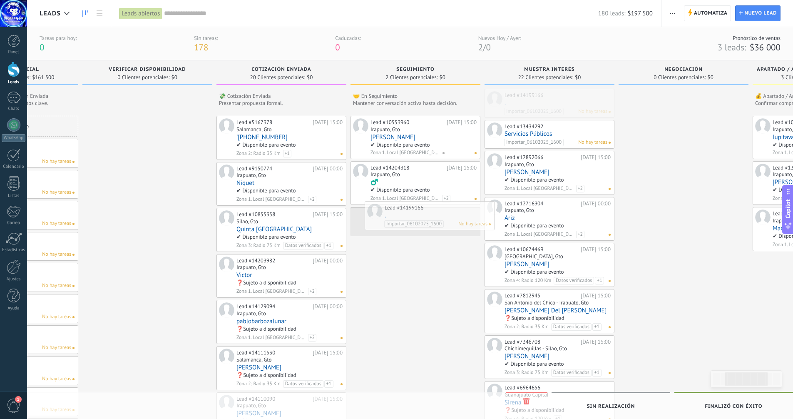
drag, startPoint x: 543, startPoint y: 105, endPoint x: 422, endPoint y: 218, distance: 165.3
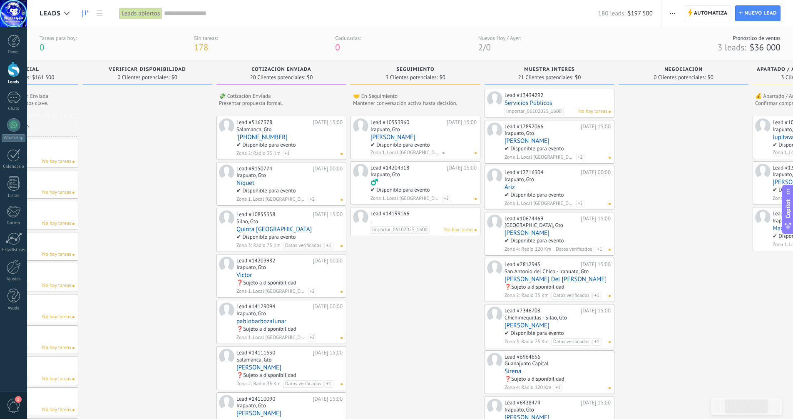
click at [399, 221] on link "." at bounding box center [424, 221] width 106 height 7
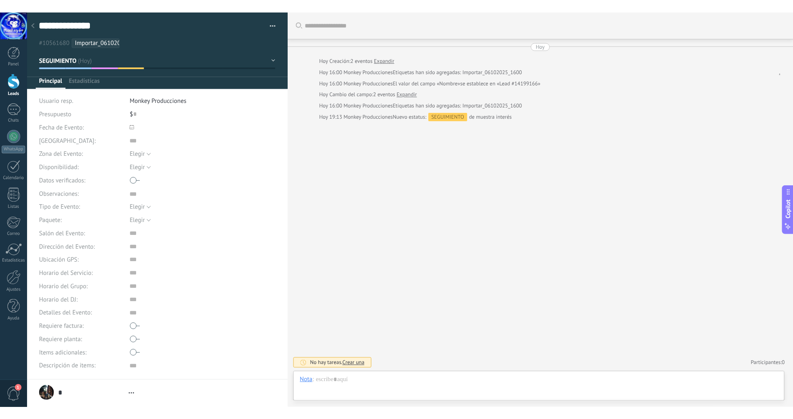
scroll to position [8, 0]
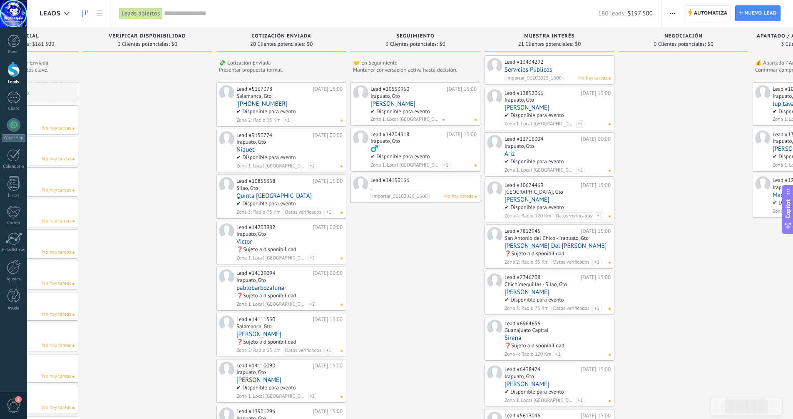
scroll to position [8, 0]
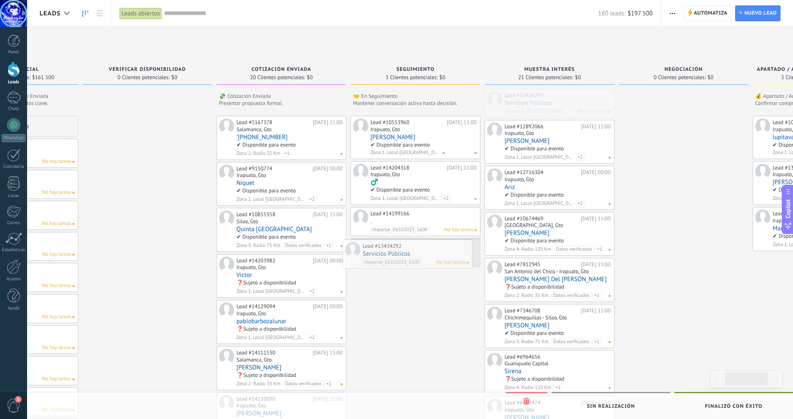
drag, startPoint x: 551, startPoint y: 92, endPoint x: 409, endPoint y: 242, distance: 207.1
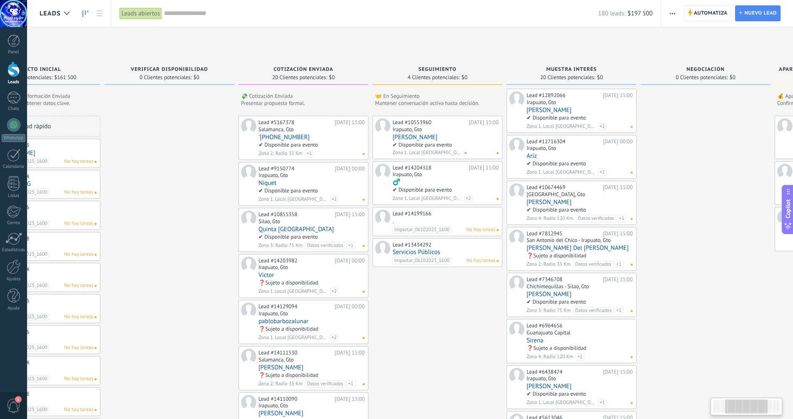
scroll to position [0, 242]
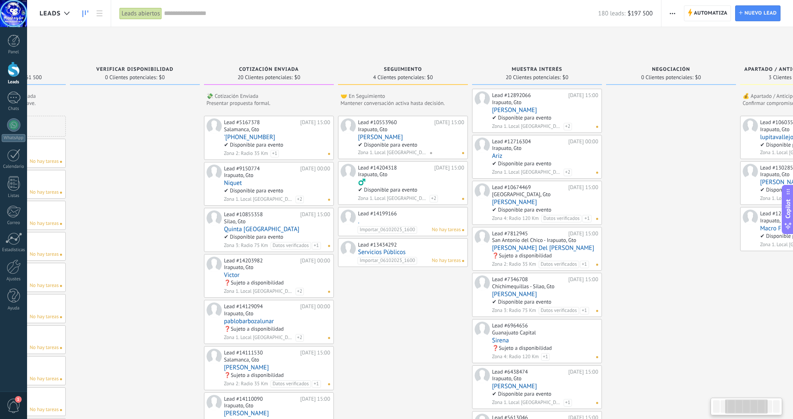
drag, startPoint x: 459, startPoint y: 326, endPoint x: 402, endPoint y: 311, distance: 59.1
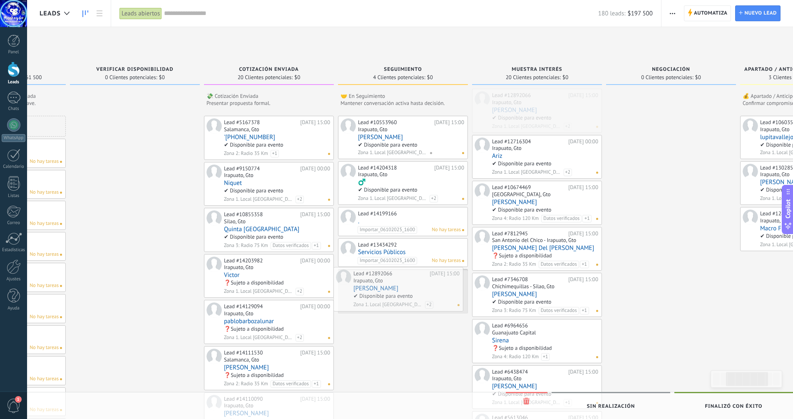
drag, startPoint x: 524, startPoint y: 95, endPoint x: 386, endPoint y: 273, distance: 225.8
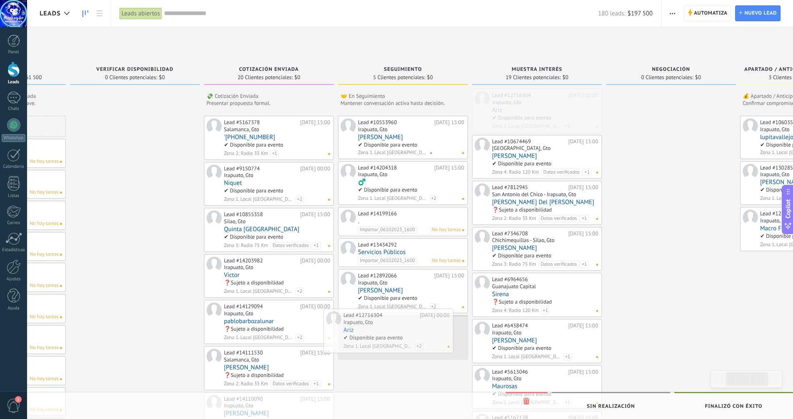
drag, startPoint x: 530, startPoint y: 101, endPoint x: 381, endPoint y: 321, distance: 265.4
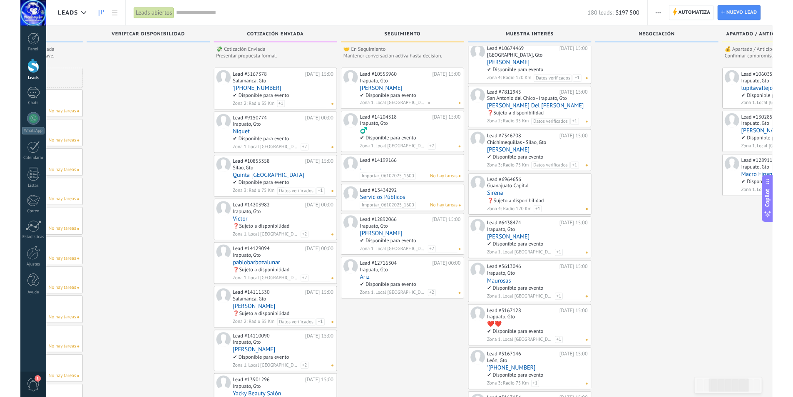
scroll to position [0, 0]
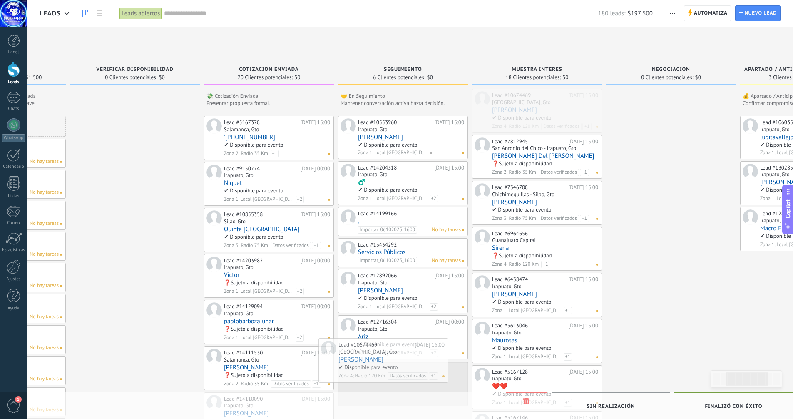
drag, startPoint x: 451, startPoint y: 231, endPoint x: 391, endPoint y: 352, distance: 134.8
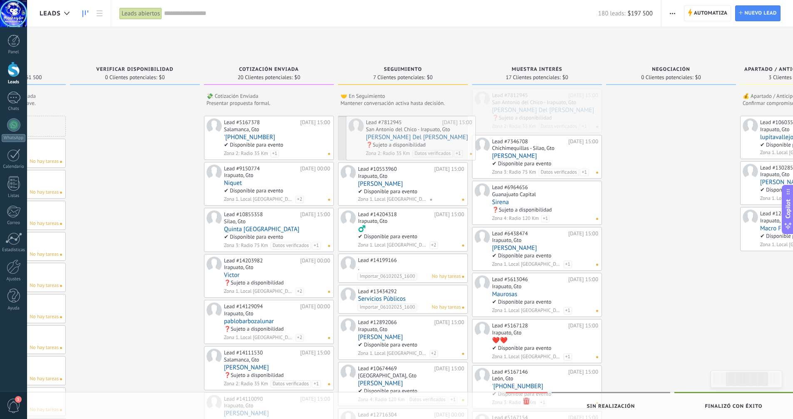
drag, startPoint x: 543, startPoint y: 92, endPoint x: 416, endPoint y: 119, distance: 129.1
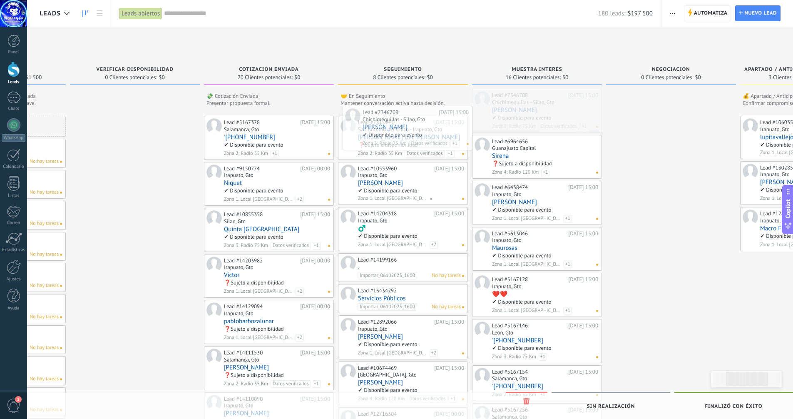
drag, startPoint x: 548, startPoint y: 95, endPoint x: 419, endPoint y: 112, distance: 130.2
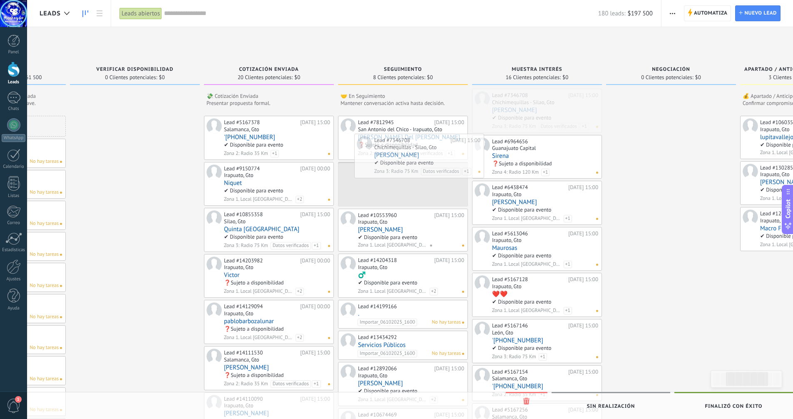
drag, startPoint x: 523, startPoint y: 98, endPoint x: 448, endPoint y: 140, distance: 86.2
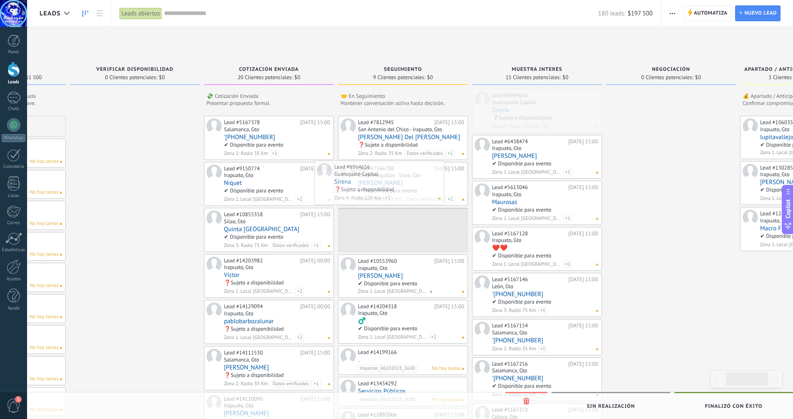
drag, startPoint x: 556, startPoint y: 109, endPoint x: 400, endPoint y: 180, distance: 171.6
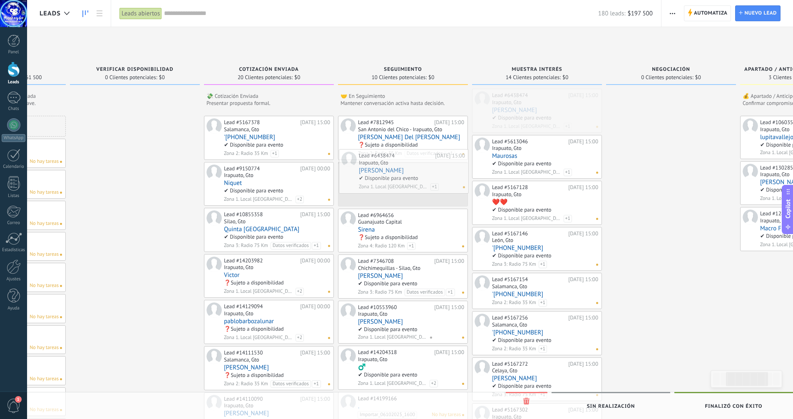
drag, startPoint x: 581, startPoint y: 102, endPoint x: 448, endPoint y: 162, distance: 145.9
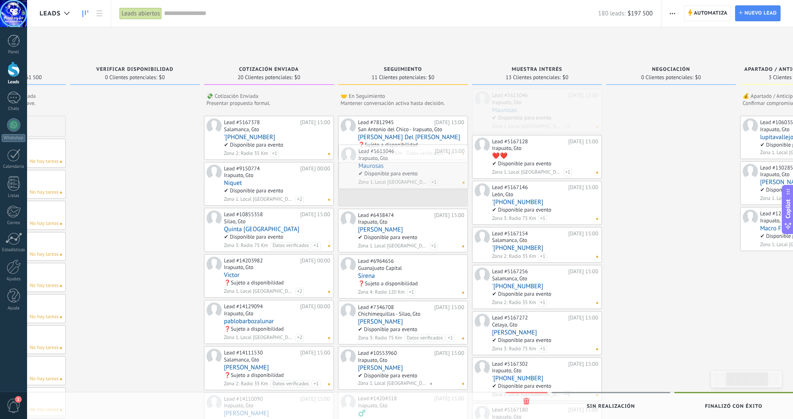
drag, startPoint x: 557, startPoint y: 105, endPoint x: 423, endPoint y: 160, distance: 145.6
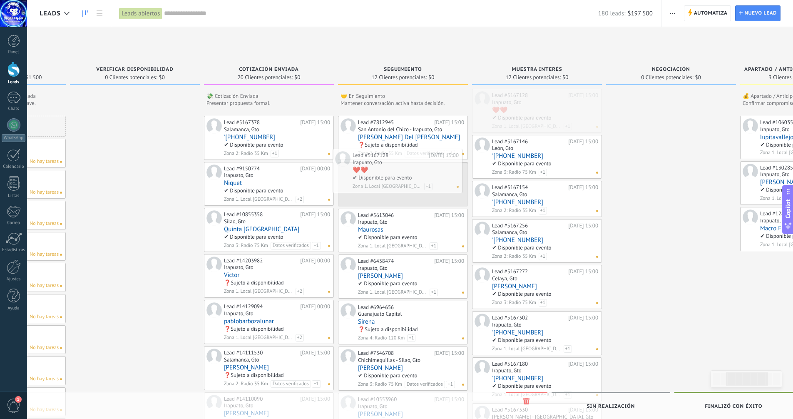
drag, startPoint x: 569, startPoint y: 105, endPoint x: 497, endPoint y: 142, distance: 81.4
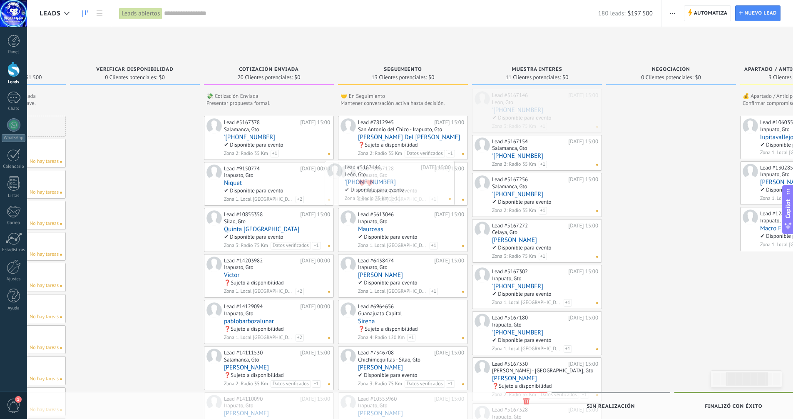
drag, startPoint x: 557, startPoint y: 112, endPoint x: 409, endPoint y: 184, distance: 164.1
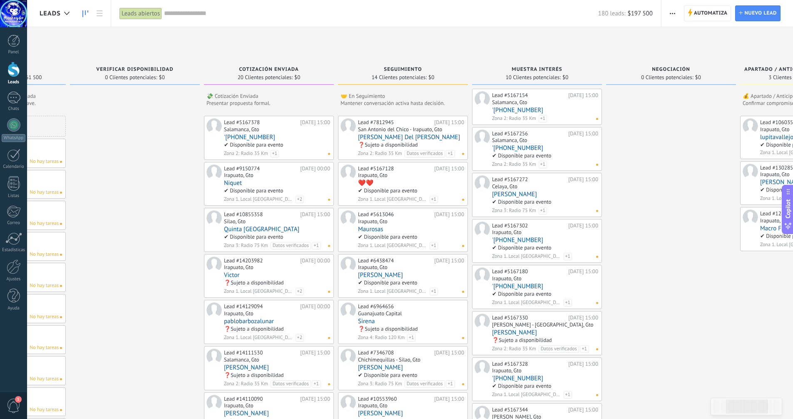
click at [397, 137] on link "[PERSON_NAME] Del [PERSON_NAME]" at bounding box center [411, 137] width 106 height 7
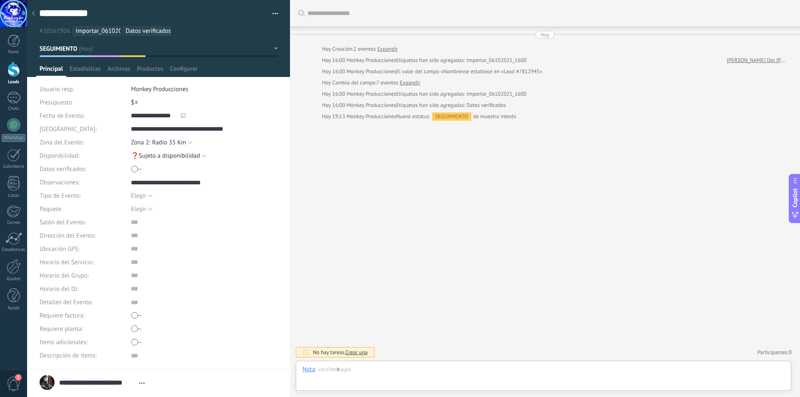
scroll to position [109, 0]
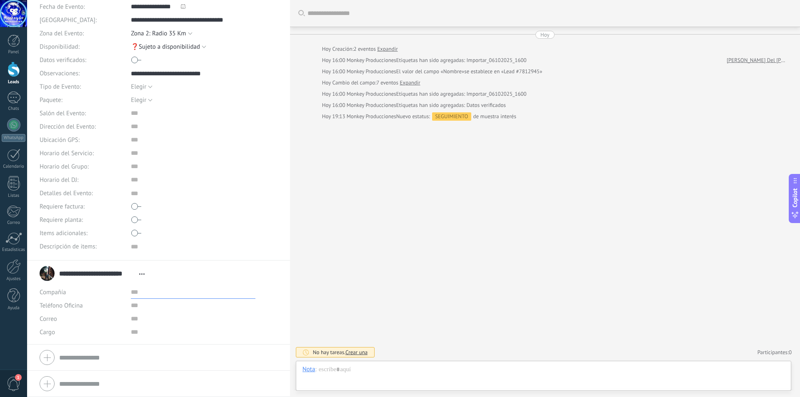
click at [132, 294] on input "text" at bounding box center [193, 292] width 125 height 13
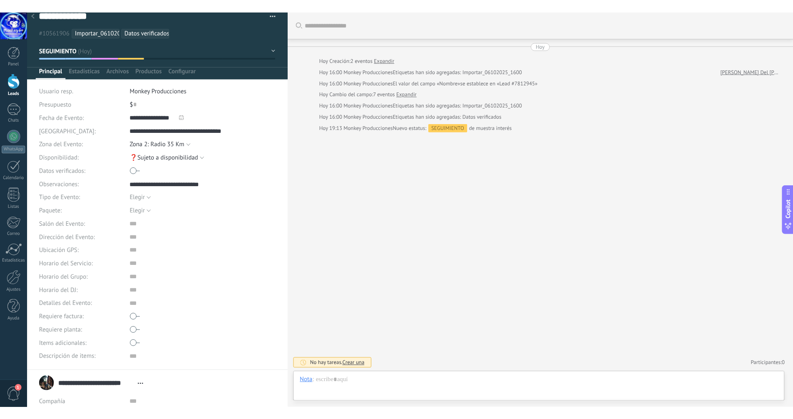
scroll to position [0, 0]
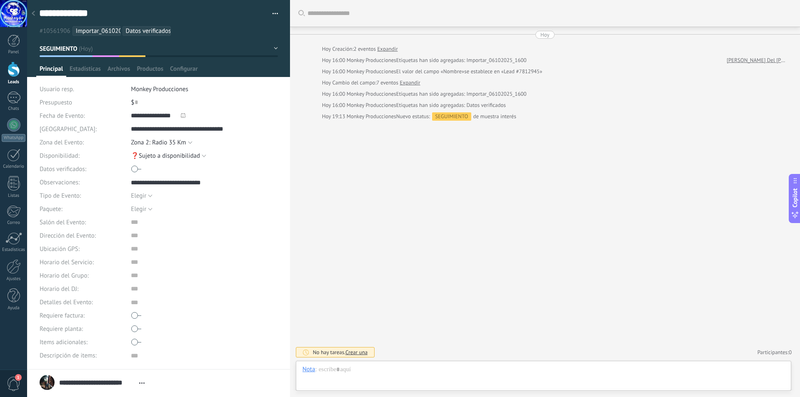
click at [34, 12] on use at bounding box center [33, 13] width 3 height 5
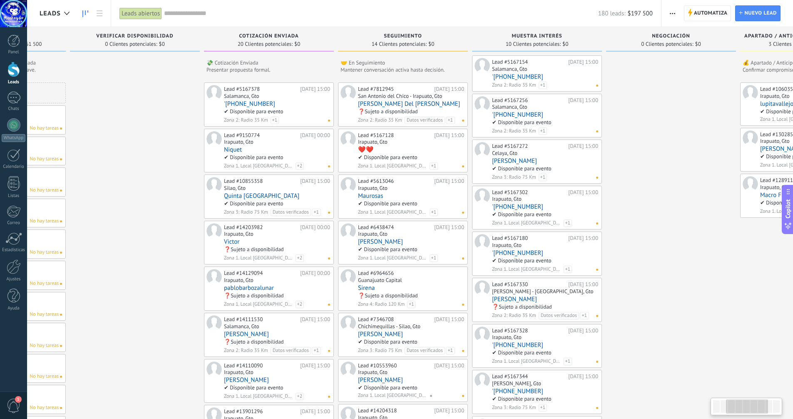
scroll to position [8, 0]
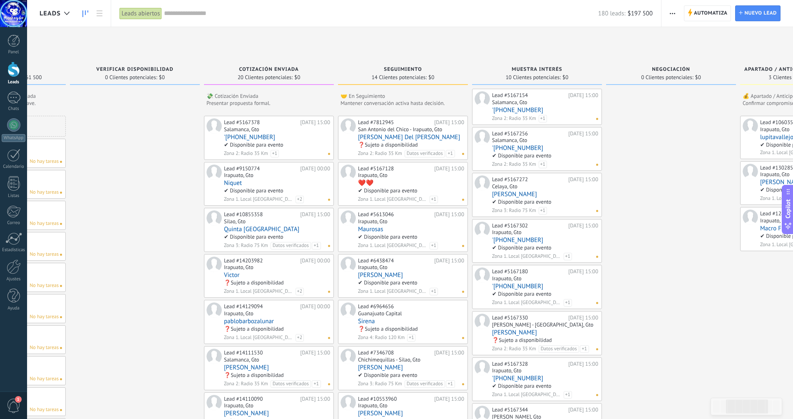
click at [293, 203] on span "Datos verificados" at bounding box center [308, 206] width 40 height 7
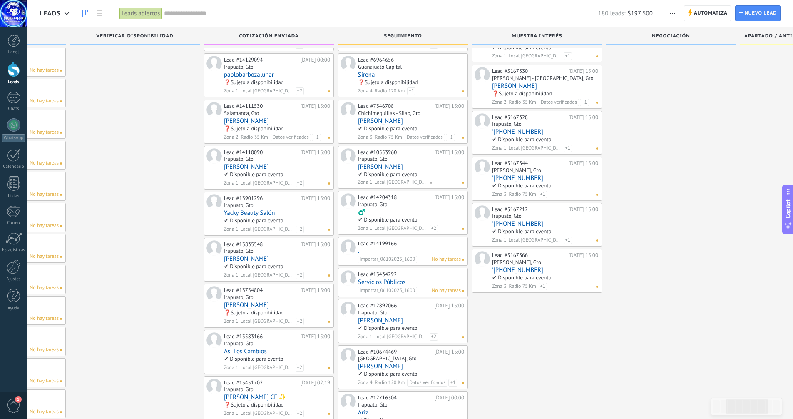
scroll to position [250, 0]
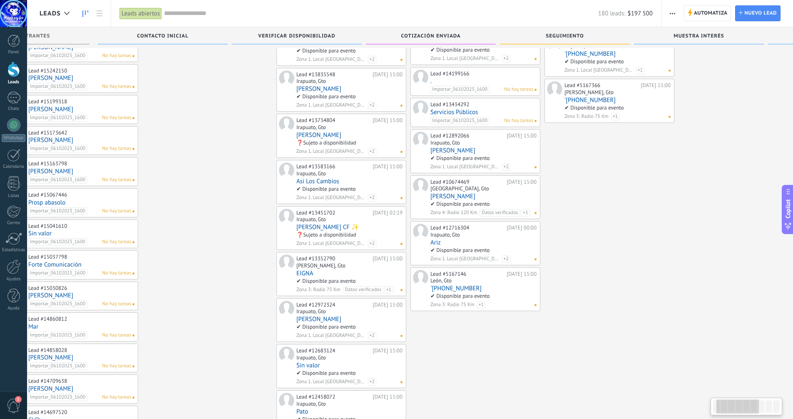
scroll to position [0, 0]
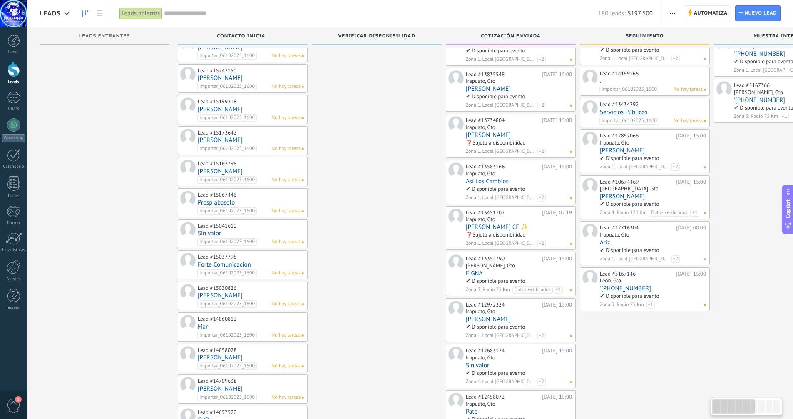
drag, startPoint x: 176, startPoint y: 240, endPoint x: 418, endPoint y: 237, distance: 242.0
click at [418, 237] on div at bounding box center [377, 370] width 130 height 1396
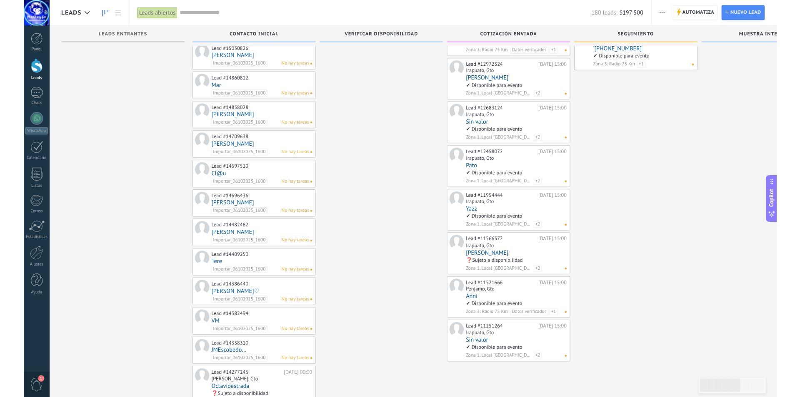
scroll to position [666, 0]
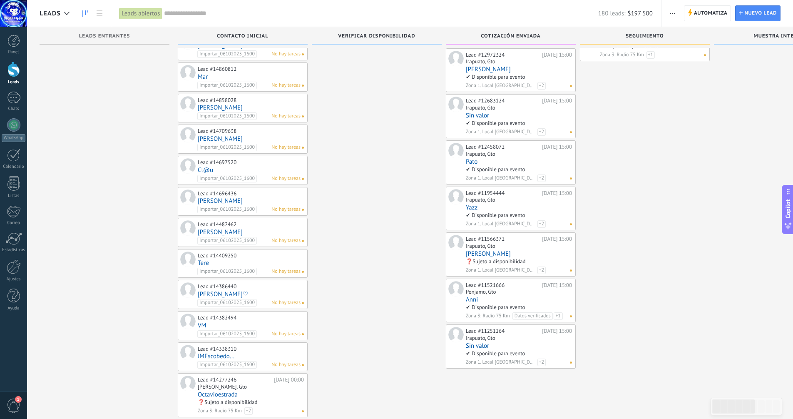
click at [225, 138] on link "[PERSON_NAME]" at bounding box center [251, 138] width 106 height 7
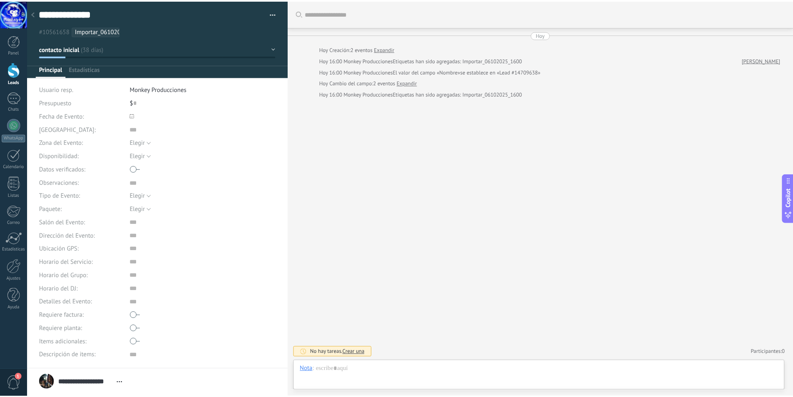
scroll to position [8, 0]
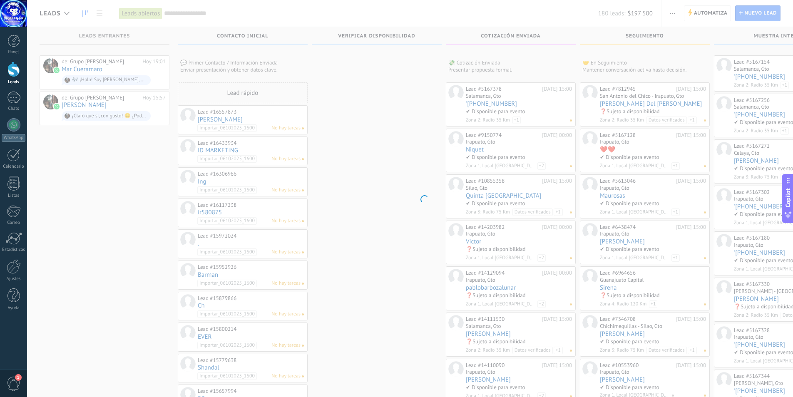
type textarea "***"
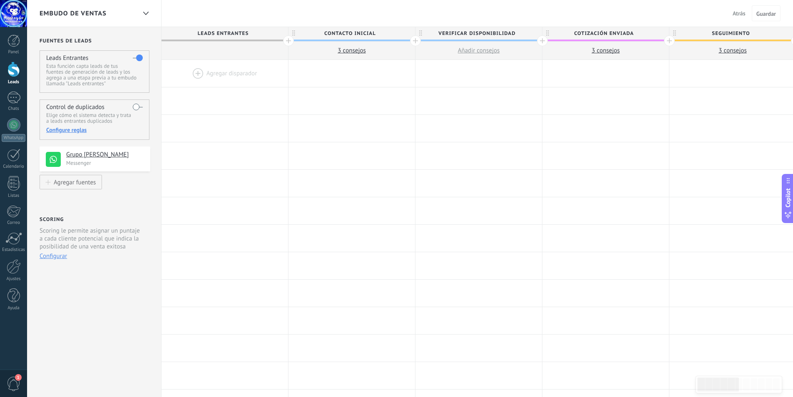
click at [744, 14] on span "Atrás" at bounding box center [739, 13] width 13 height 7
click at [740, 14] on span "Atrás" at bounding box center [739, 13] width 13 height 7
click at [768, 11] on span "Guardar" at bounding box center [767, 14] width 20 height 6
click at [742, 8] on button "Atrás" at bounding box center [740, 13] width 20 height 12
click at [740, 11] on span "Atrás" at bounding box center [739, 13] width 13 height 7
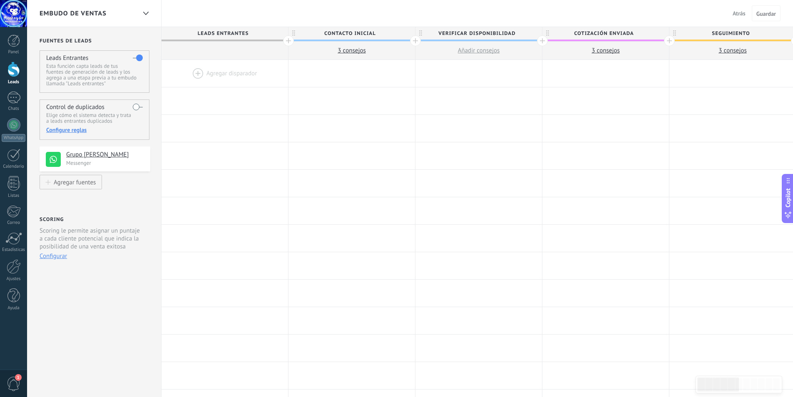
click at [738, 10] on span "Atrás" at bounding box center [739, 13] width 13 height 7
click at [741, 14] on span "Atrás" at bounding box center [739, 13] width 13 height 7
click at [146, 12] on icon at bounding box center [145, 13] width 5 height 3
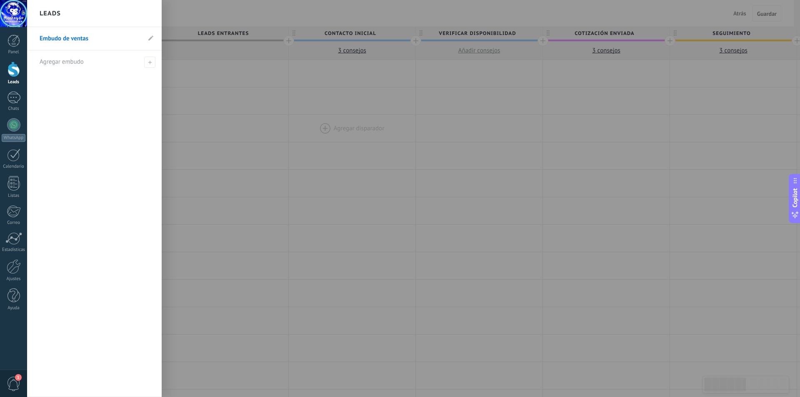
drag, startPoint x: 313, startPoint y: 118, endPoint x: 297, endPoint y: 120, distance: 16.4
click at [313, 118] on div at bounding box center [427, 198] width 800 height 397
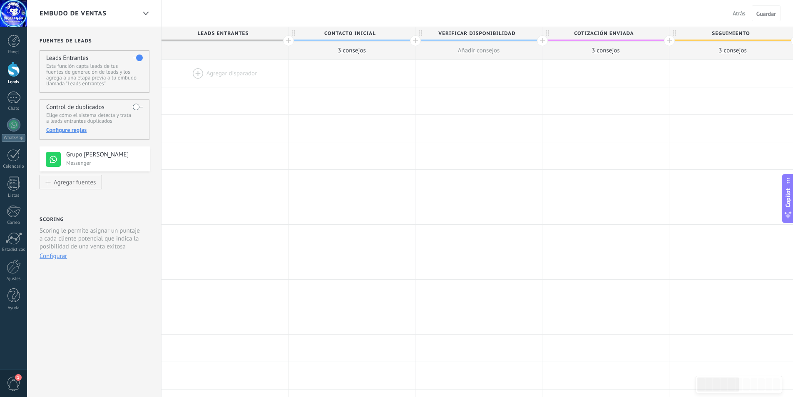
click at [740, 15] on span "Atrás" at bounding box center [739, 13] width 13 height 7
